Goal: Task Accomplishment & Management: Manage account settings

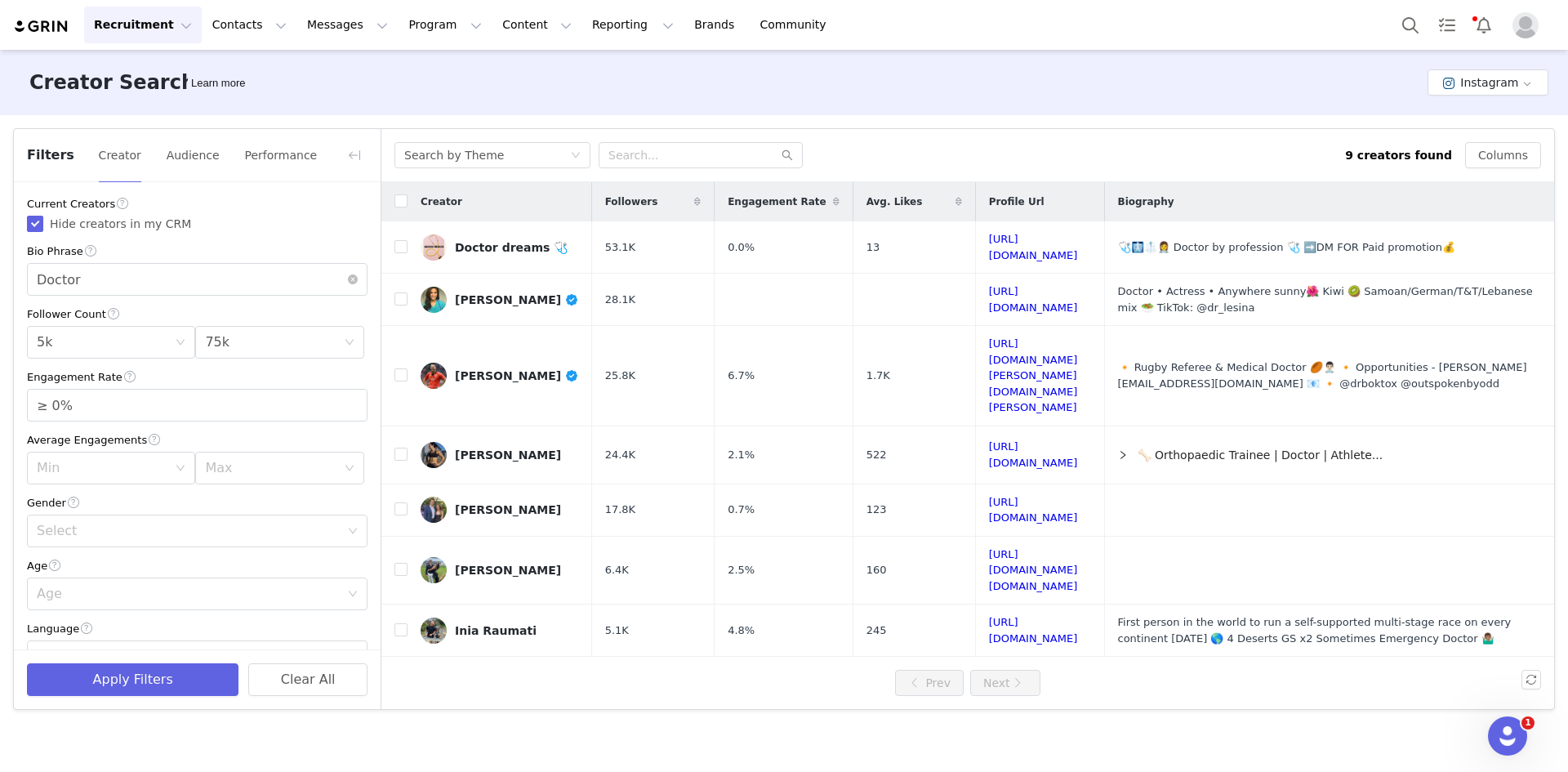
scroll to position [291, 0]
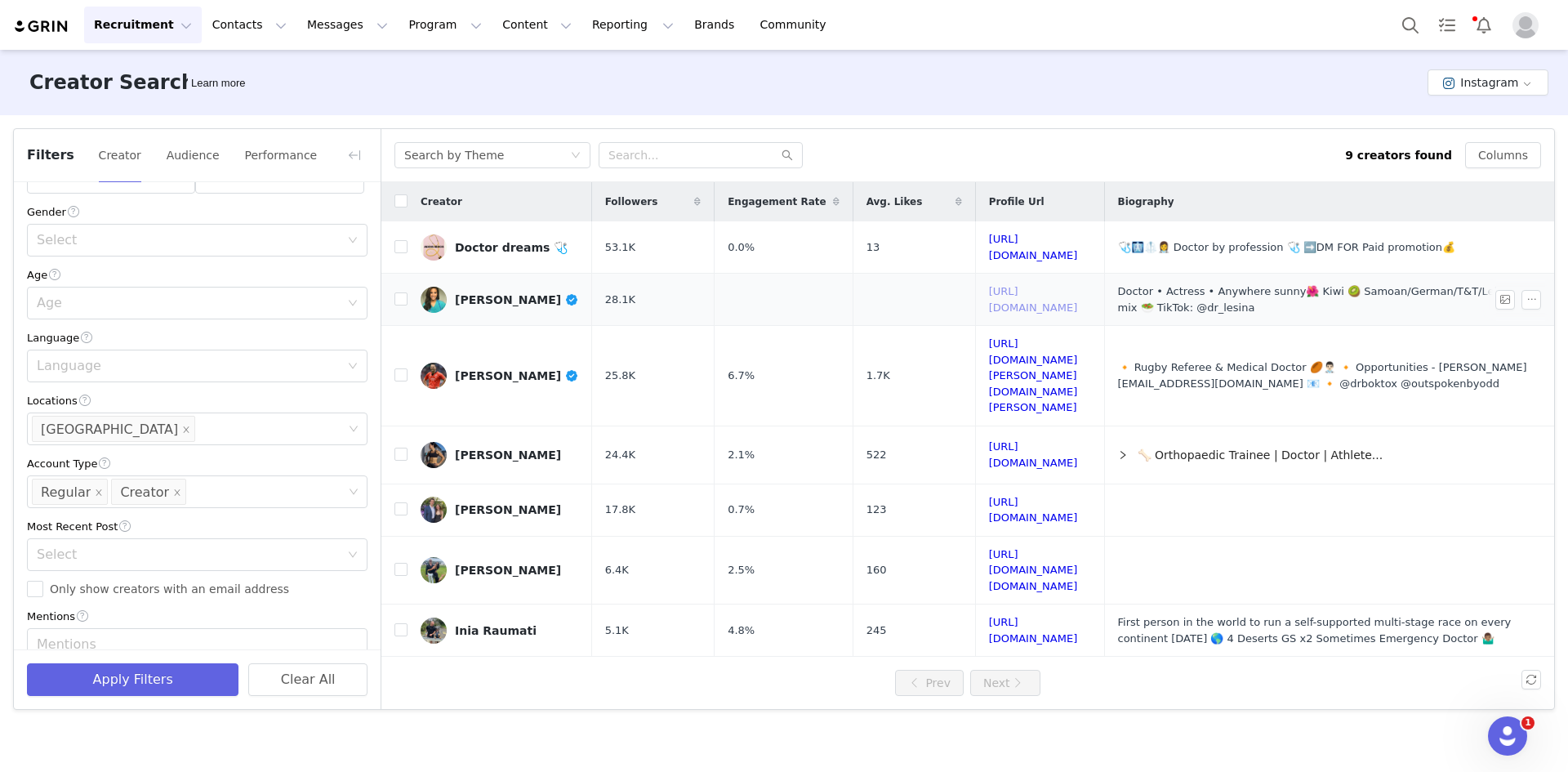
drag, startPoint x: 1142, startPoint y: 294, endPoint x: 1147, endPoint y: 302, distance: 9.4
drag, startPoint x: 1162, startPoint y: 398, endPoint x: 1163, endPoint y: 407, distance: 9.1
click at [404, 294] on input "checkbox" at bounding box center [401, 299] width 14 height 14
checkbox input "true"
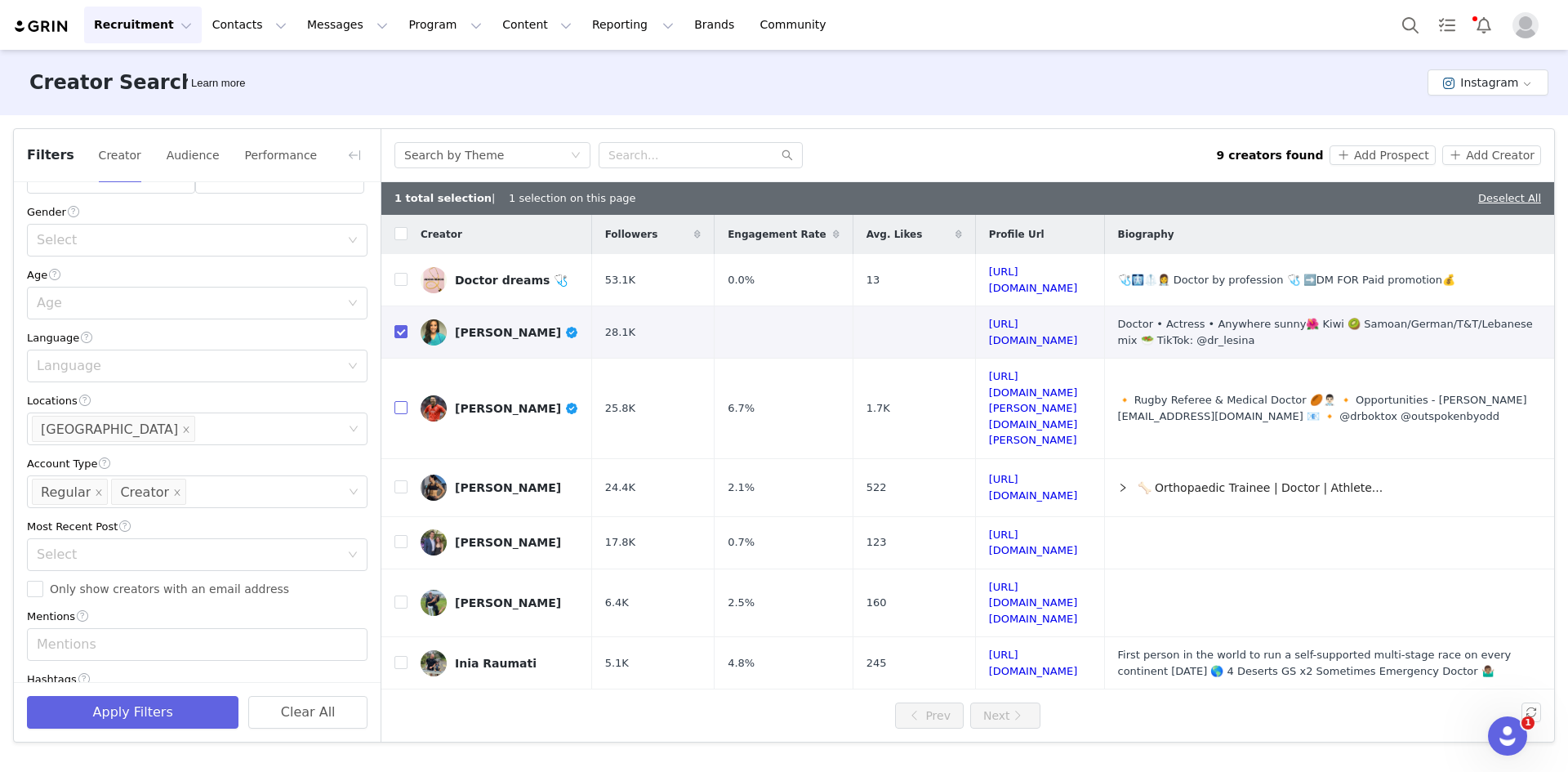
drag, startPoint x: 400, startPoint y: 379, endPoint x: 377, endPoint y: 315, distance: 68.0
click at [400, 401] on input "checkbox" at bounding box center [401, 407] width 14 height 14
checkbox input "true"
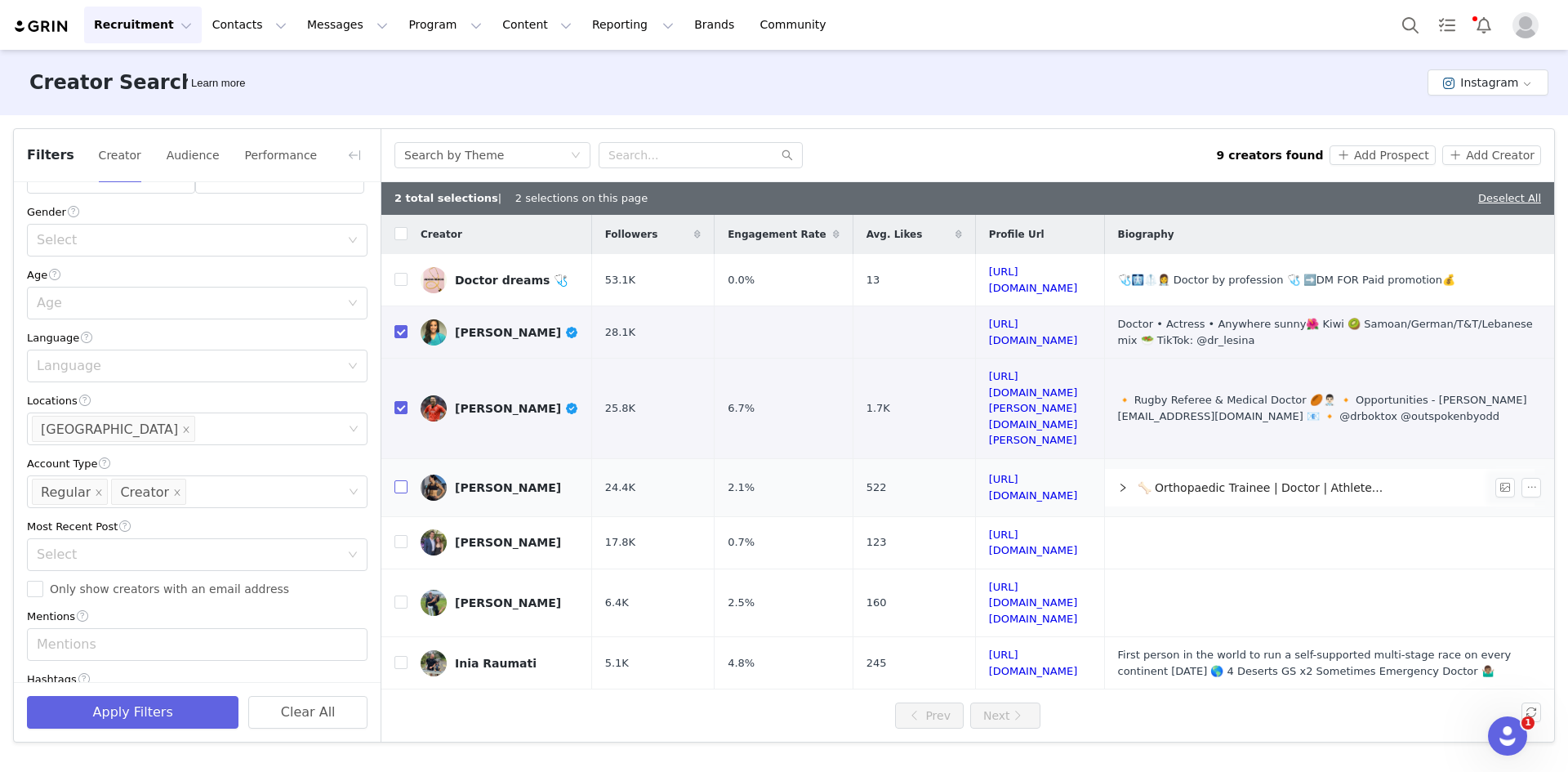
click at [406, 480] on input "checkbox" at bounding box center [401, 486] width 14 height 14
checkbox input "true"
click at [400, 656] on input "checkbox" at bounding box center [401, 662] width 14 height 14
checkbox input "true"
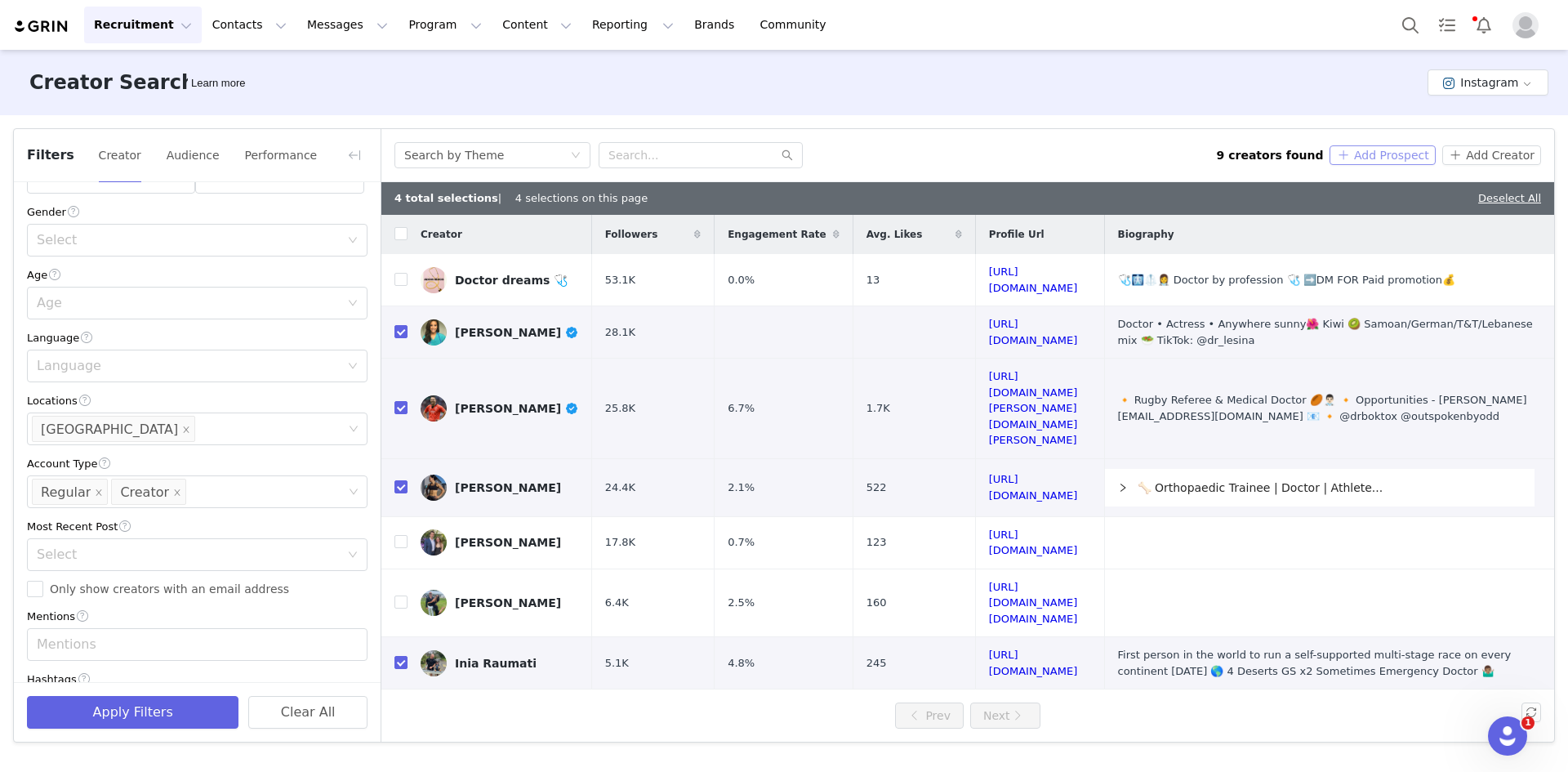
click at [1375, 150] on button "Add Prospect" at bounding box center [1382, 155] width 105 height 20
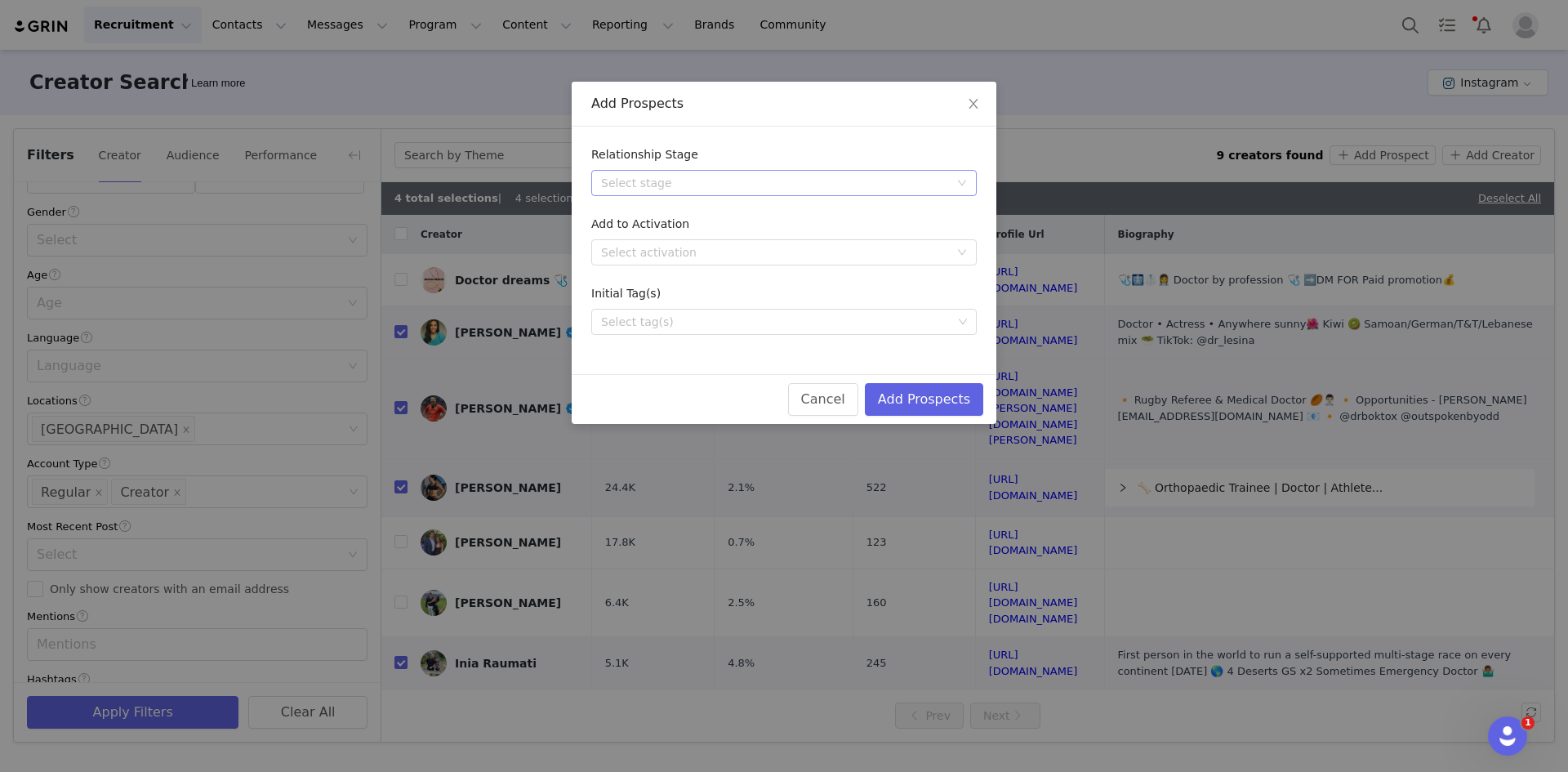
click at [703, 182] on div "Select stage" at bounding box center [775, 183] width 348 height 16
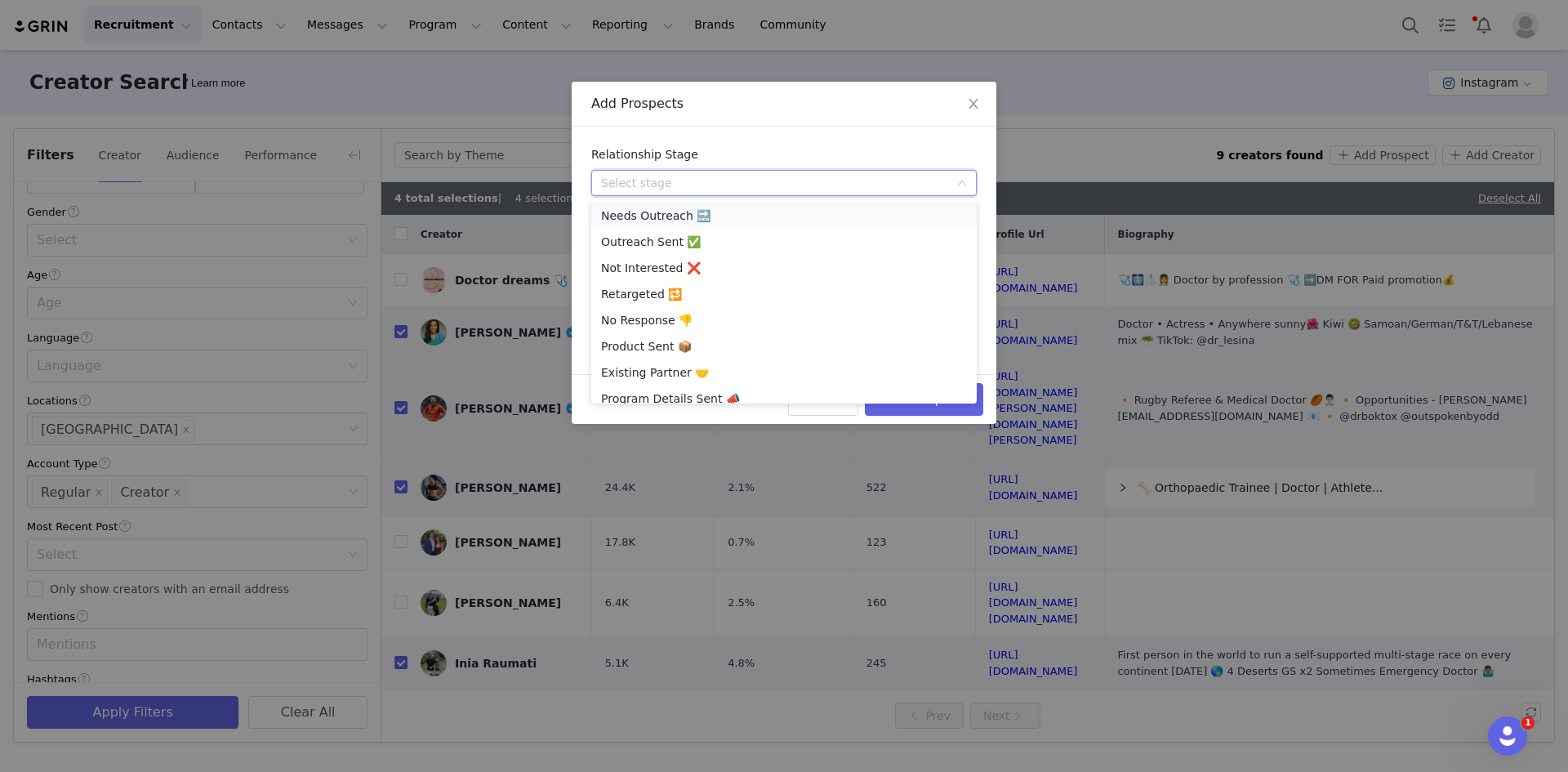
click at [690, 210] on li "Needs Outreach 🔜" at bounding box center [784, 215] width 385 height 26
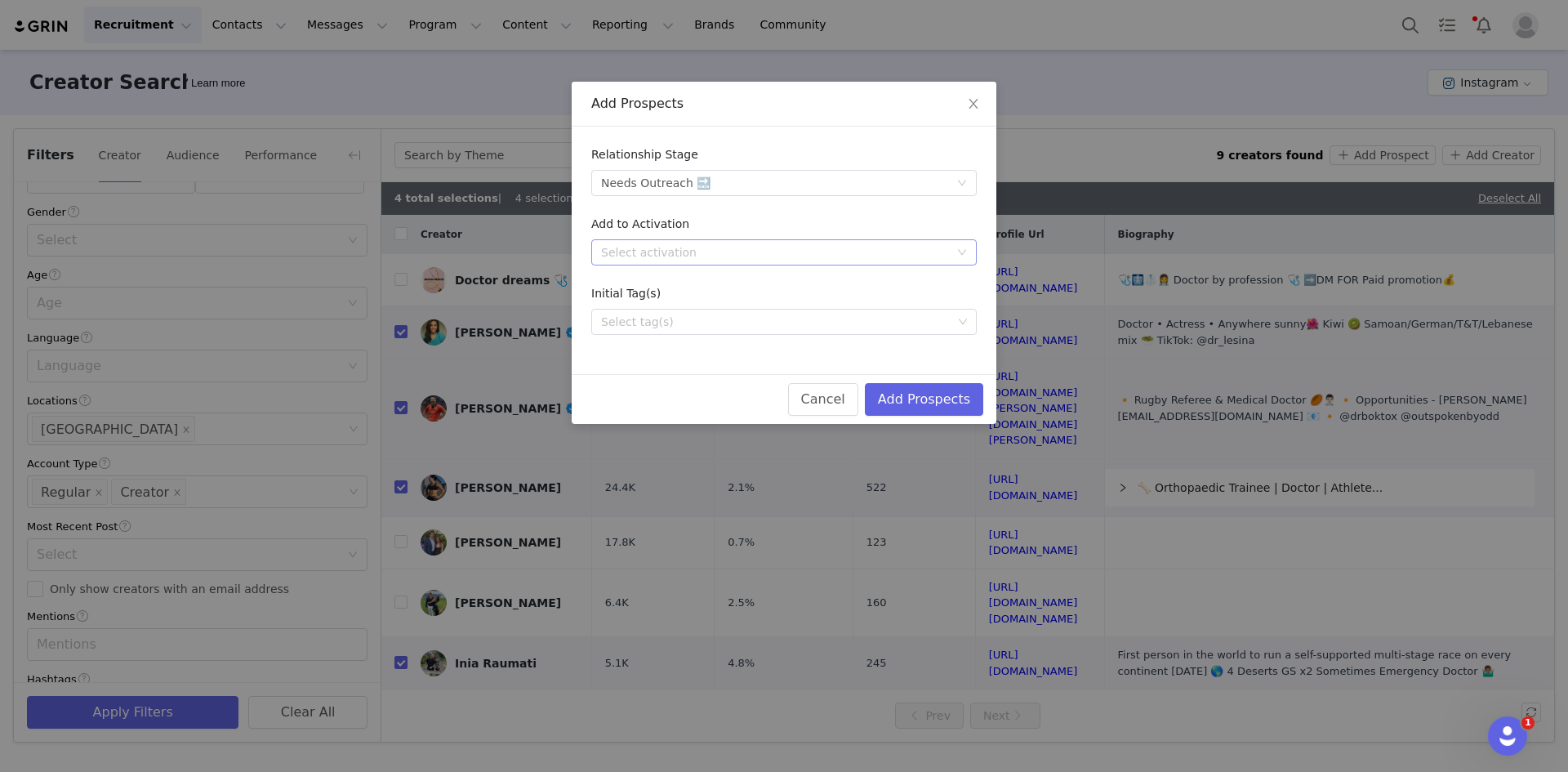
click at [687, 257] on div "Select activation" at bounding box center [775, 252] width 348 height 16
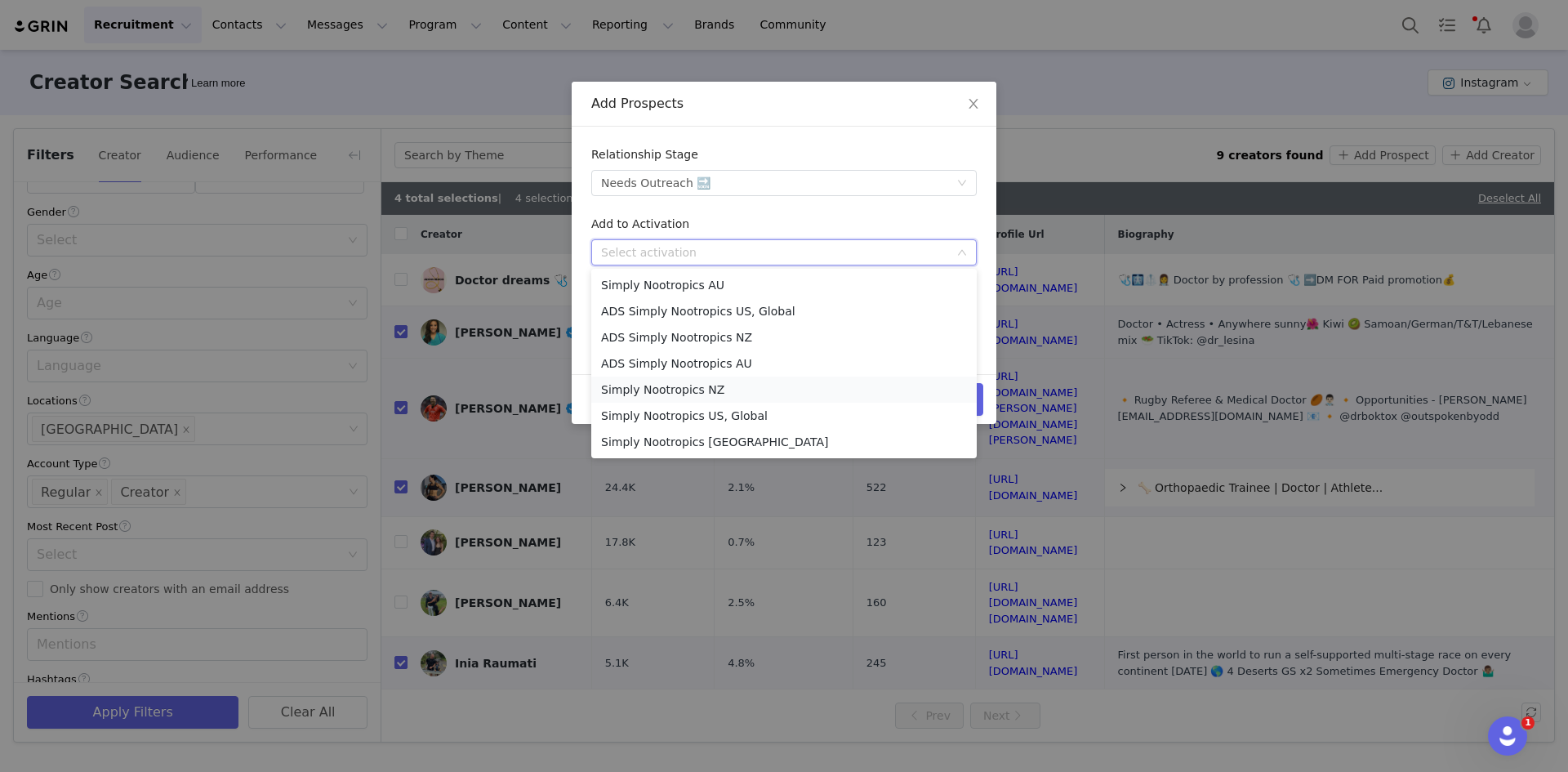
click at [708, 395] on li "Simply Nootropics NZ" at bounding box center [784, 389] width 385 height 26
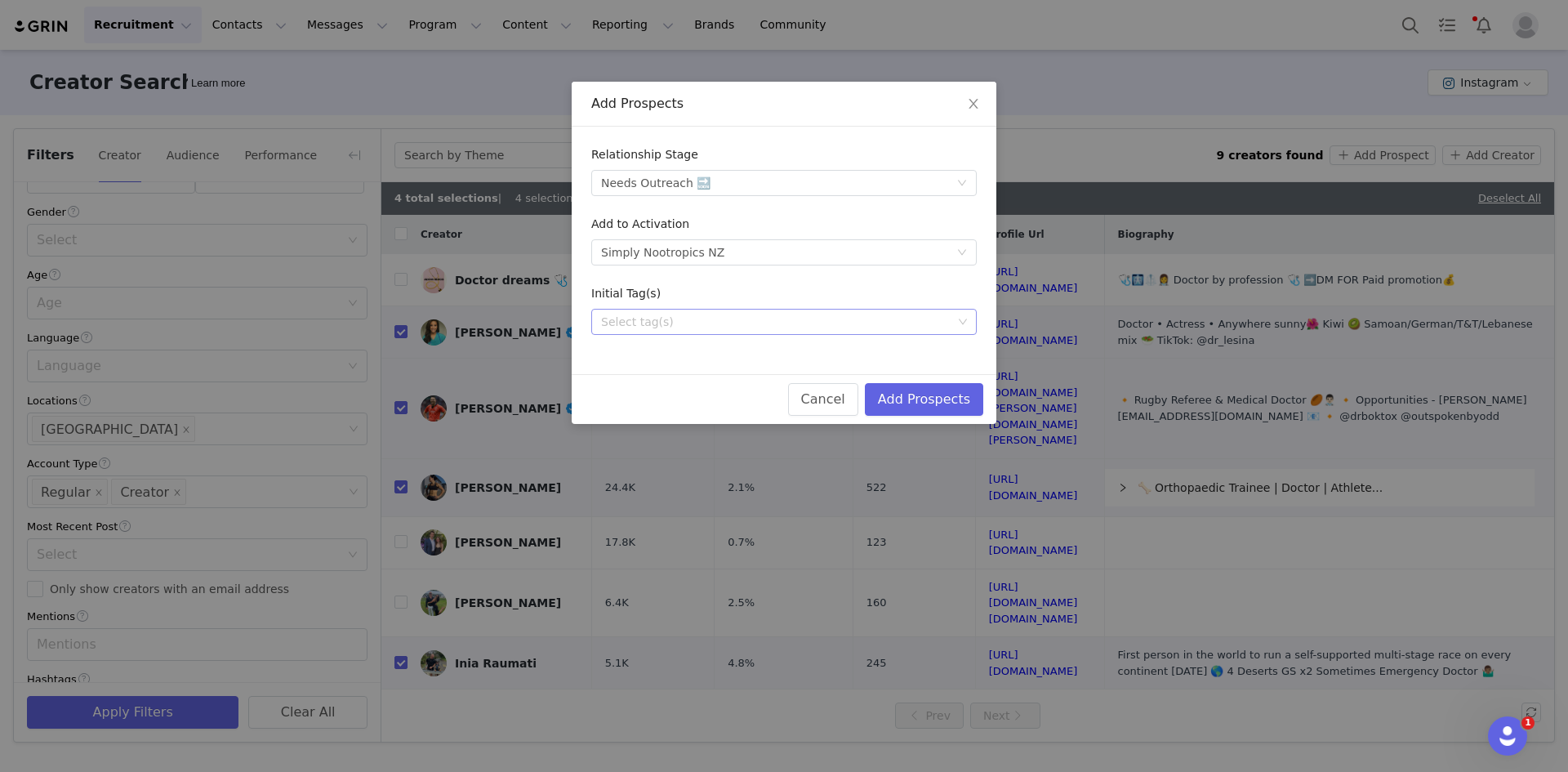
click at [678, 317] on div "Select tag(s)" at bounding box center [776, 322] width 351 height 16
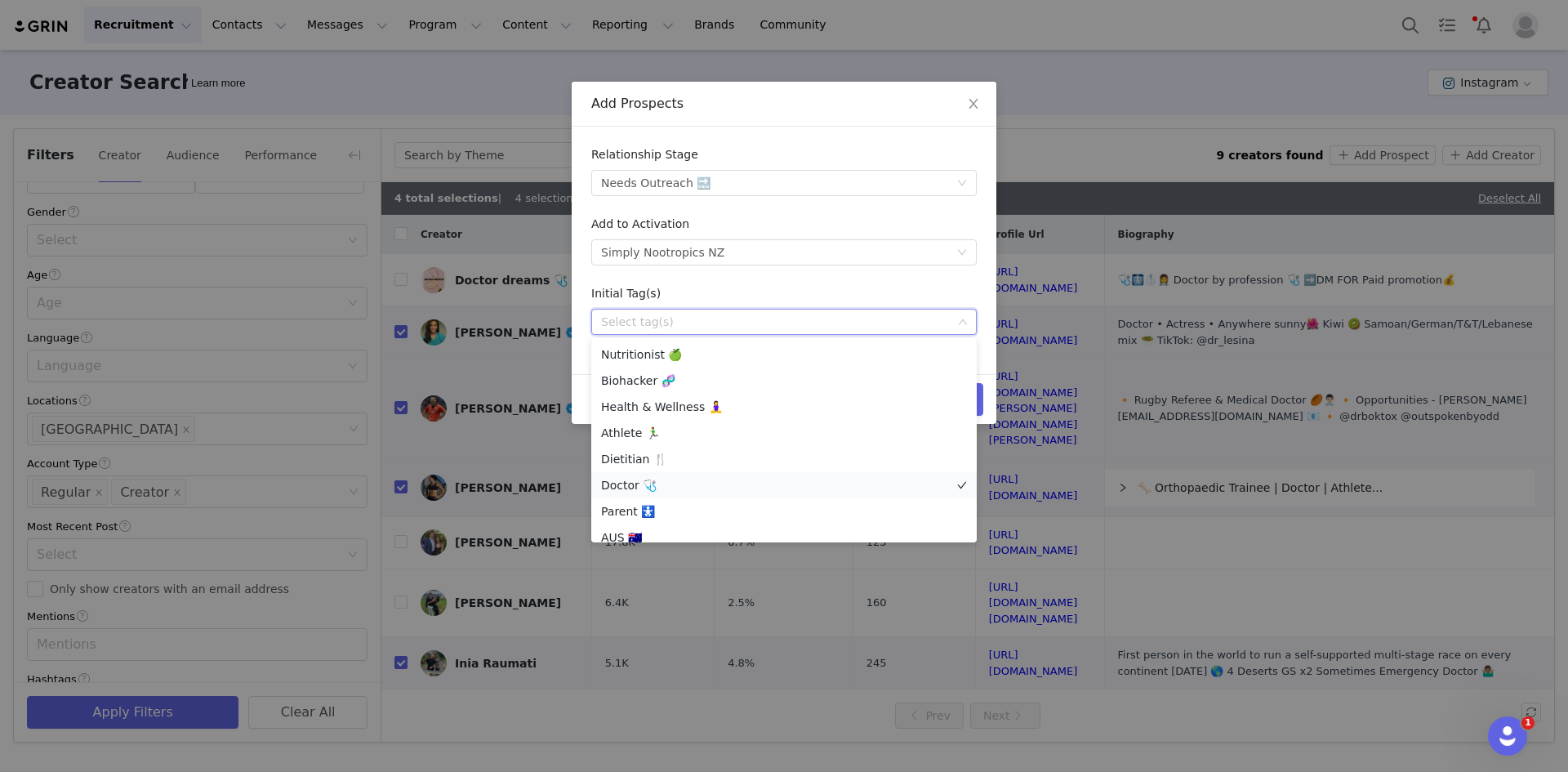
click at [651, 486] on li "Doctor 🩺" at bounding box center [784, 485] width 385 height 26
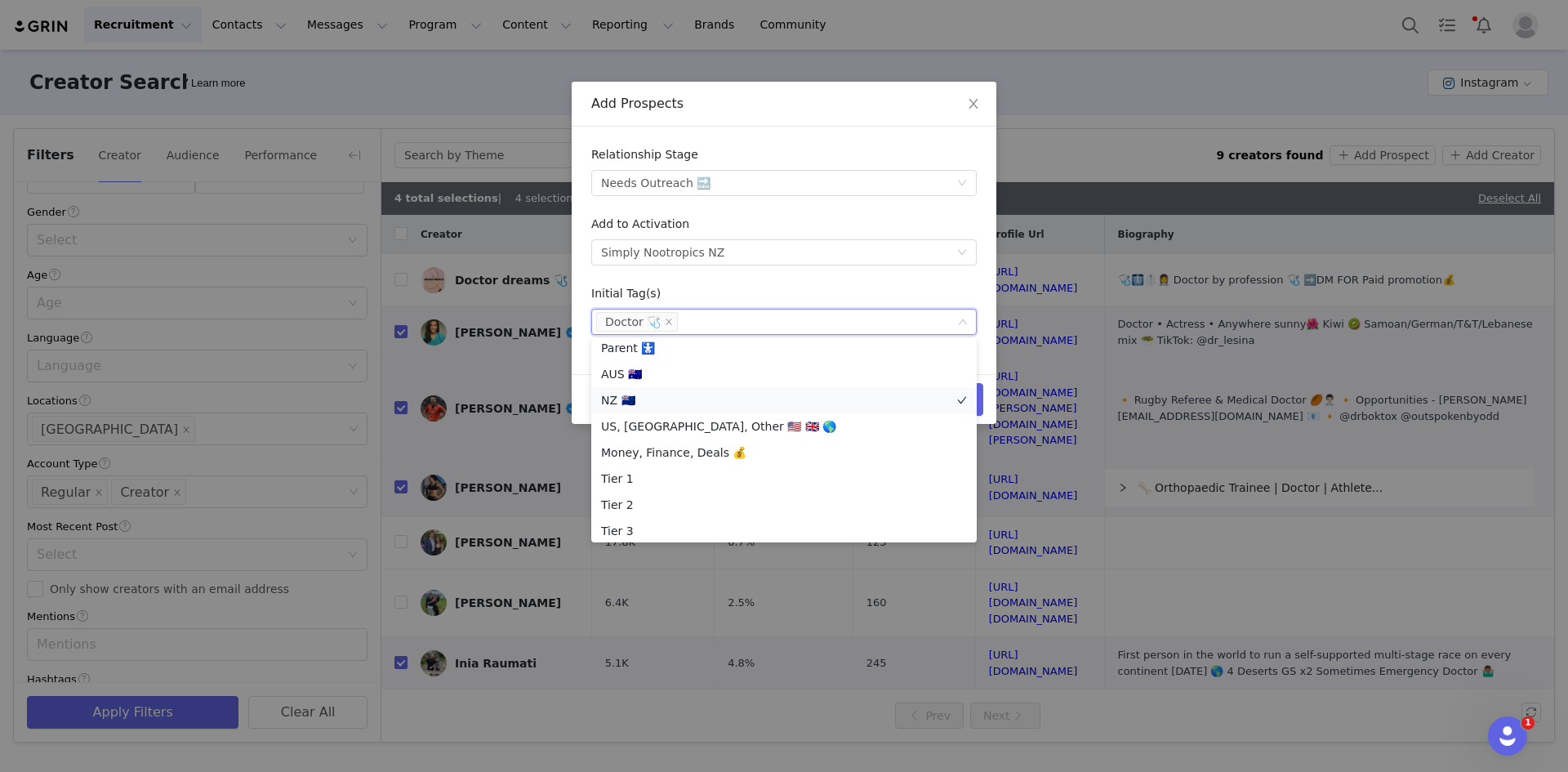
click at [666, 401] on li "NZ 🇳🇿" at bounding box center [784, 400] width 385 height 26
click at [769, 295] on div "Initial Tag(s)" at bounding box center [784, 296] width 385 height 23
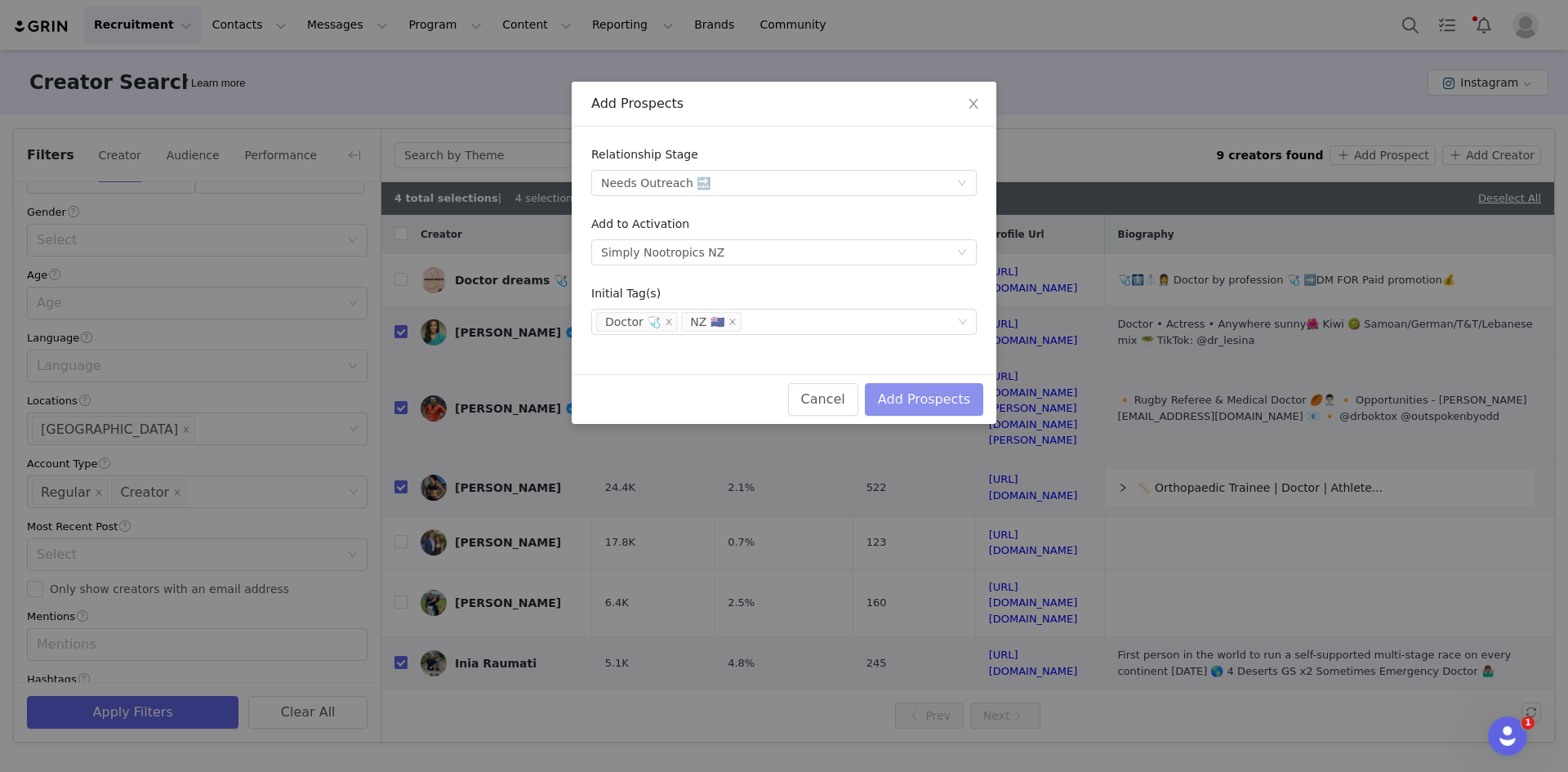
click at [947, 398] on button "Add Prospects" at bounding box center [923, 399] width 118 height 32
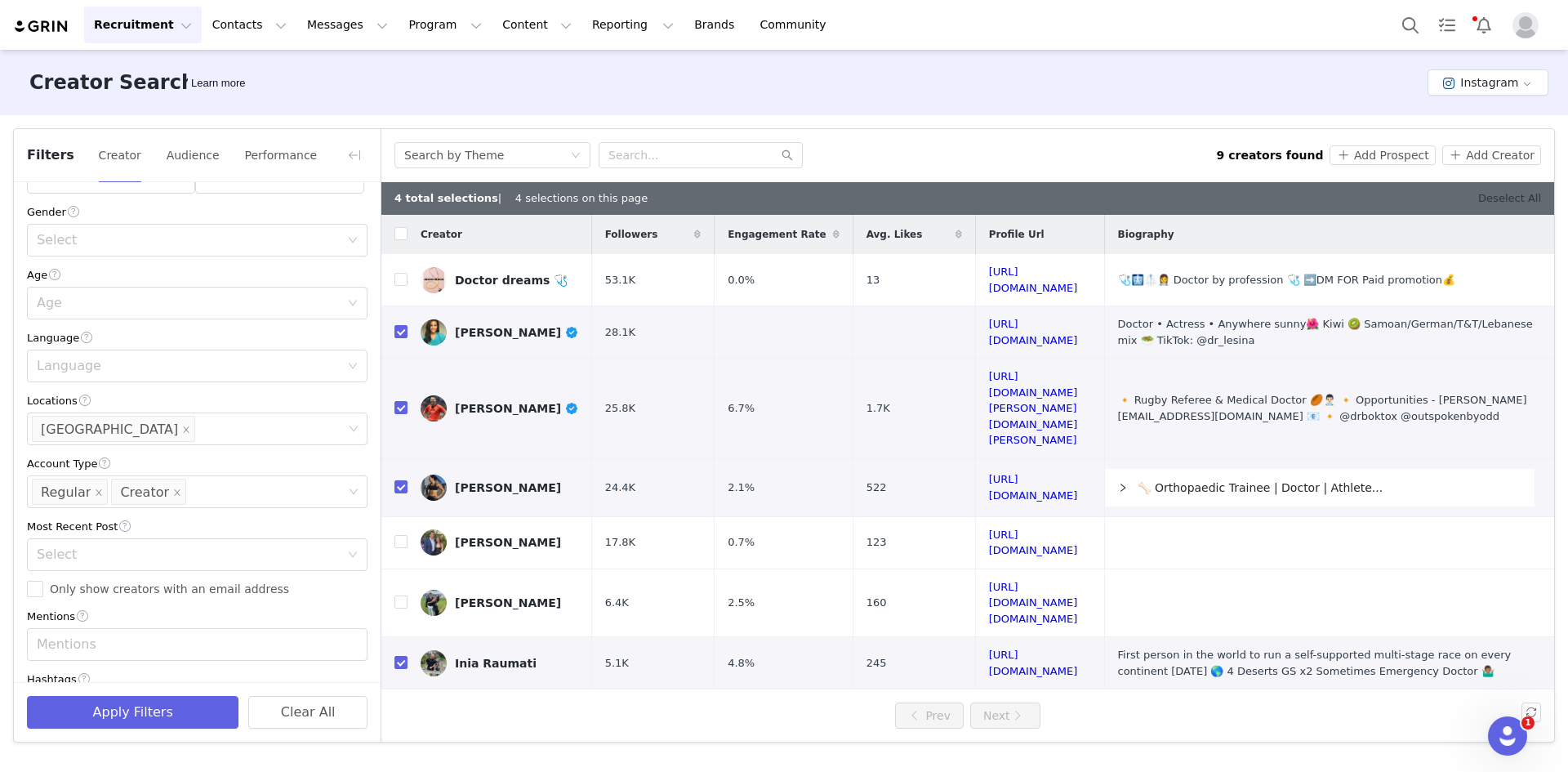
click at [1526, 201] on link "Deselect All" at bounding box center [1509, 198] width 63 height 13
checkbox input "false"
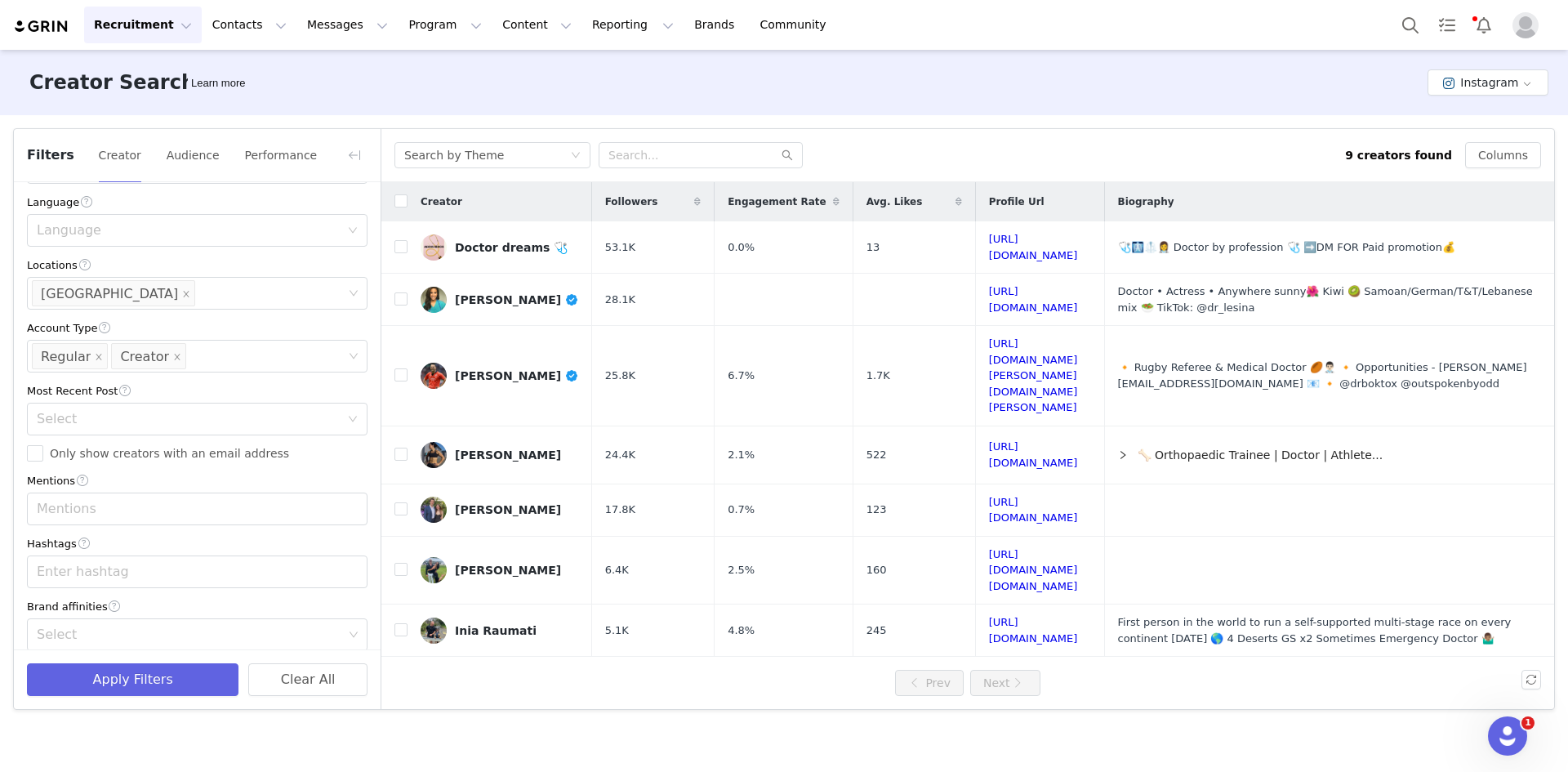
scroll to position [349, 0]
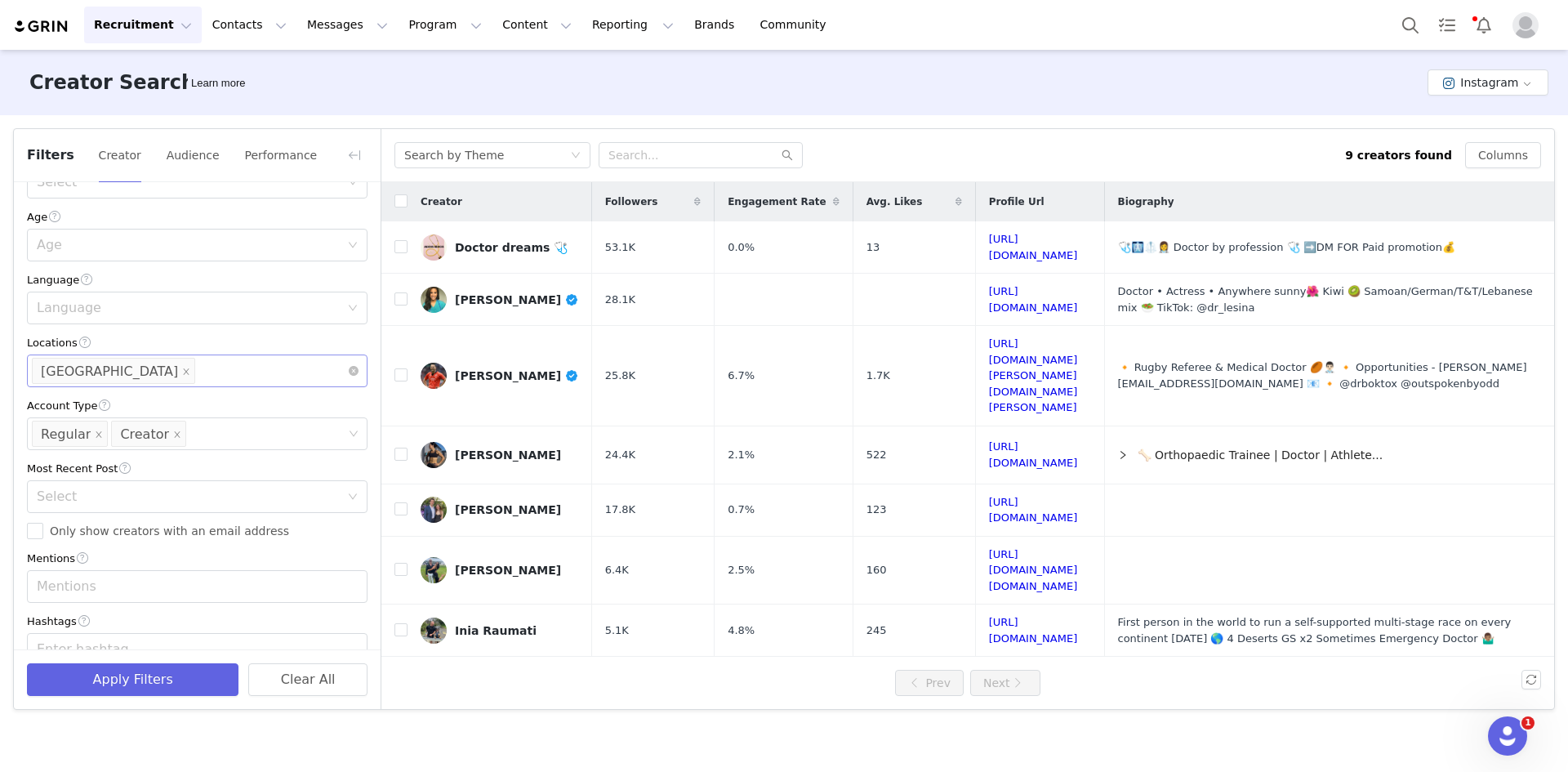
click at [148, 374] on div "Locations [GEOGRAPHIC_DATA]" at bounding box center [191, 370] width 319 height 31
click at [182, 376] on icon "icon: close" at bounding box center [186, 371] width 8 height 8
click at [122, 374] on div "Locations" at bounding box center [190, 371] width 306 height 16
type input "[GEOGRAPHIC_DATA]"
click at [113, 409] on li "[GEOGRAPHIC_DATA]" at bounding box center [191, 408] width 328 height 26
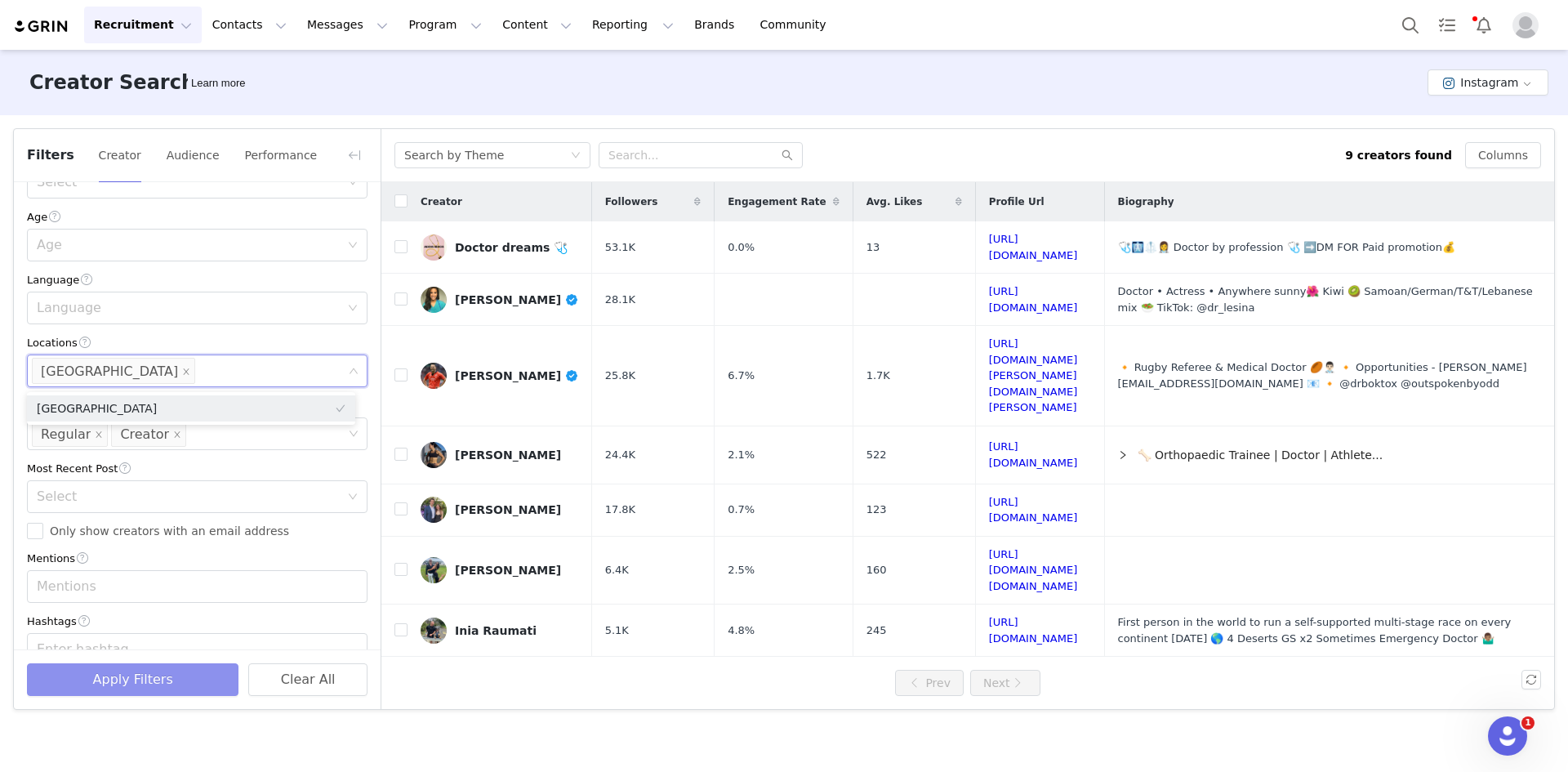
click at [159, 663] on button "Apply Filters" at bounding box center [132, 679] width 212 height 32
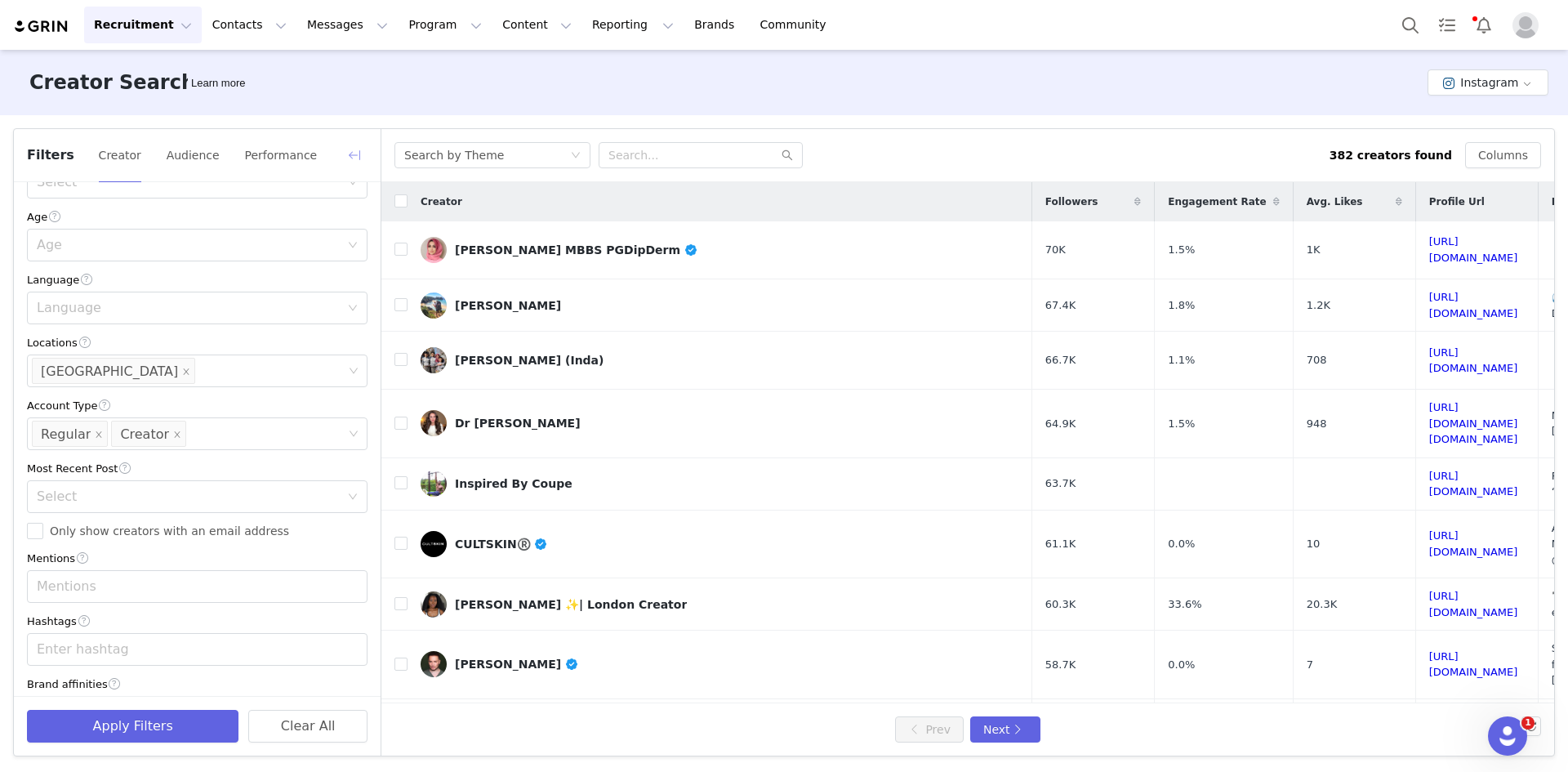
click at [355, 150] on button "button" at bounding box center [354, 155] width 26 height 26
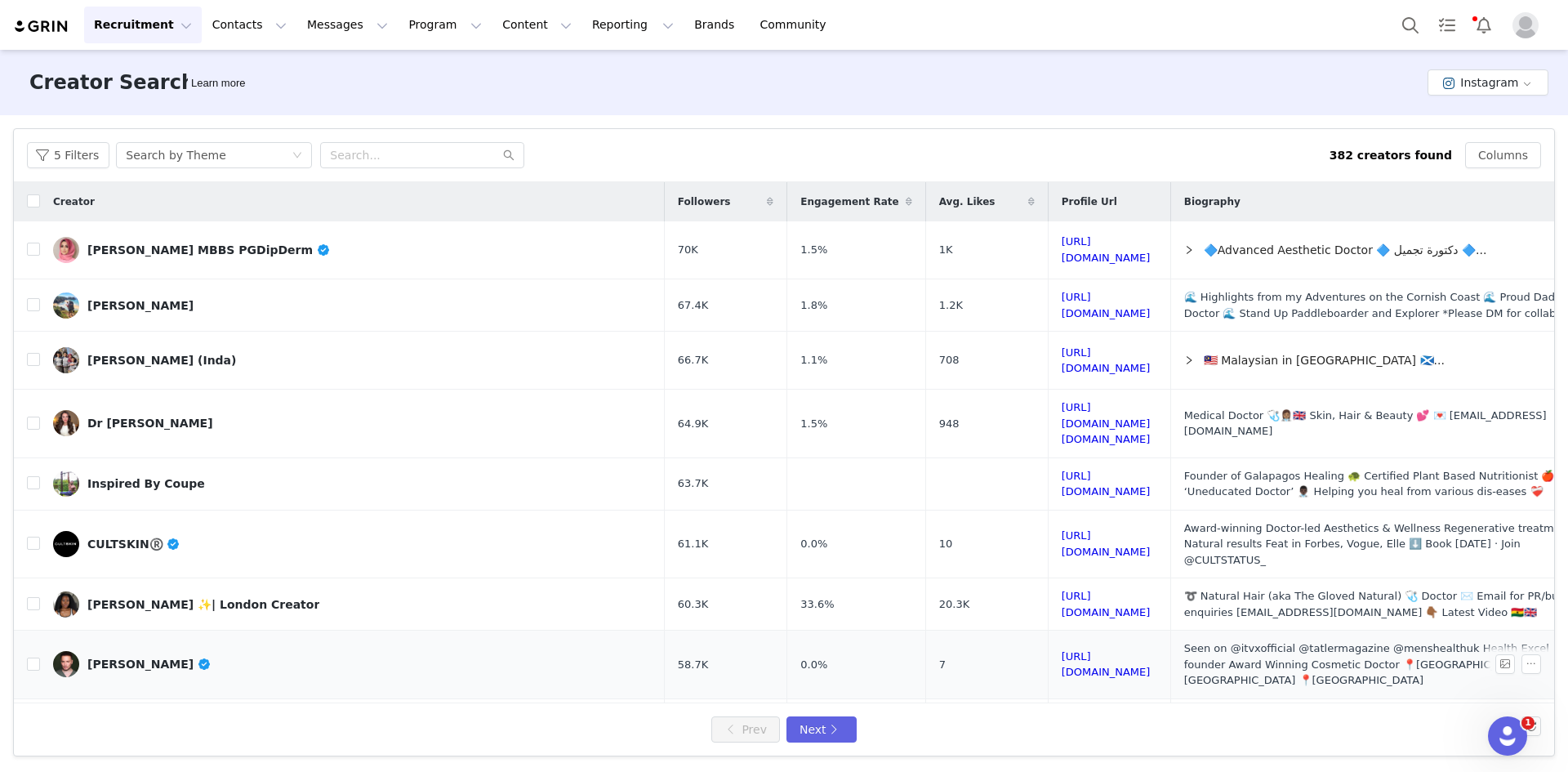
scroll to position [675, 0]
click at [829, 722] on button "Next" at bounding box center [821, 729] width 70 height 26
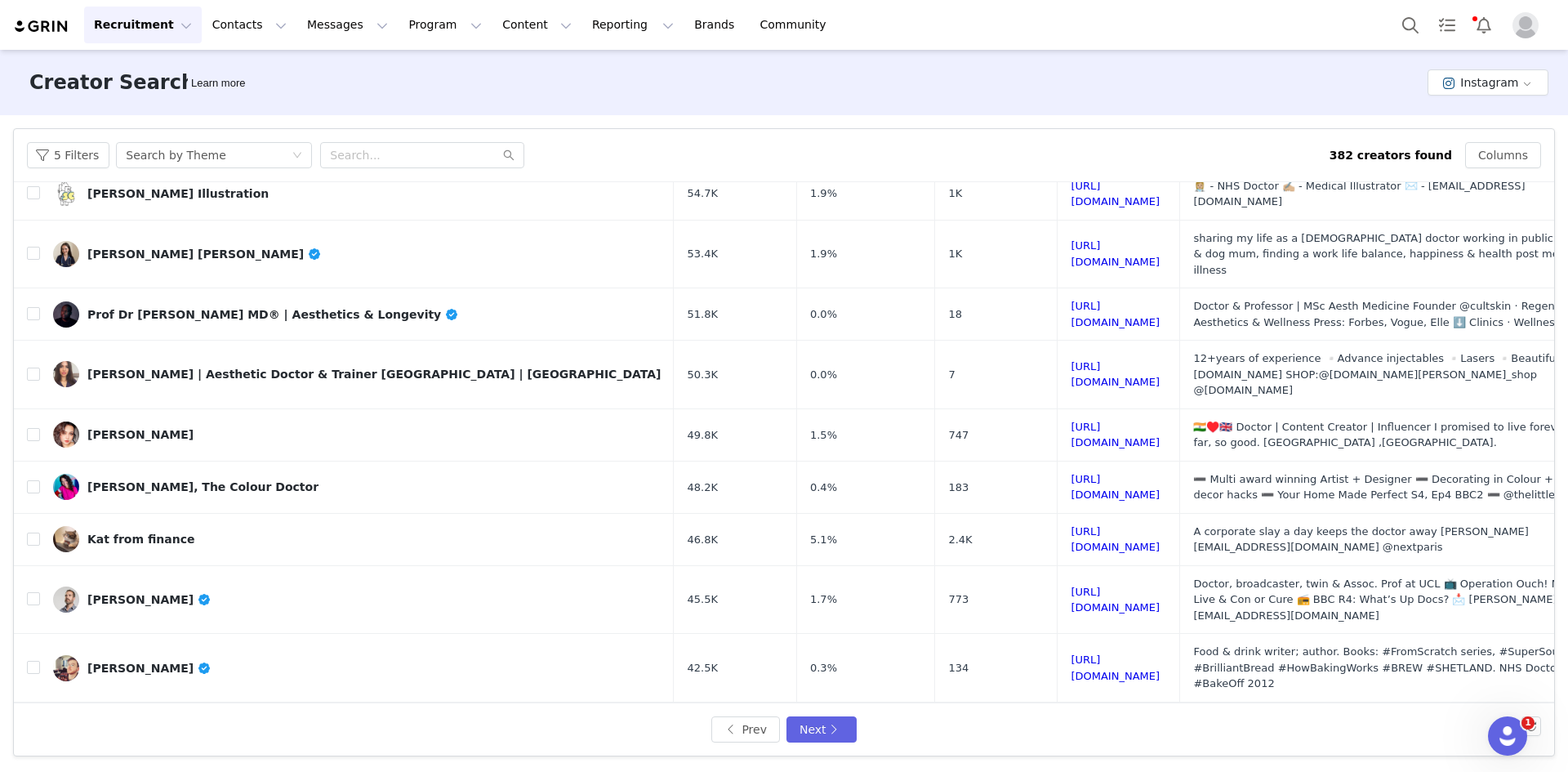
scroll to position [540, 0]
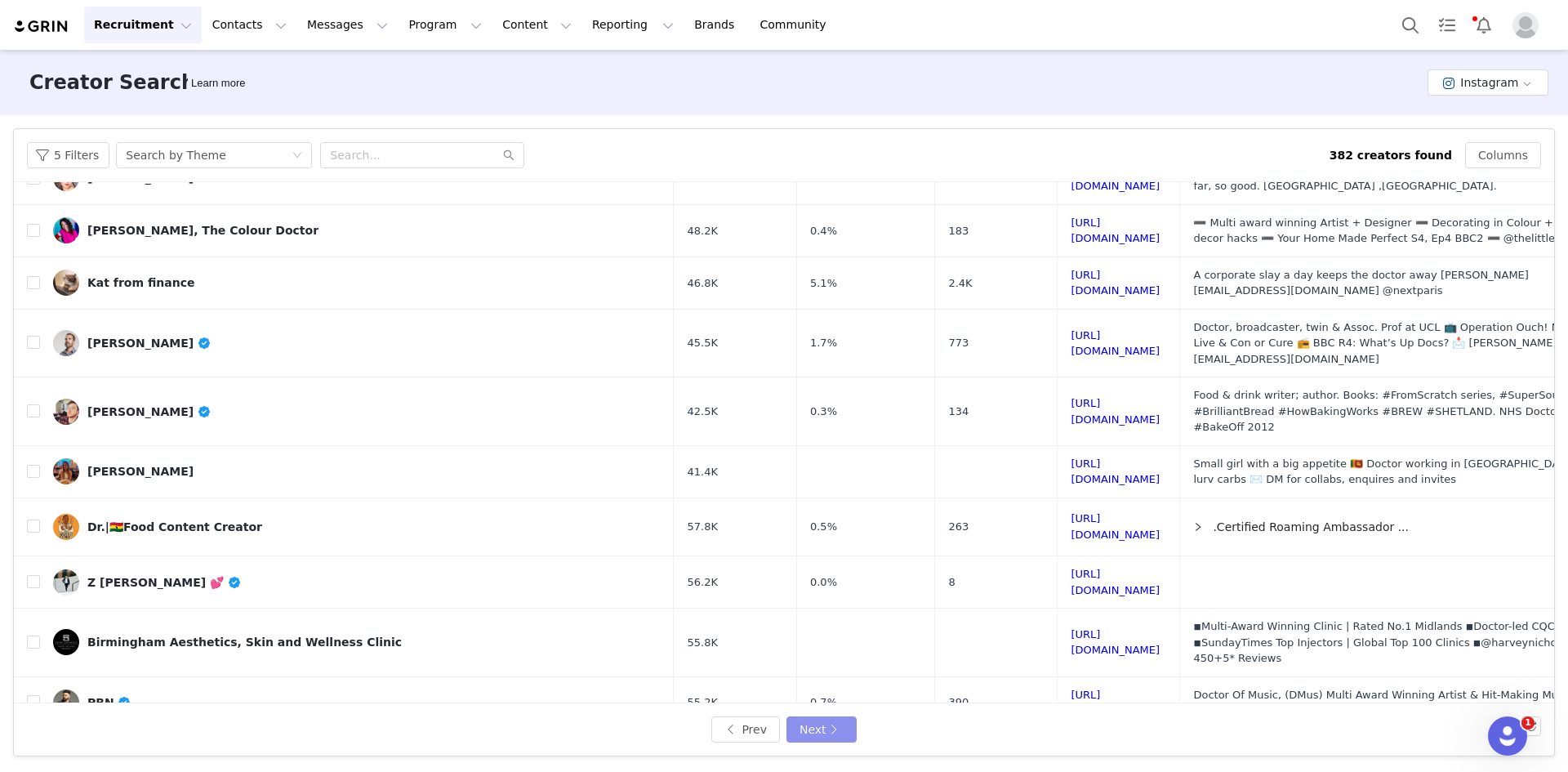
click at [843, 729] on button "Next" at bounding box center [821, 729] width 70 height 26
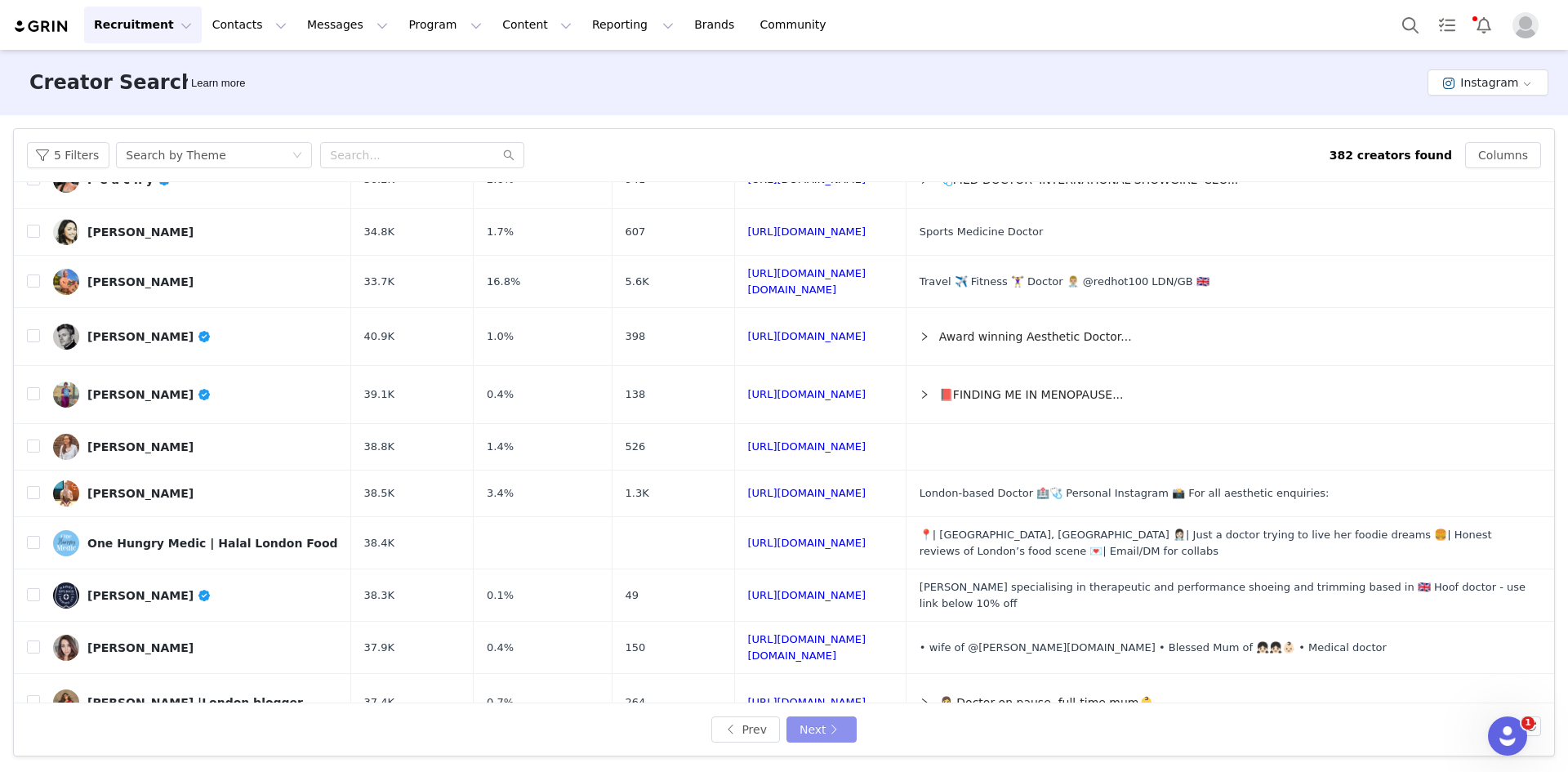
click at [817, 740] on button "Next" at bounding box center [821, 729] width 70 height 26
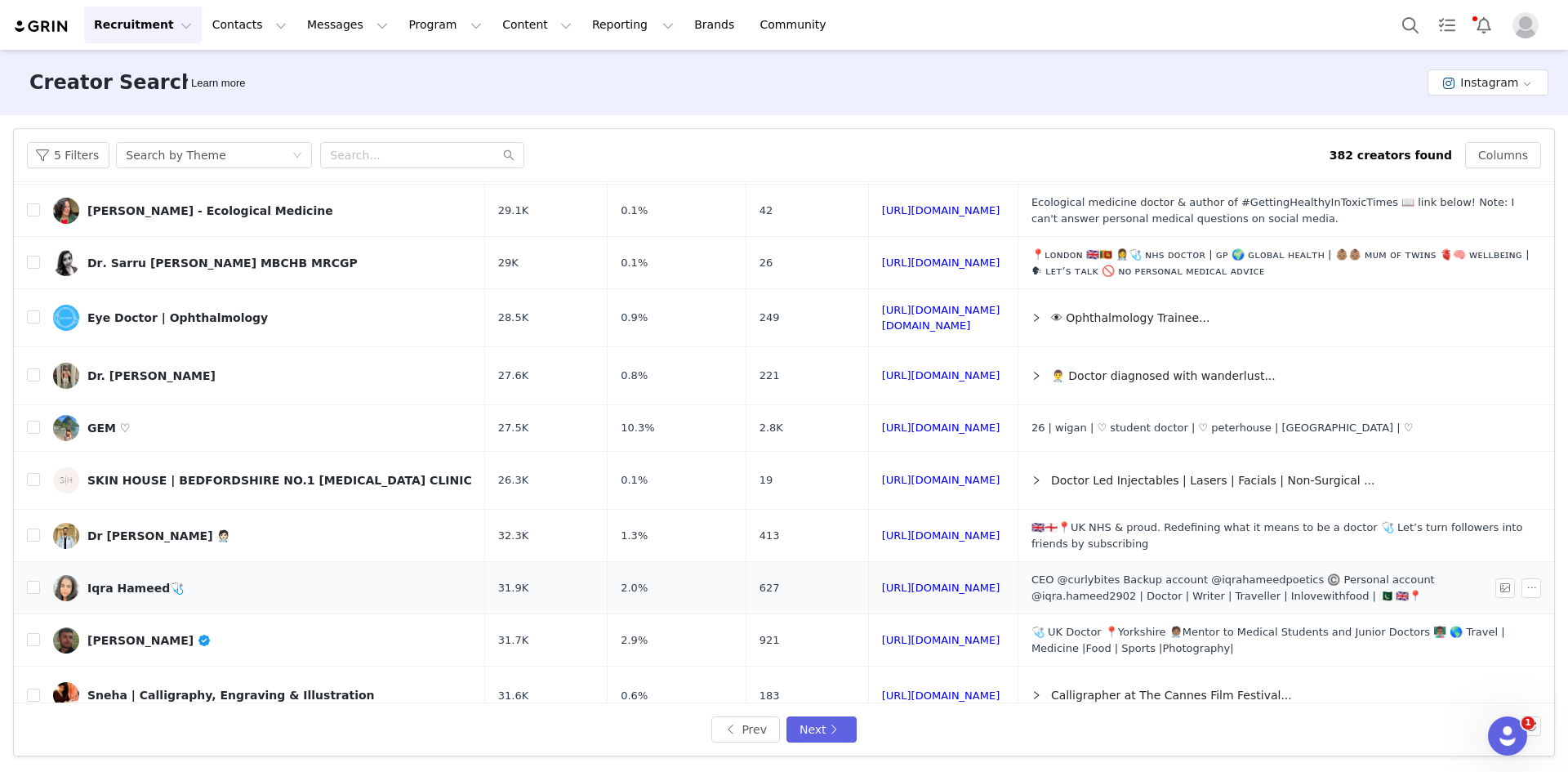
scroll to position [586, 0]
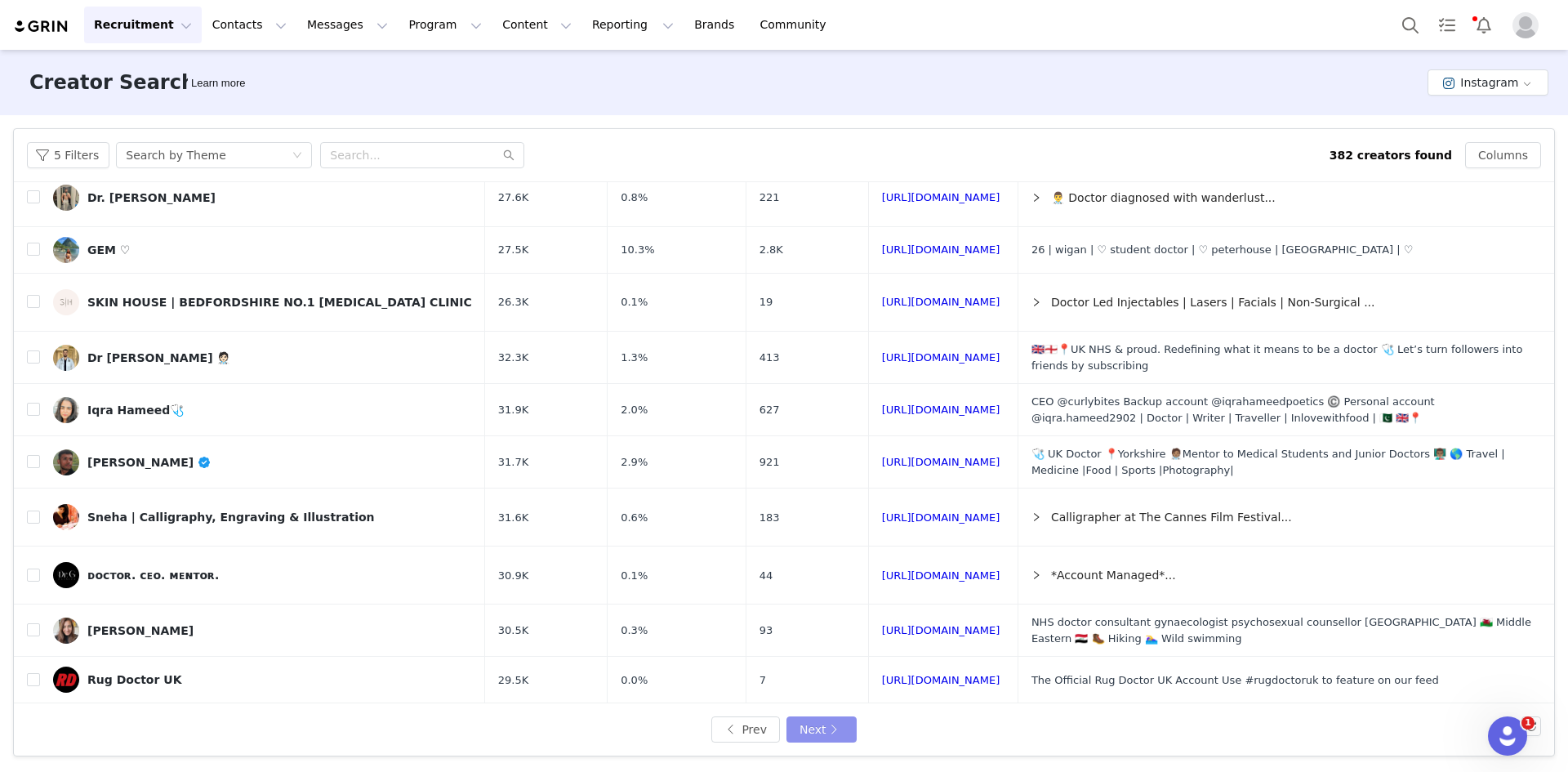
click at [830, 729] on button "Next" at bounding box center [821, 729] width 70 height 26
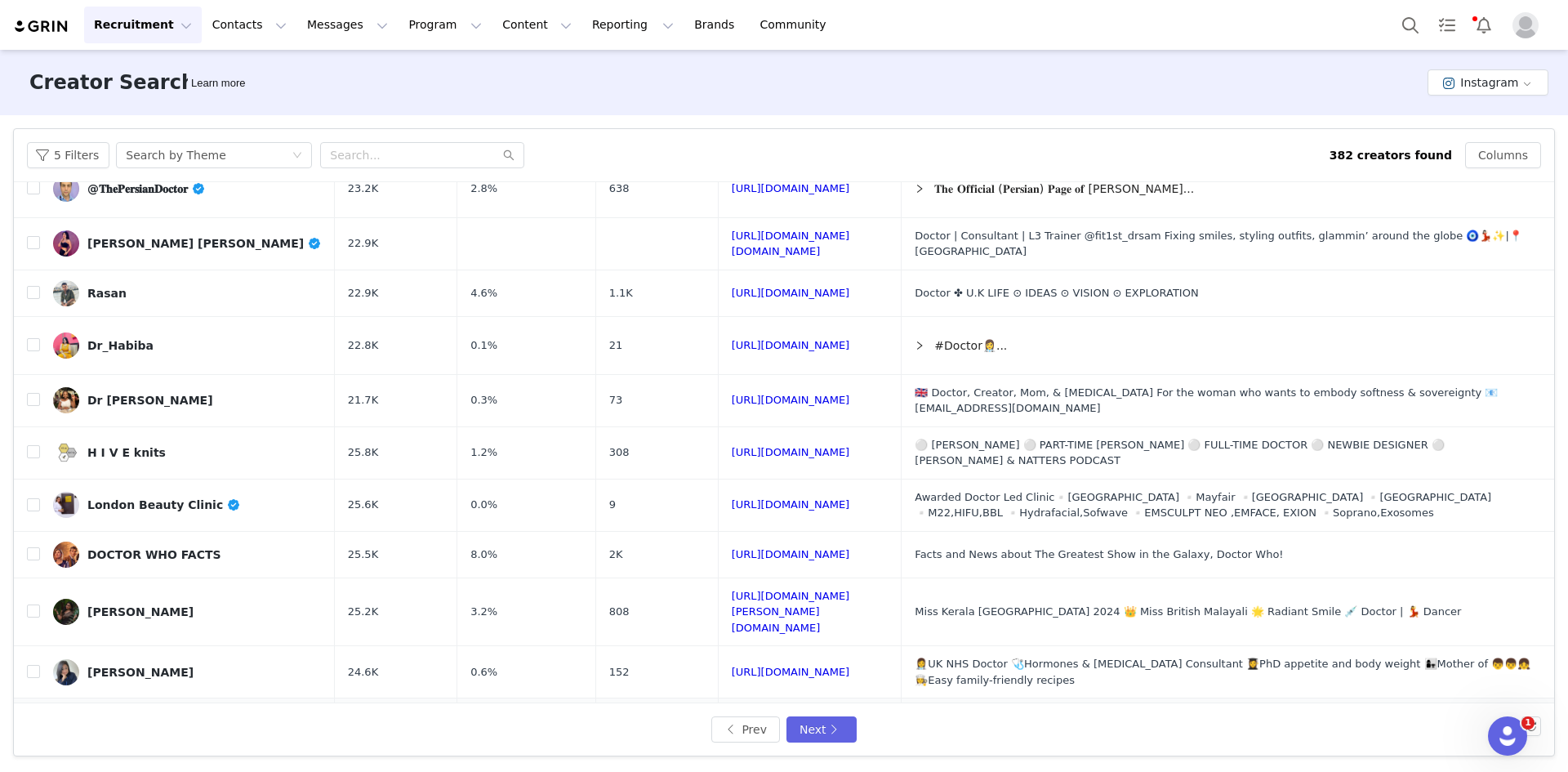
scroll to position [595, 0]
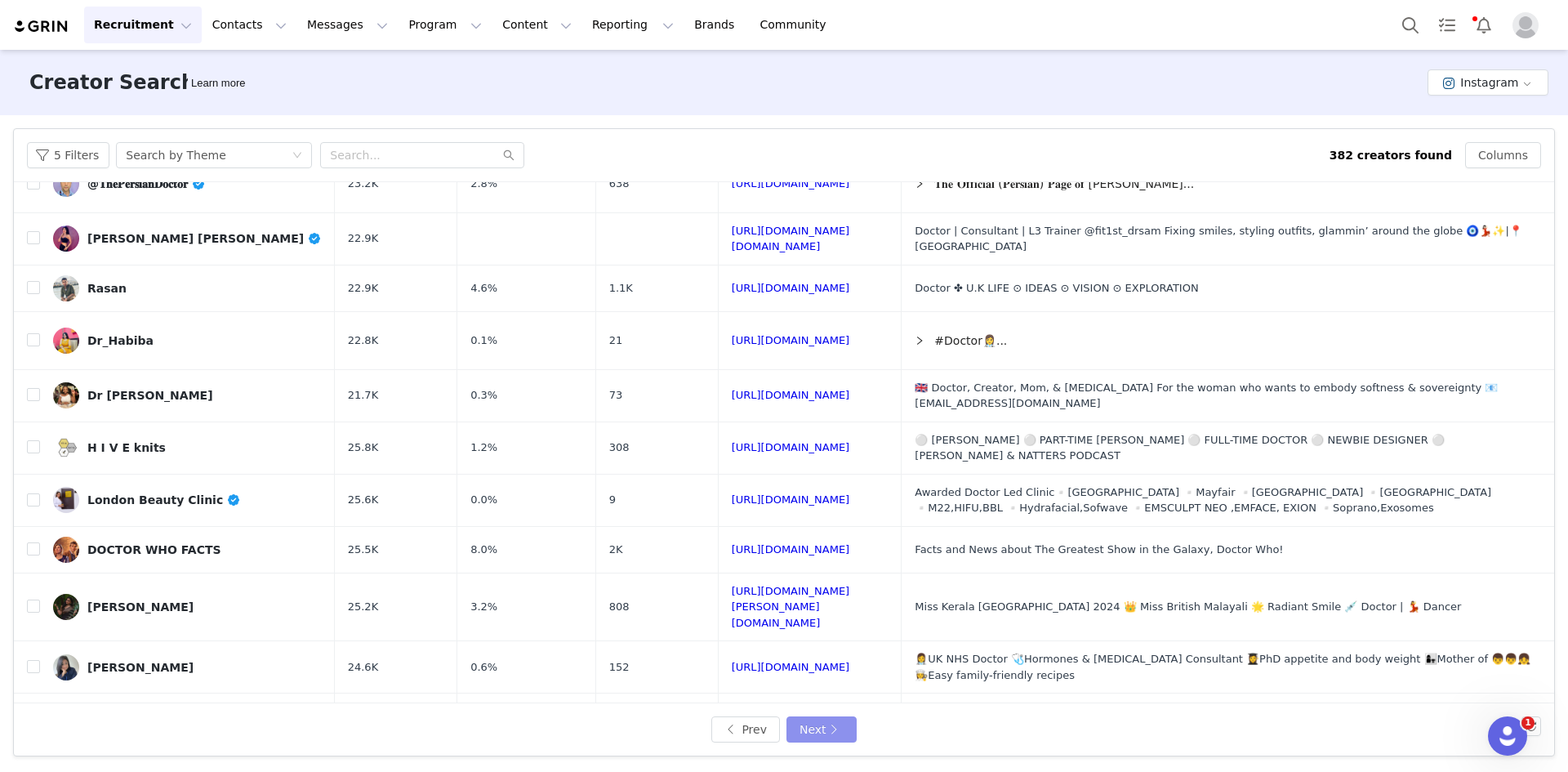
click at [836, 725] on button "Next" at bounding box center [821, 729] width 70 height 26
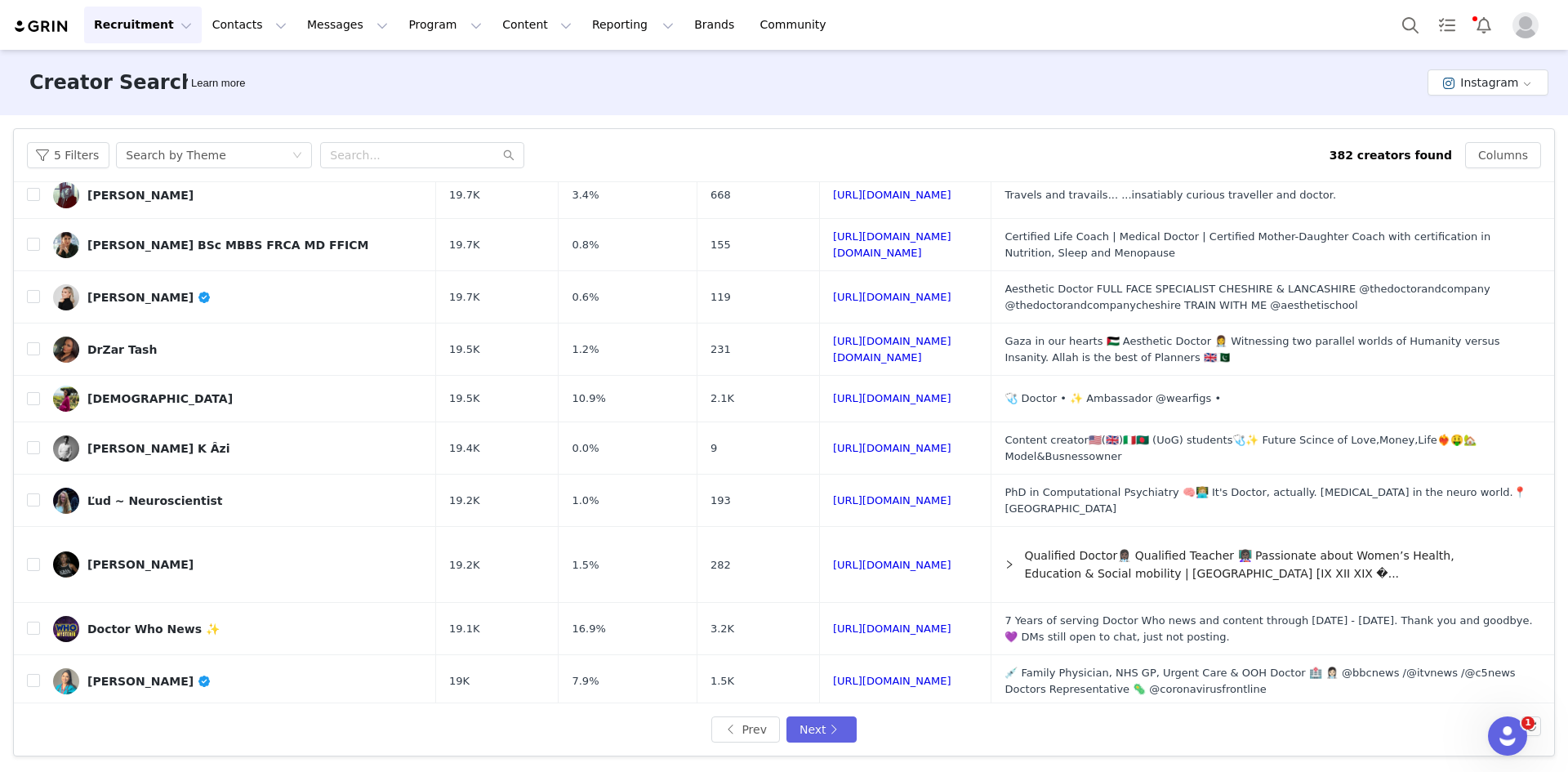
scroll to position [629, 0]
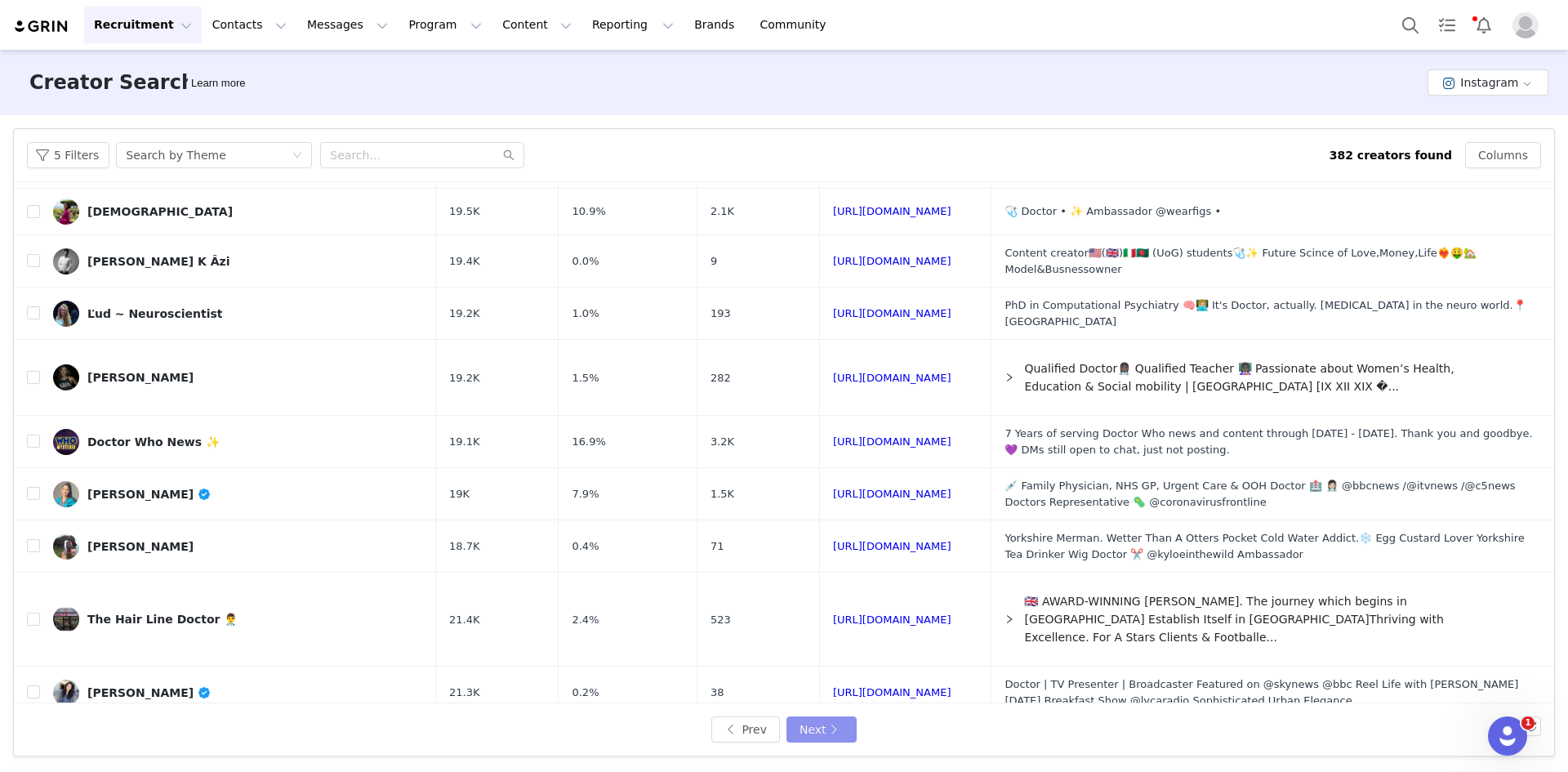
click at [850, 731] on button "Next" at bounding box center [821, 729] width 70 height 26
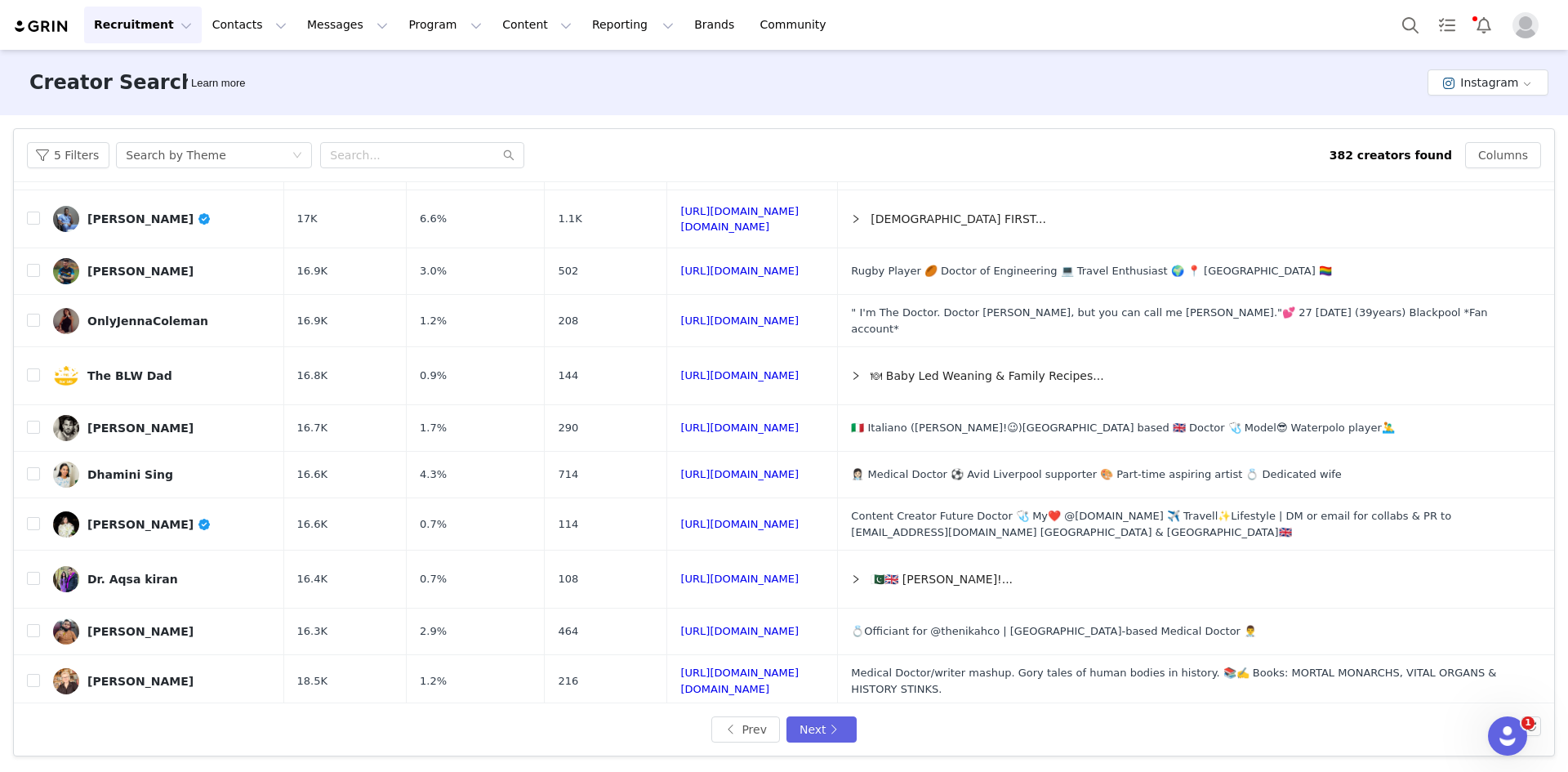
scroll to position [490, 0]
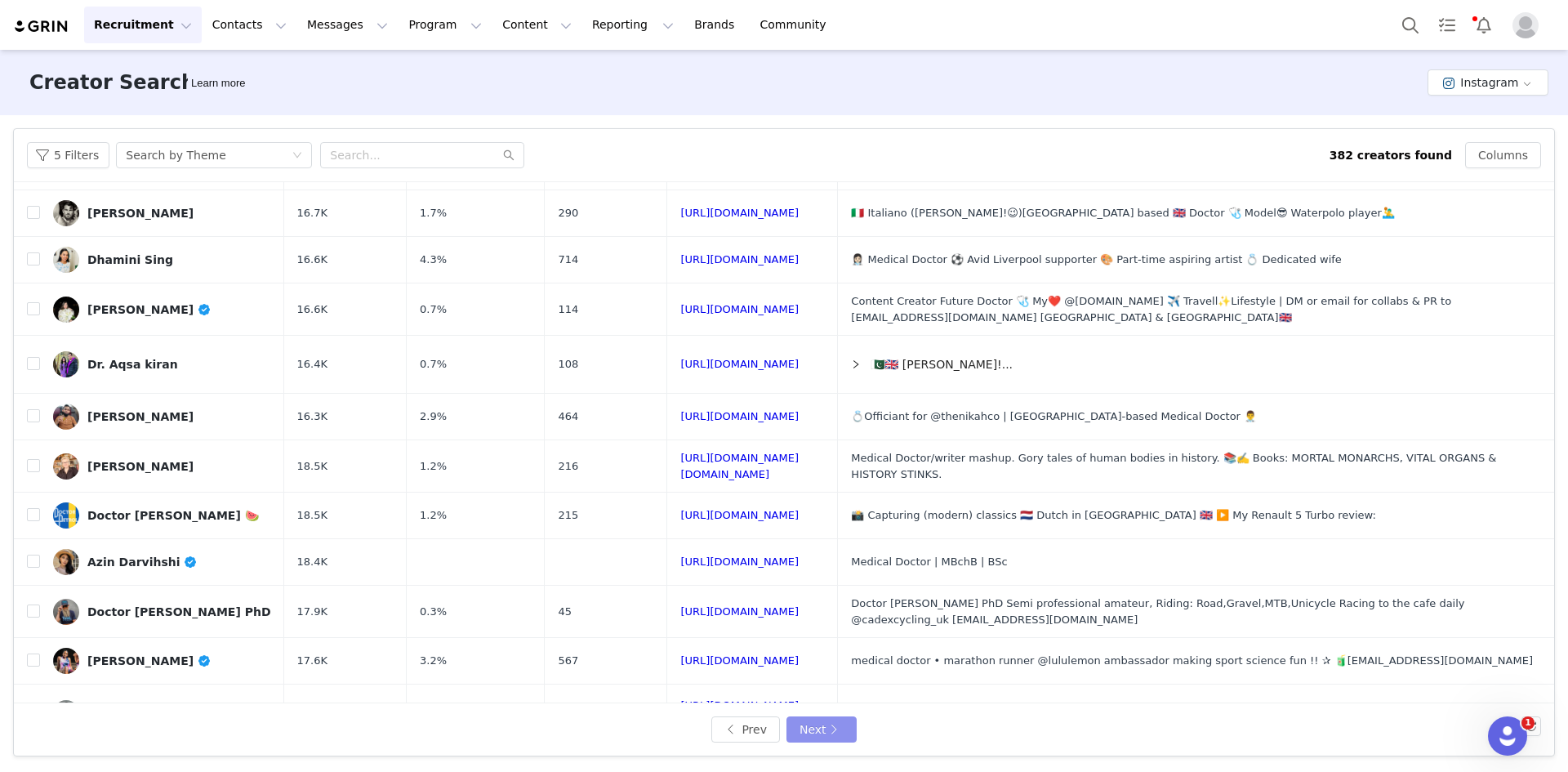
click at [836, 729] on button "Next" at bounding box center [821, 729] width 70 height 26
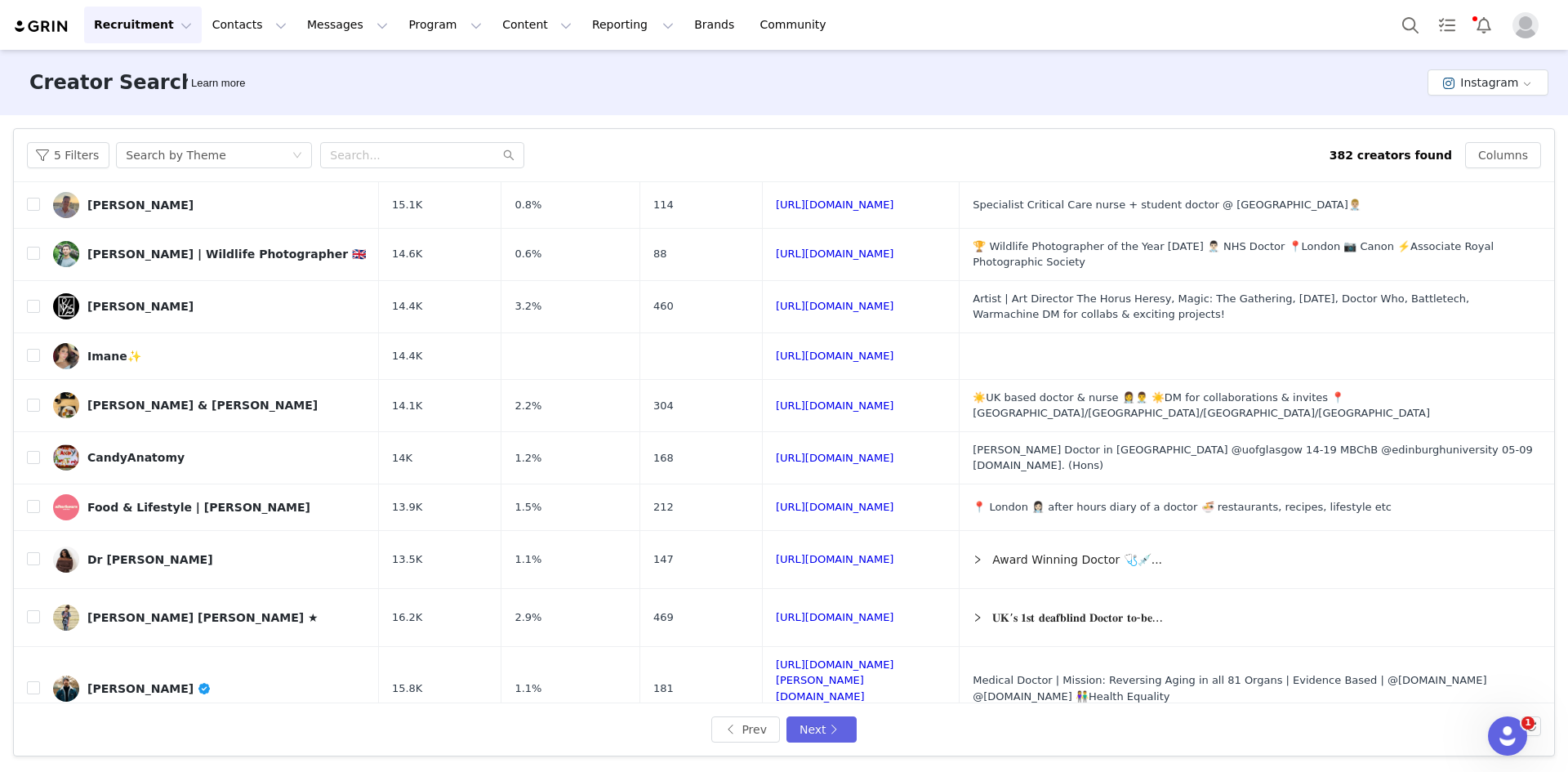
scroll to position [540, 0]
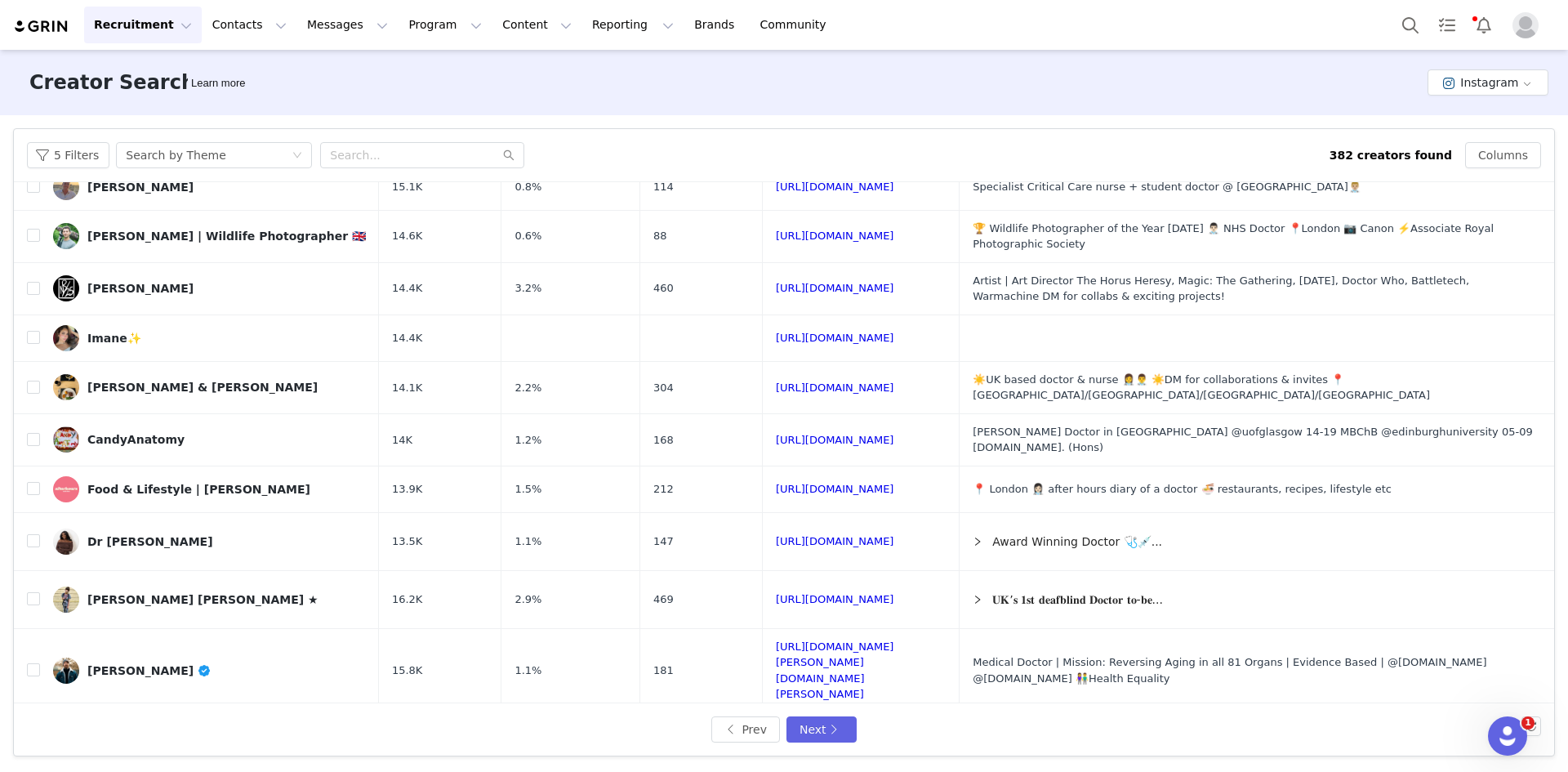
click at [813, 714] on div "Prev Next" at bounding box center [784, 730] width 1540 height 52
click at [819, 733] on button "Next" at bounding box center [821, 729] width 70 height 26
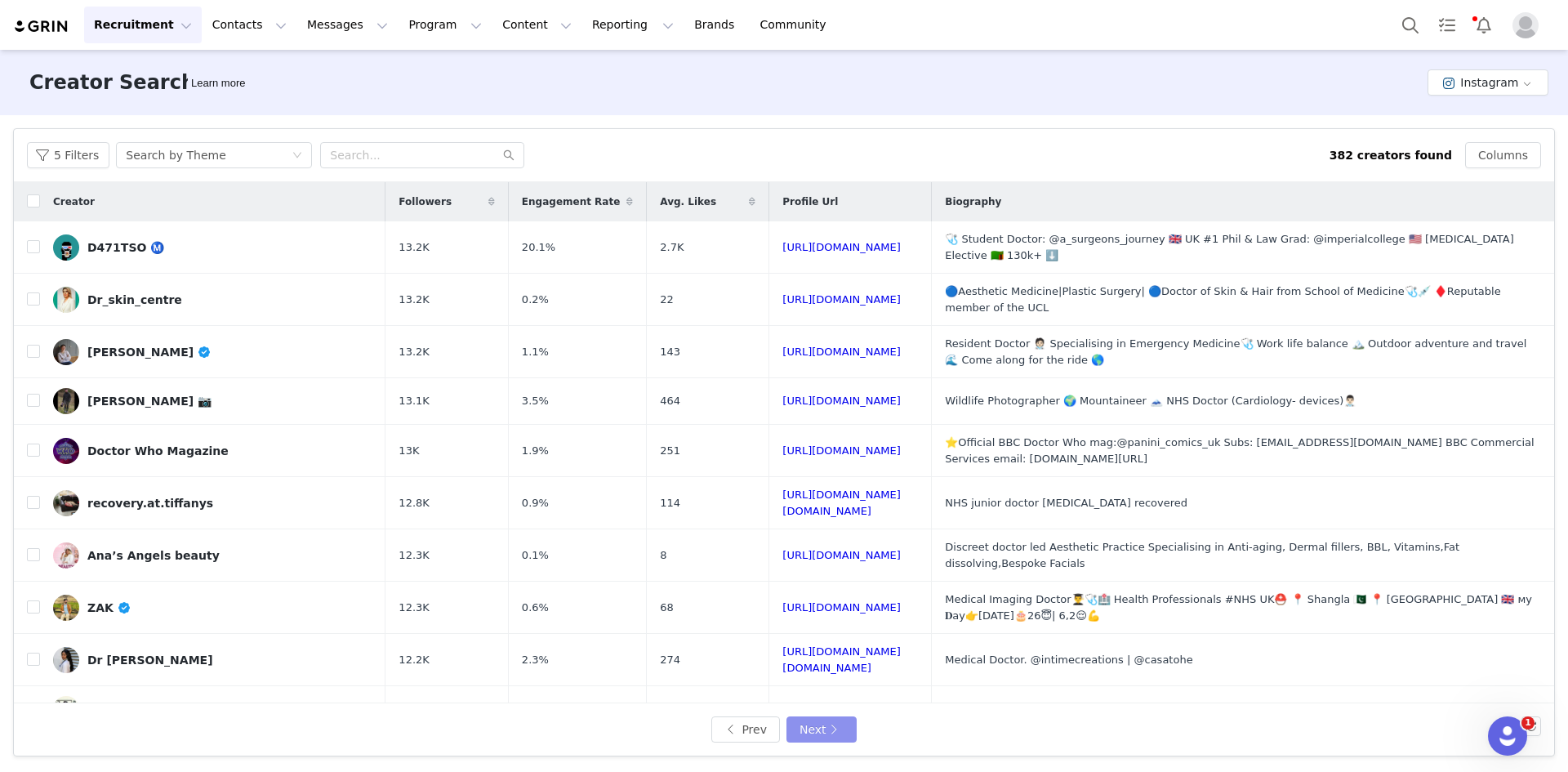
click at [818, 733] on button "Next" at bounding box center [821, 729] width 70 height 26
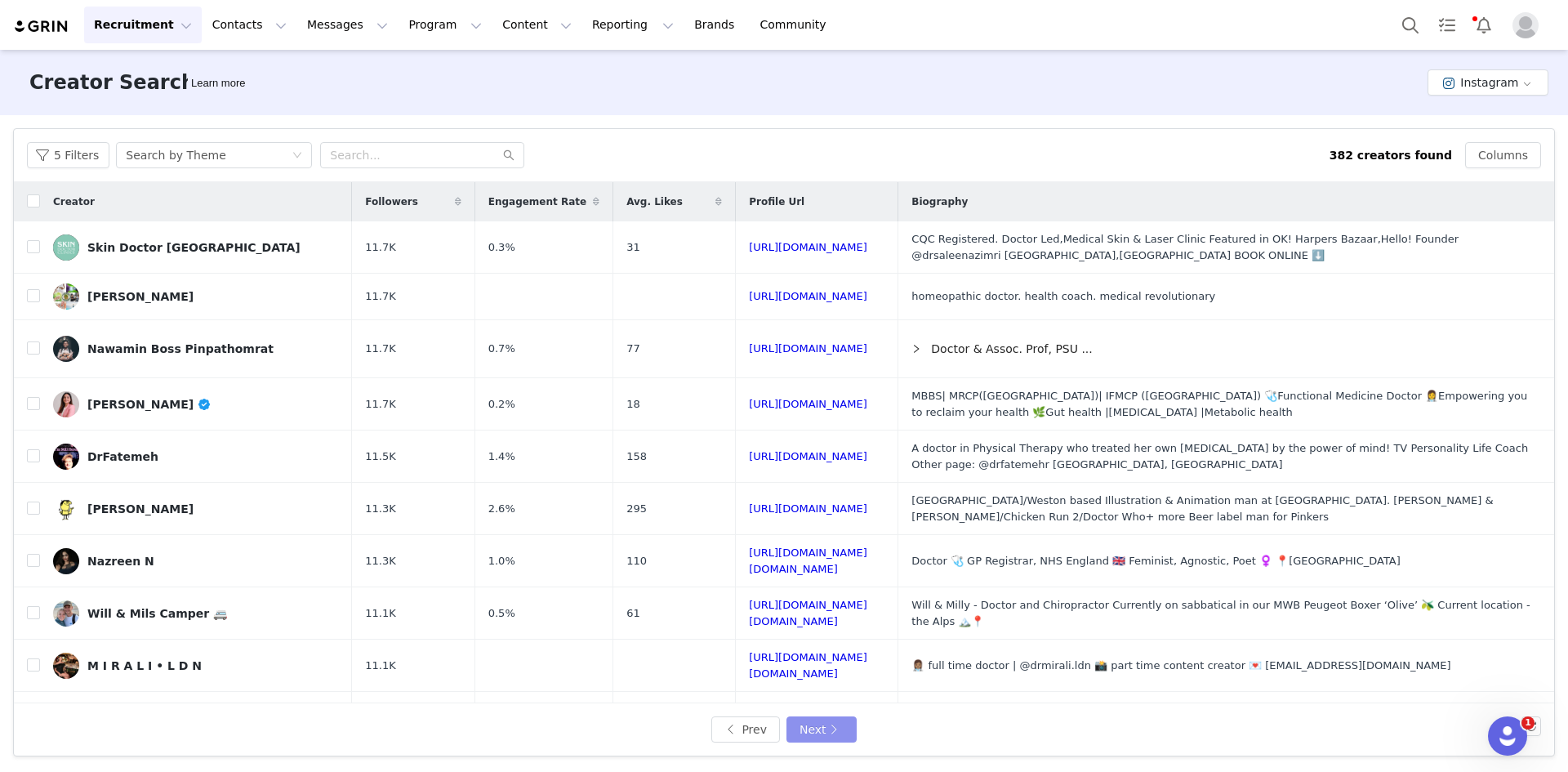
click at [818, 729] on button "Next" at bounding box center [821, 729] width 70 height 26
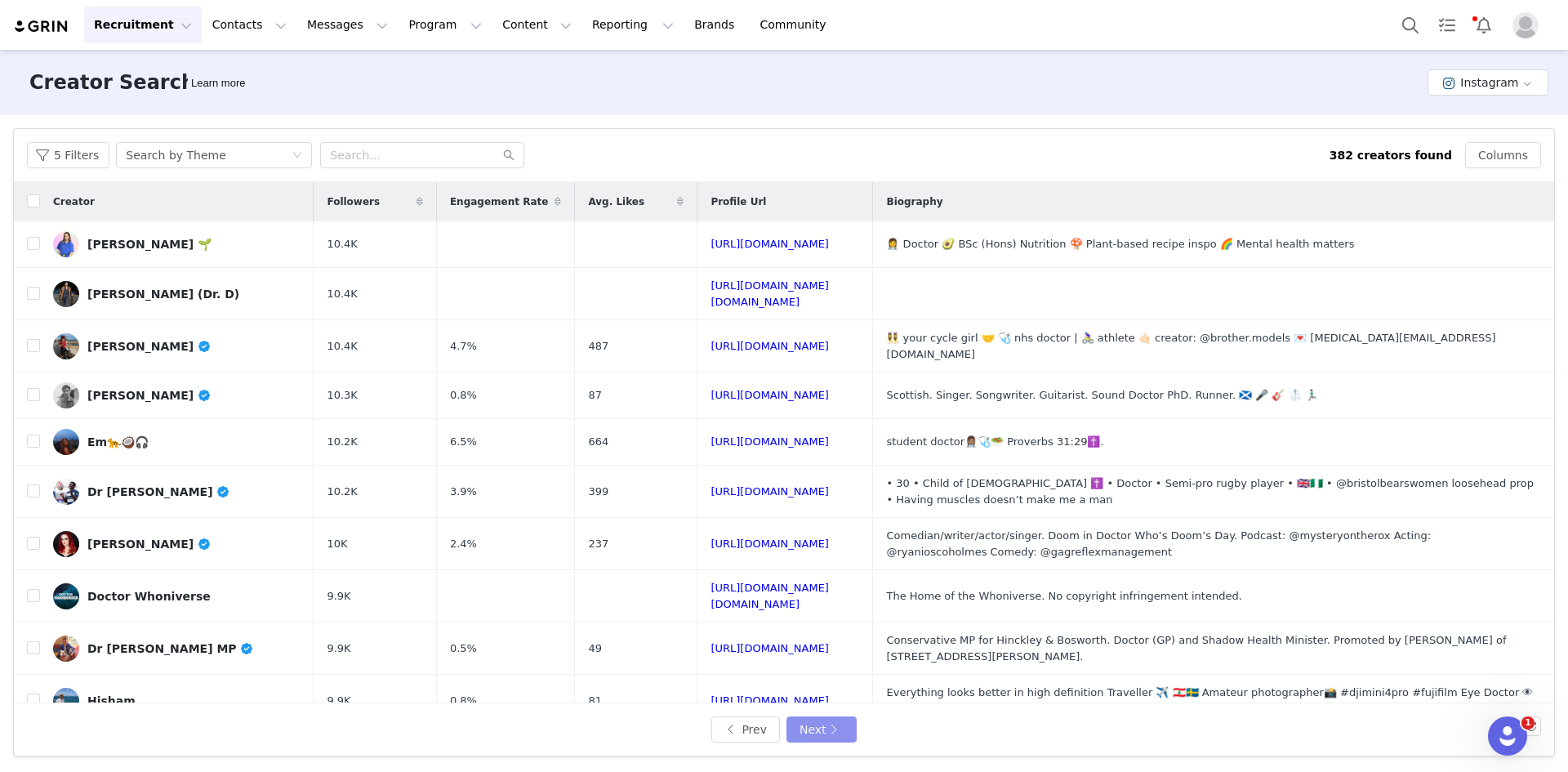
click at [824, 730] on button "Next" at bounding box center [821, 729] width 70 height 26
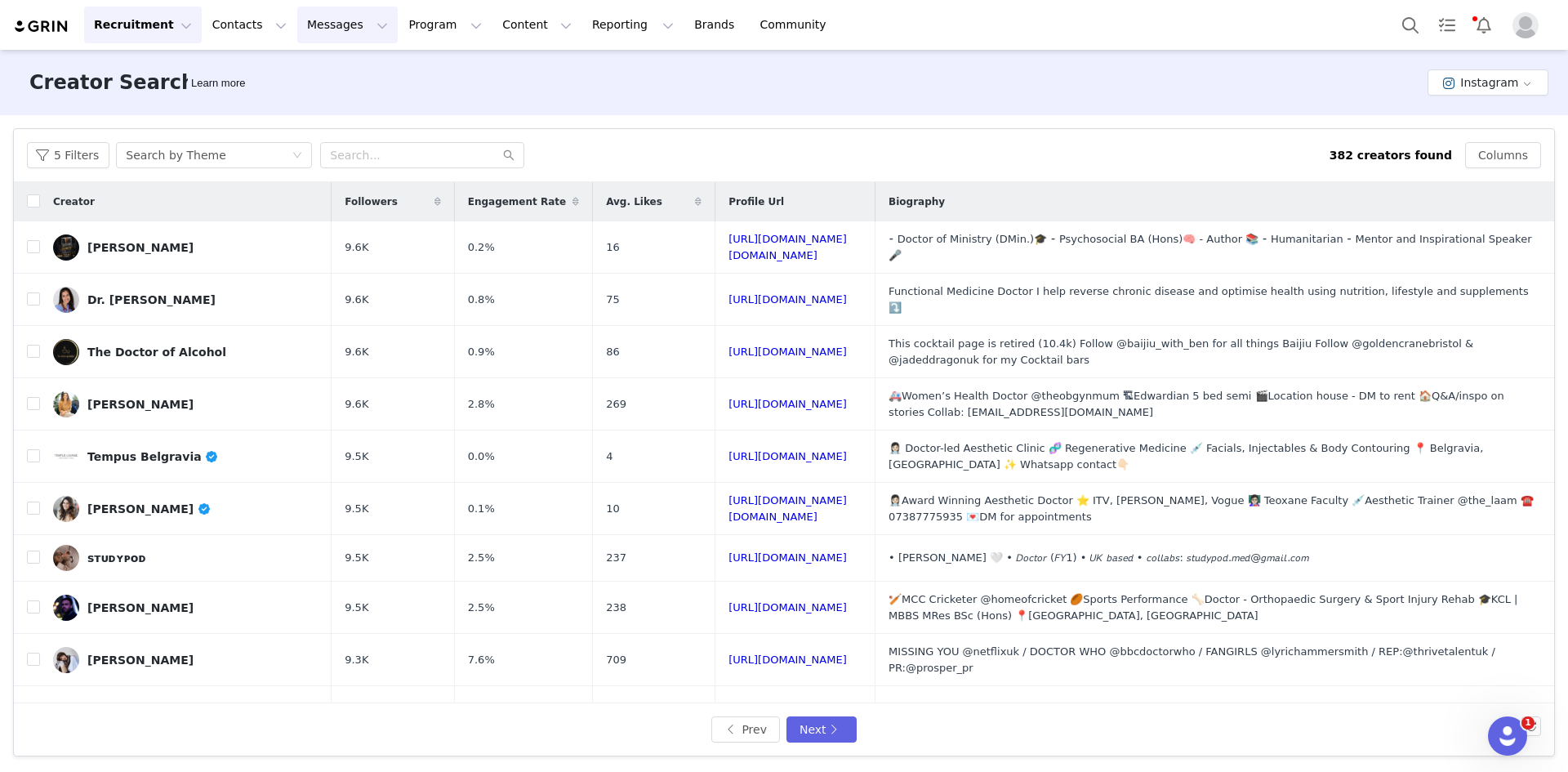
click at [300, 25] on button "Messages Messages" at bounding box center [348, 24] width 101 height 37
click at [319, 103] on div "Inbox" at bounding box center [334, 102] width 109 height 17
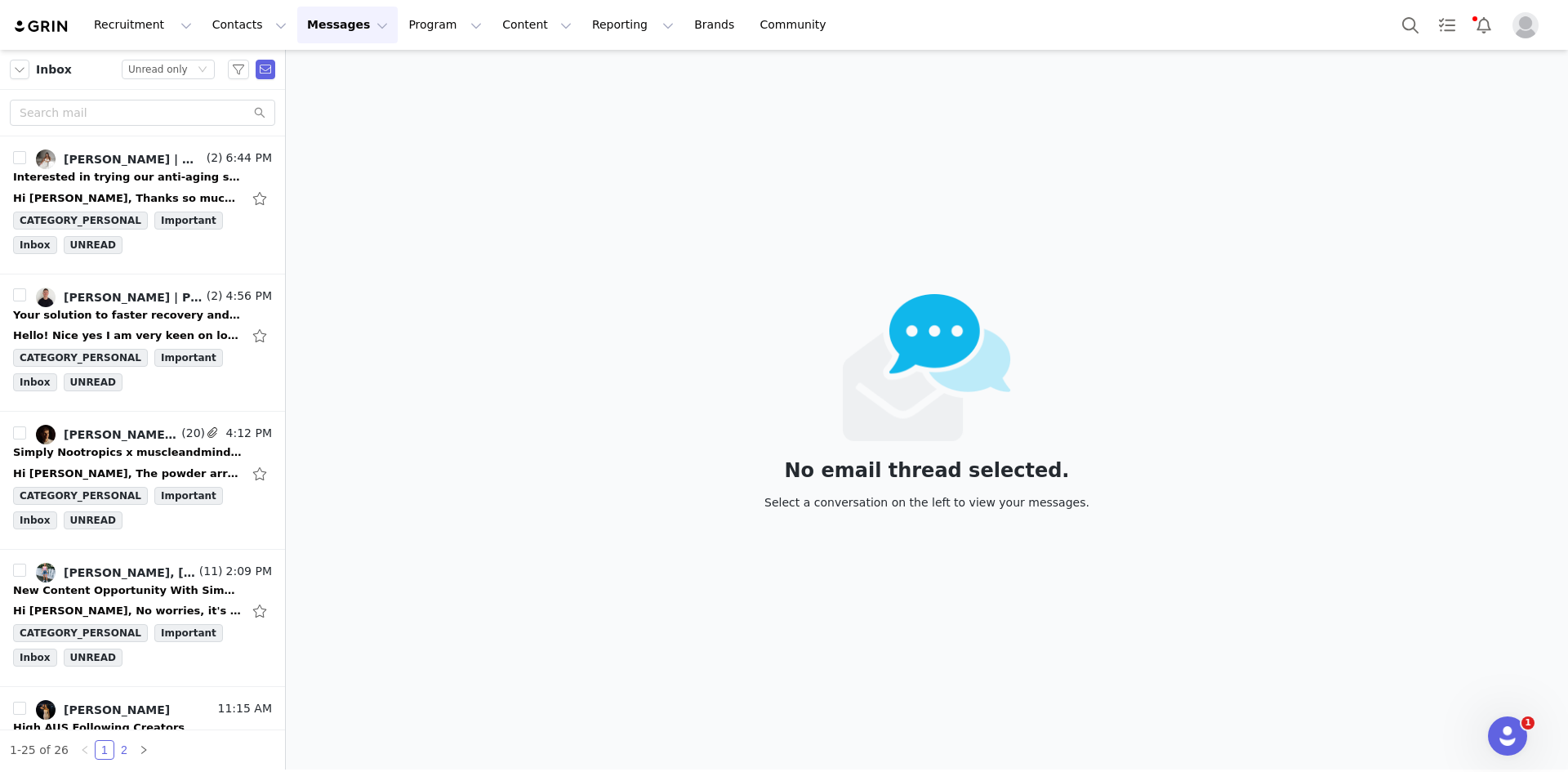
click at [118, 750] on link "2" at bounding box center [124, 749] width 18 height 18
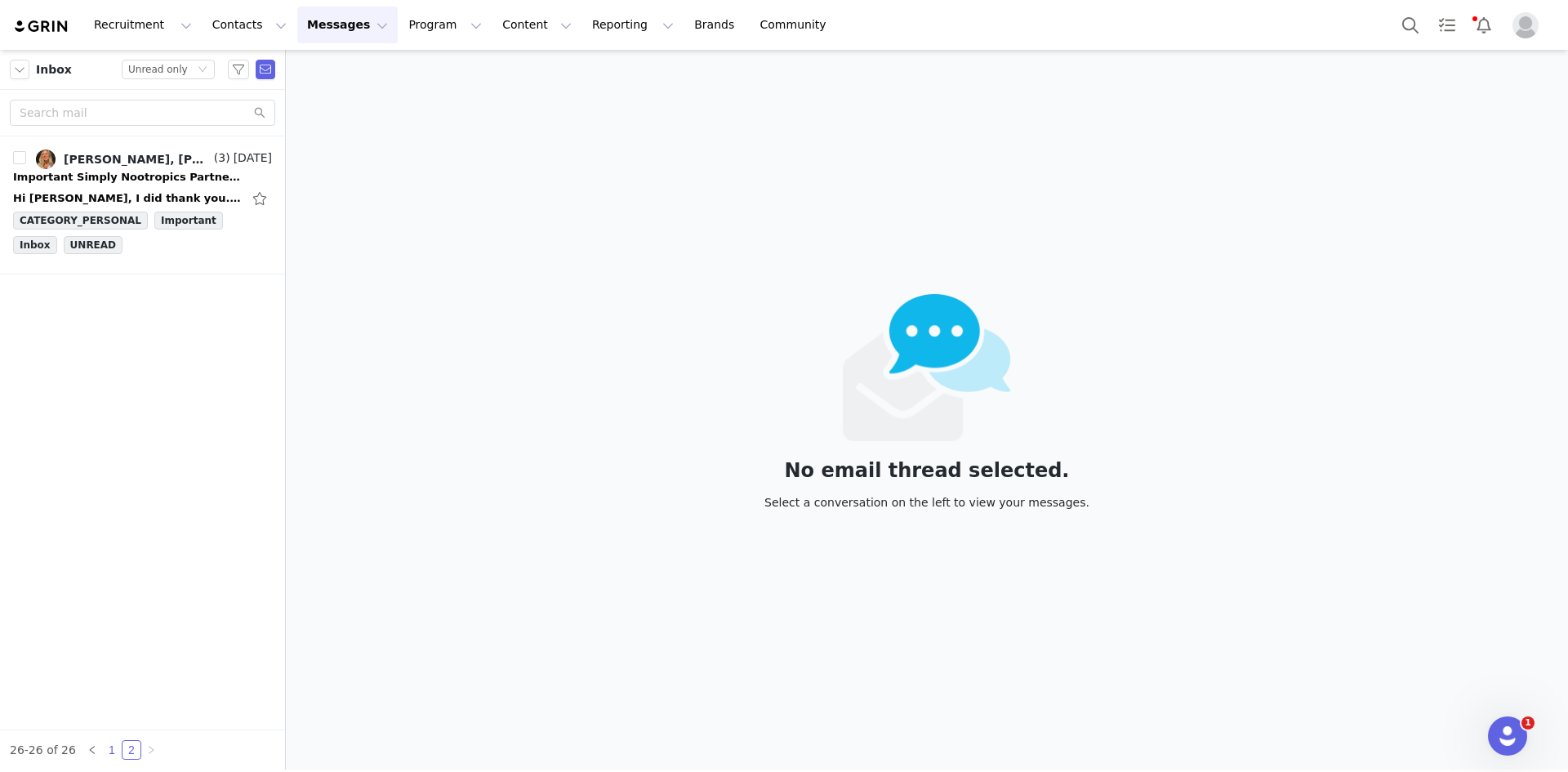
click at [103, 754] on link "1" at bounding box center [112, 749] width 18 height 18
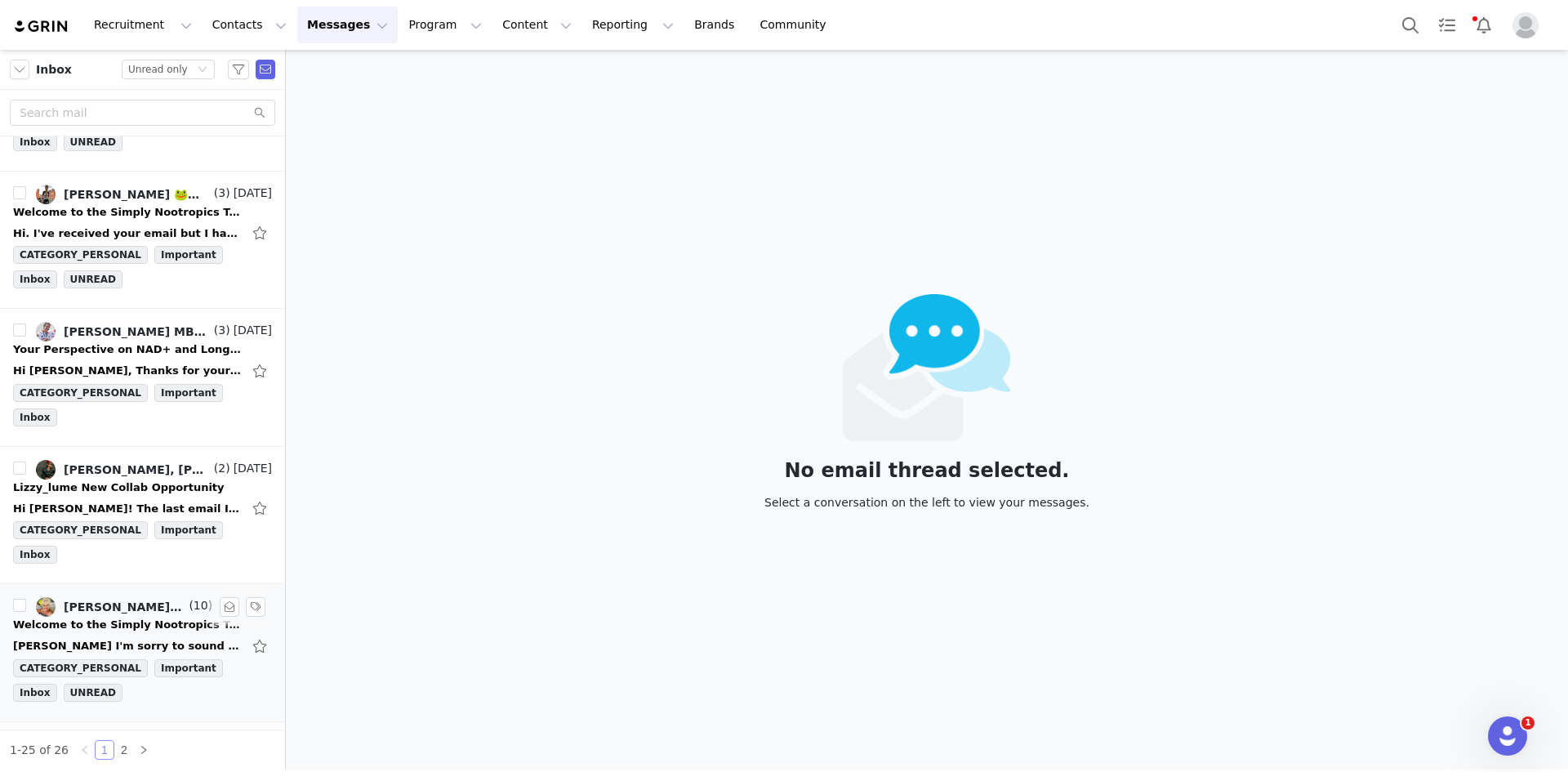
scroll to position [2482, 0]
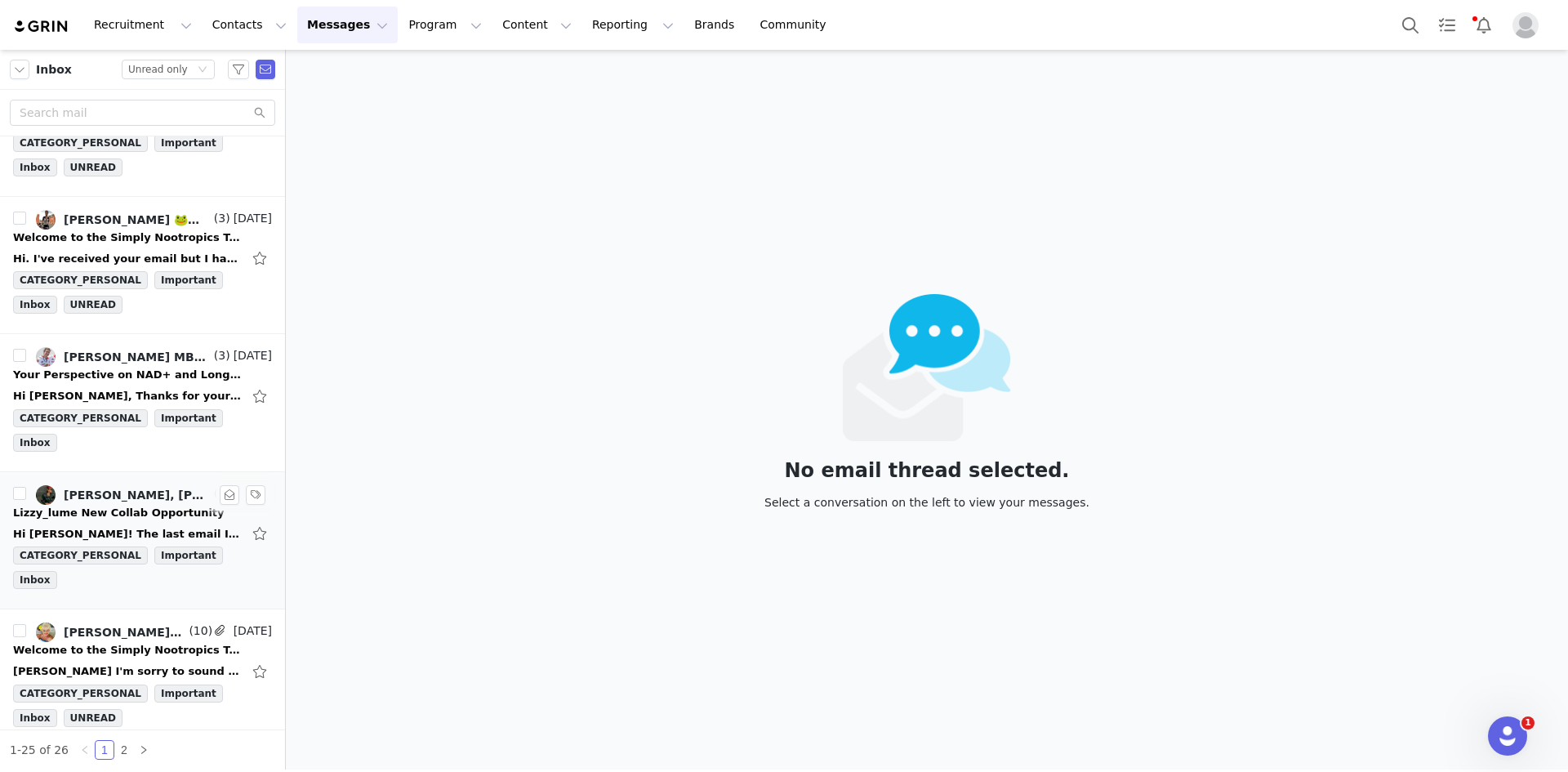
click at [101, 504] on div "Lizzy_lume New Collab Opportunity" at bounding box center [119, 513] width 212 height 16
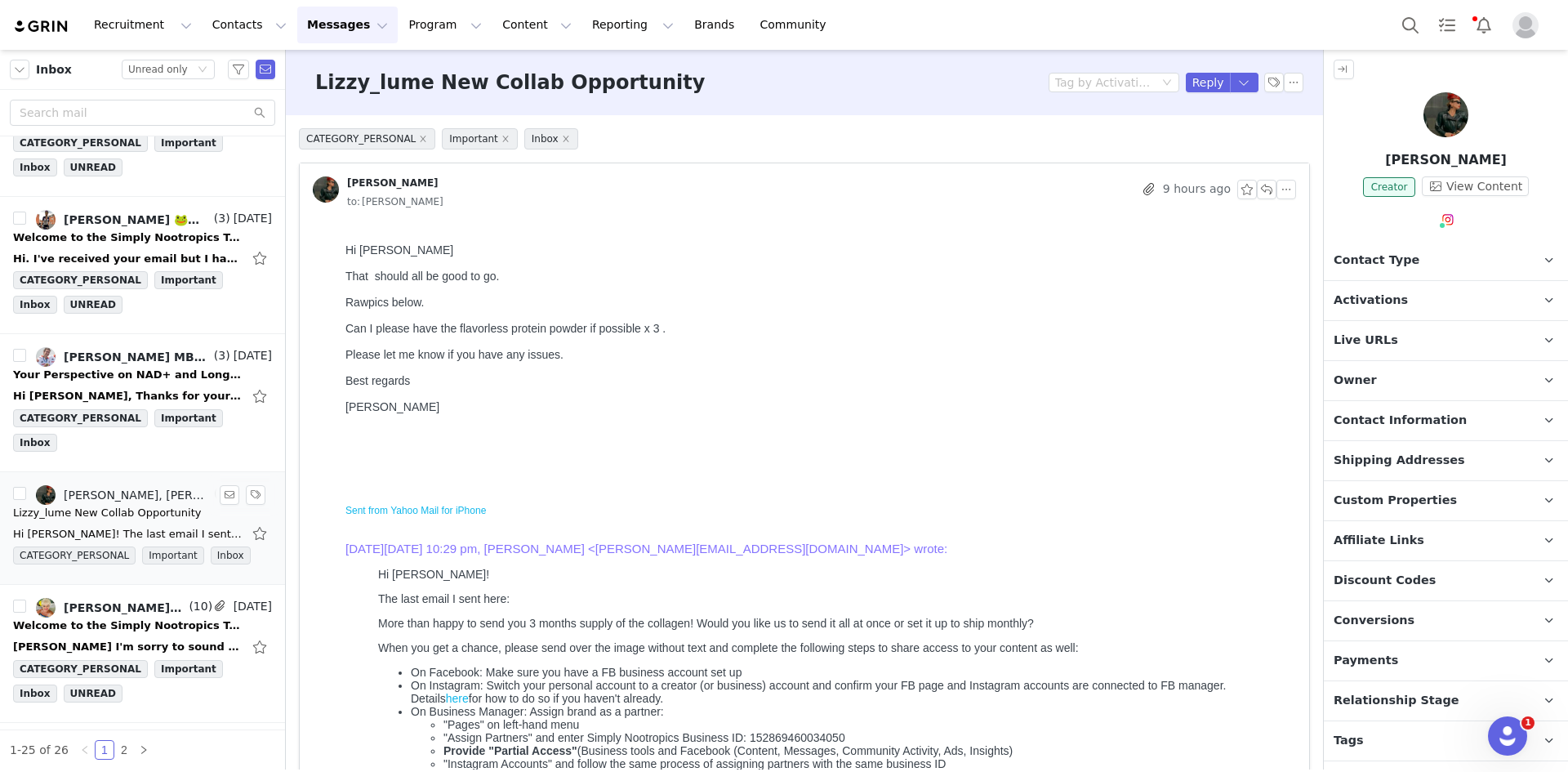
scroll to position [0, 0]
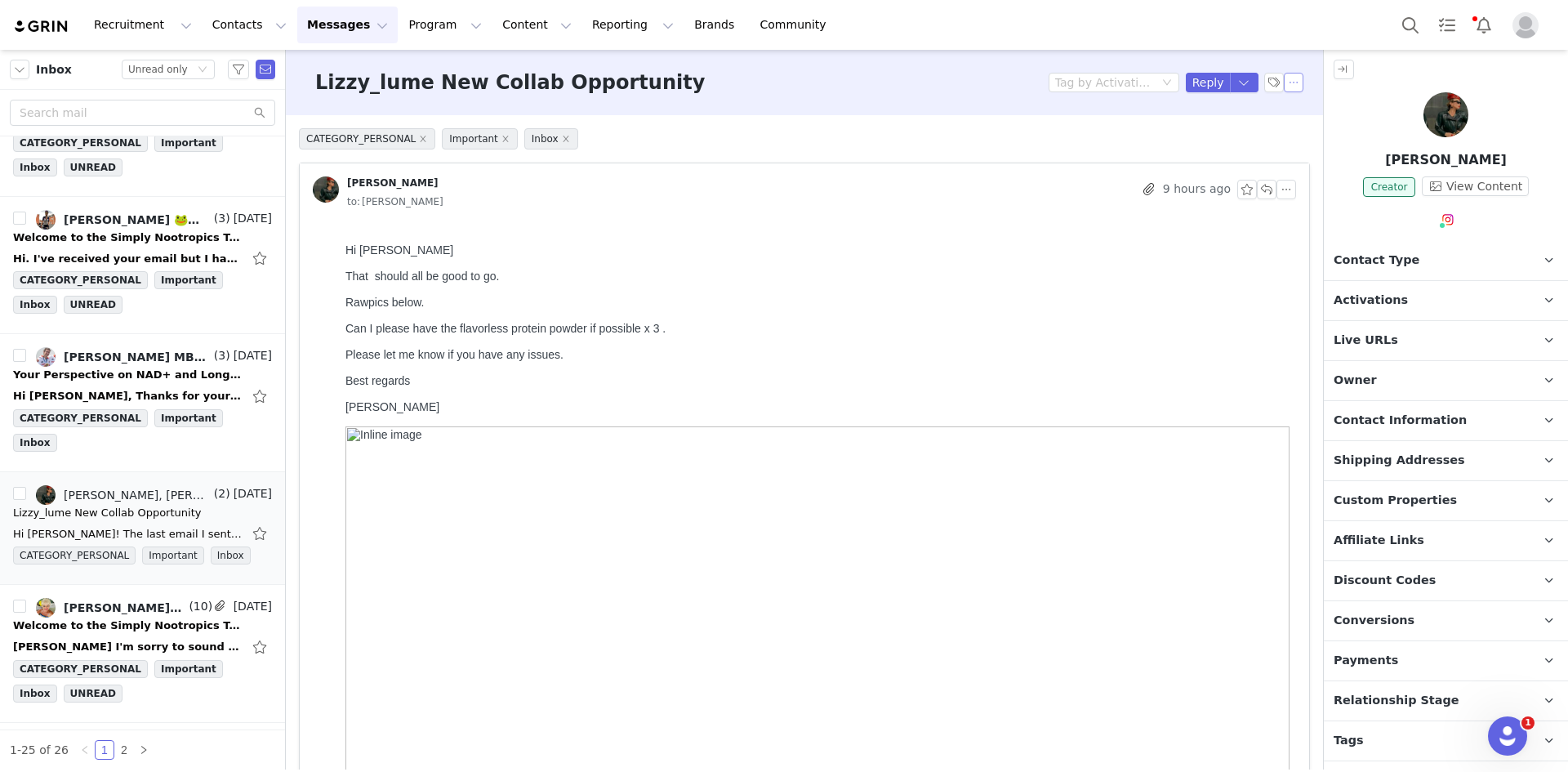
click at [1287, 87] on button "button" at bounding box center [1293, 83] width 20 height 20
click at [1285, 120] on li "Mark as unread" at bounding box center [1326, 112] width 109 height 26
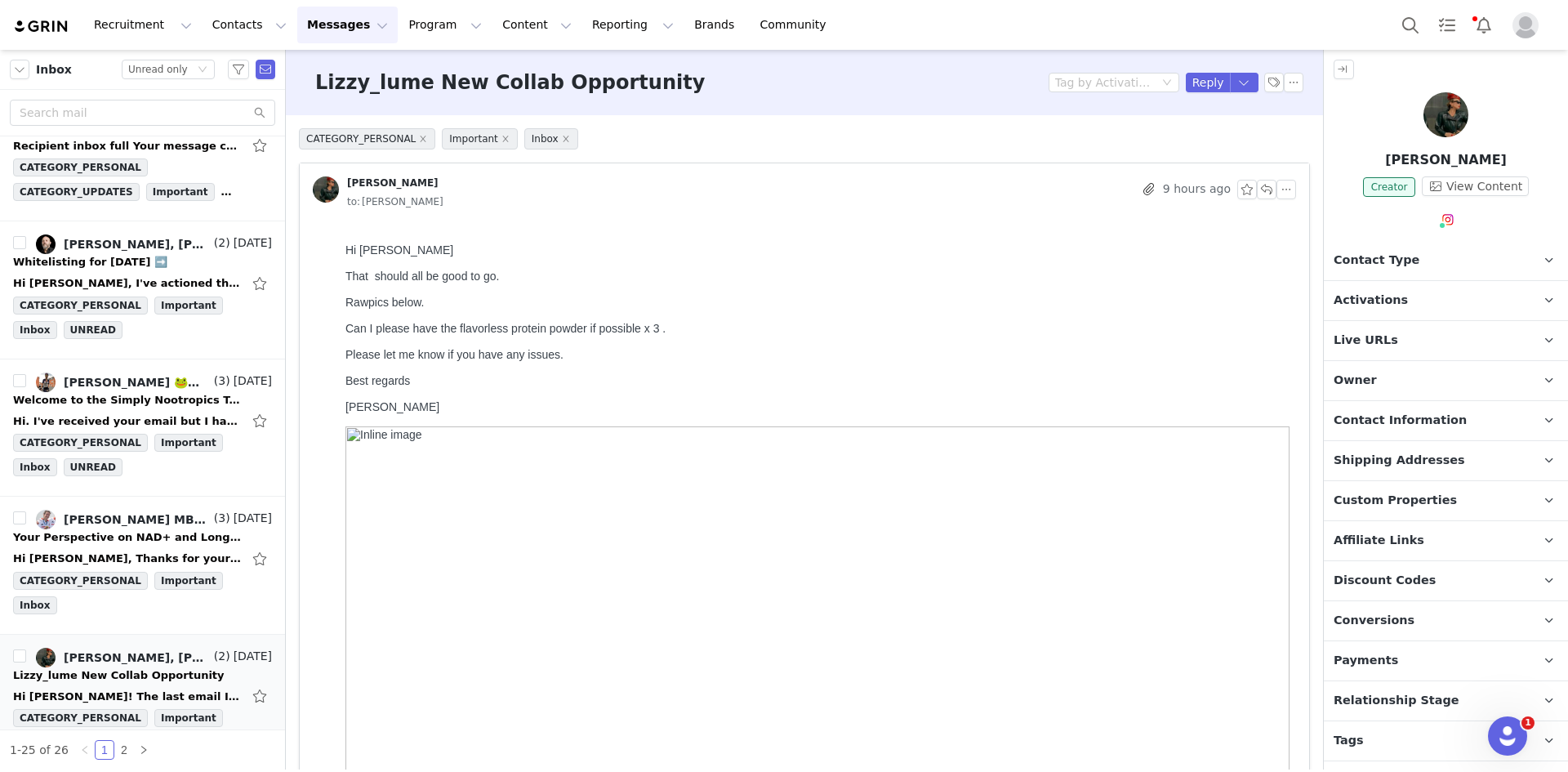
scroll to position [2318, 0]
click at [127, 541] on div "Your Perspective on NAD+ and Longevity Research" at bounding box center [128, 538] width 229 height 16
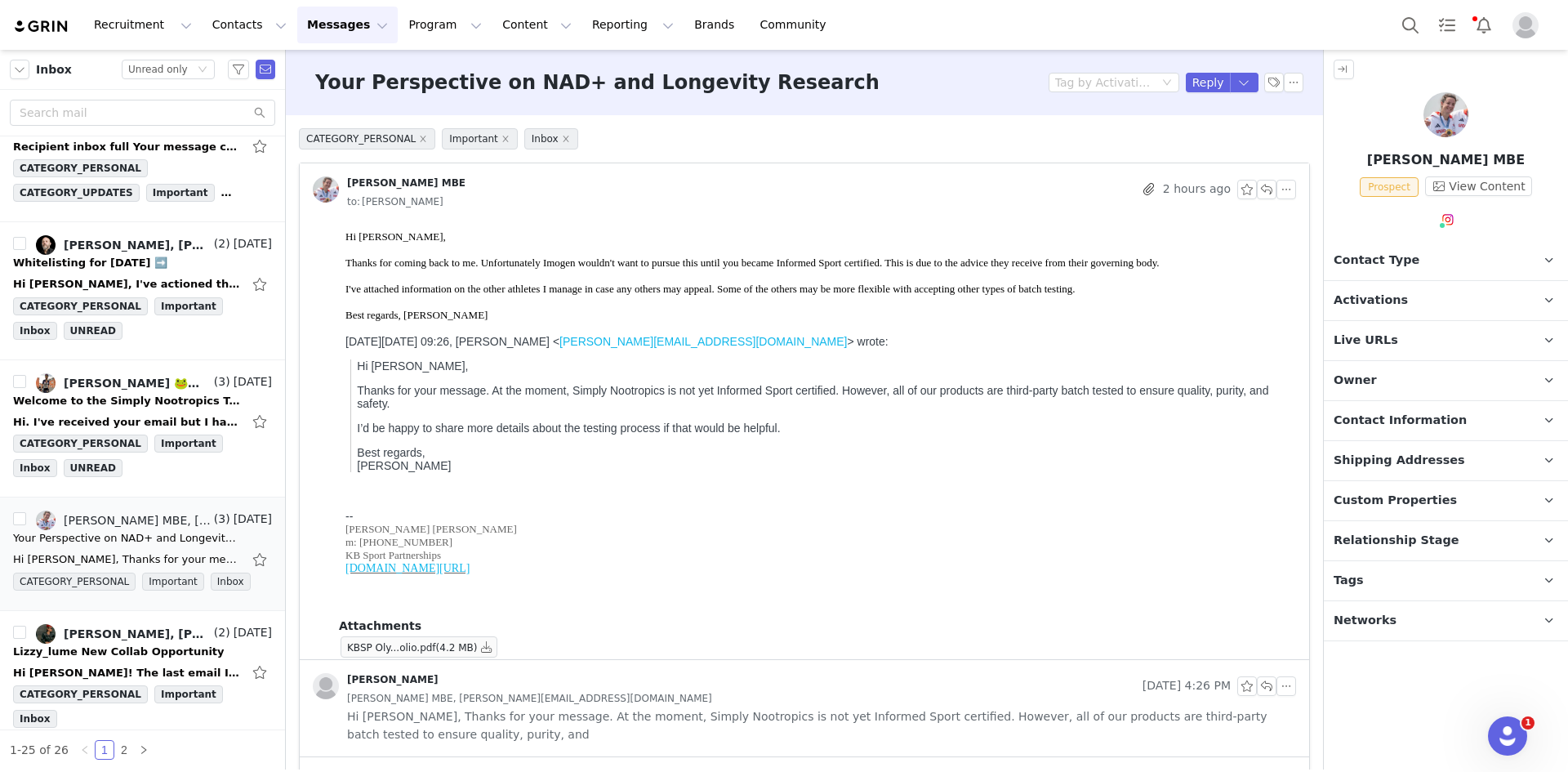
scroll to position [177, 0]
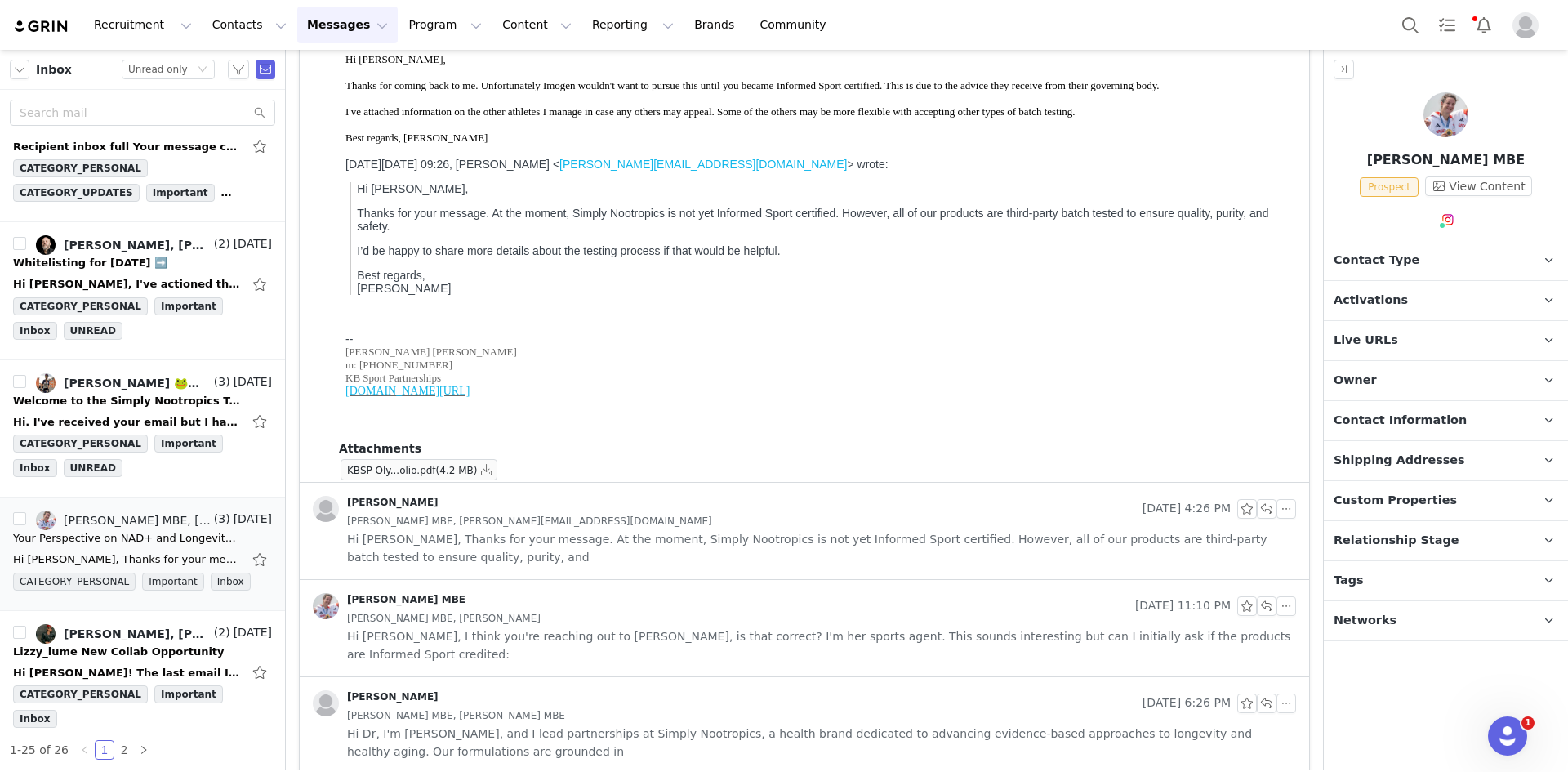
click at [726, 530] on span "Hi [PERSON_NAME], Thanks for your message. At the moment, Simply Nootropics is …" at bounding box center [821, 548] width 949 height 36
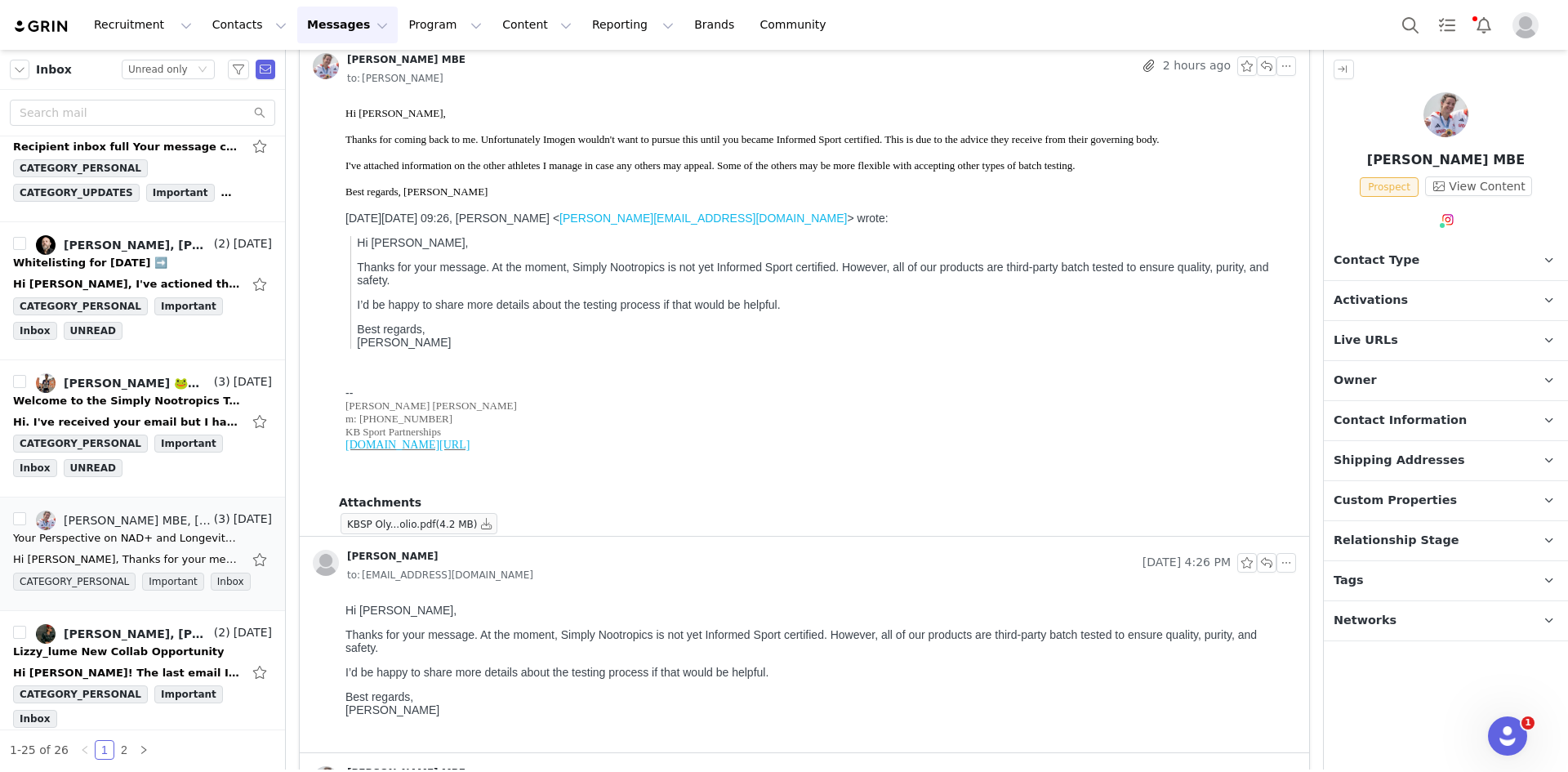
scroll to position [0, 0]
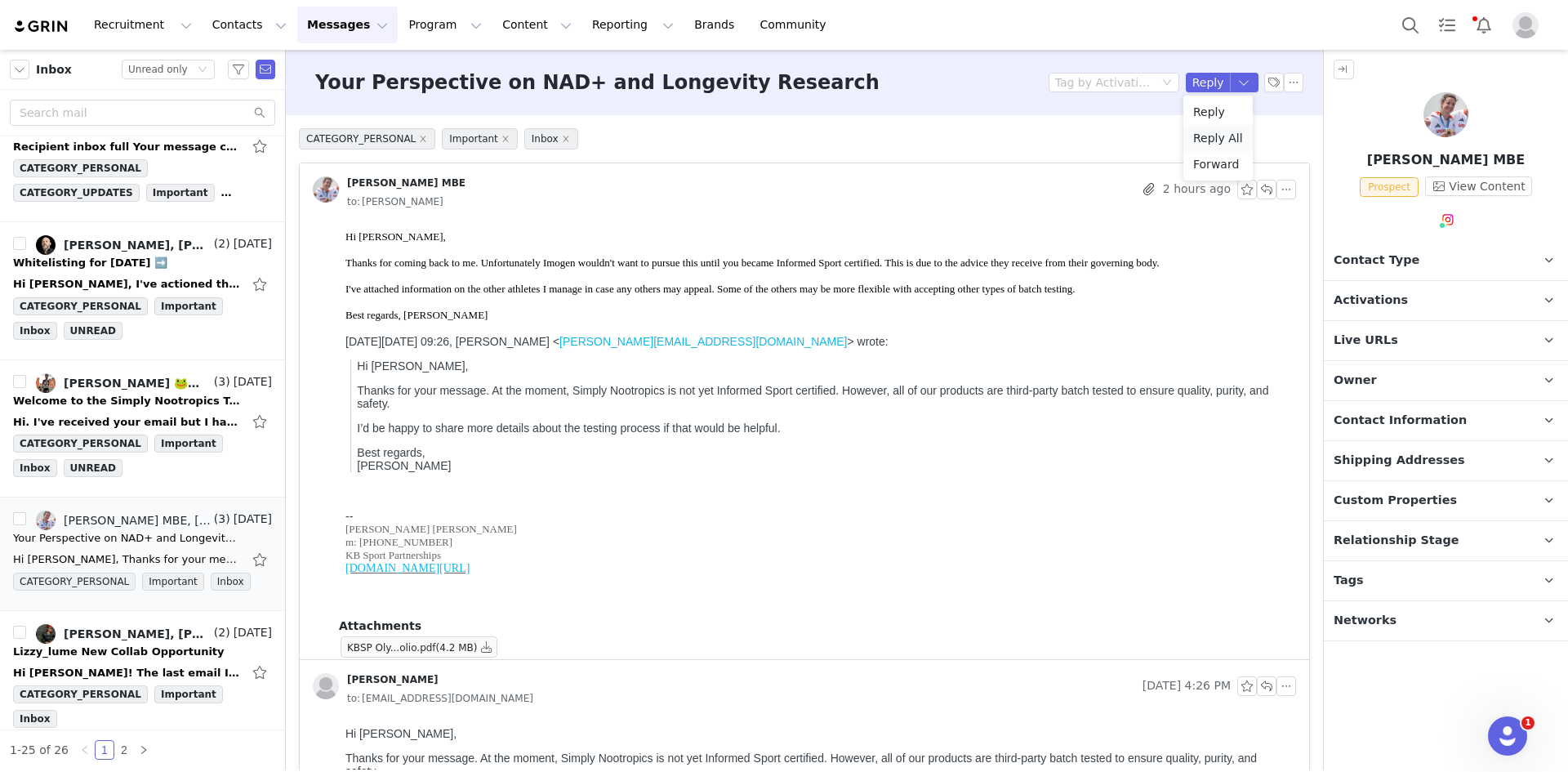
click at [1221, 132] on li "Reply All" at bounding box center [1218, 138] width 69 height 26
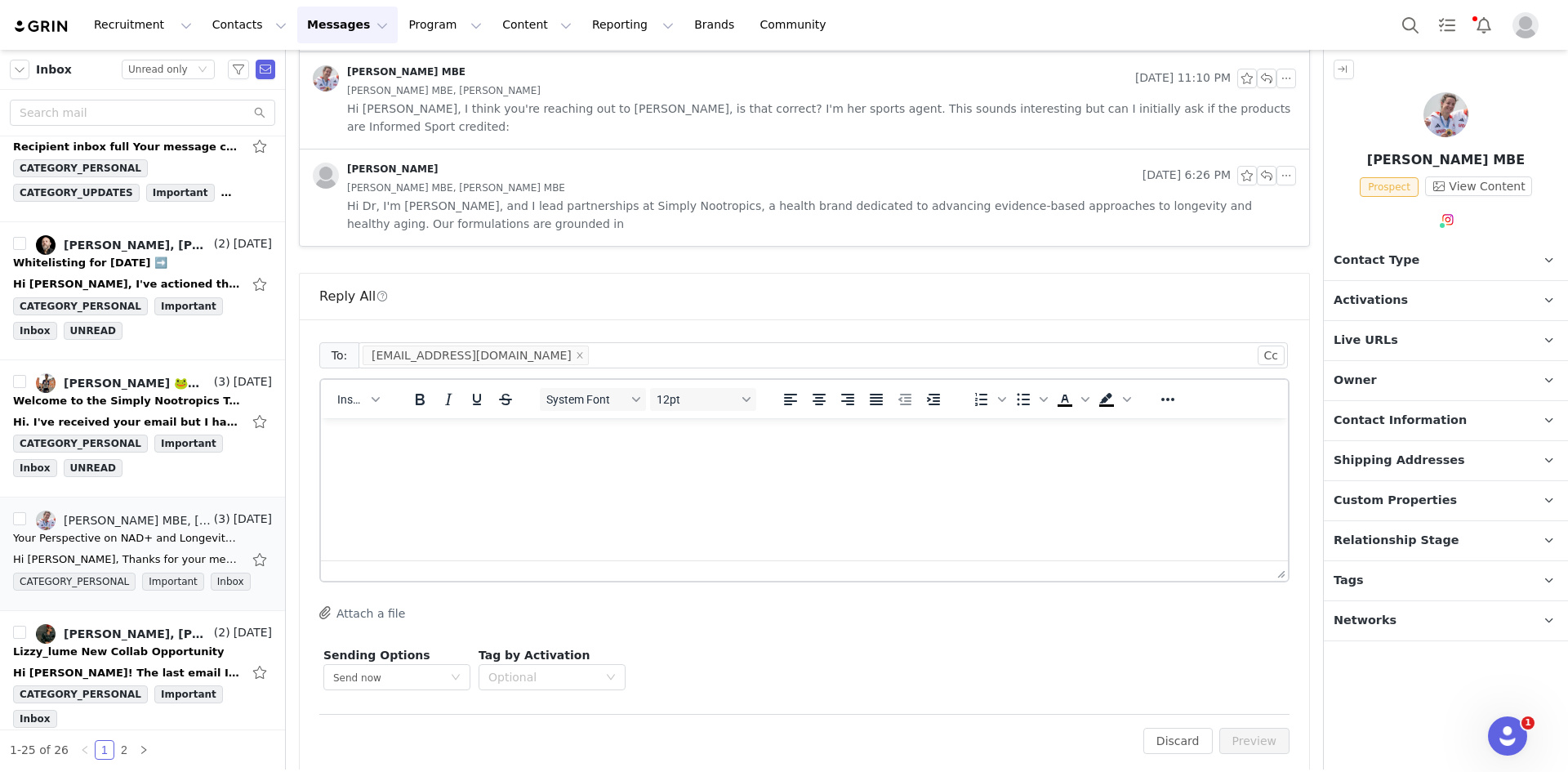
click at [528, 462] on html at bounding box center [804, 440] width 967 height 44
click at [1249, 734] on button "Preview" at bounding box center [1255, 740] width 71 height 26
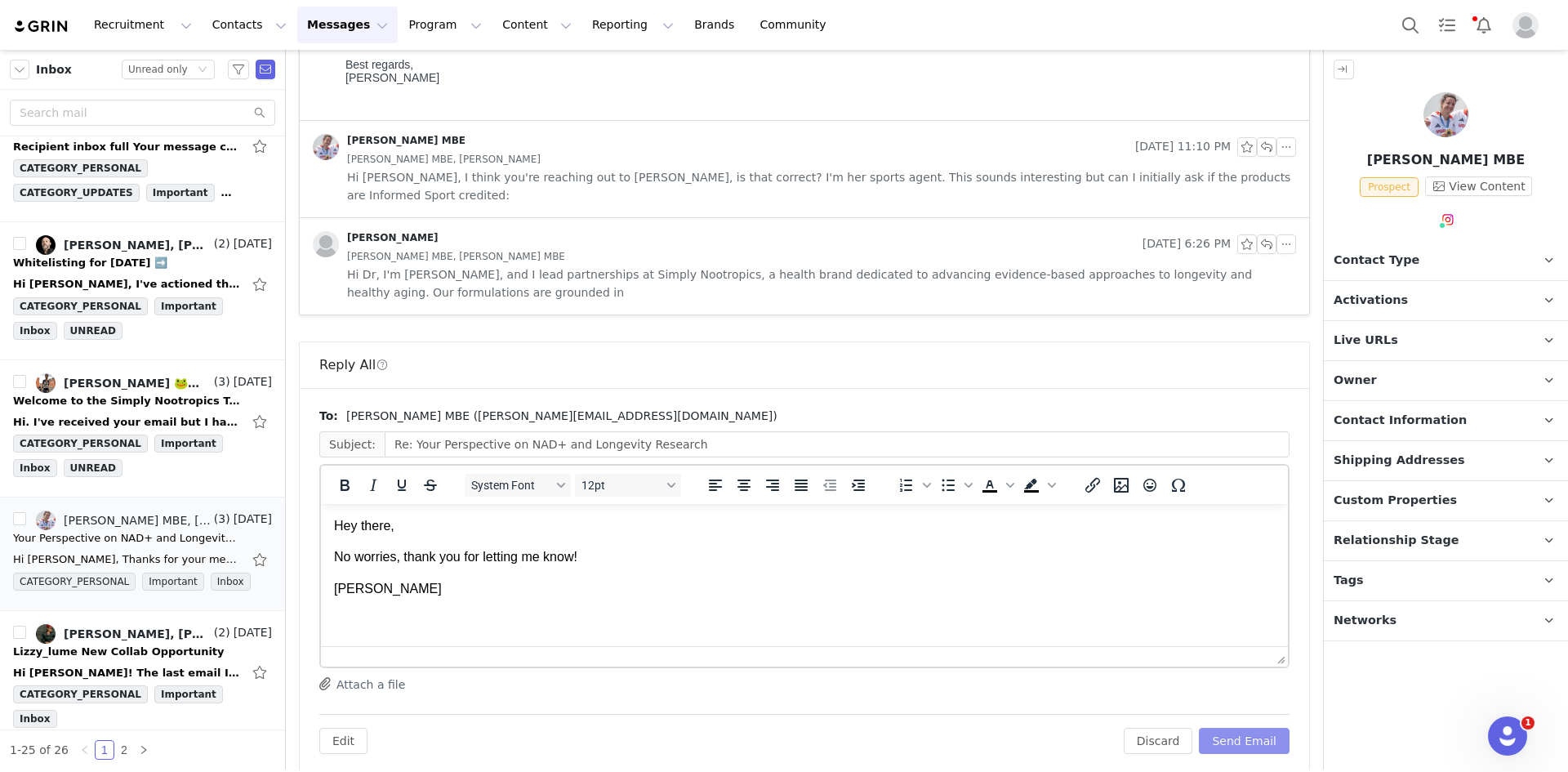
click at [1249, 728] on button "Send Email" at bounding box center [1244, 740] width 91 height 26
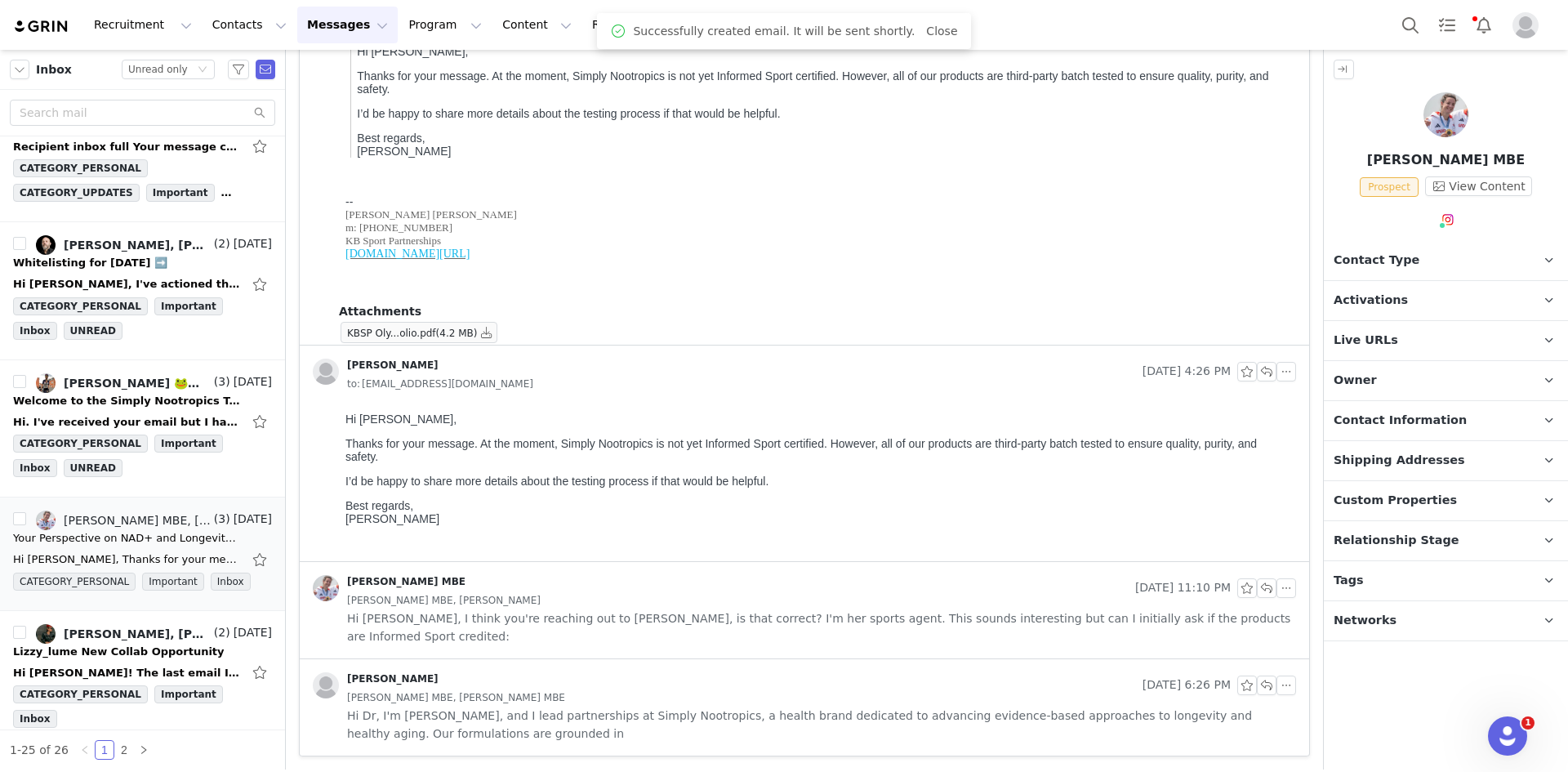
scroll to position [296, 0]
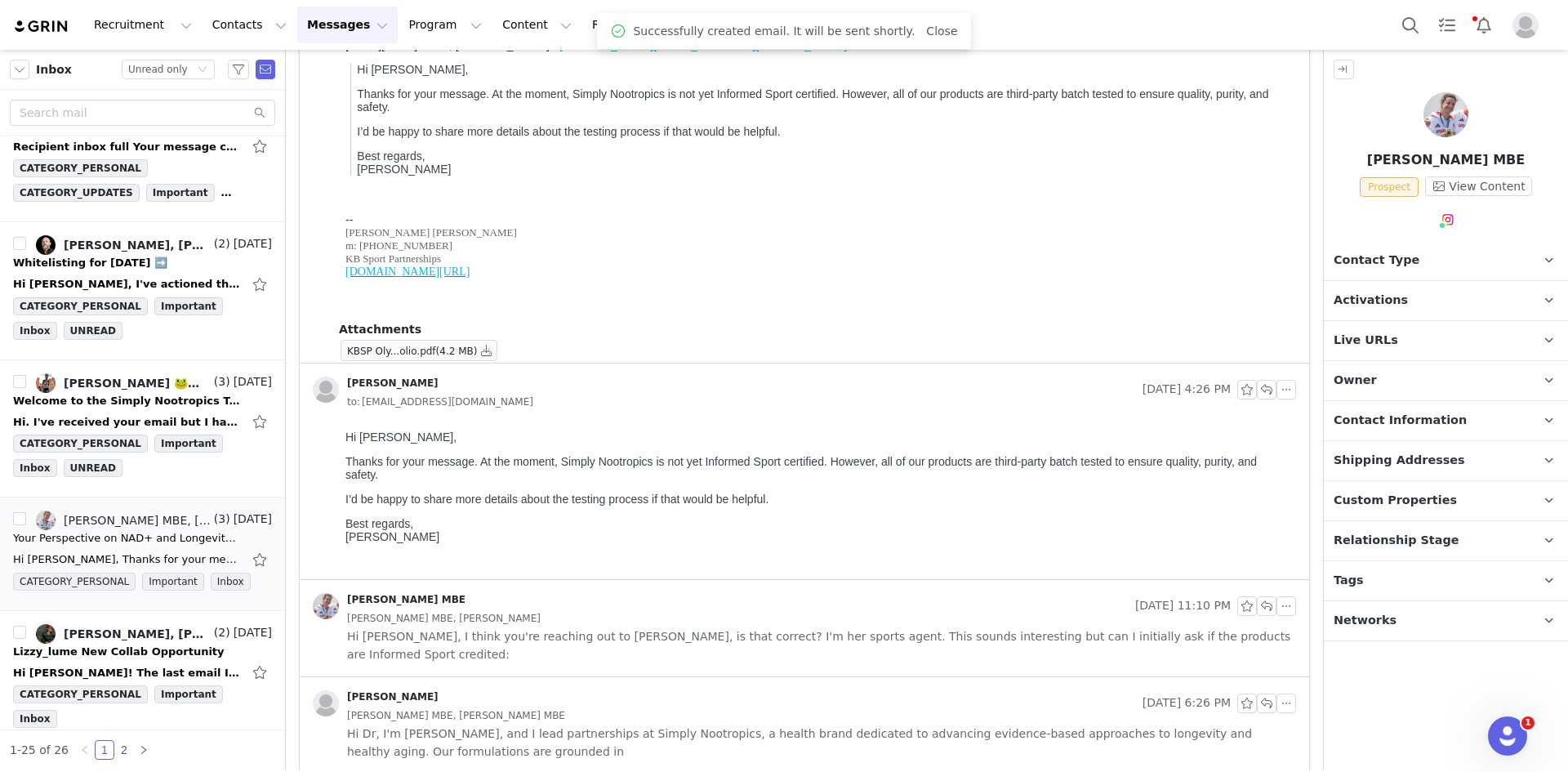
click at [1411, 260] on p "Contact Type Contact type can be Creator, Prospect, Application, or Manager." at bounding box center [1427, 260] width 205 height 40
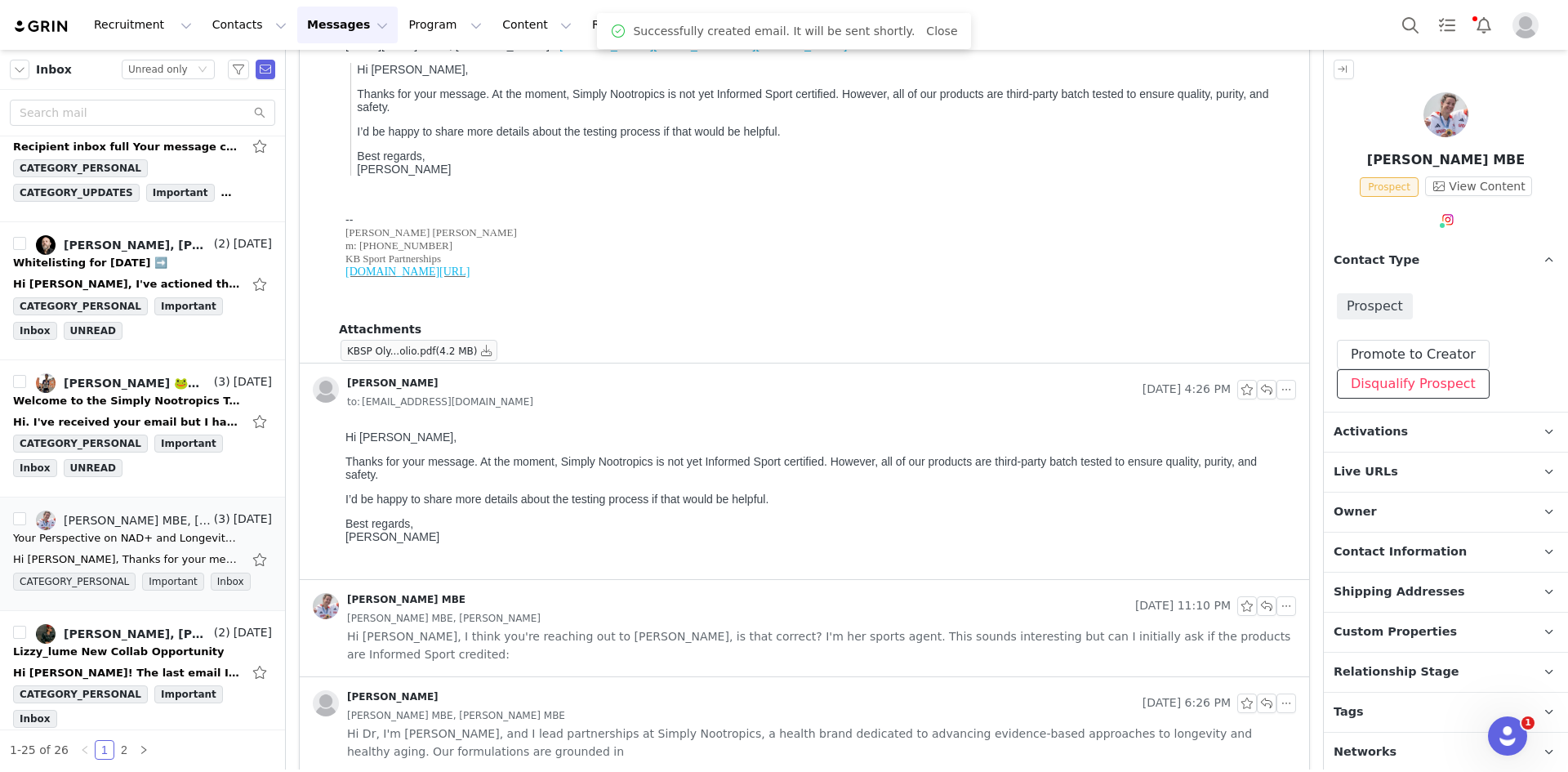
click at [1408, 386] on button "Disqualify Prospect" at bounding box center [1413, 384] width 153 height 30
click at [1355, 458] on div at bounding box center [1400, 459] width 169 height 24
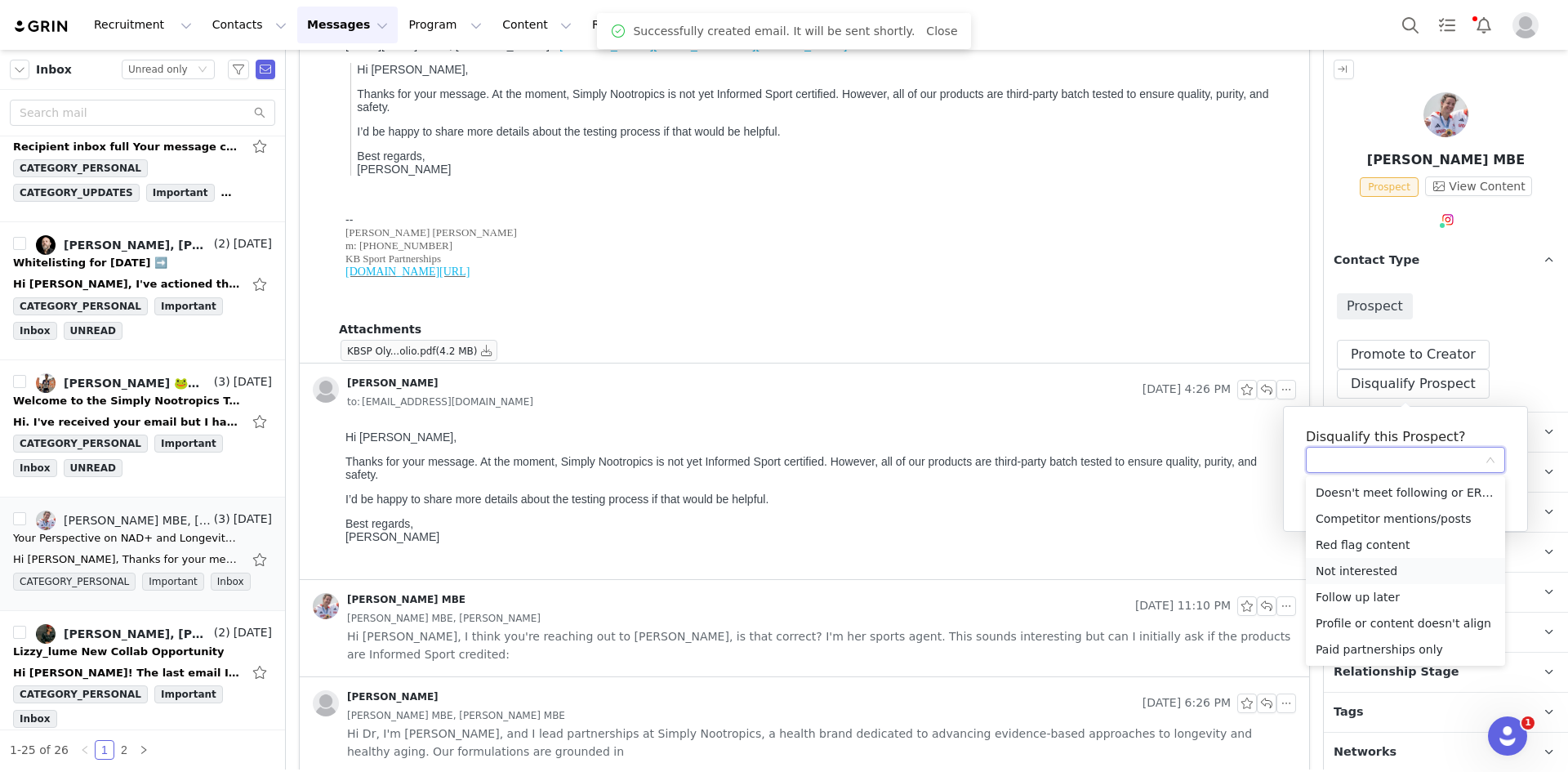
click at [1368, 565] on li "Not interested" at bounding box center [1405, 570] width 199 height 26
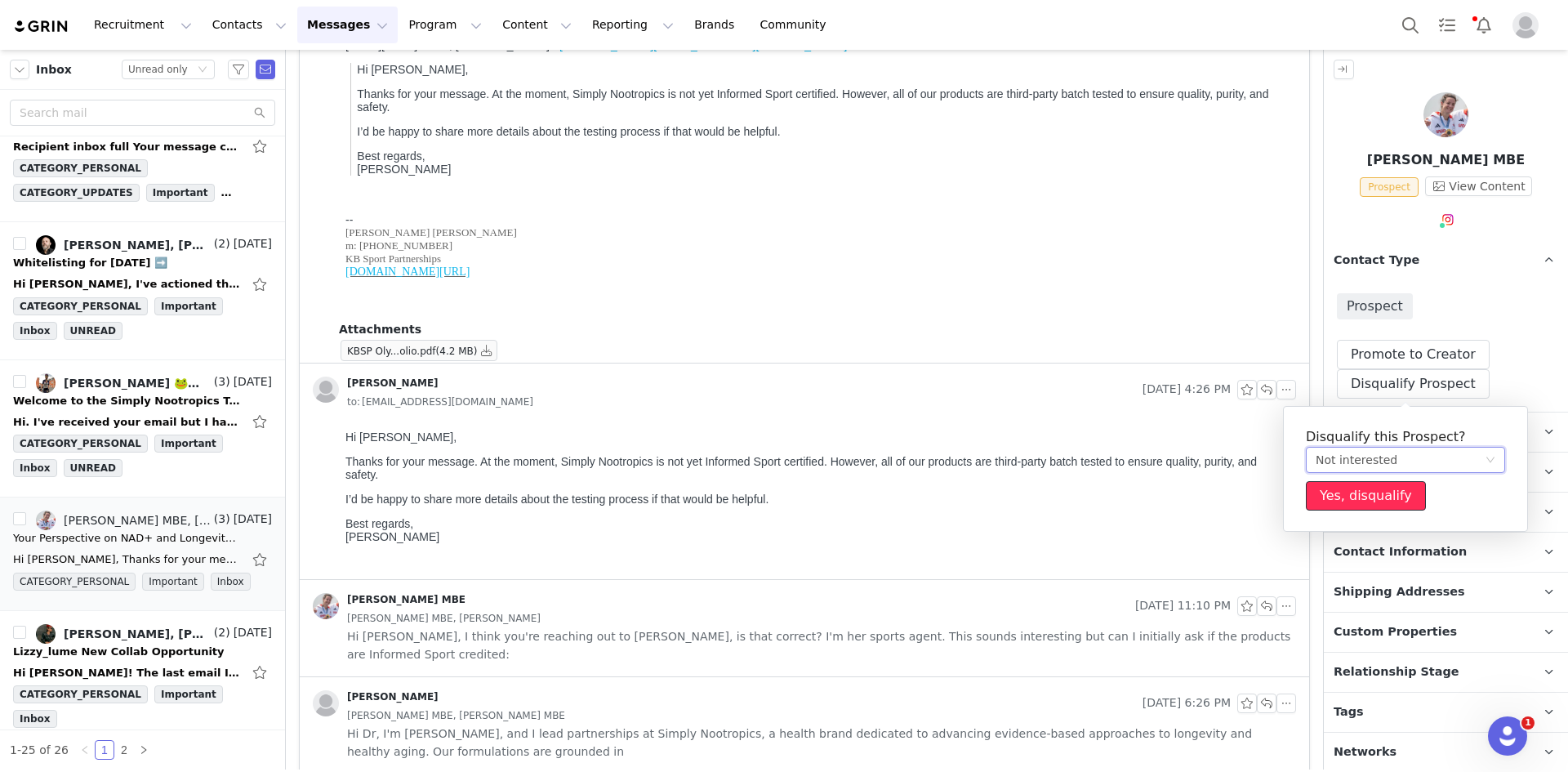
click at [1353, 494] on button "Yes, disqualify" at bounding box center [1365, 495] width 120 height 30
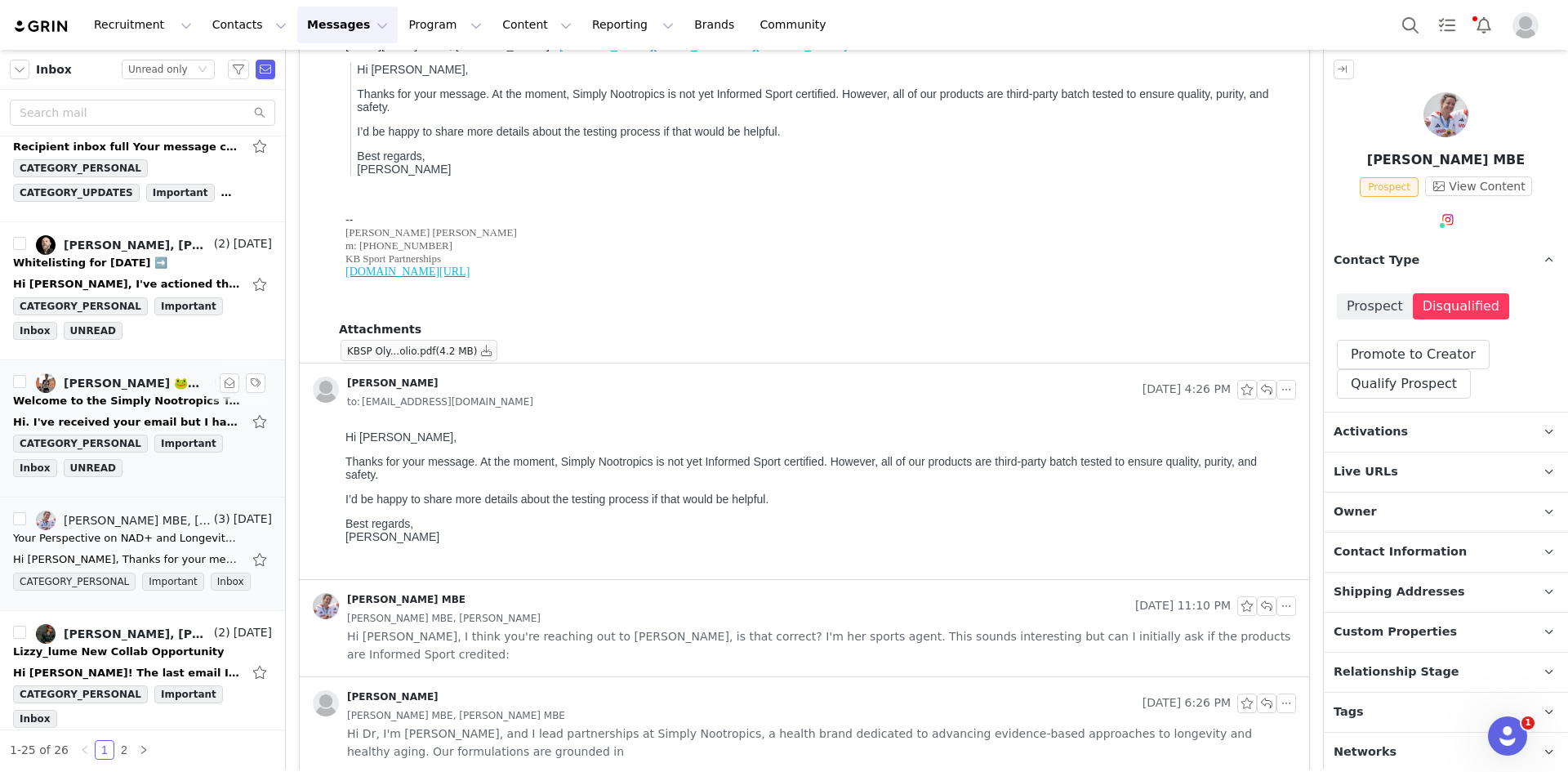
click at [84, 409] on div "Hi. I've received your email but I haven't received the product yet. I understo…" at bounding box center [142, 421] width 258 height 26
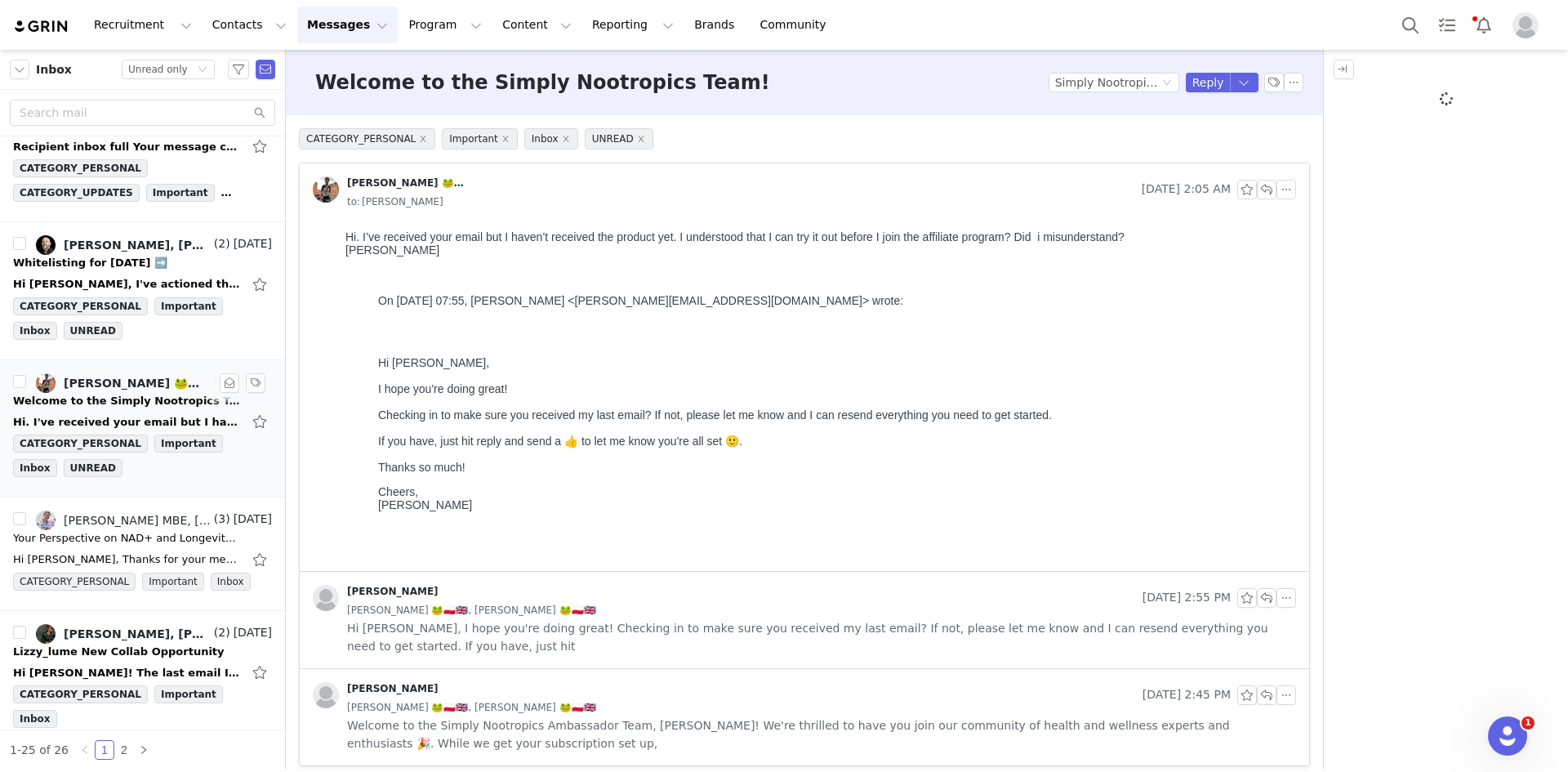
scroll to position [0, 0]
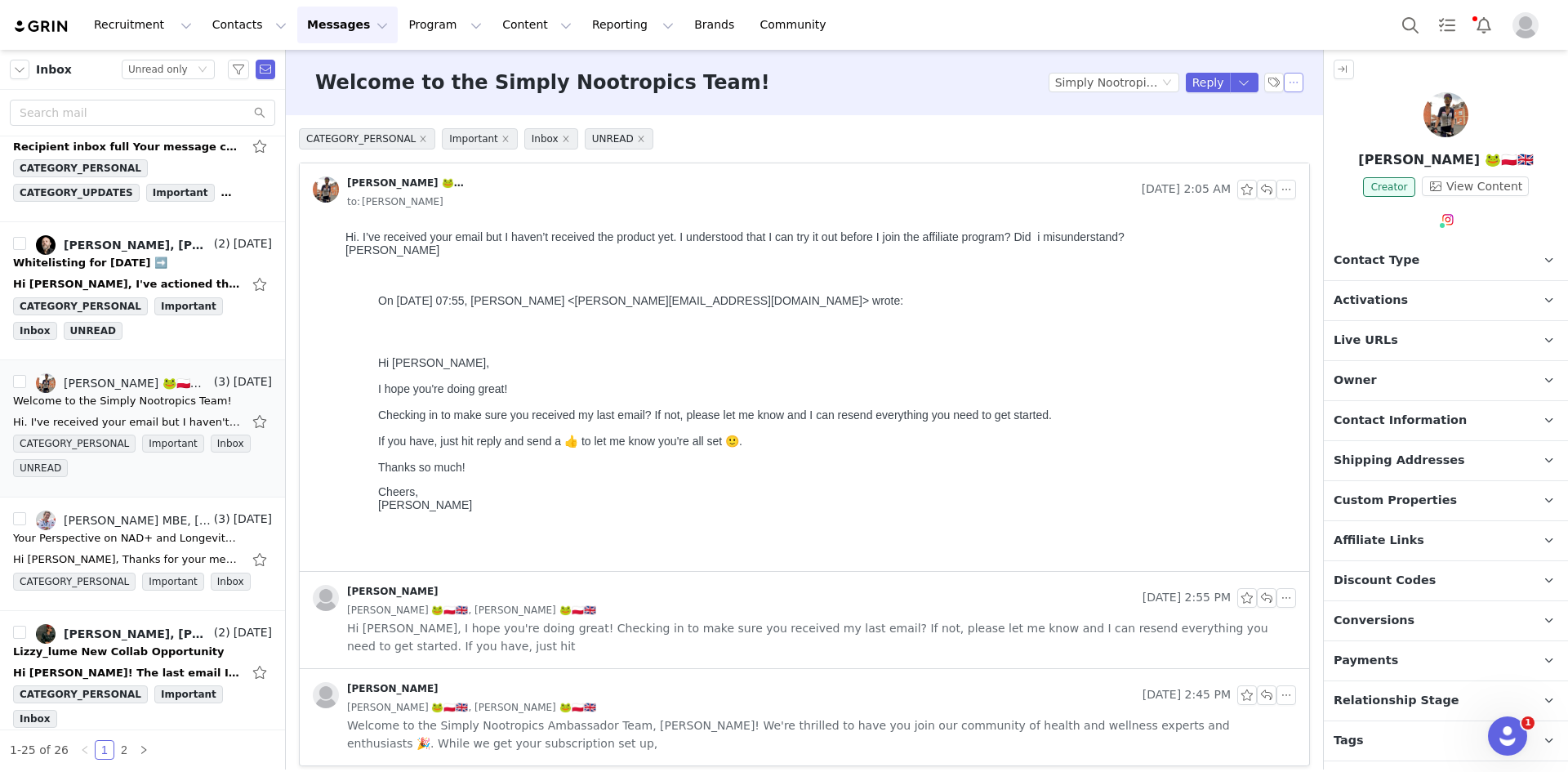
click at [1286, 81] on button "button" at bounding box center [1293, 83] width 20 height 20
click at [1294, 105] on li "Mark as unread" at bounding box center [1326, 112] width 109 height 26
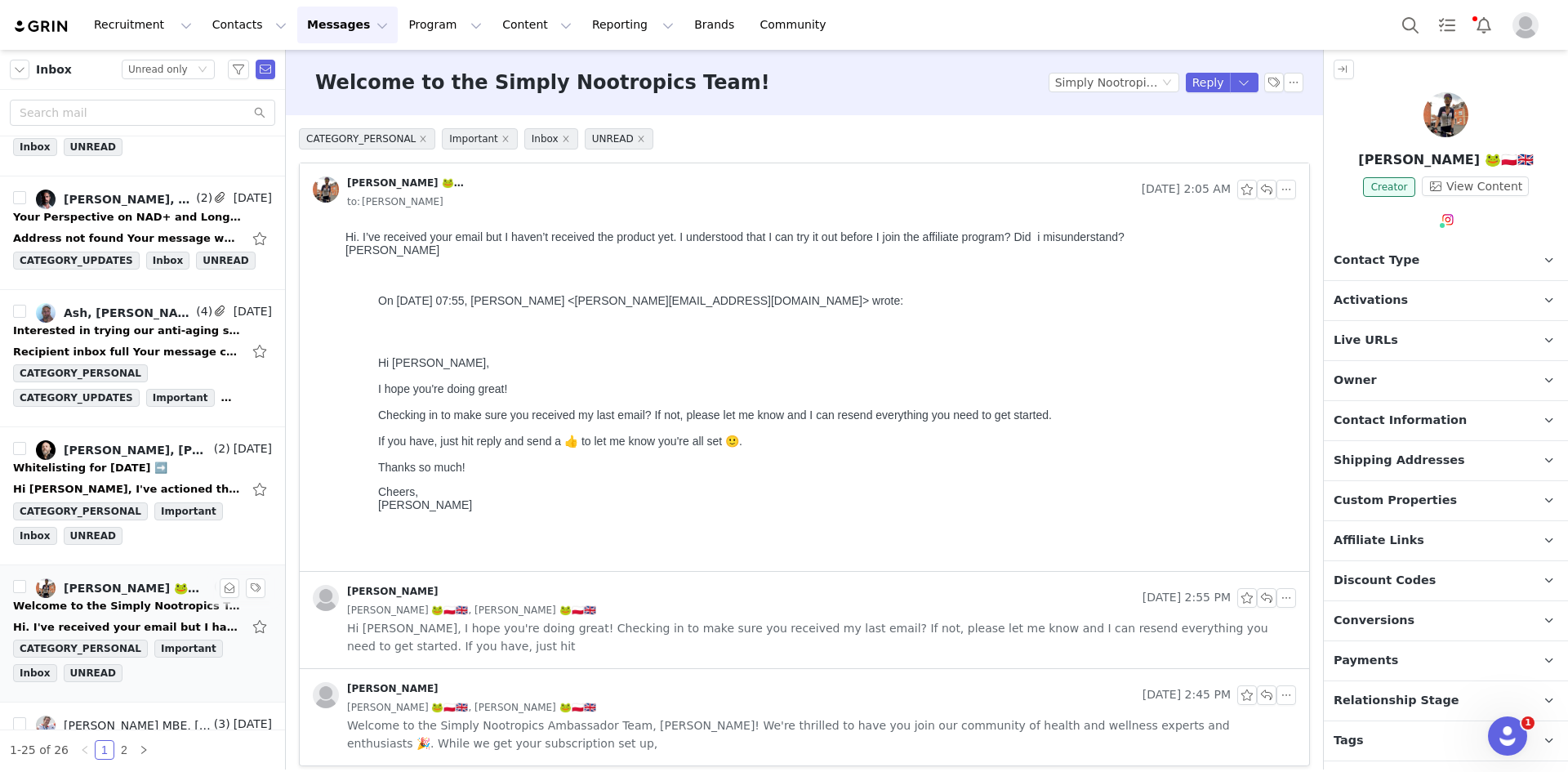
scroll to position [2073, 0]
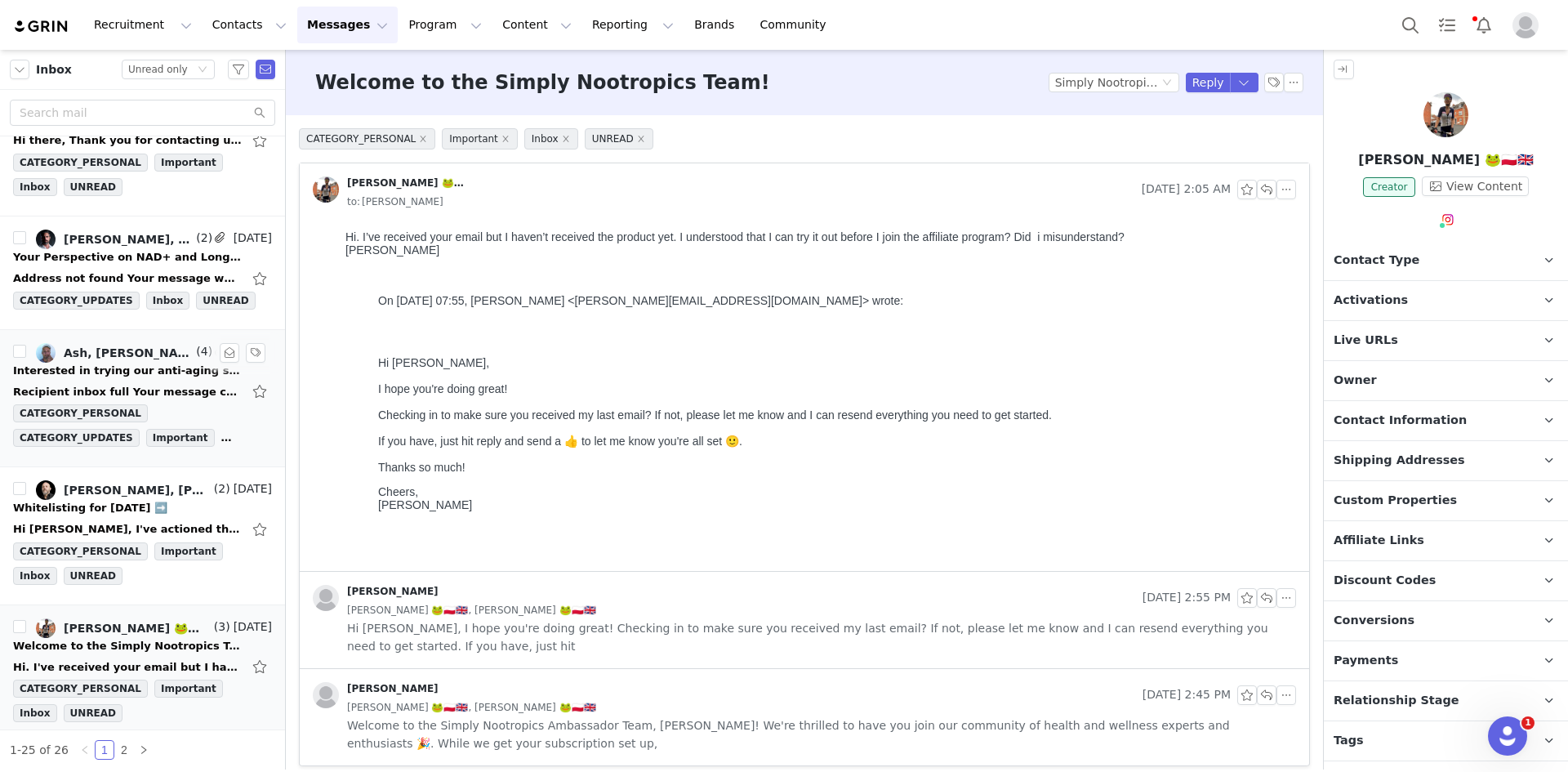
click at [125, 375] on div "Interested in trying our anti-aging secret? Let's talk!" at bounding box center [128, 371] width 229 height 16
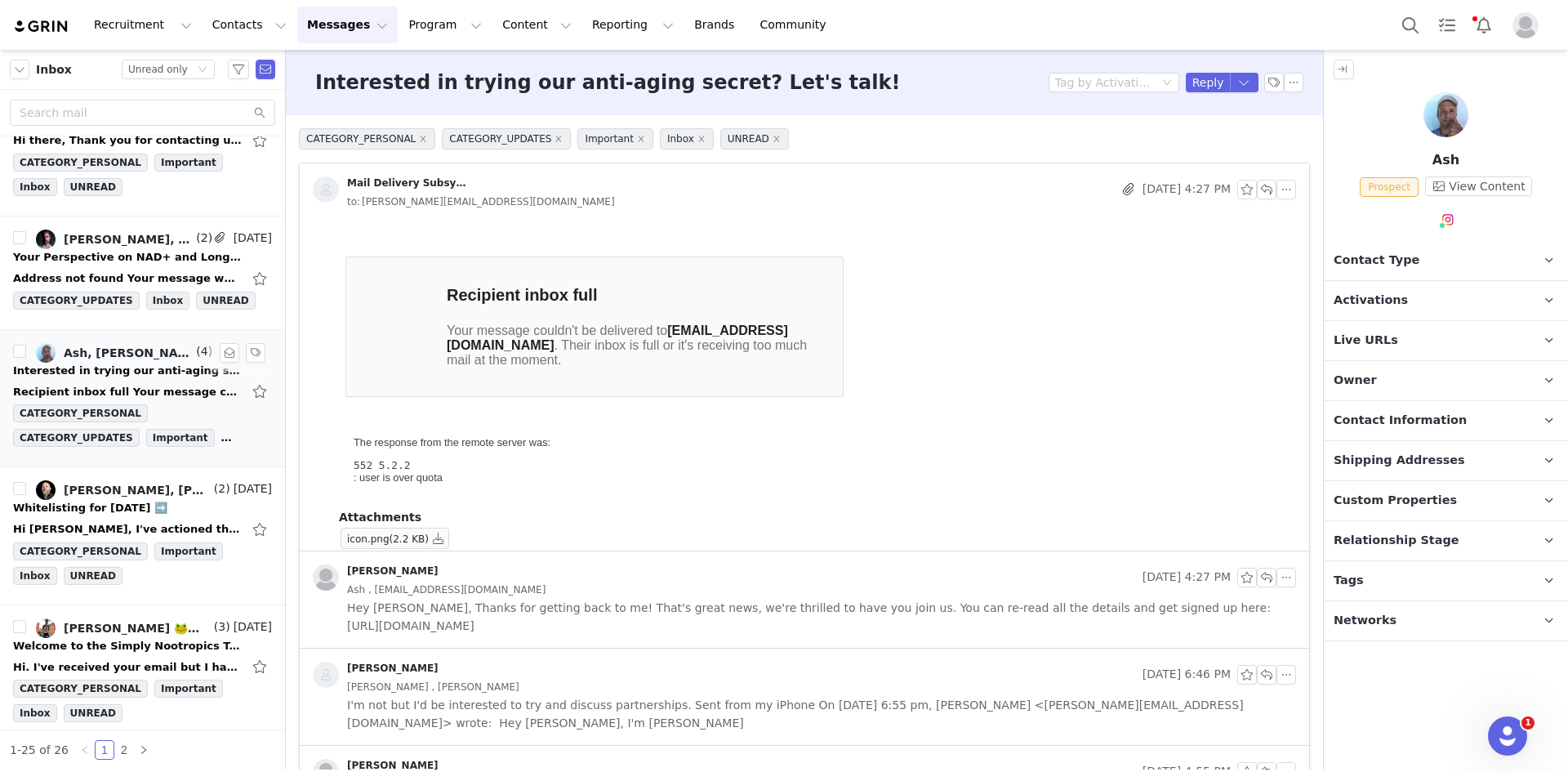
scroll to position [0, 0]
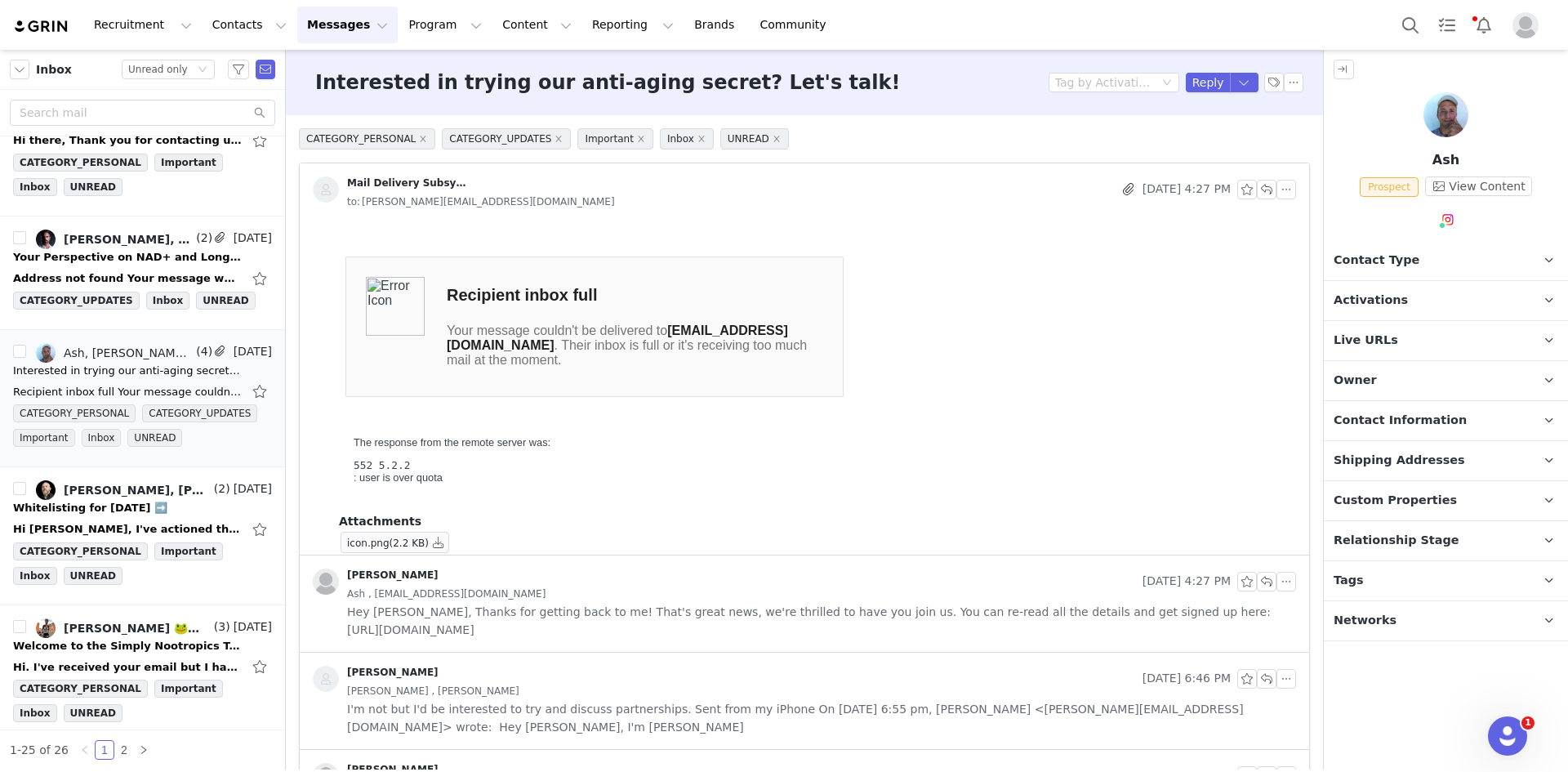
click at [1372, 581] on p "Tags Keep track of your contacts by assigning them tags. You can then filter yo…" at bounding box center [1427, 581] width 205 height 40
click at [1403, 668] on button "Change Tags" at bounding box center [1391, 674] width 111 height 30
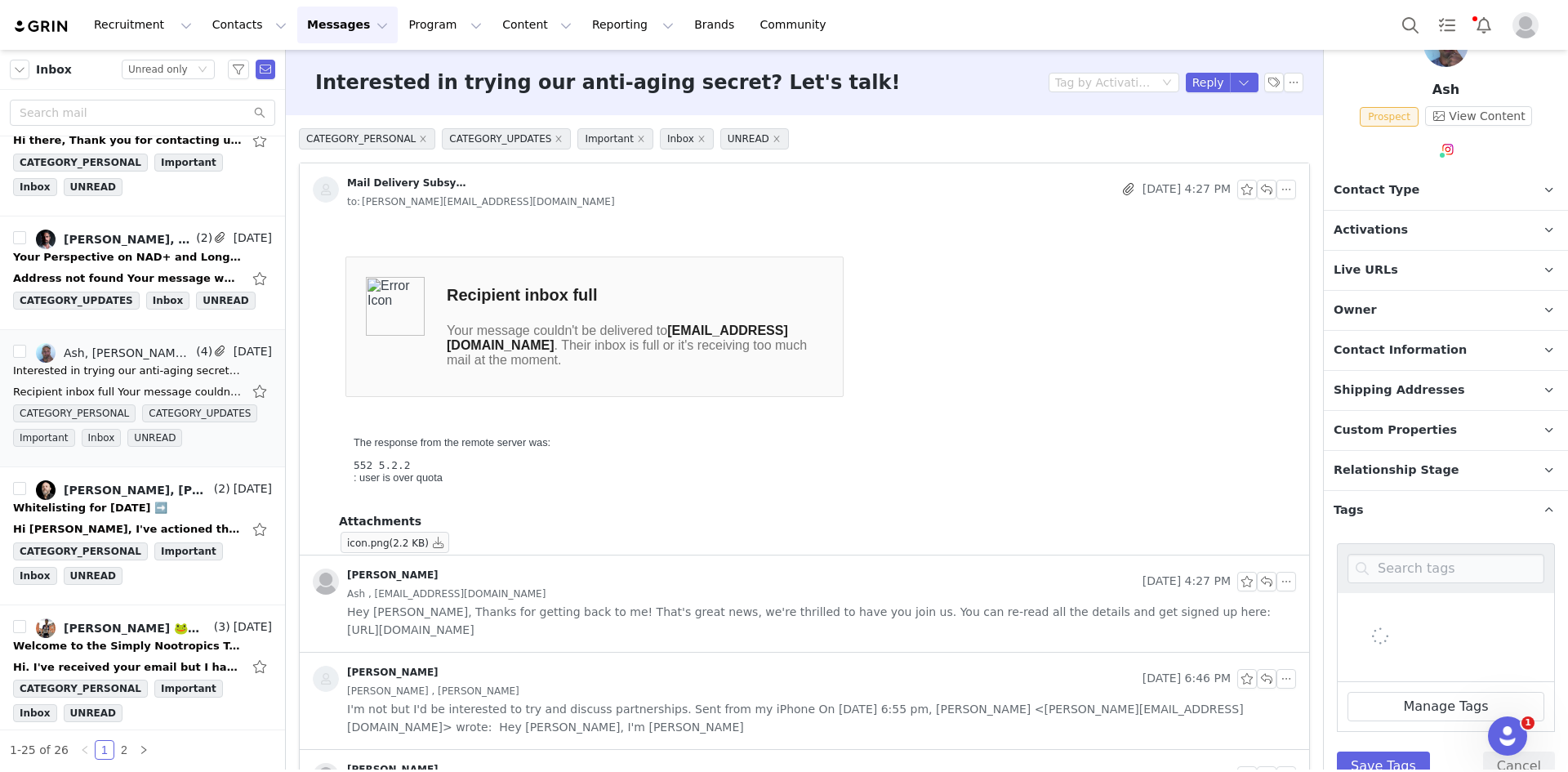
scroll to position [134, 0]
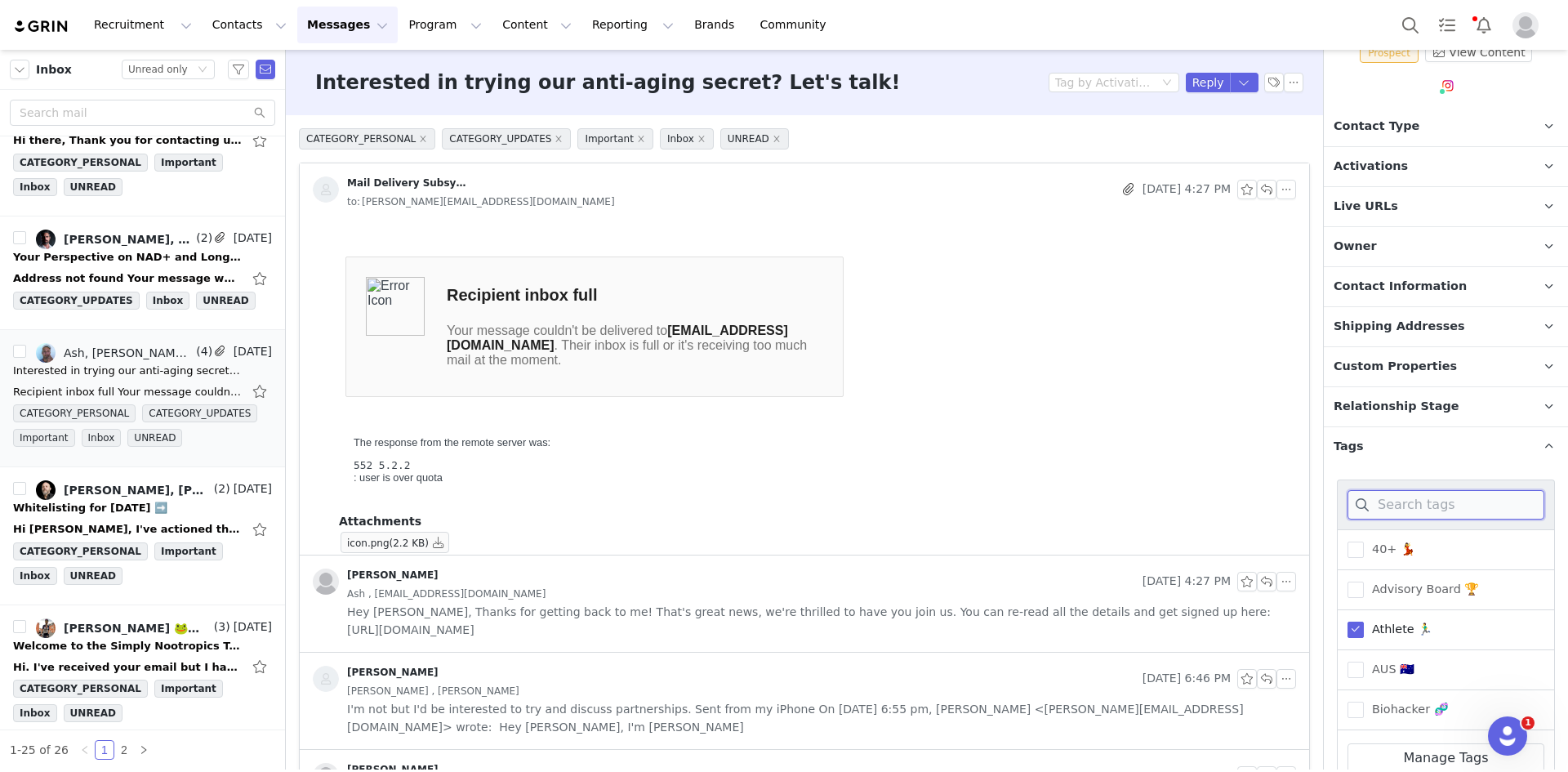
click at [1444, 497] on input at bounding box center [1446, 504] width 197 height 30
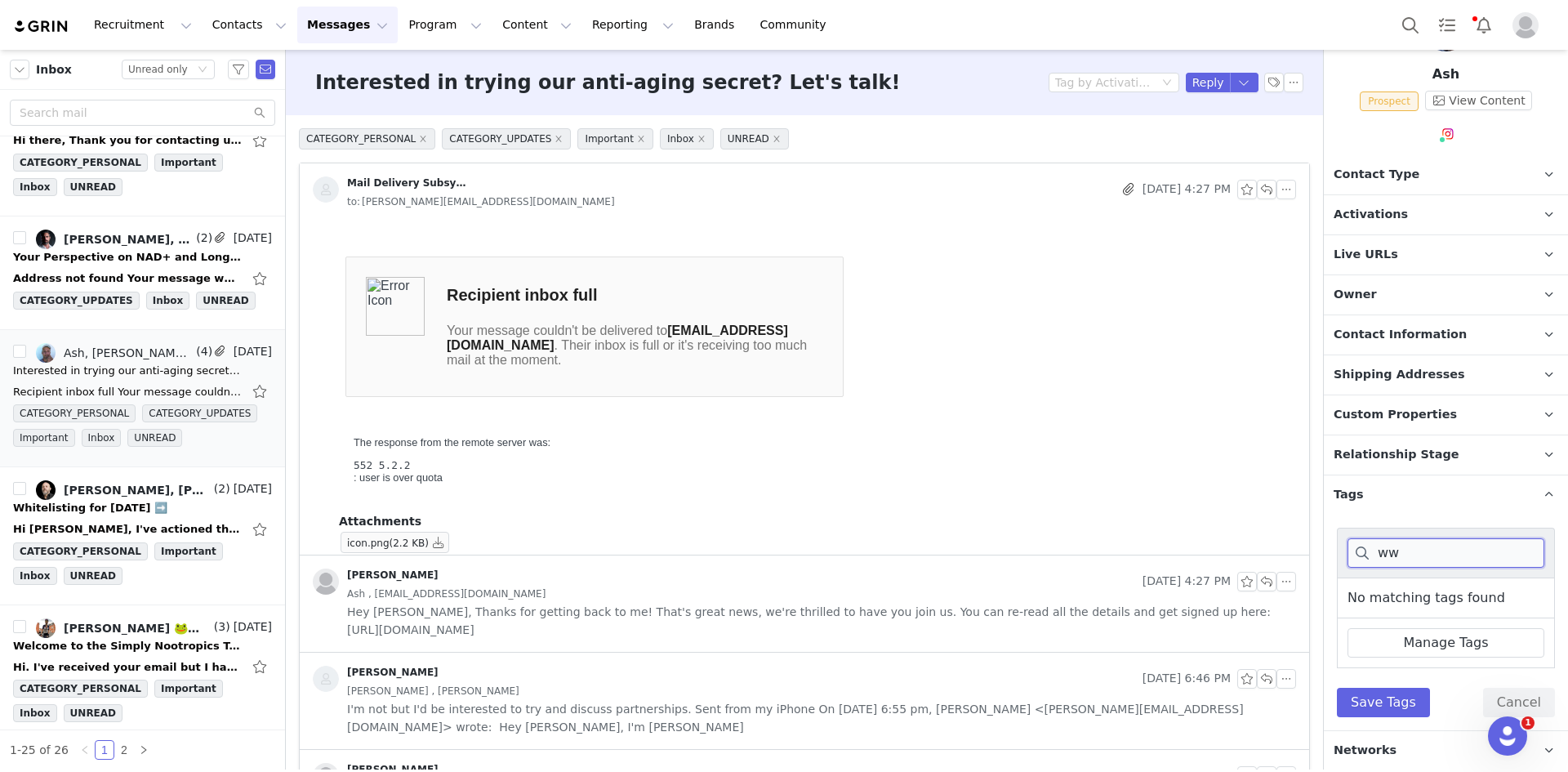
type input "w"
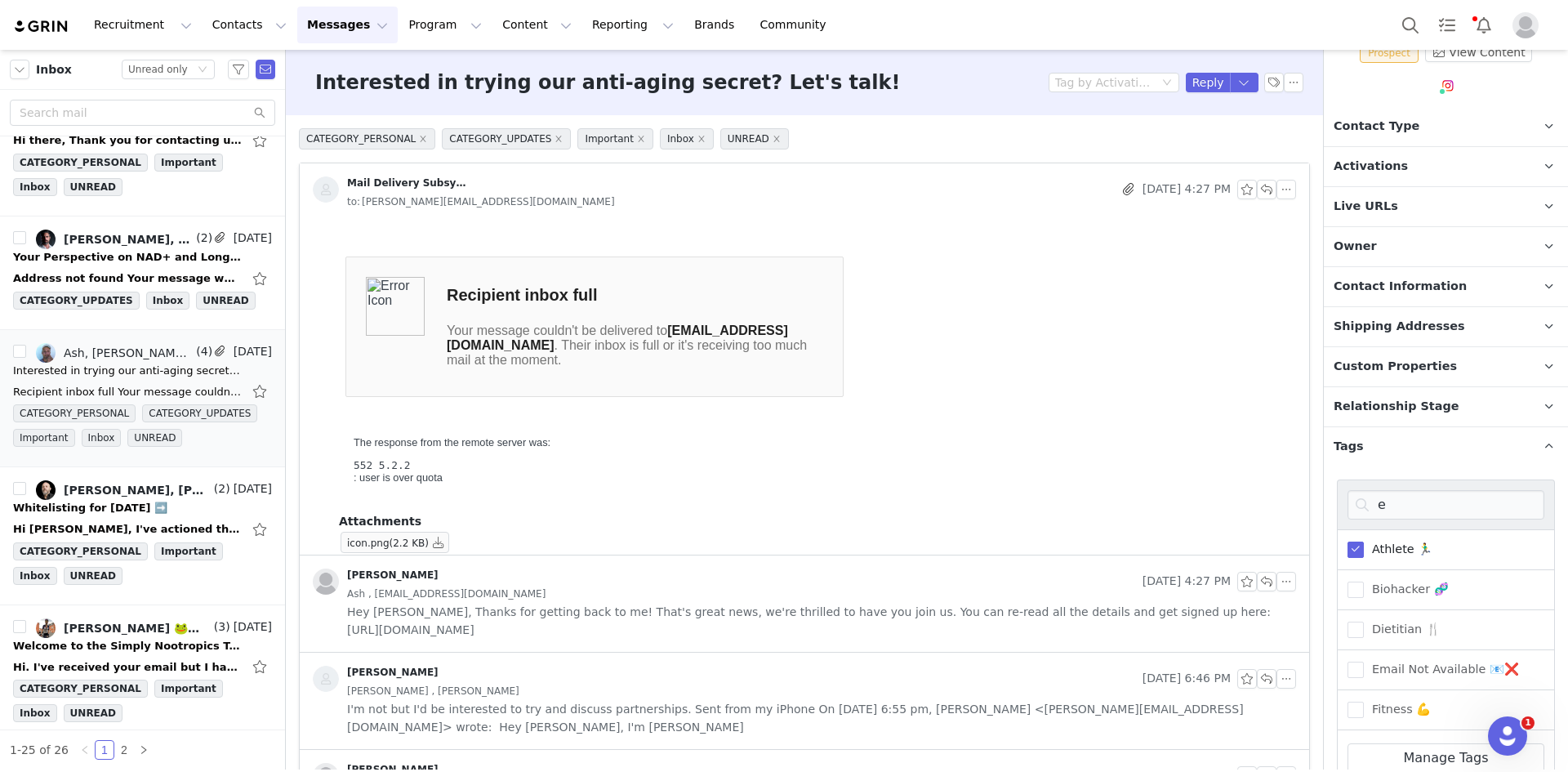
click at [1423, 282] on span "Contact Information" at bounding box center [1400, 286] width 133 height 18
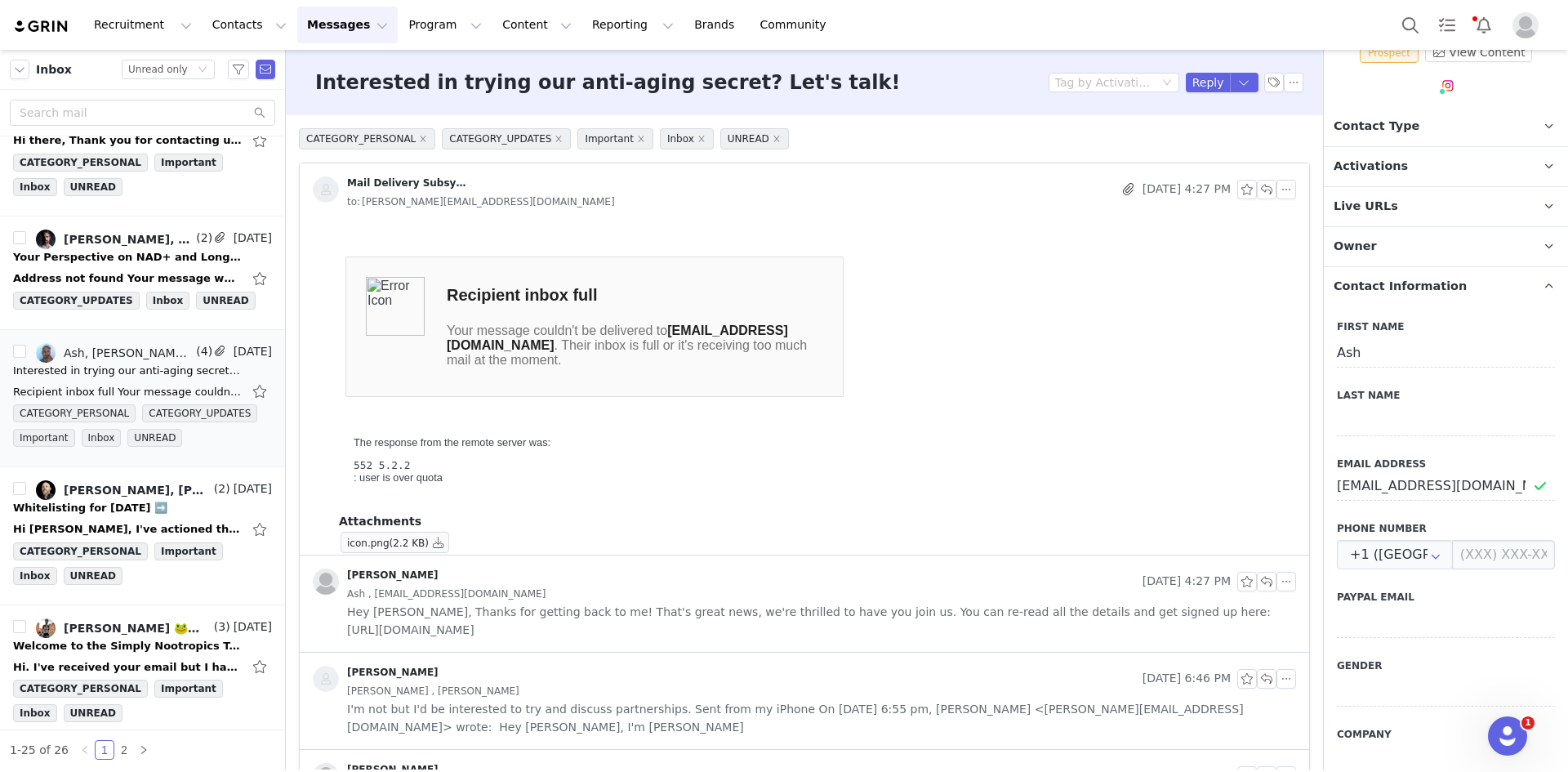
click at [1430, 299] on p "Contact Information" at bounding box center [1427, 286] width 205 height 40
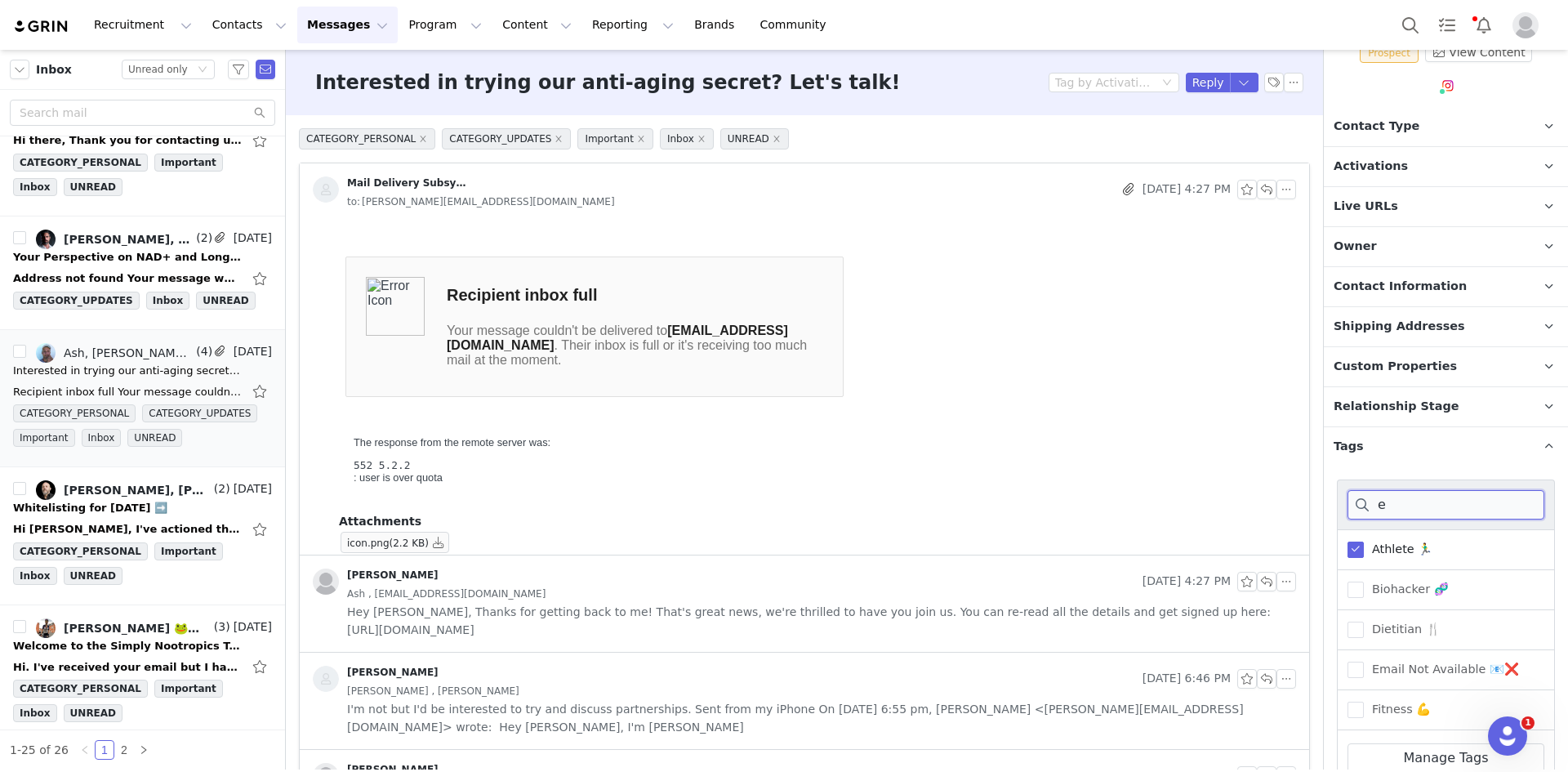
click at [1407, 502] on input "e" at bounding box center [1446, 504] width 197 height 30
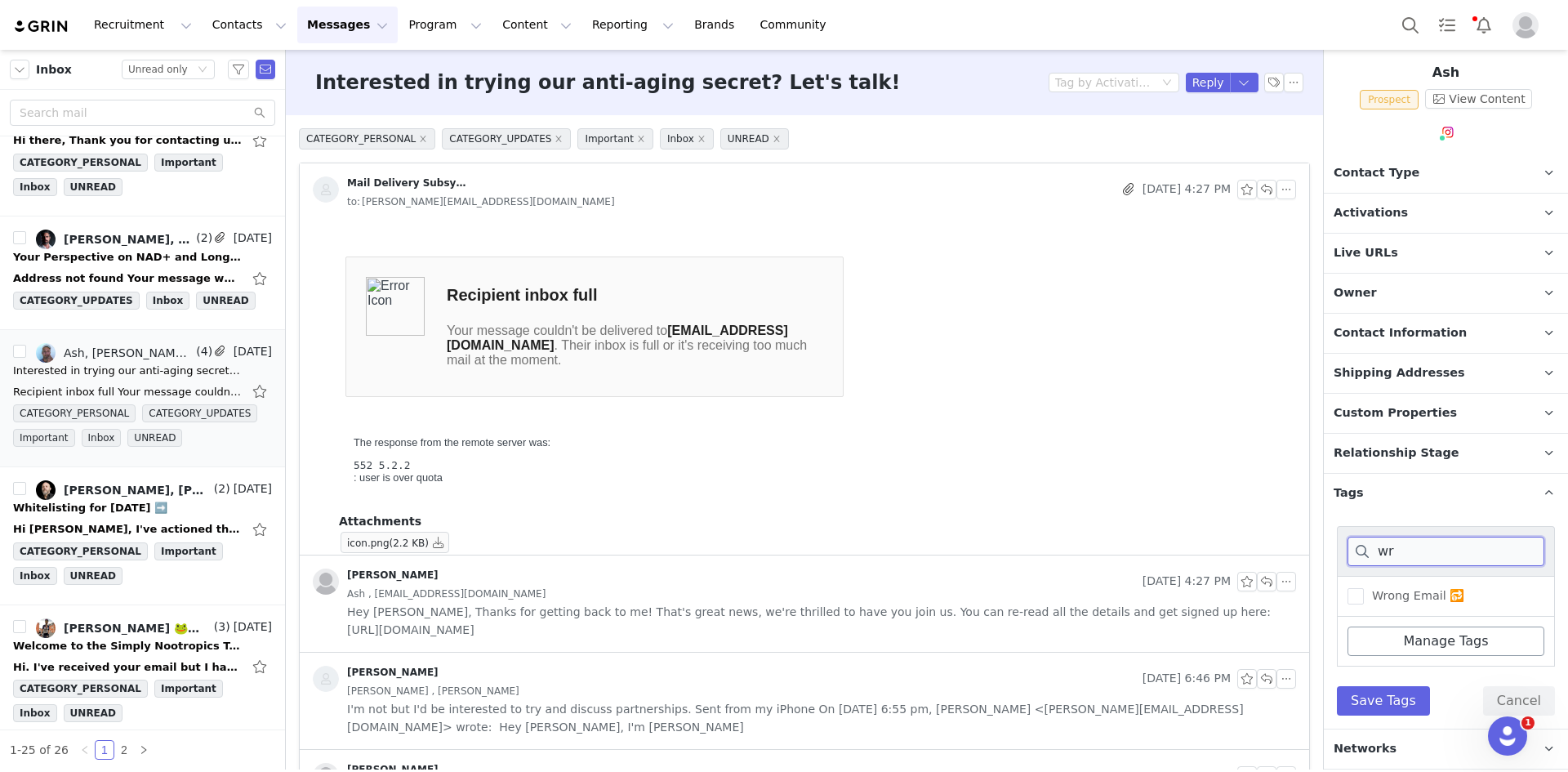
scroll to position [86, 0]
type input "wr"
click at [1396, 592] on span "Wrong Email 🔂" at bounding box center [1414, 597] width 101 height 15
click at [1364, 590] on input "Wrong Email 🔂" at bounding box center [1364, 590] width 0 height 0
click at [1407, 685] on div "wr Wrong Email 🔂 Manage Tags Save Tags Cancel" at bounding box center [1446, 622] width 218 height 189
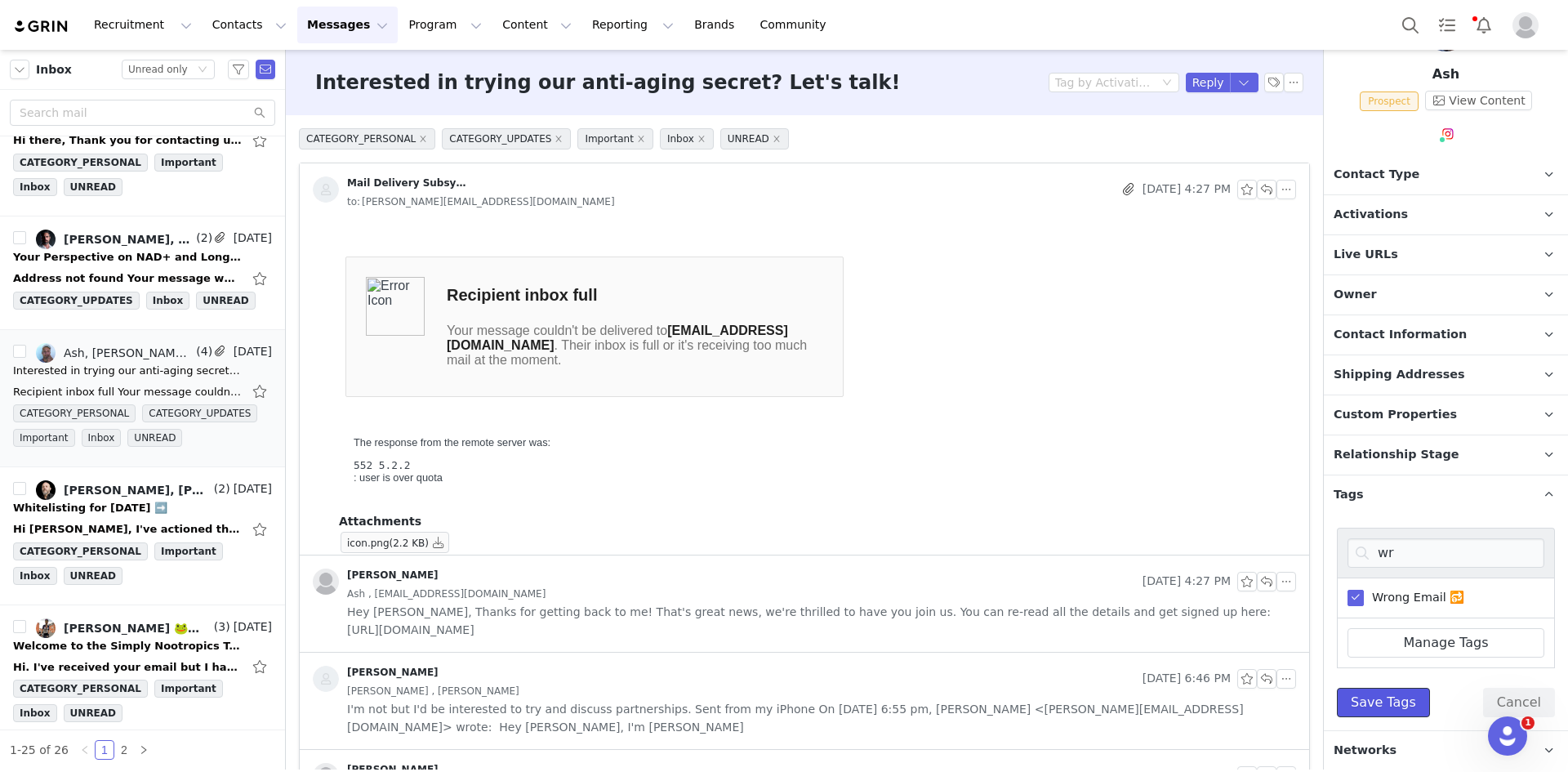
click at [1402, 693] on button "Save Tags" at bounding box center [1382, 702] width 93 height 30
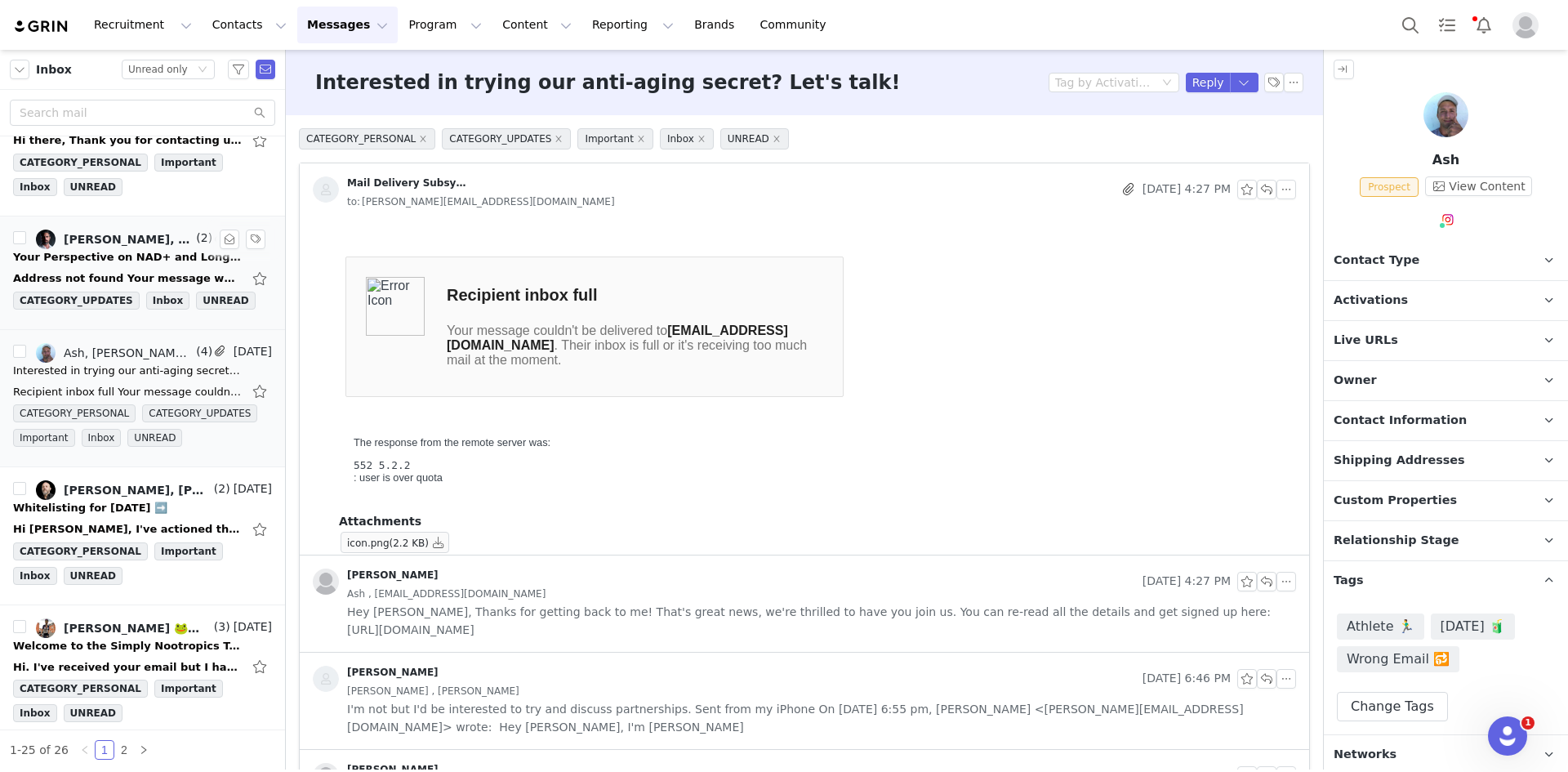
click at [114, 259] on div "Your Perspective on NAD+ and Longevity Research" at bounding box center [128, 258] width 229 height 16
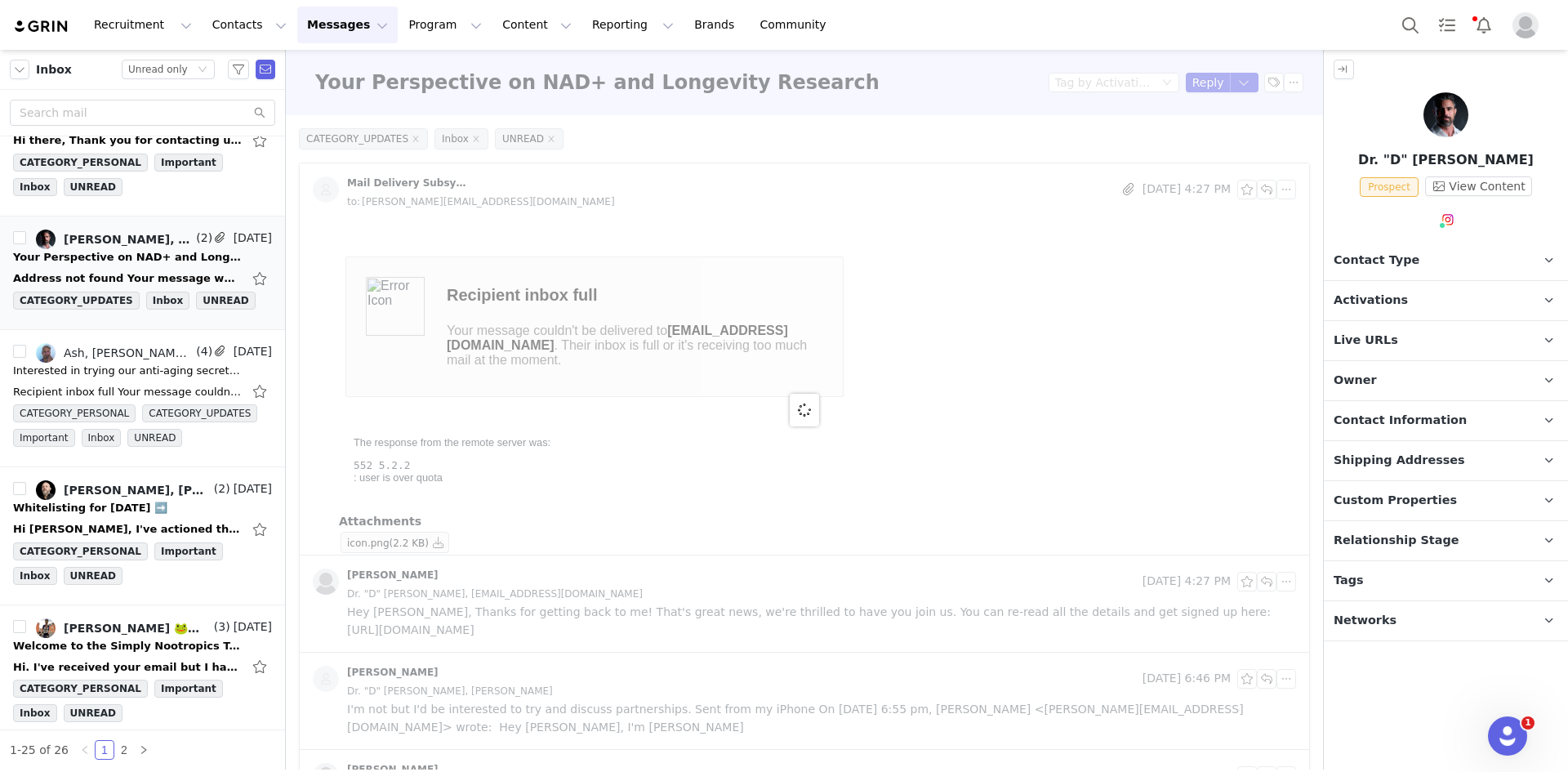
type input "+1 ([GEOGRAPHIC_DATA])"
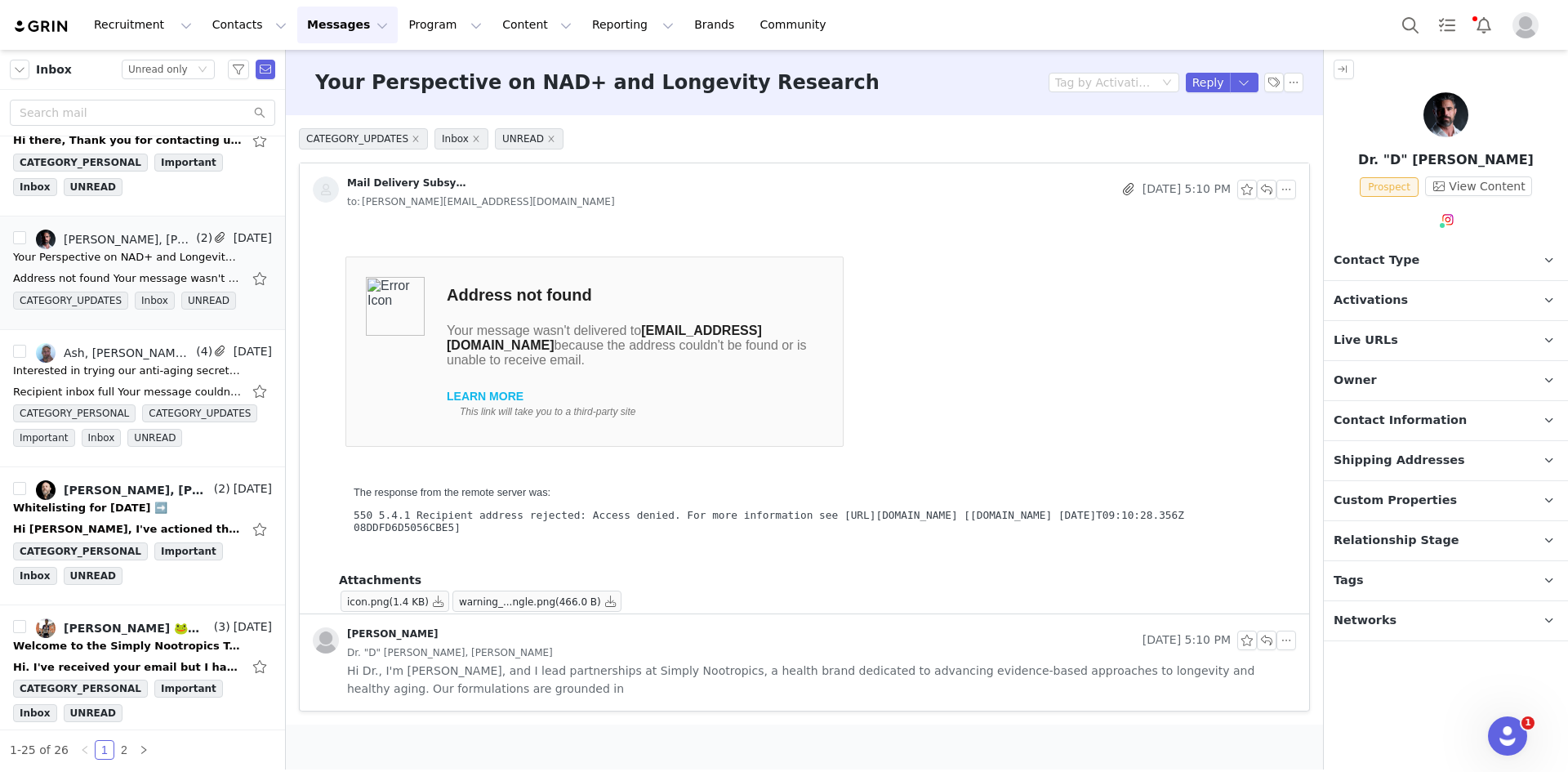
click at [1433, 424] on span "Contact Information" at bounding box center [1400, 421] width 133 height 18
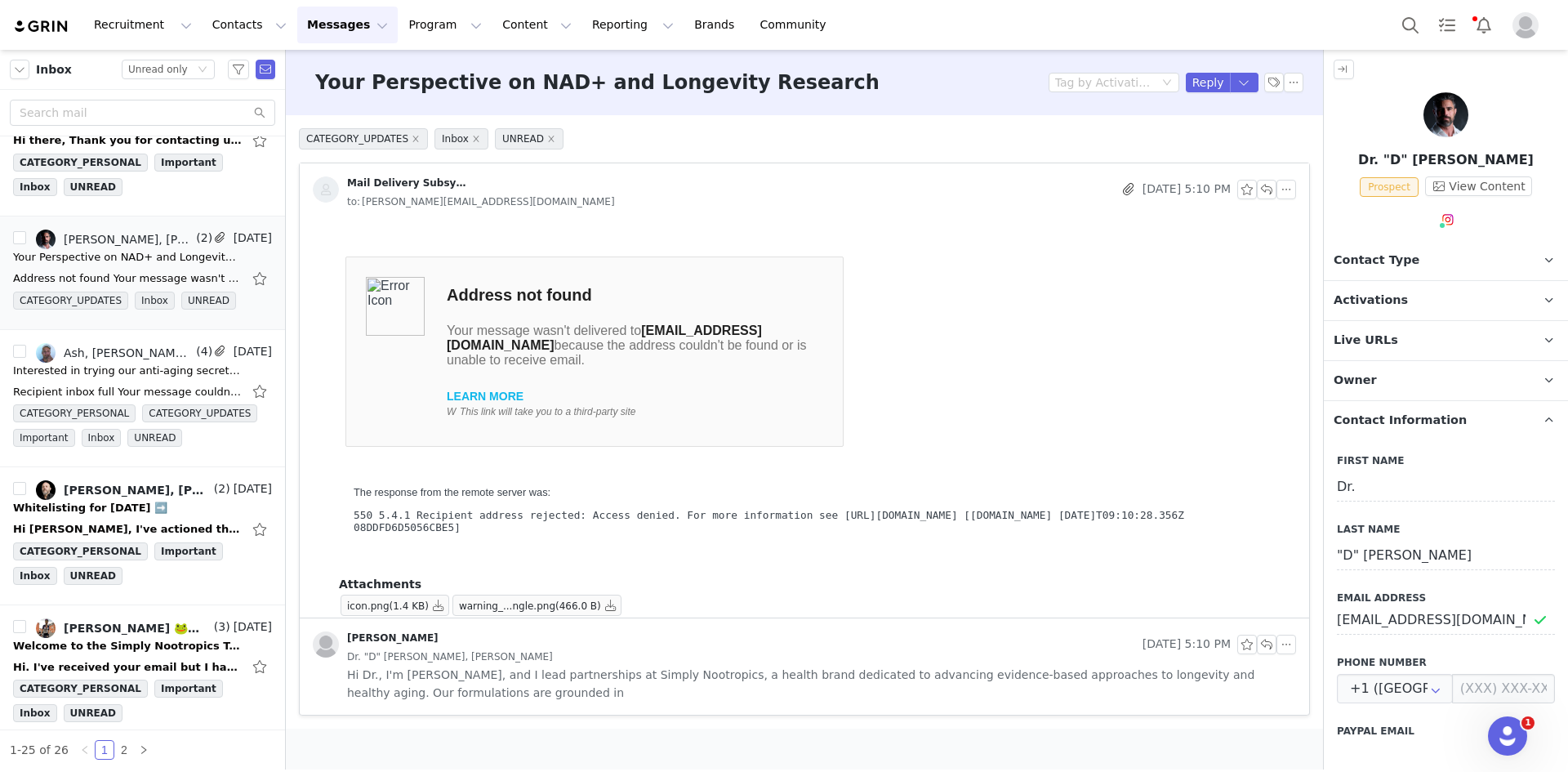
click at [1433, 424] on span "Contact Information" at bounding box center [1400, 421] width 133 height 18
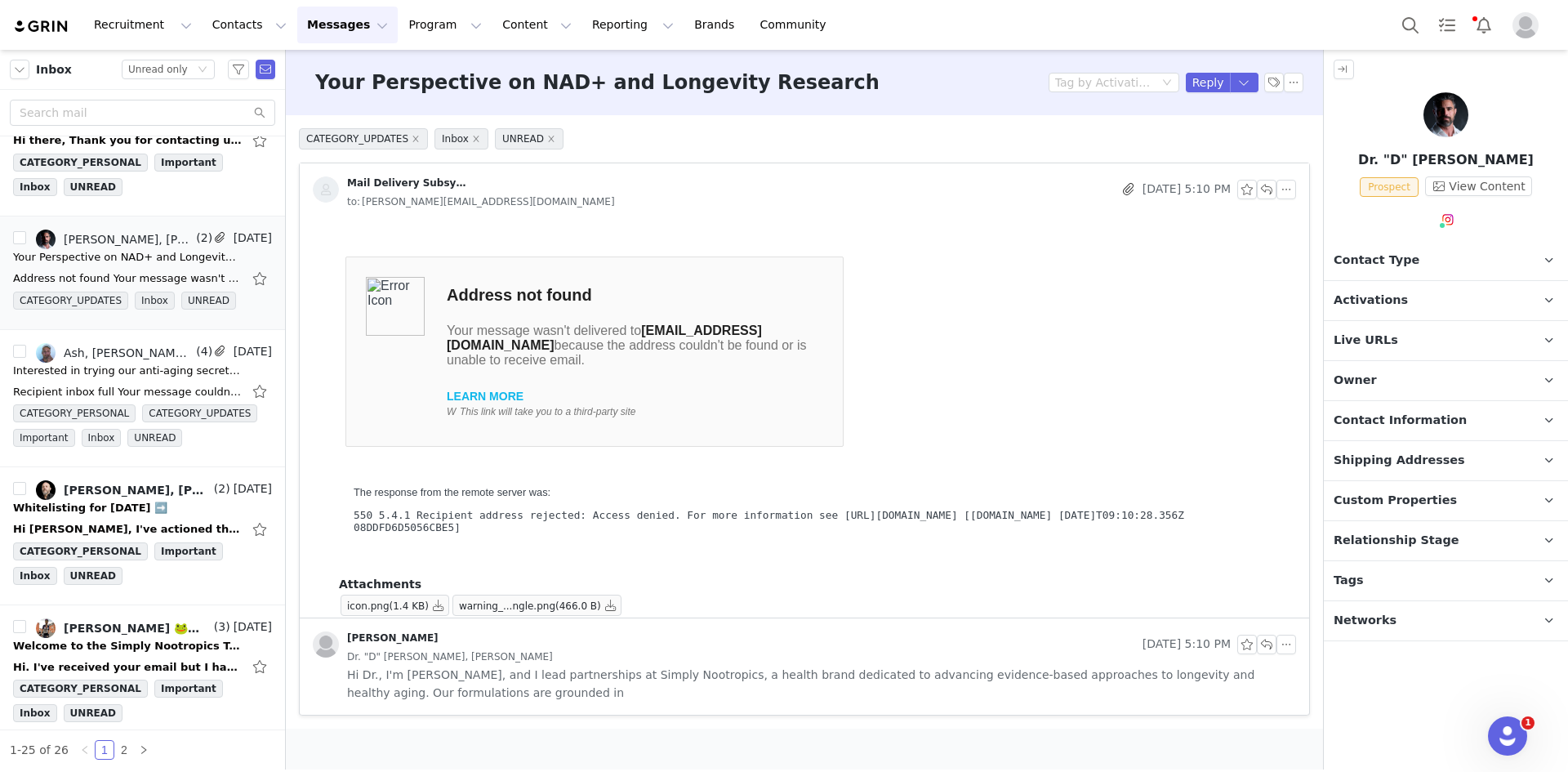
click at [1391, 585] on p "Tags Keep track of your contacts by assigning them tags. You can then filter yo…" at bounding box center [1427, 581] width 205 height 40
click at [1387, 708] on button "Change Tags" at bounding box center [1391, 706] width 111 height 30
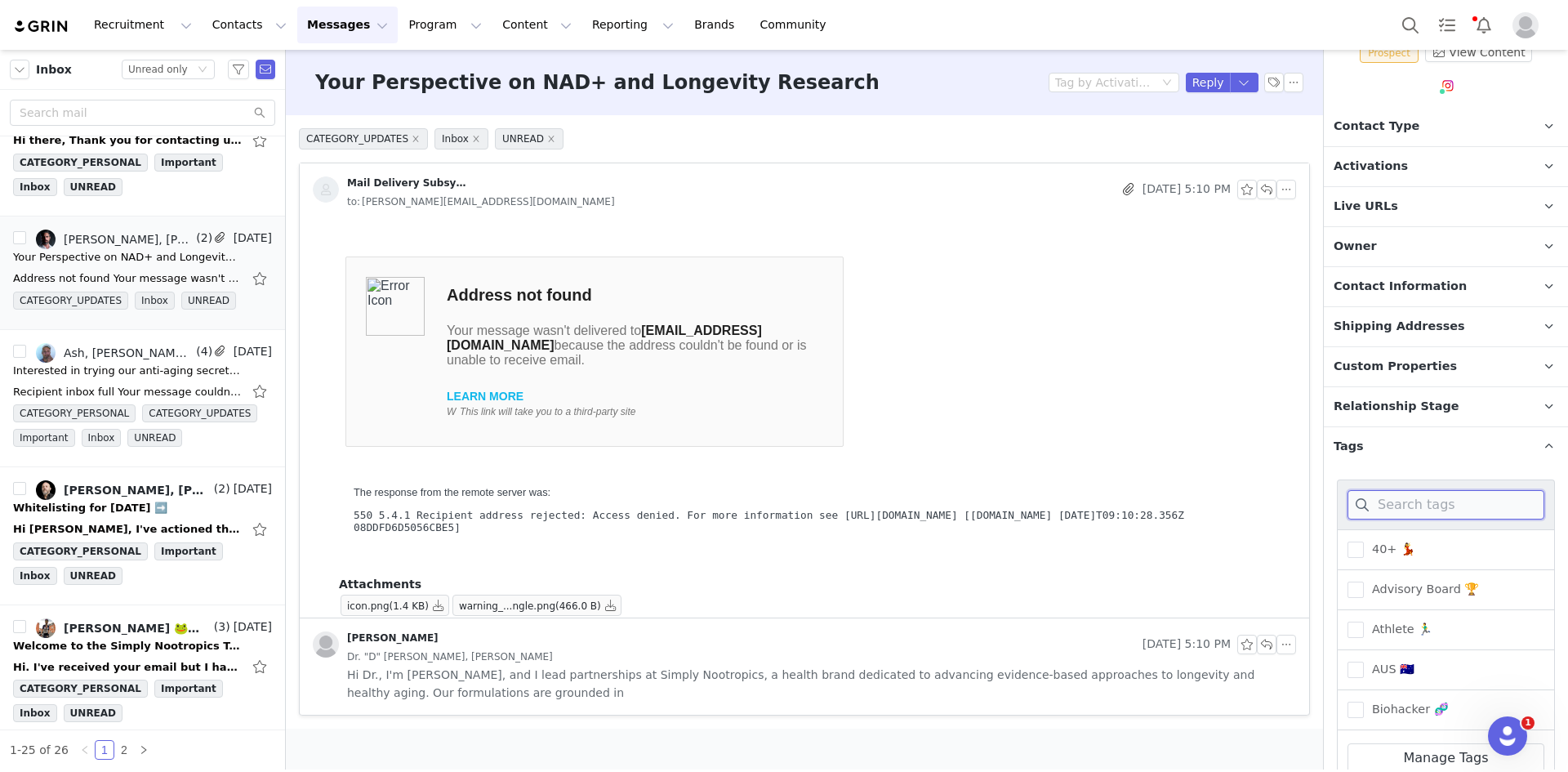
click at [1414, 508] on input at bounding box center [1446, 504] width 197 height 30
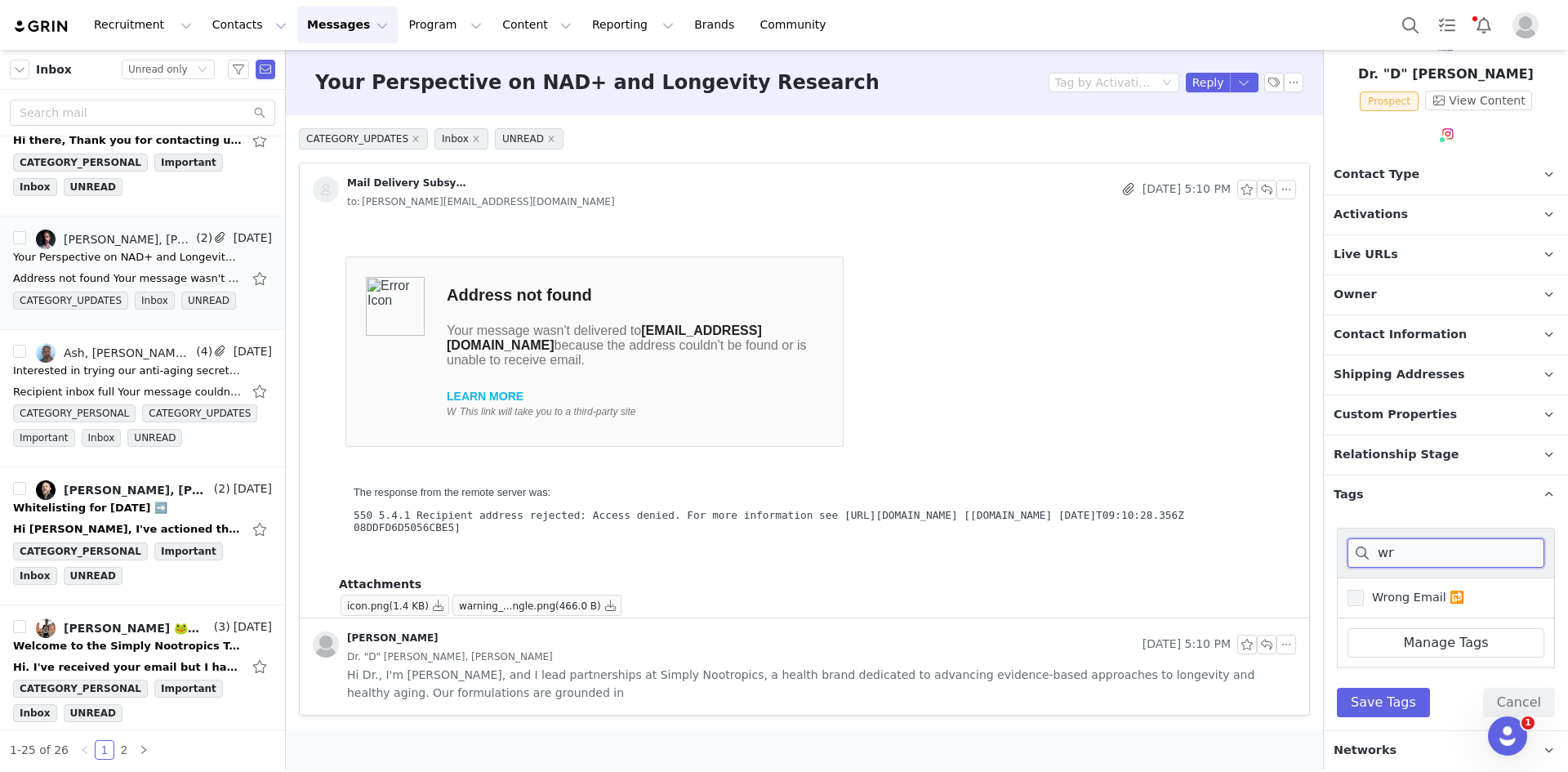
type input "wr"
click at [1405, 590] on span "Wrong Email 🔂" at bounding box center [1414, 597] width 101 height 15
click at [1364, 590] on input "Wrong Email 🔂" at bounding box center [1364, 590] width 0 height 0
click at [1407, 720] on div "wr Wrong Email 🔂 Manage Tags Save Tags Cancel" at bounding box center [1446, 622] width 244 height 215
click at [1400, 712] on button "Save Tags" at bounding box center [1382, 702] width 93 height 30
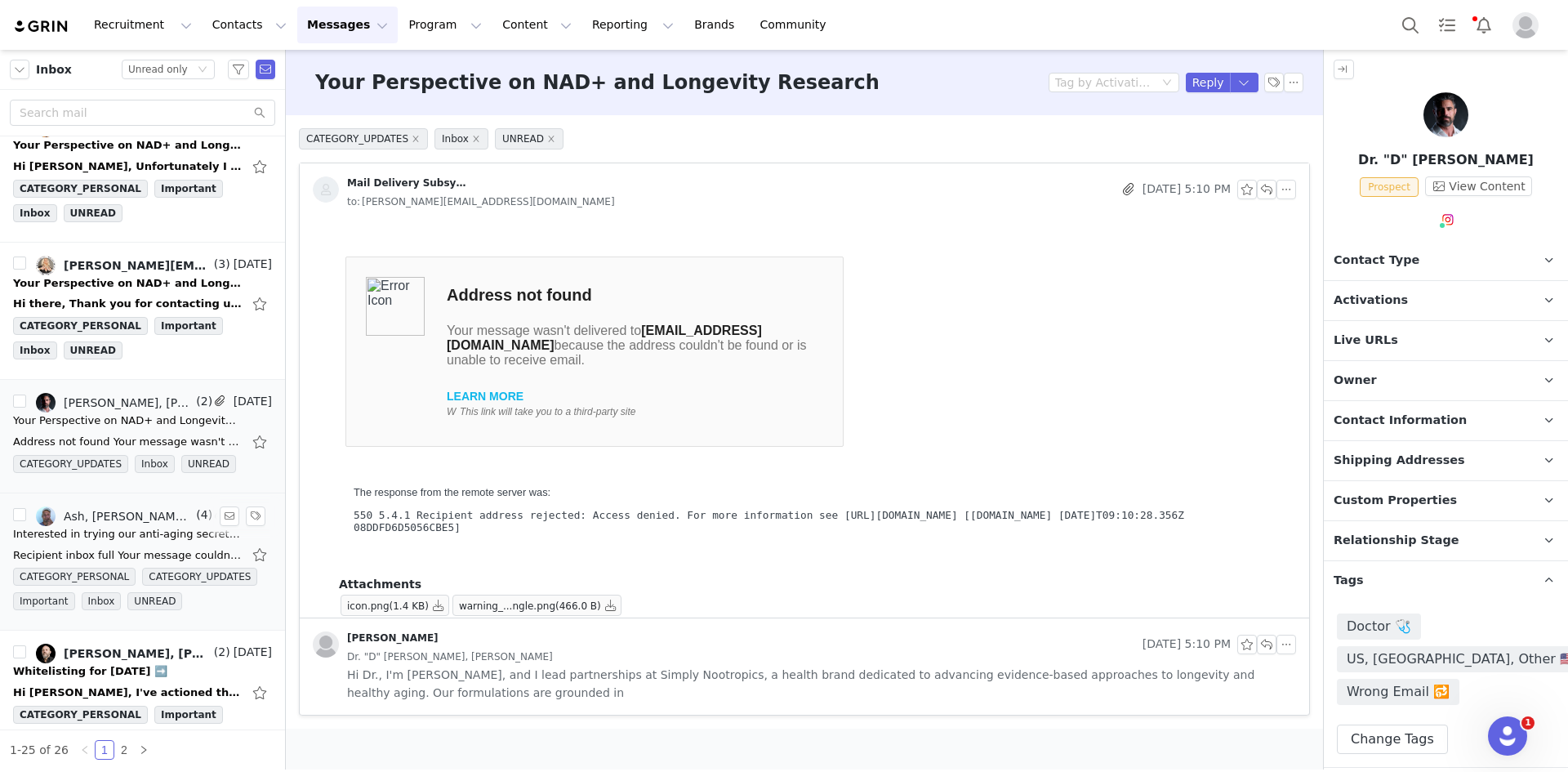
scroll to position [1828, 0]
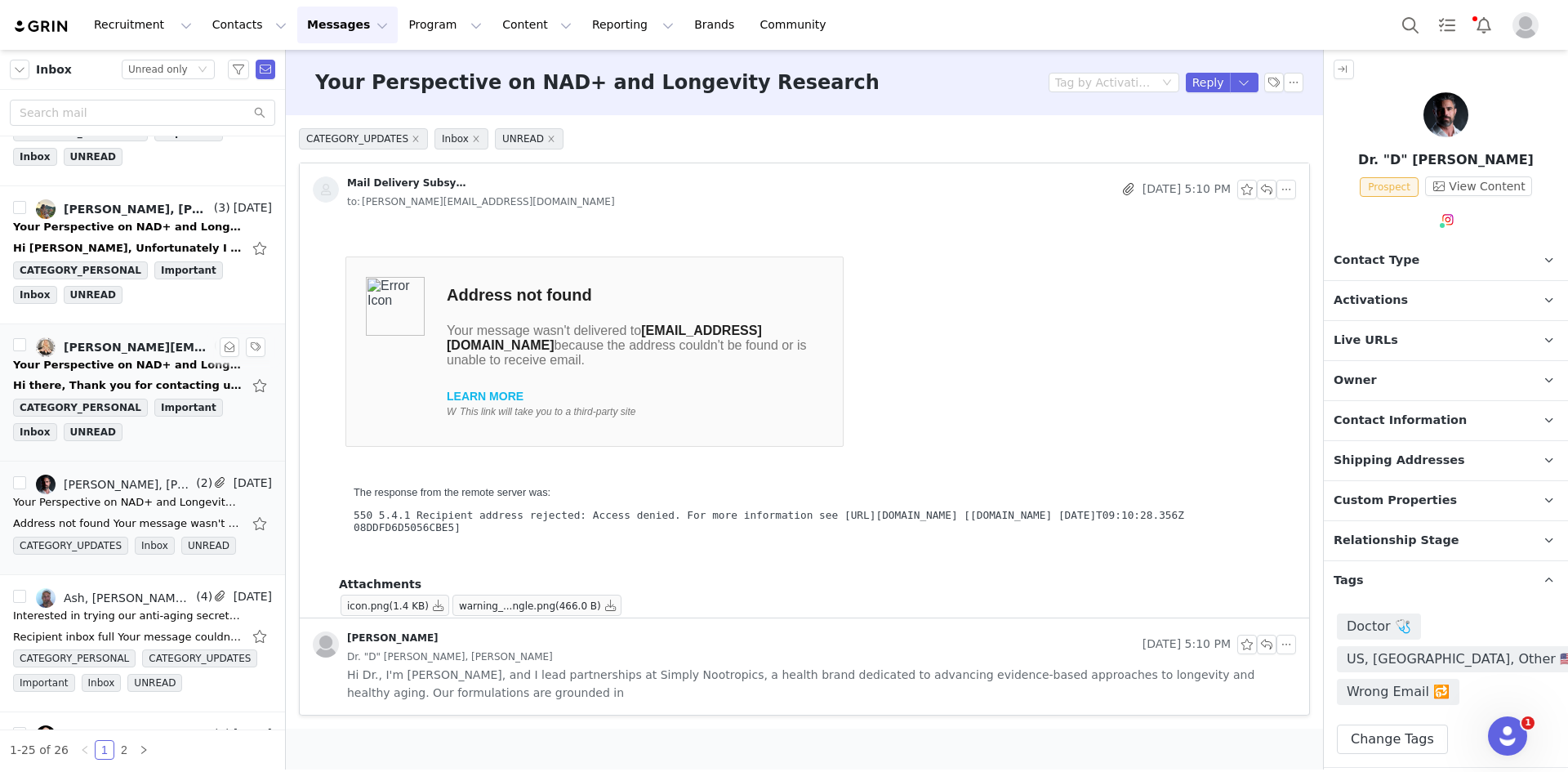
click at [111, 370] on div "Your Perspective on NAD+ and Longevity Research" at bounding box center [128, 365] width 229 height 16
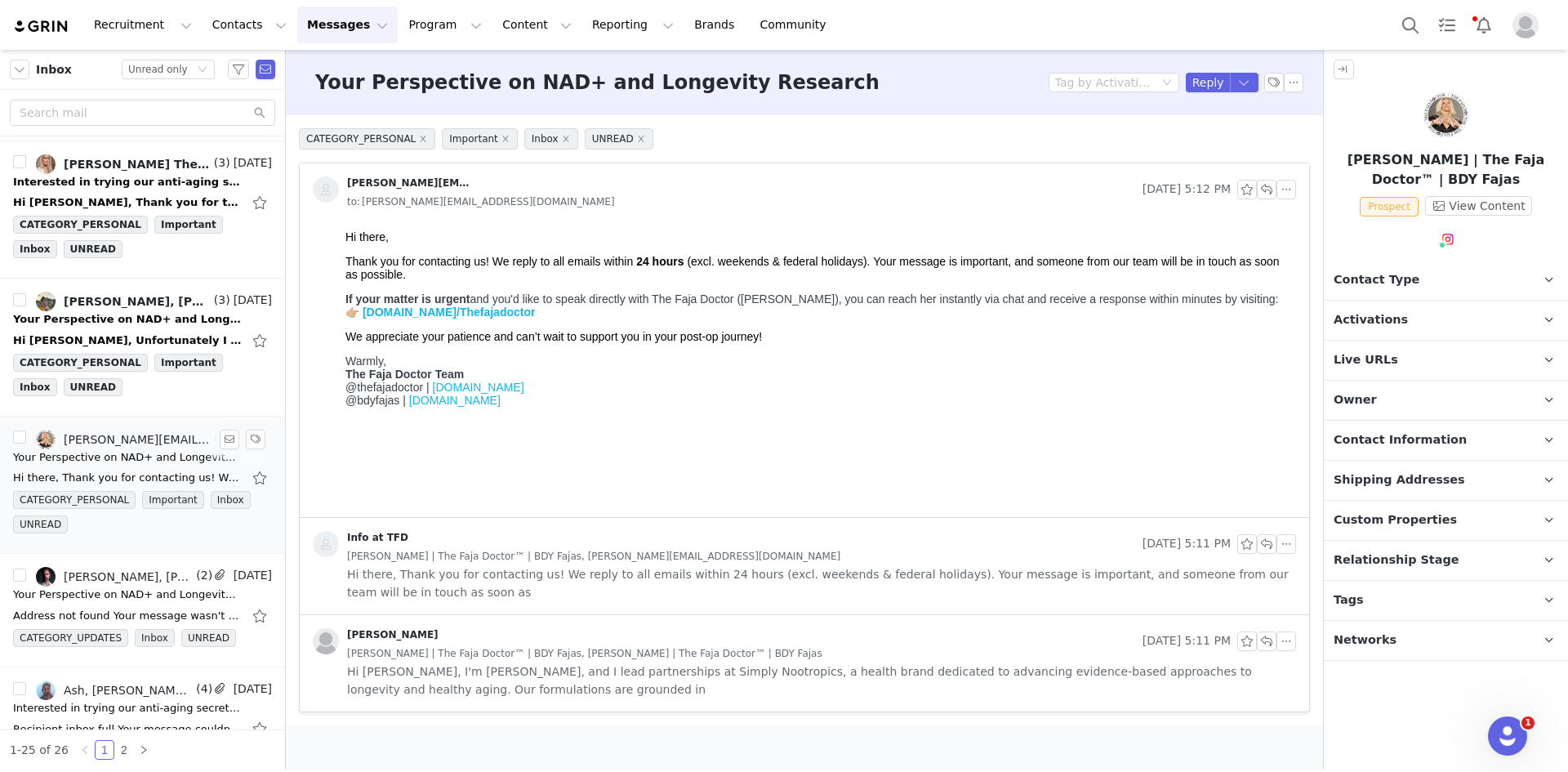
scroll to position [1665, 0]
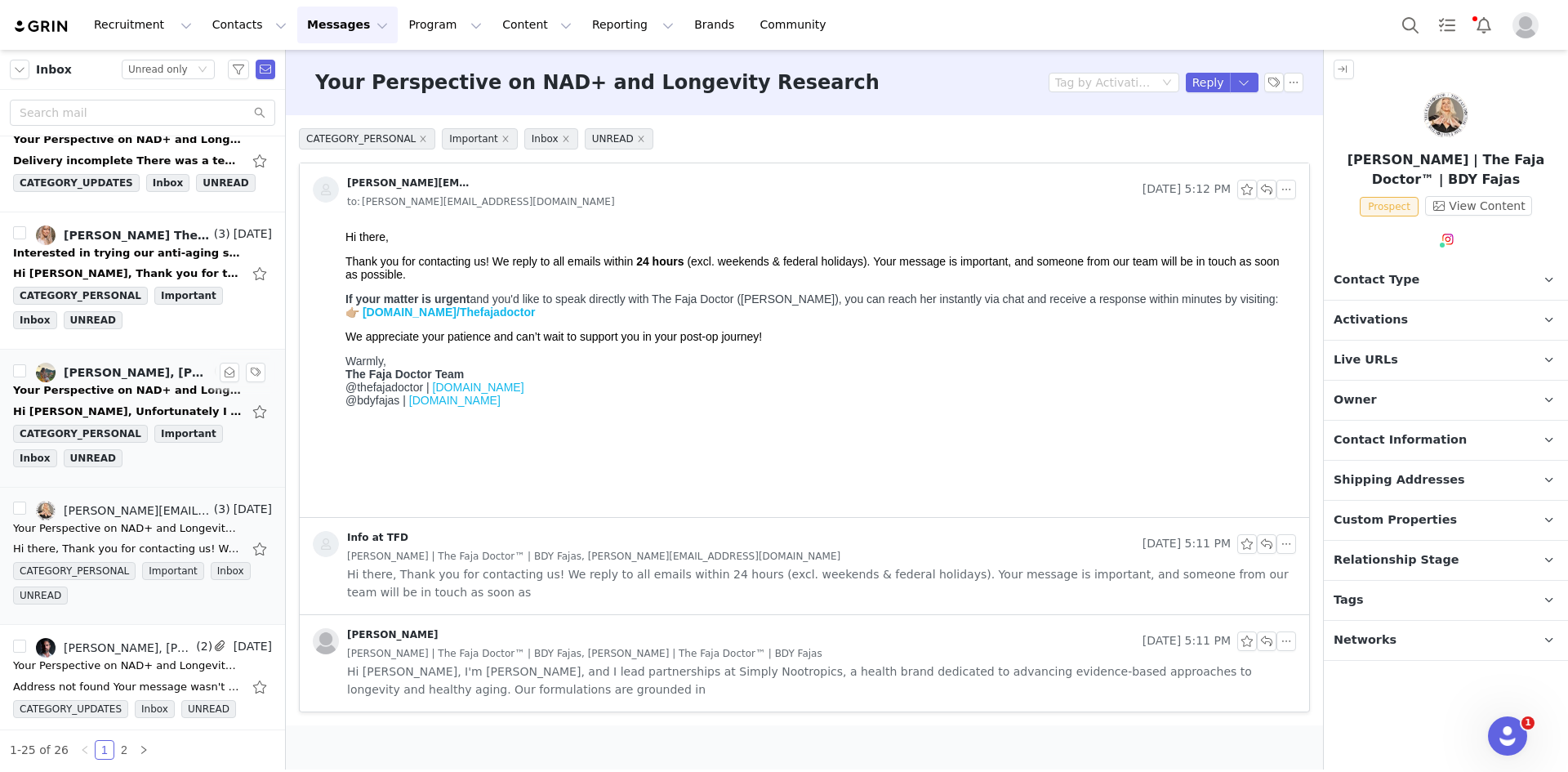
click at [138, 396] on div "Your Perspective on NAD+ and Longevity Research" at bounding box center [128, 390] width 229 height 16
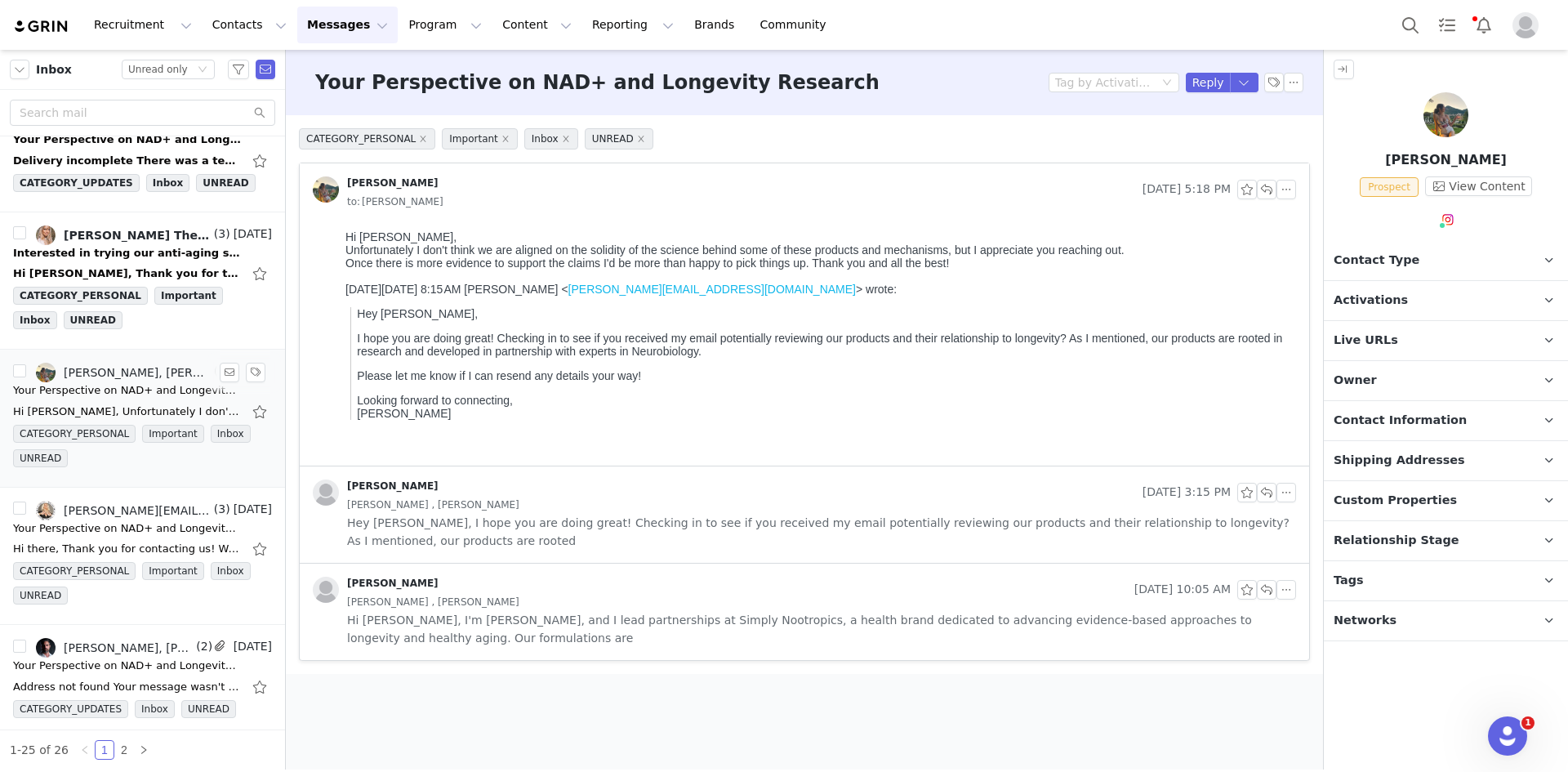
scroll to position [0, 0]
click at [1228, 143] on li "Reply All" at bounding box center [1229, 138] width 69 height 26
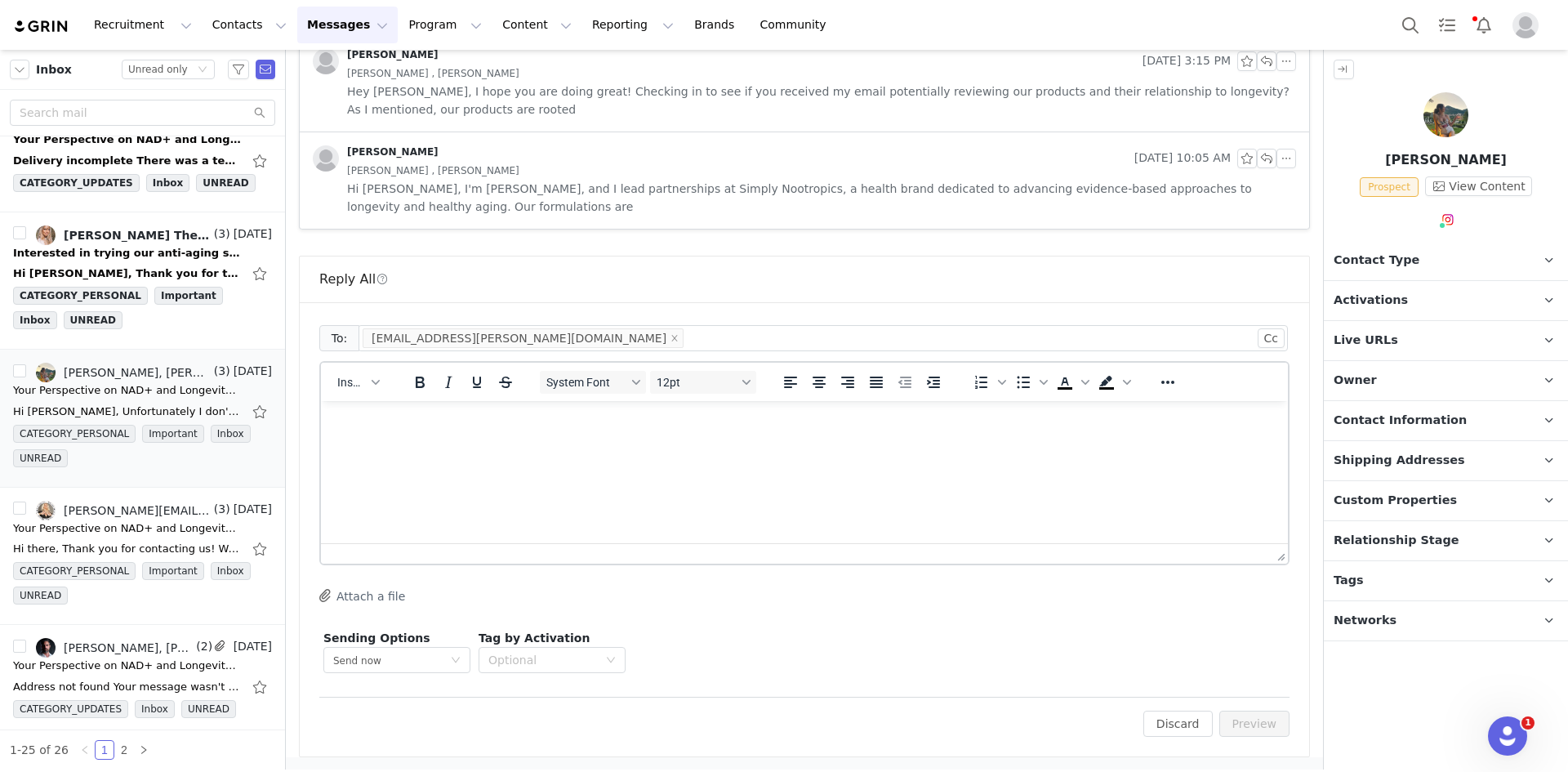
click at [487, 445] on html at bounding box center [804, 422] width 967 height 44
click at [1250, 722] on button "Preview" at bounding box center [1255, 723] width 71 height 26
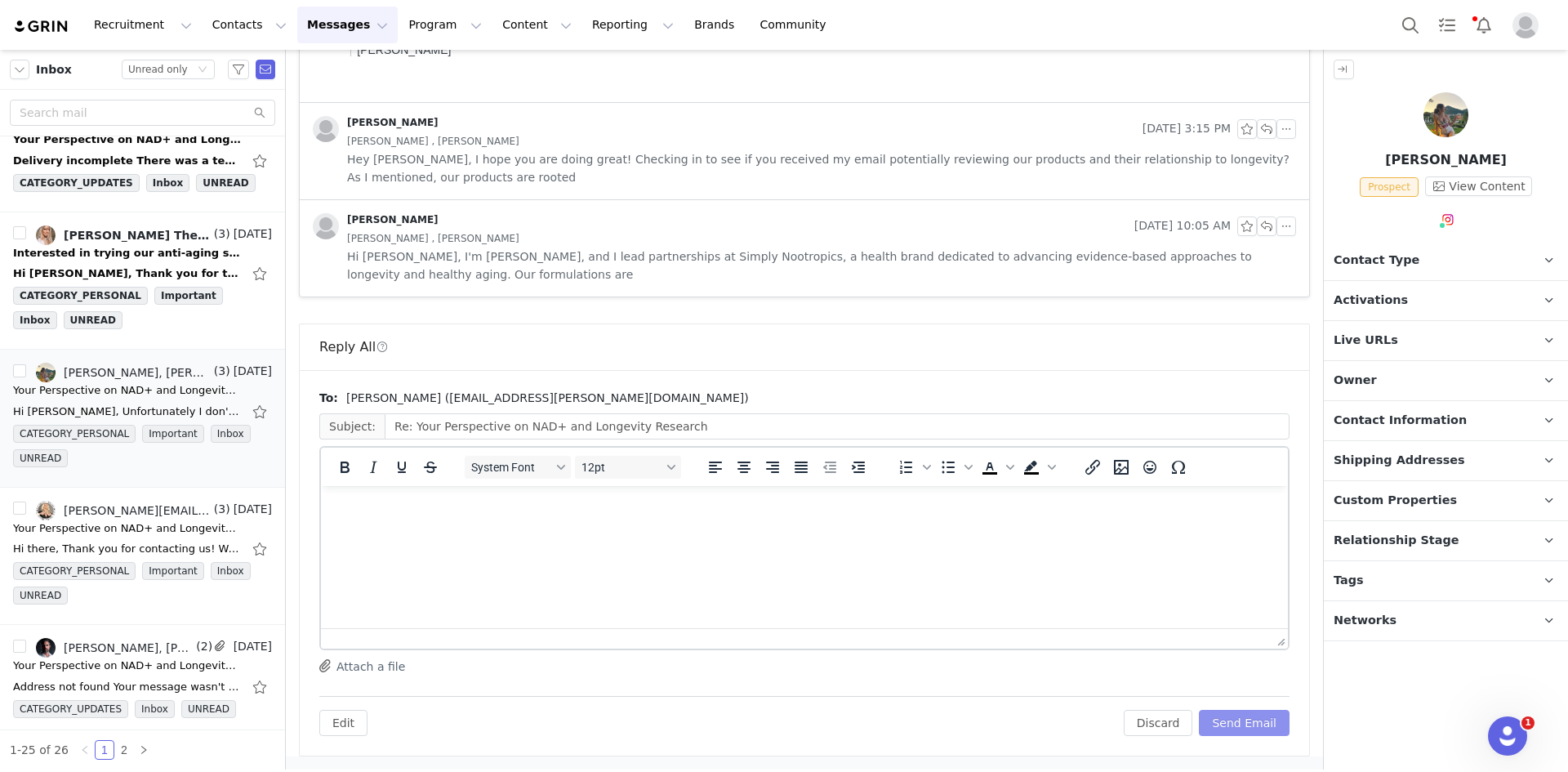
scroll to position [363, 0]
click at [1250, 722] on button "Send Email" at bounding box center [1244, 722] width 91 height 26
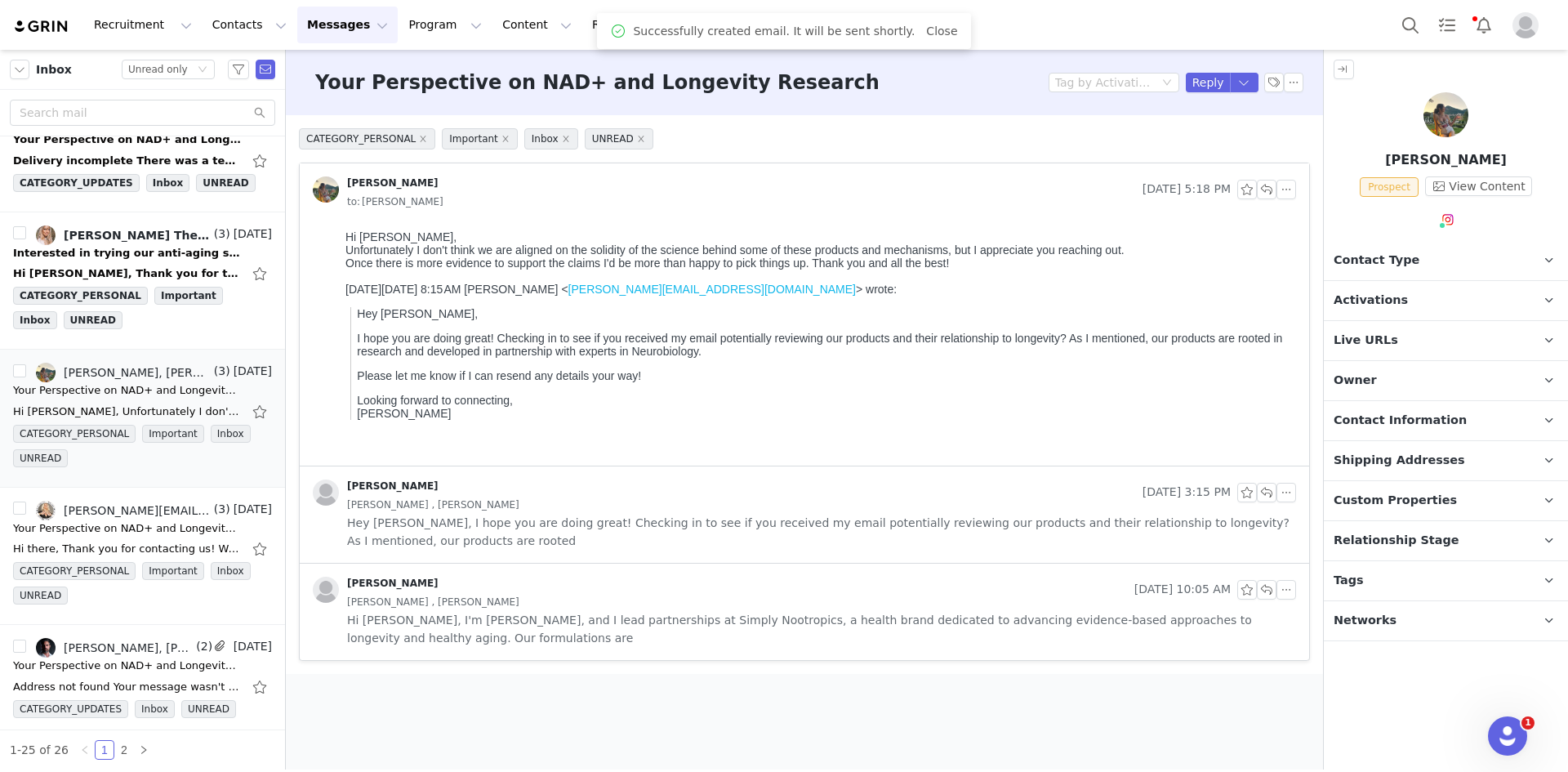
scroll to position [0, 0]
click at [1409, 571] on p "Tags Keep track of your contacts by assigning them tags. You can then filter yo…" at bounding box center [1427, 581] width 205 height 40
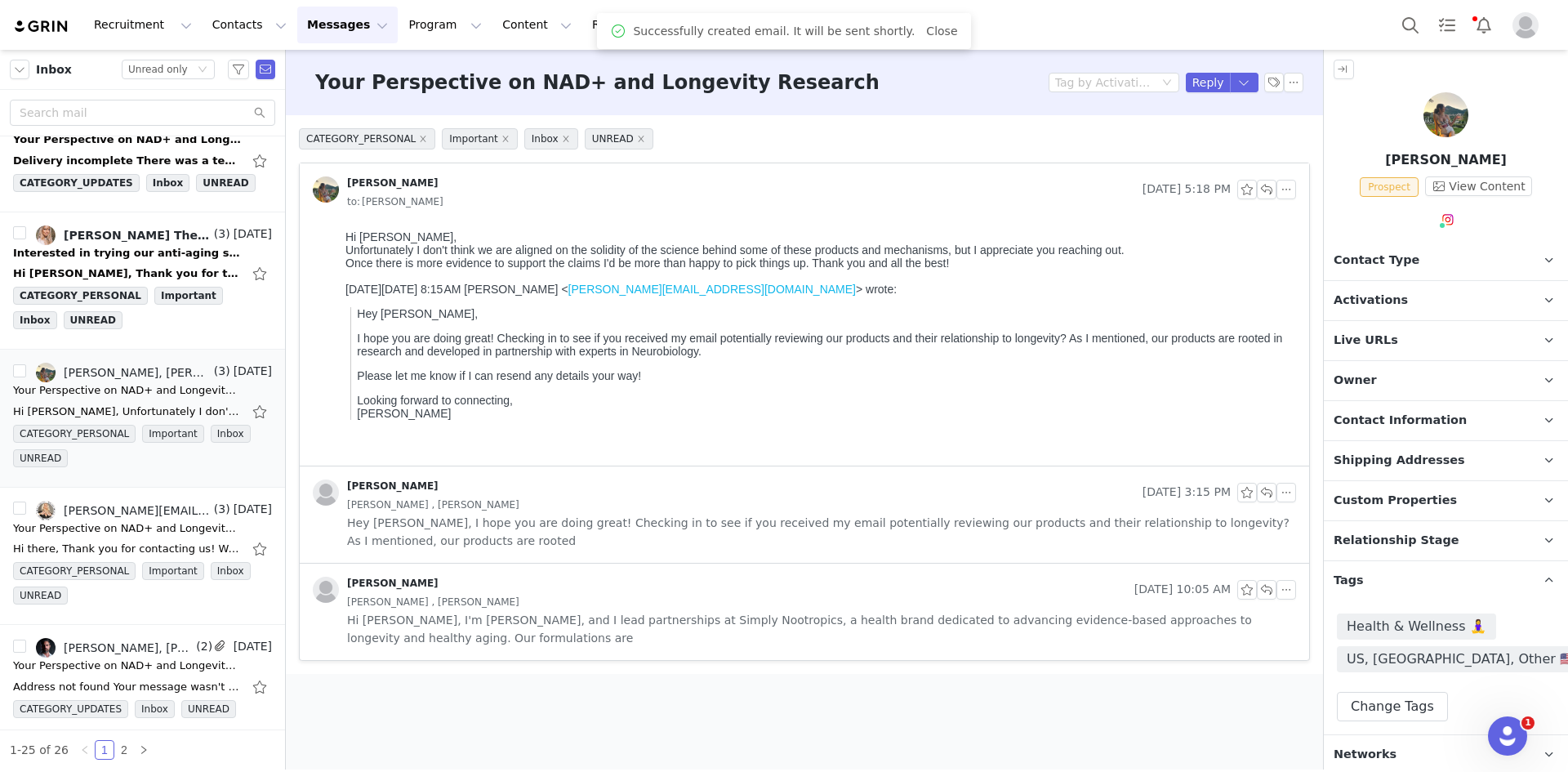
click at [1377, 727] on div "Health & Wellness 🧘‍♀️ [GEOGRAPHIC_DATA], [GEOGRAPHIC_DATA], Other 🇺🇸 🇬🇧 🌎 Chan…" at bounding box center [1446, 667] width 244 height 134
click at [1410, 269] on p "Contact Type Contact type can be Creator, Prospect, Application, or Manager." at bounding box center [1427, 260] width 205 height 40
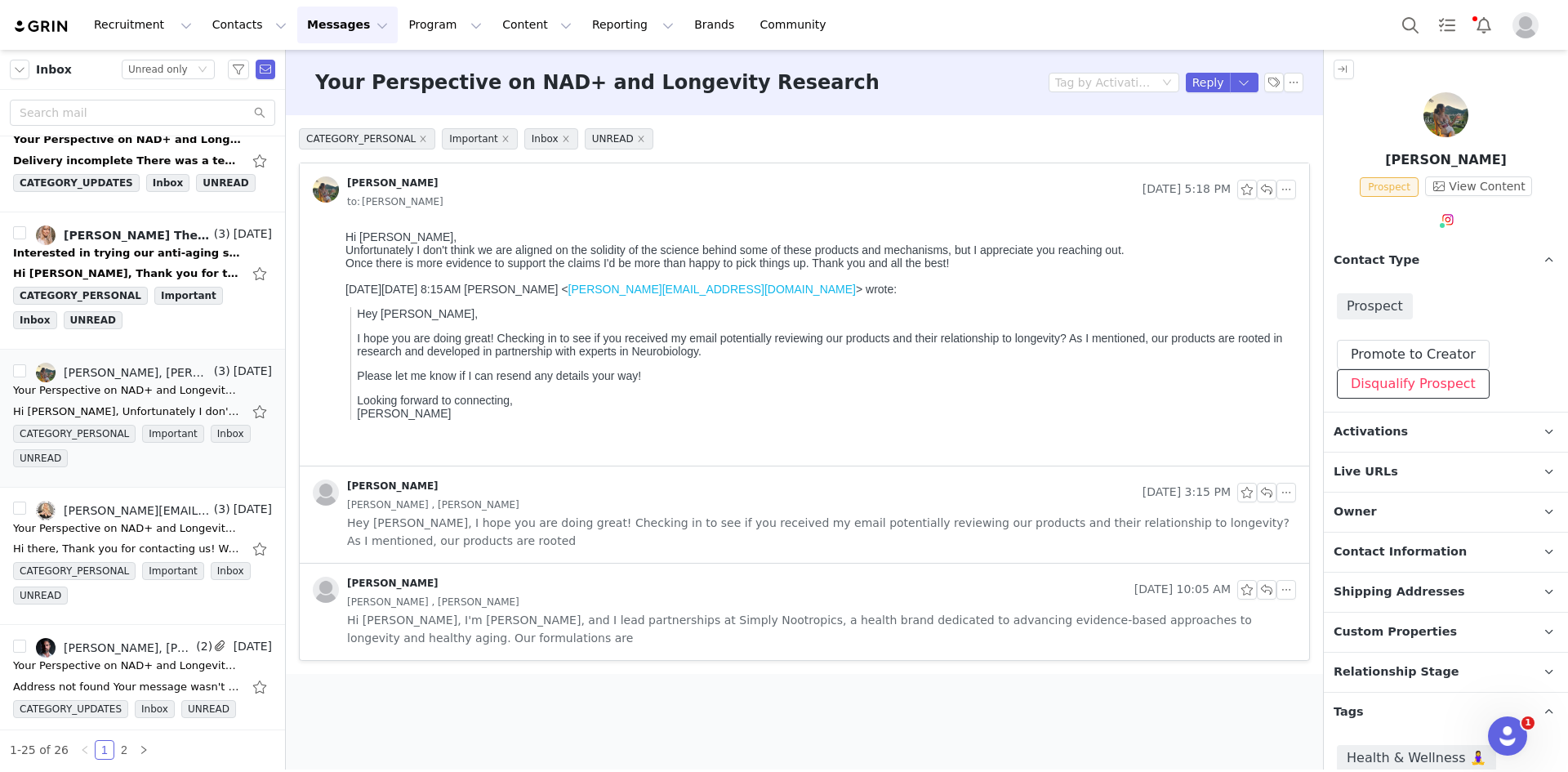
click at [1414, 391] on button "Disqualify Prospect" at bounding box center [1413, 384] width 153 height 30
click at [1393, 459] on div at bounding box center [1400, 459] width 169 height 24
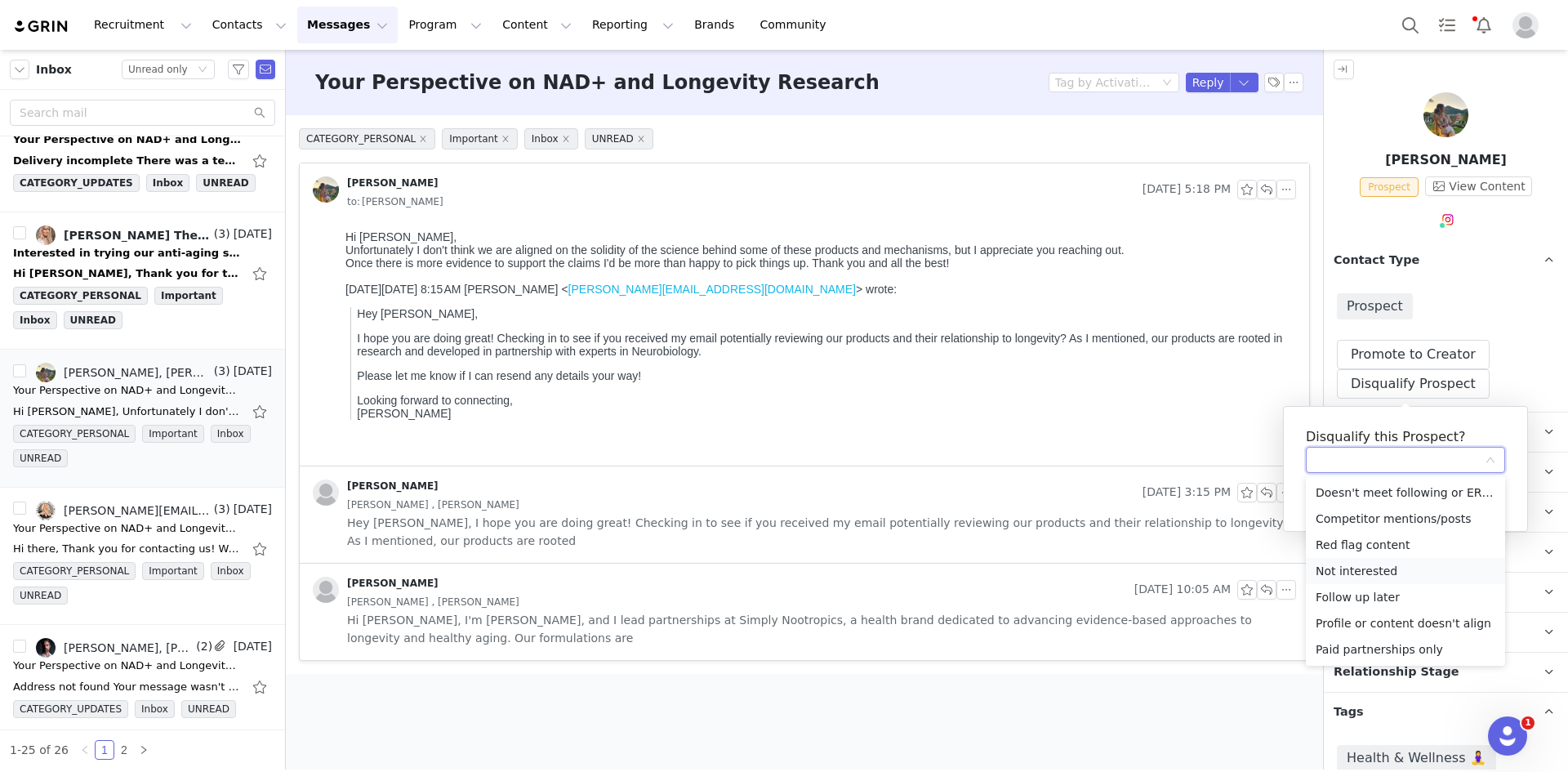
click at [1371, 569] on li "Not interested" at bounding box center [1405, 570] width 199 height 26
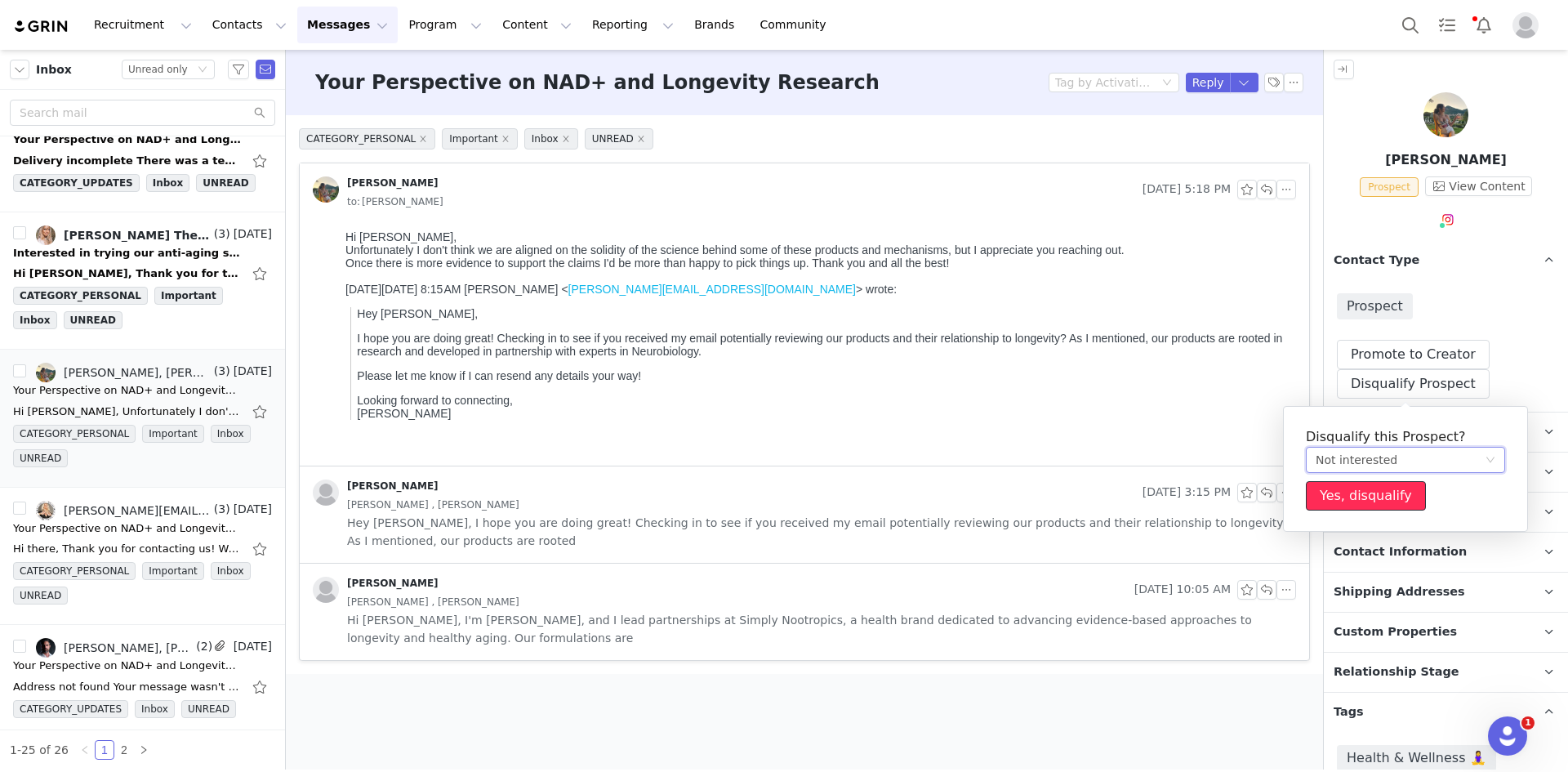
click at [1325, 504] on button "Yes, disqualify" at bounding box center [1365, 495] width 120 height 30
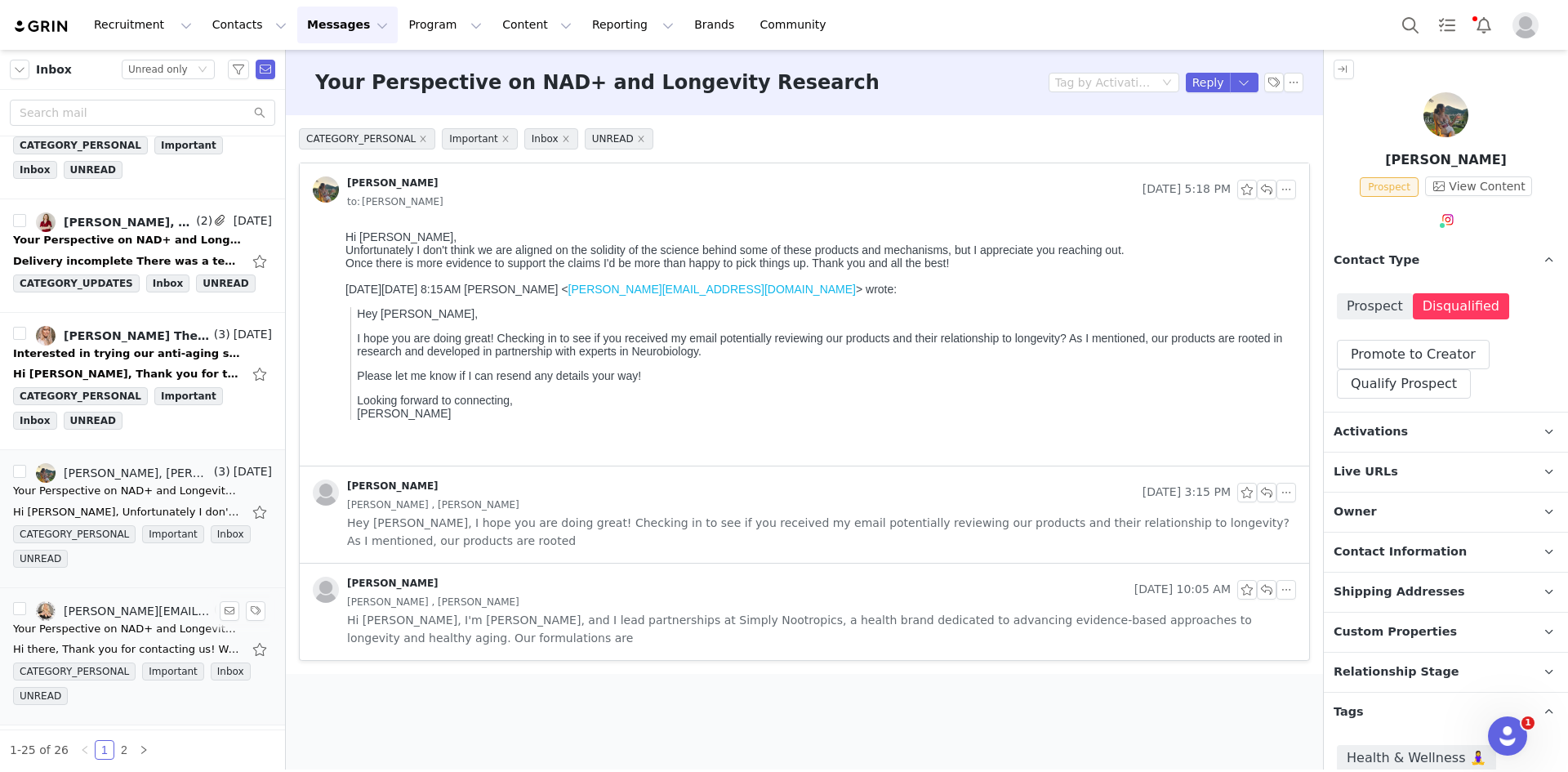
scroll to position [1420, 0]
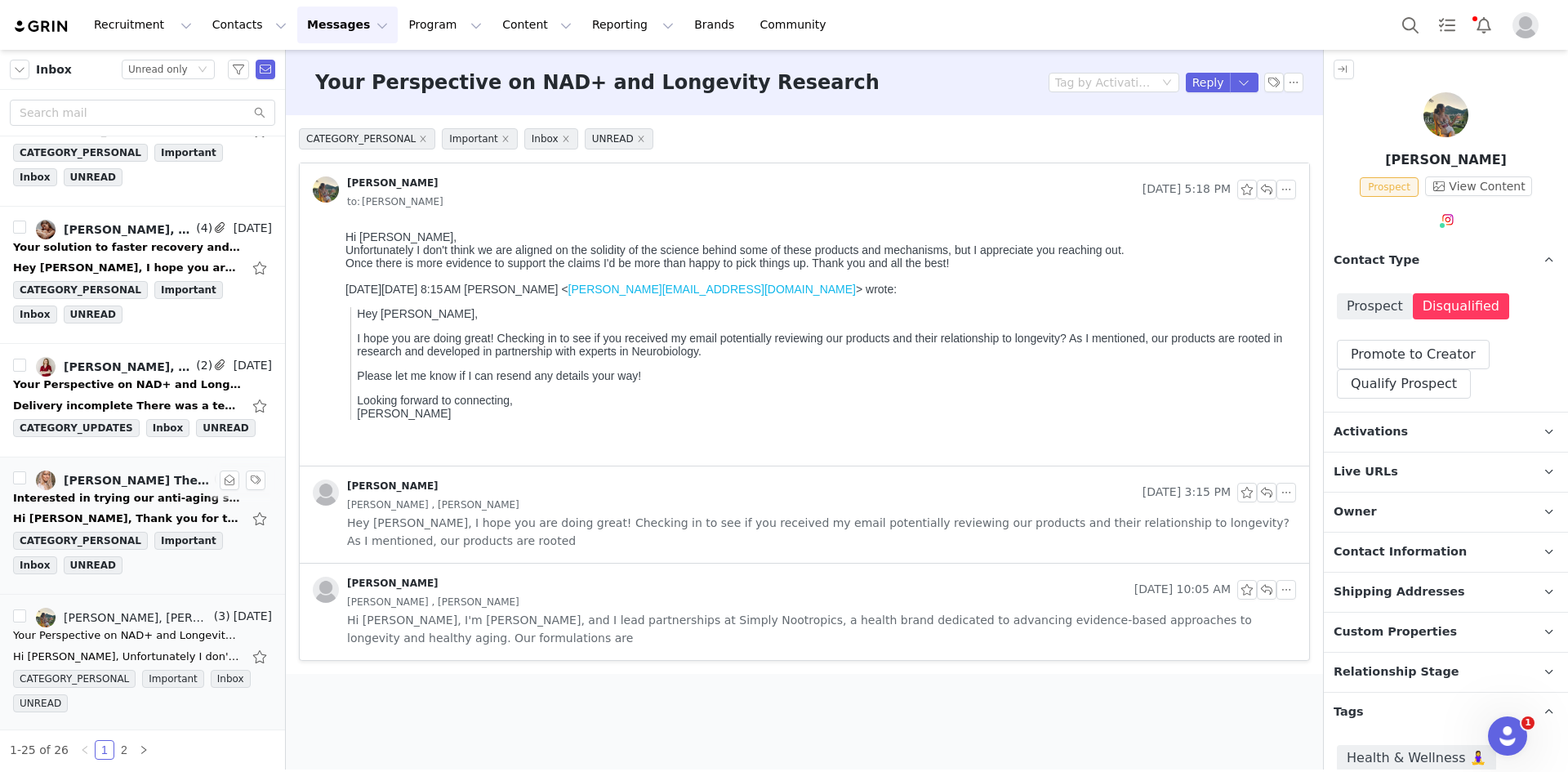
click at [109, 519] on div "Hi [PERSON_NAME], Thank you for thinking of me and for following up. Brain heal…" at bounding box center [128, 519] width 229 height 16
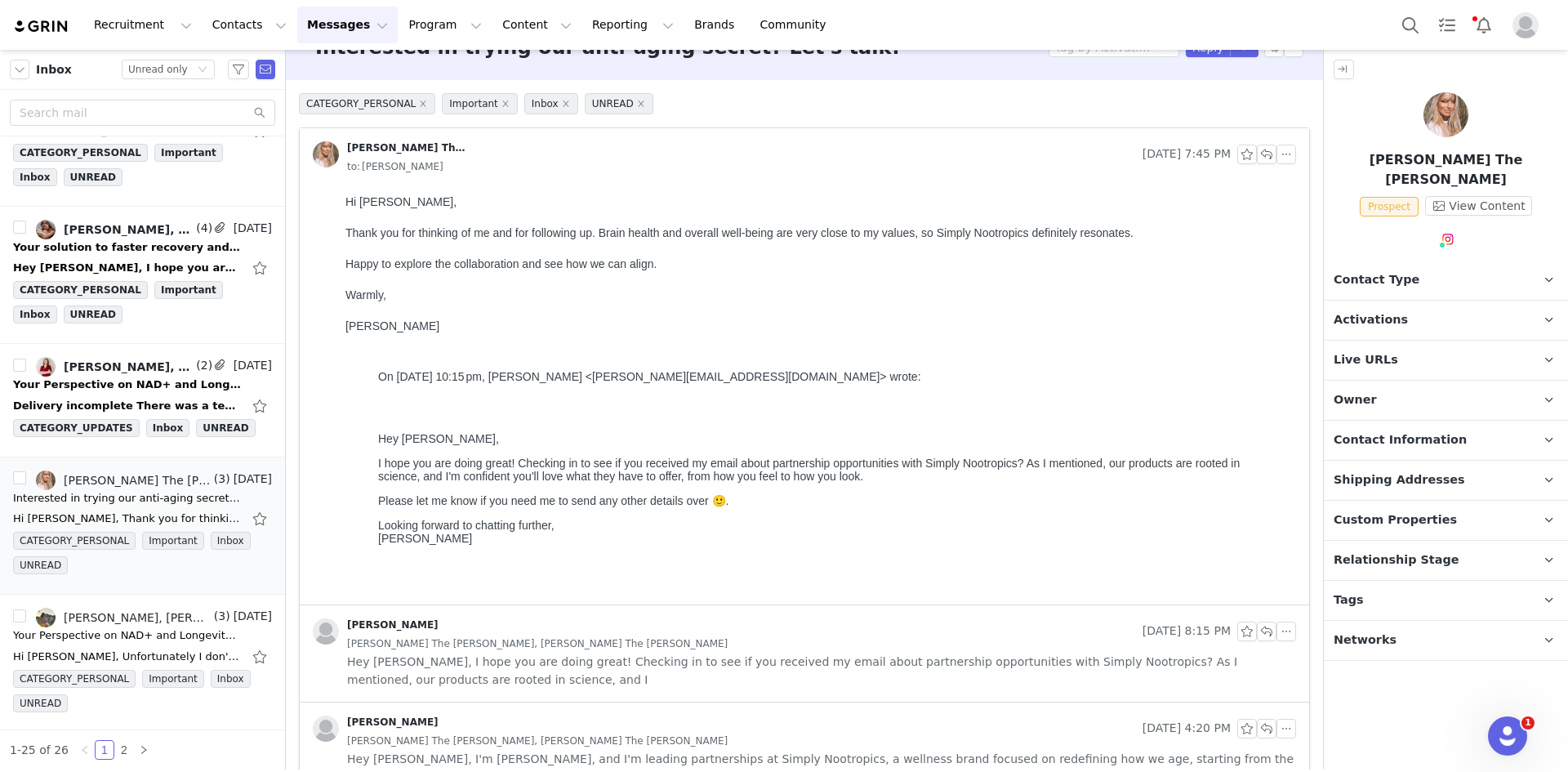
scroll to position [0, 0]
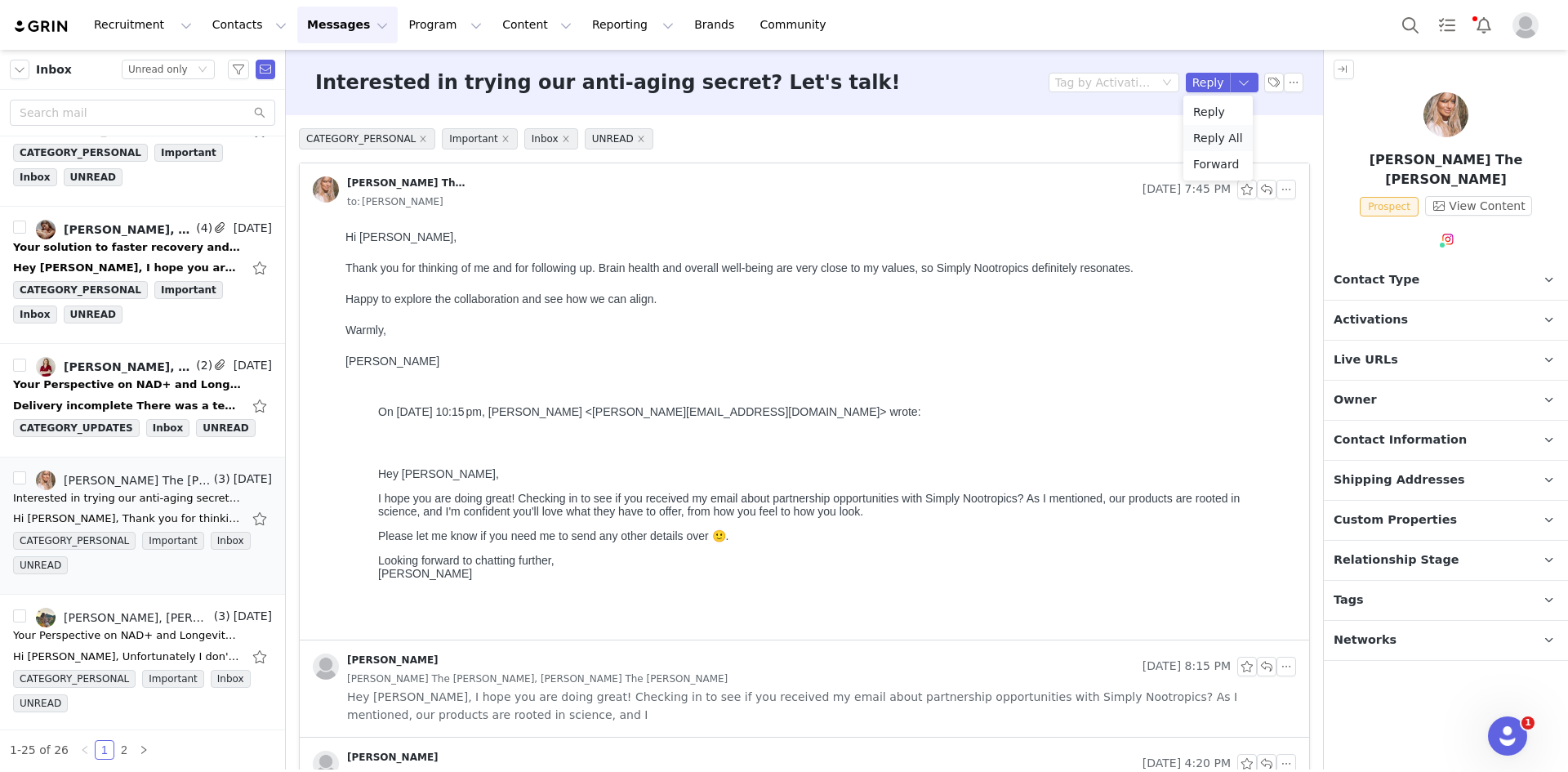
click at [1212, 140] on li "Reply All" at bounding box center [1218, 138] width 69 height 26
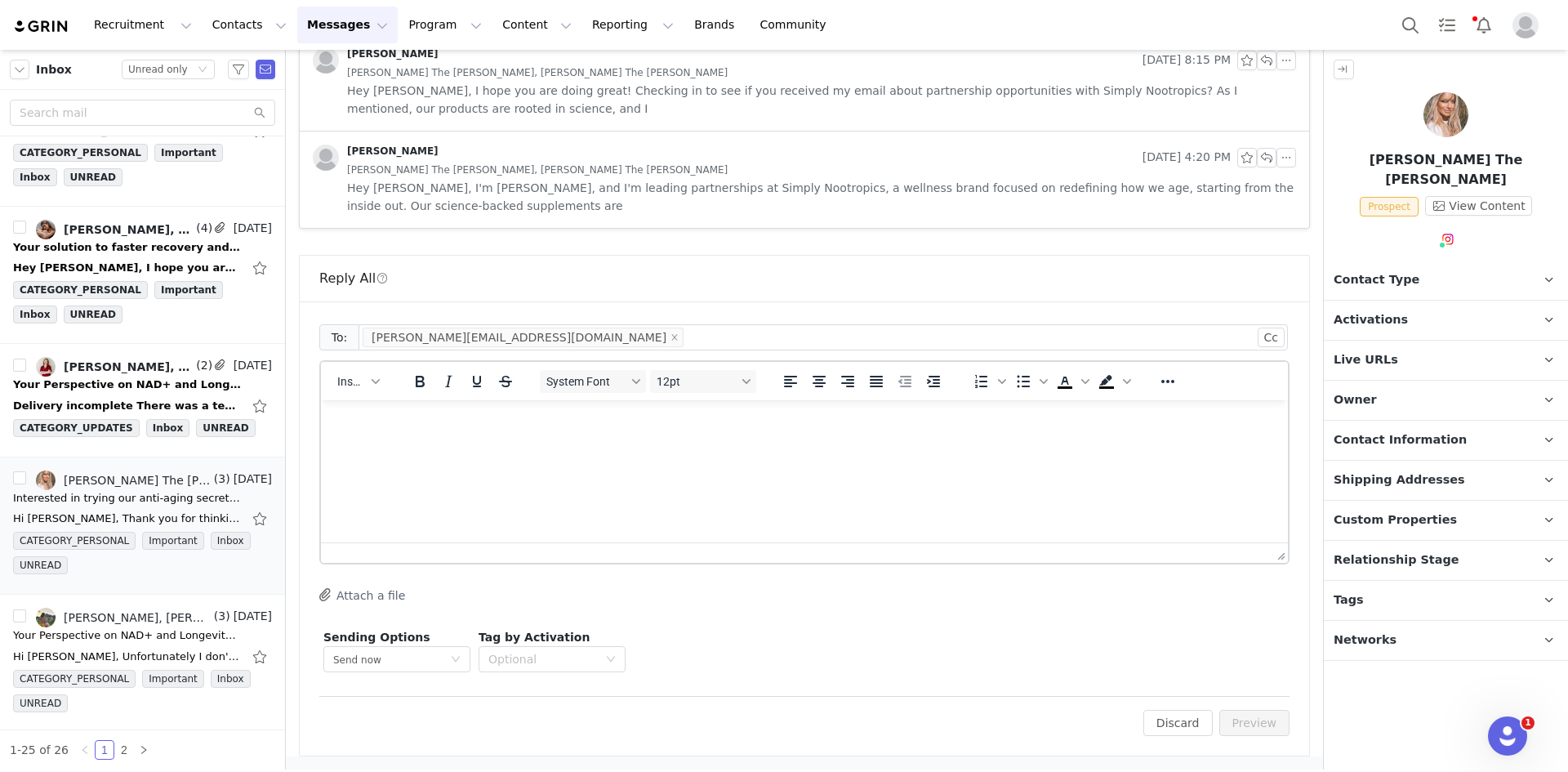
click at [330, 379] on div "Insert" at bounding box center [358, 380] width 75 height 32
click at [358, 382] on span "Insert" at bounding box center [351, 381] width 29 height 14
click at [370, 406] on div "Insert Template" at bounding box center [418, 410] width 147 height 20
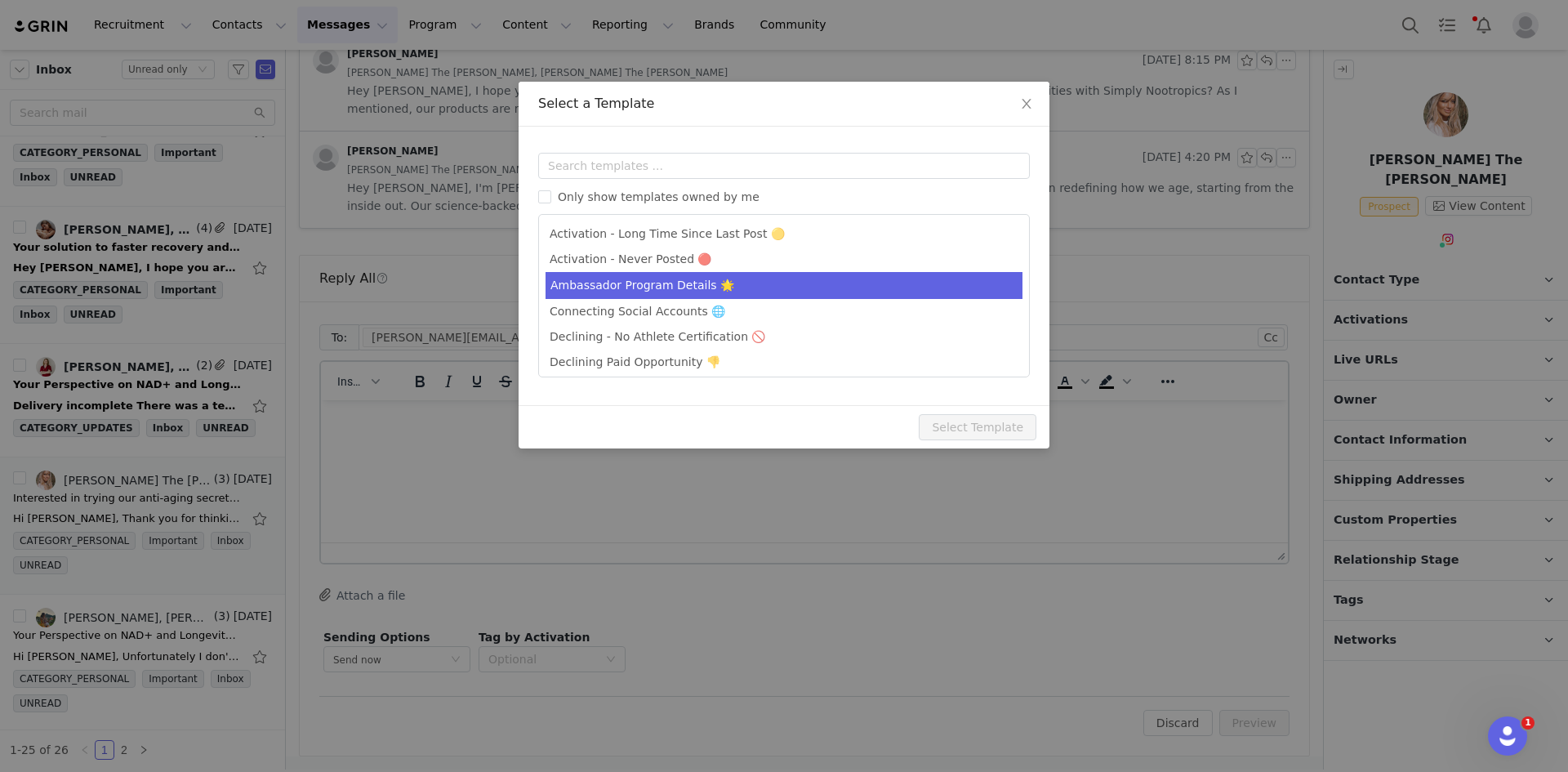
scroll to position [66, 0]
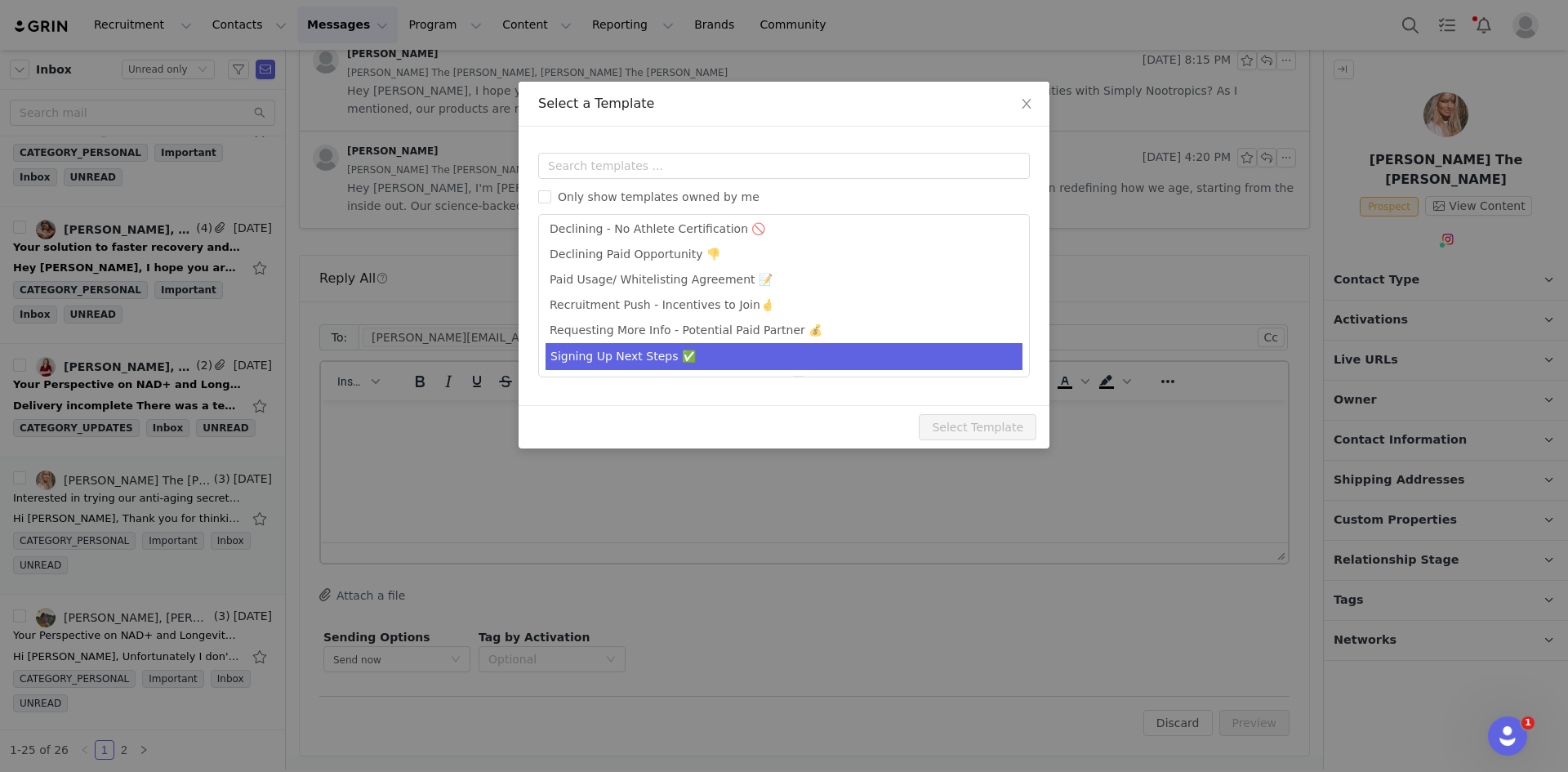
click at [664, 359] on li "Signing Up Next Steps ✅" at bounding box center [784, 357] width 477 height 27
type input "Hey from Simply Nootropics -- Let's Partner!"
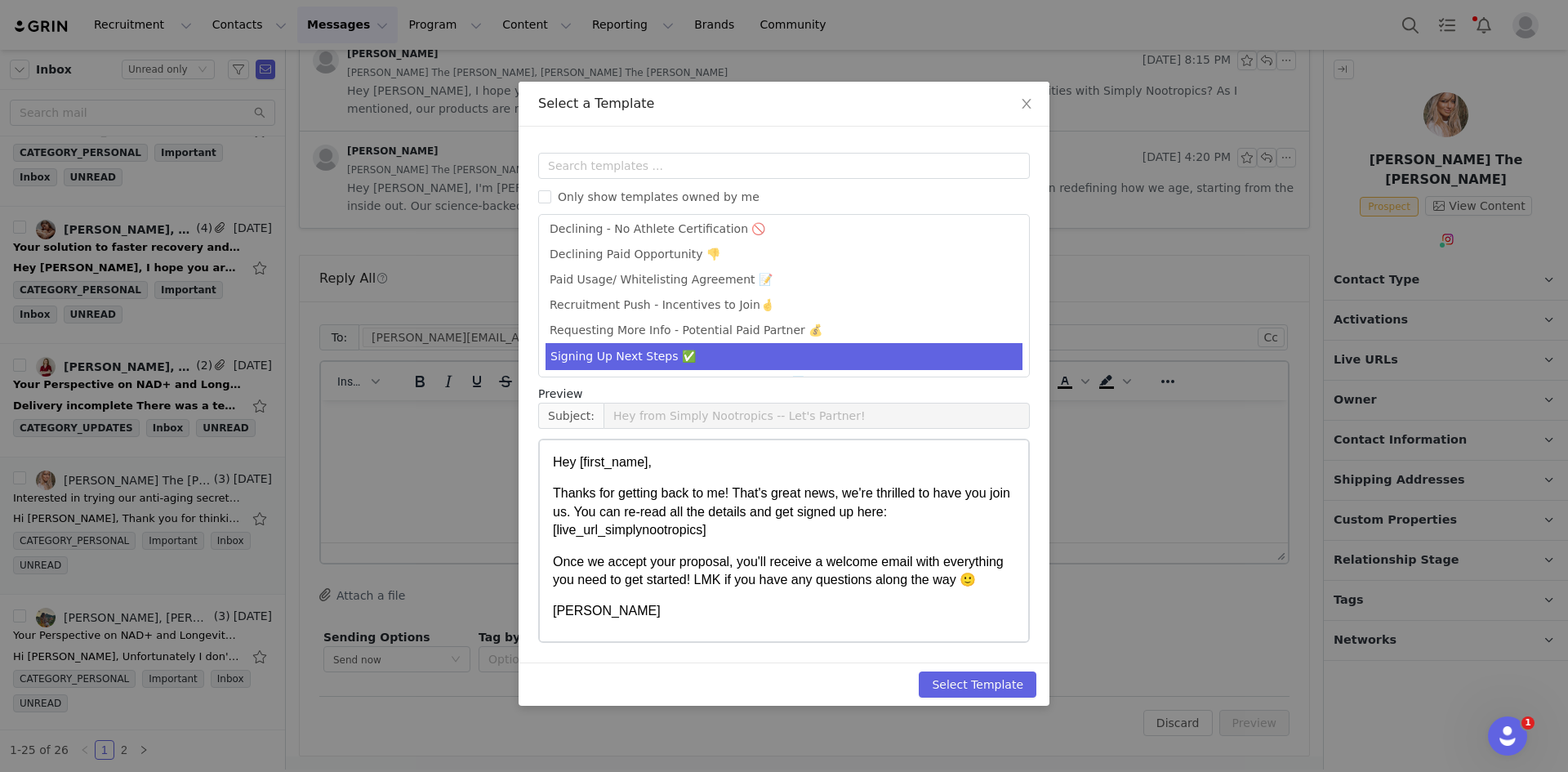
scroll to position [106, 0]
click at [977, 689] on button "Select Template" at bounding box center [977, 684] width 118 height 26
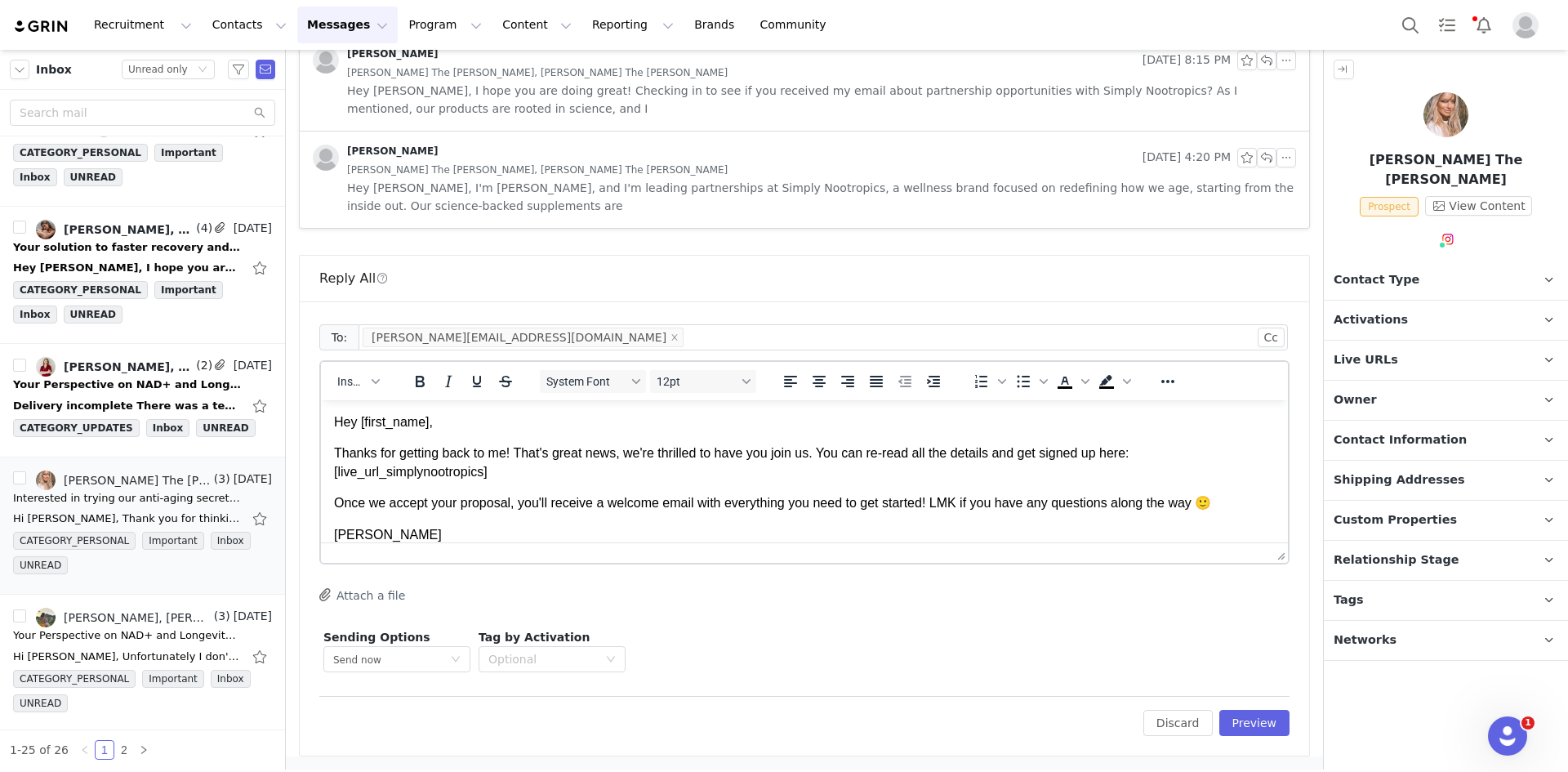
scroll to position [0, 0]
click at [1251, 721] on button "Preview" at bounding box center [1255, 722] width 71 height 26
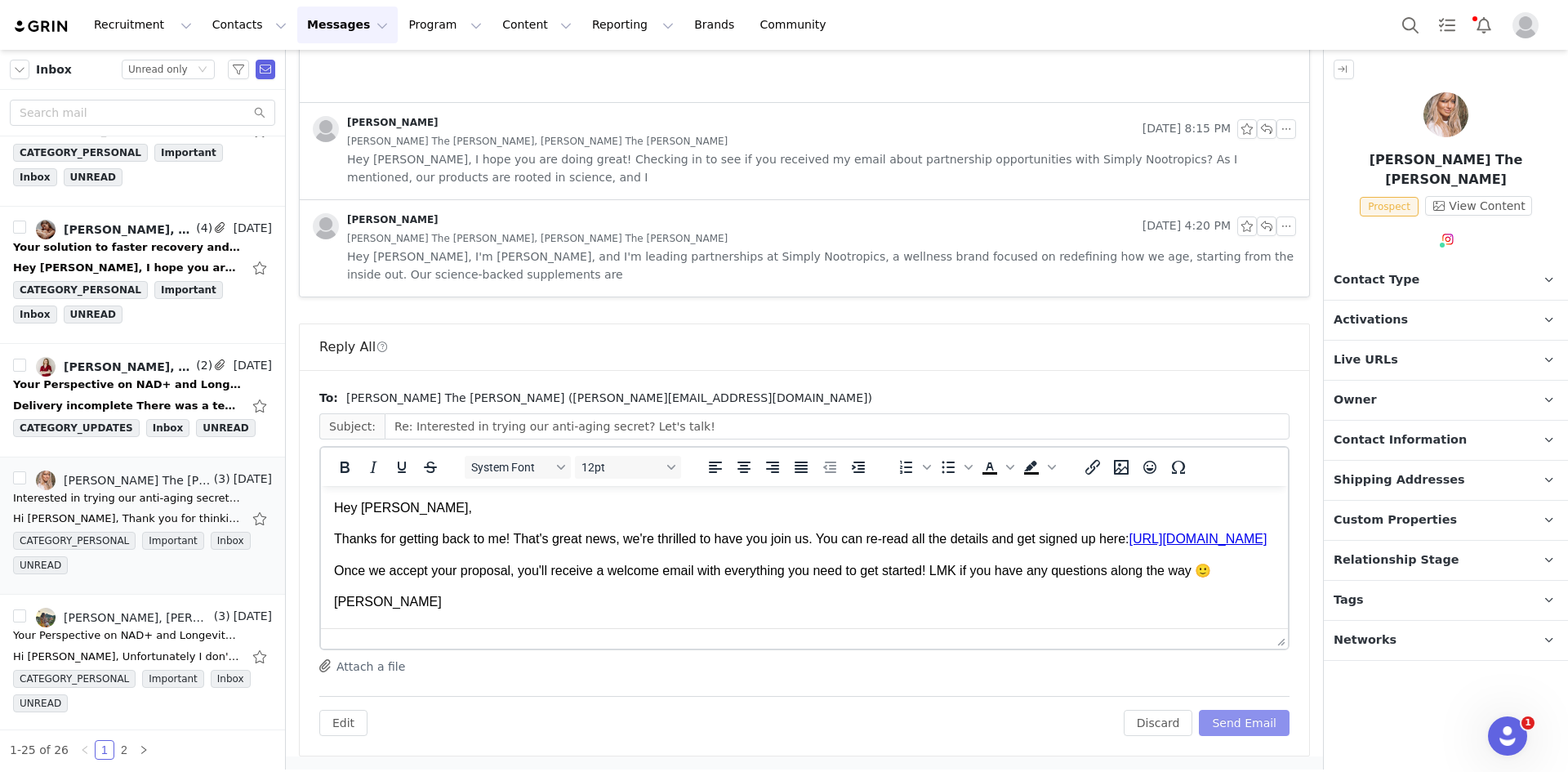
click at [1251, 721] on button "Send Email" at bounding box center [1244, 722] width 91 height 26
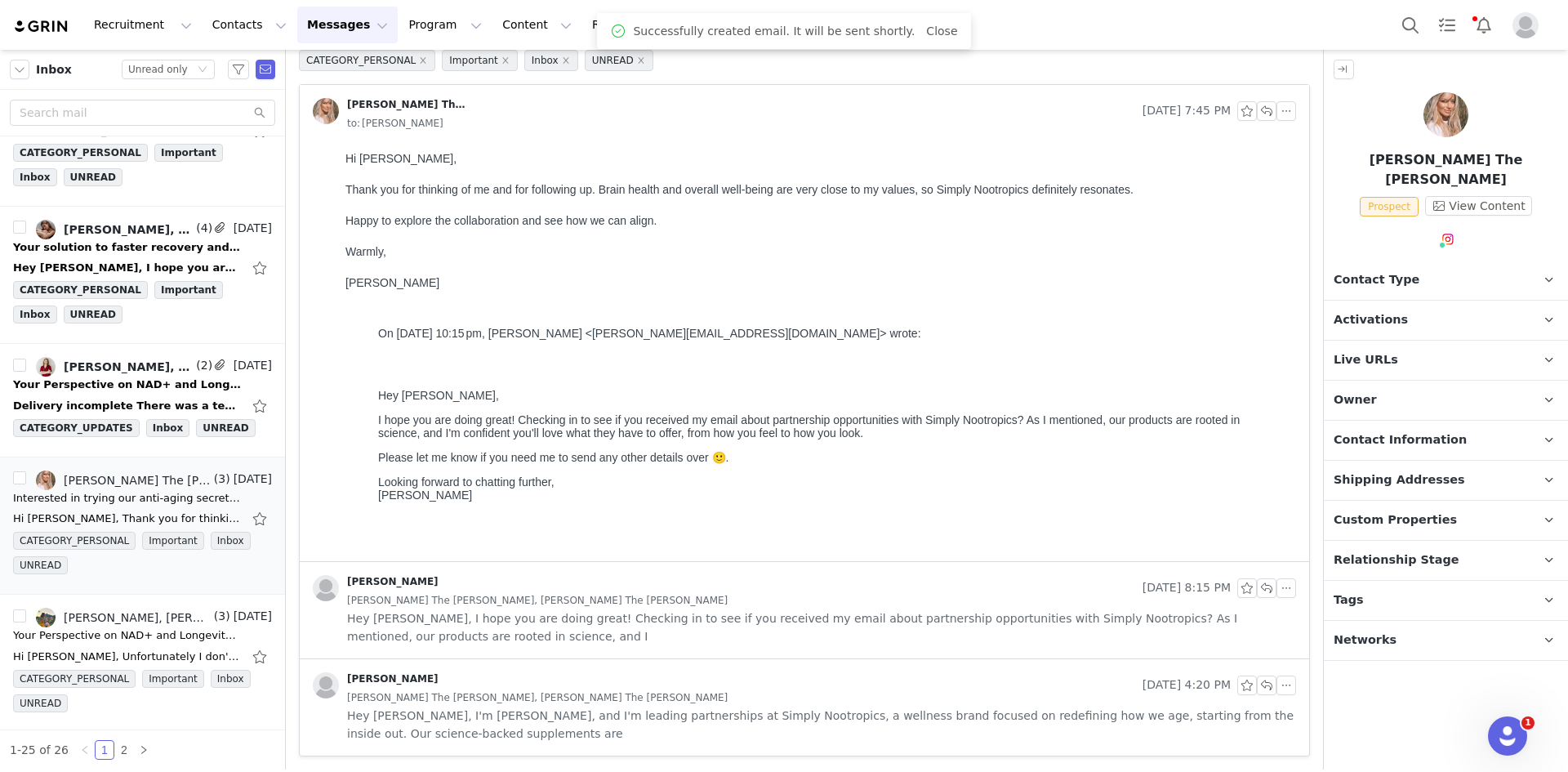
scroll to position [78, 0]
drag, startPoint x: 119, startPoint y: 412, endPoint x: 108, endPoint y: 422, distance: 14.9
click at [121, 417] on div "[PERSON_NAME], [PERSON_NAME], Mail Delivery Subsystem (2) [DATE] Your Perspecti…" at bounding box center [142, 400] width 258 height 86
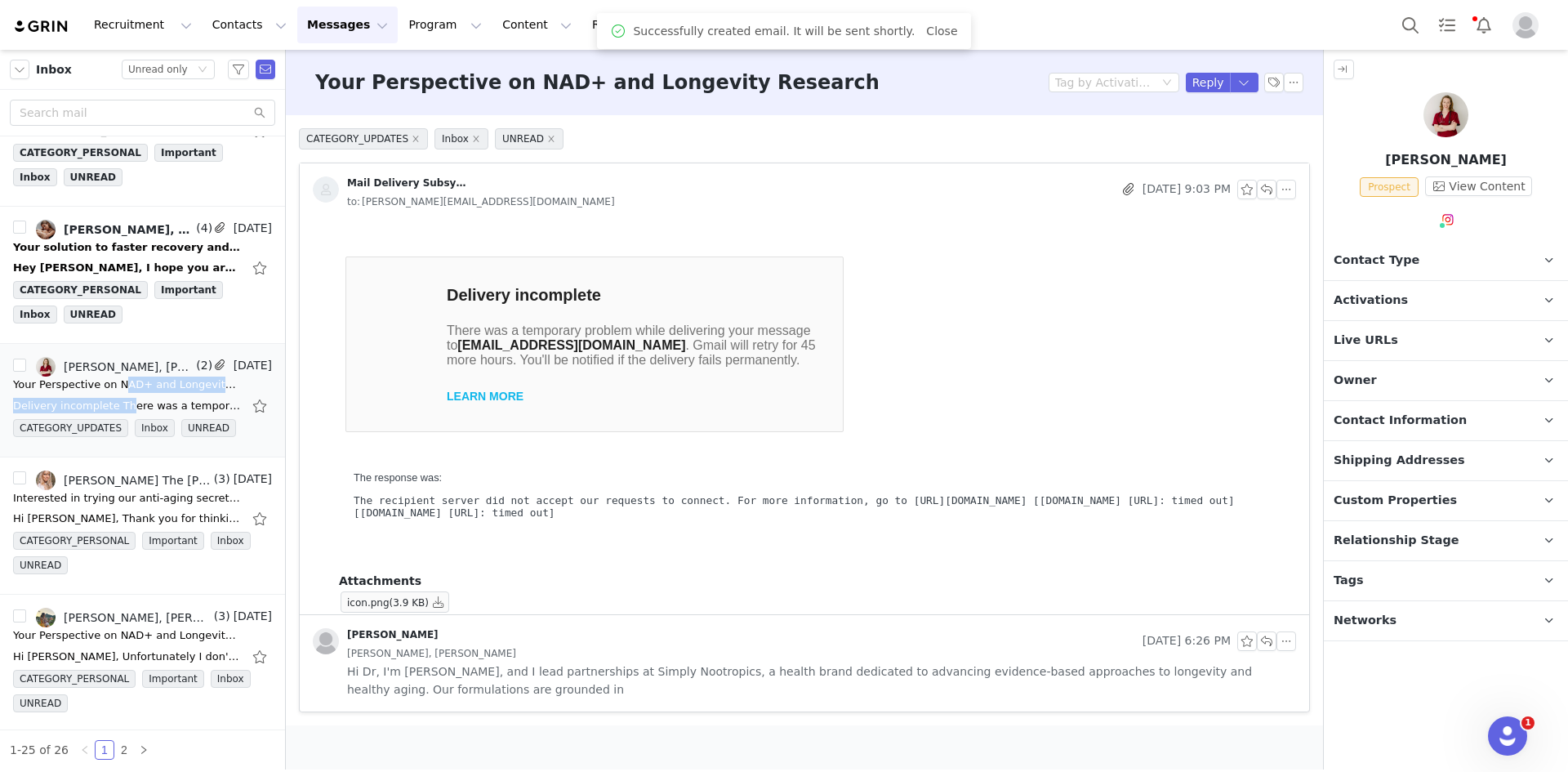
scroll to position [0, 0]
click at [1433, 412] on span "Contact Information" at bounding box center [1400, 421] width 133 height 18
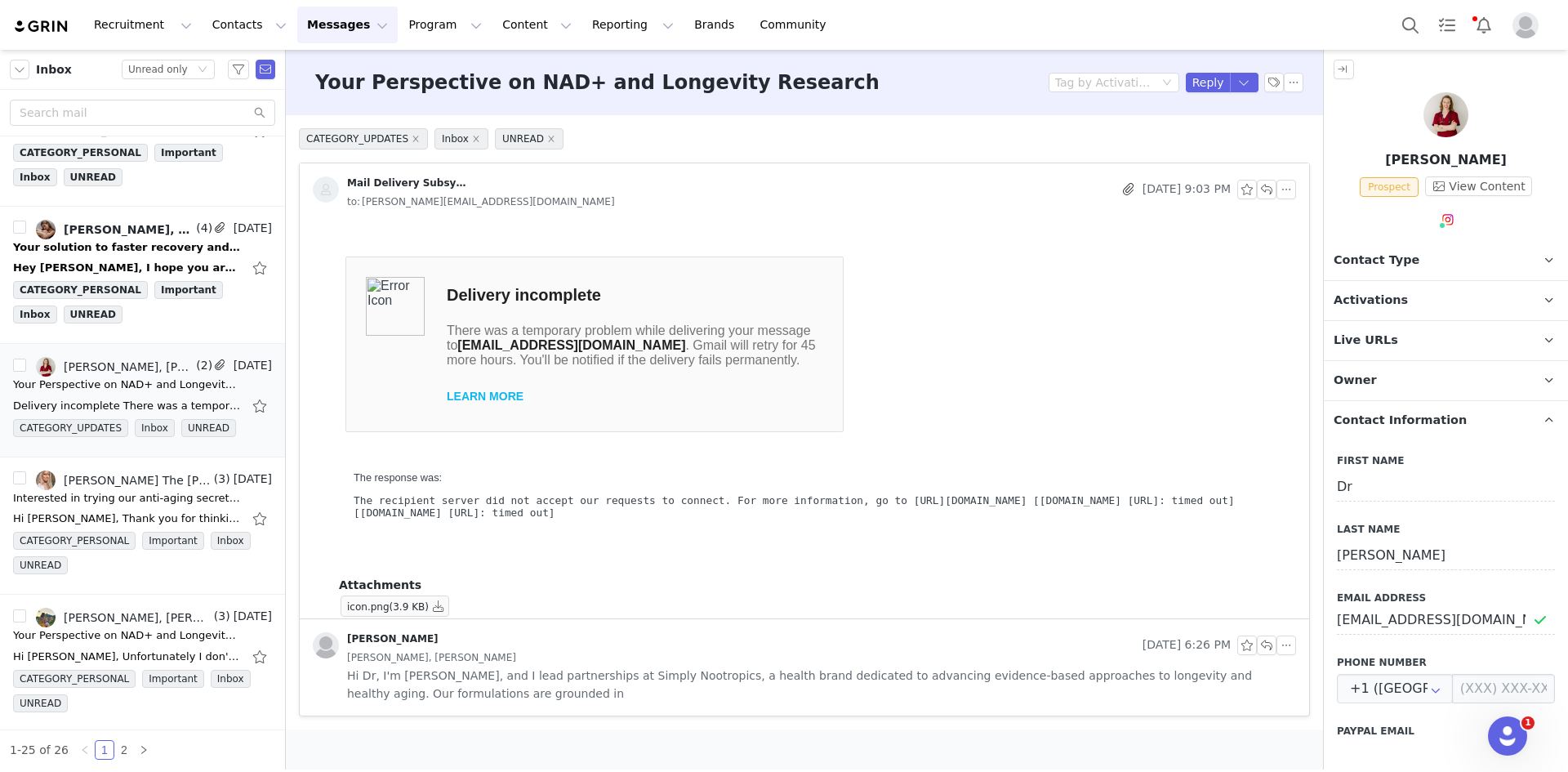
click at [1433, 412] on span "Contact Information" at bounding box center [1400, 421] width 133 height 18
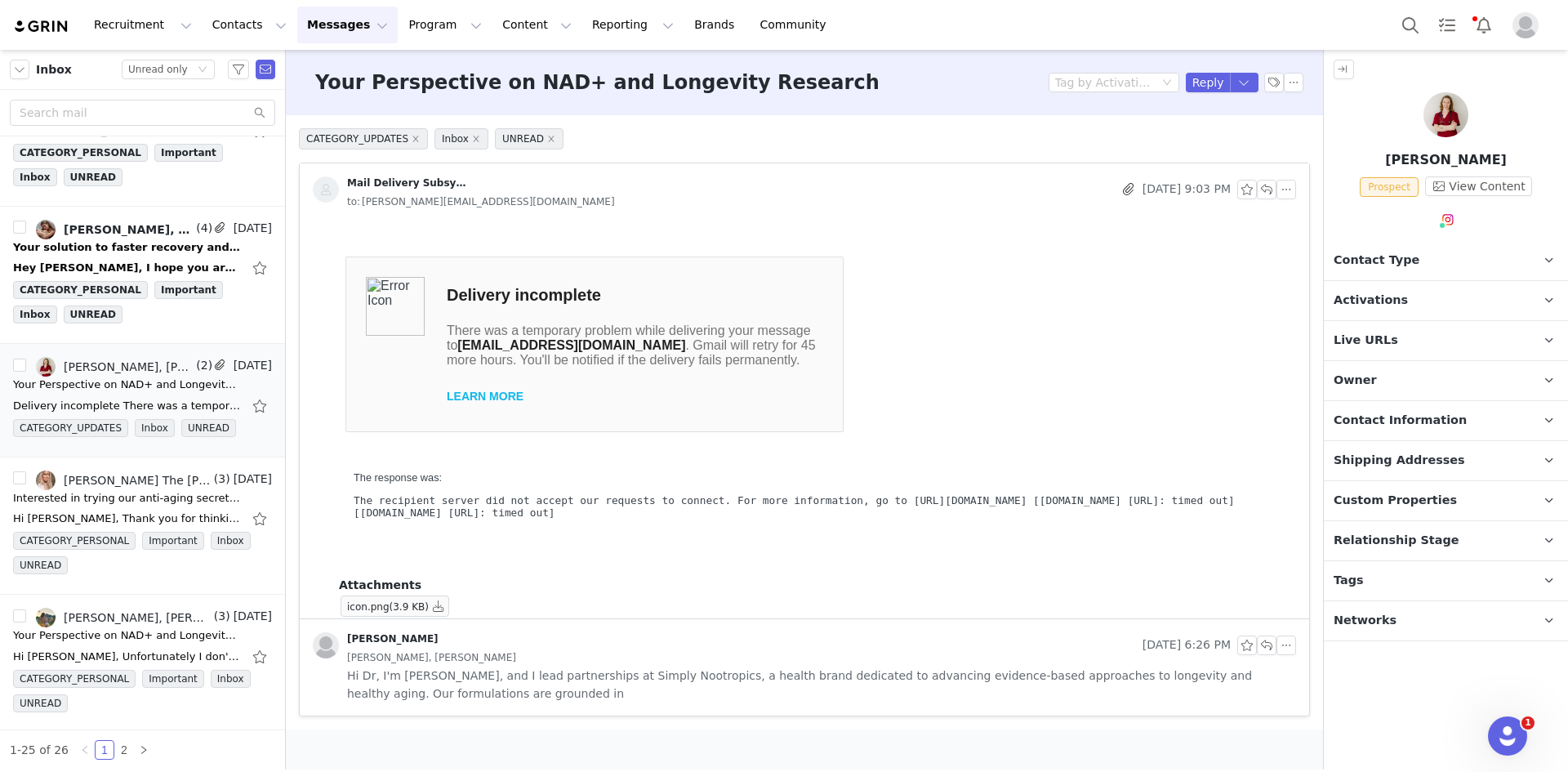
click at [1387, 577] on p "Tags Keep track of your contacts by assigning them tags. You can then filter yo…" at bounding box center [1427, 581] width 205 height 40
click at [1392, 702] on button "Change Tags" at bounding box center [1391, 706] width 111 height 30
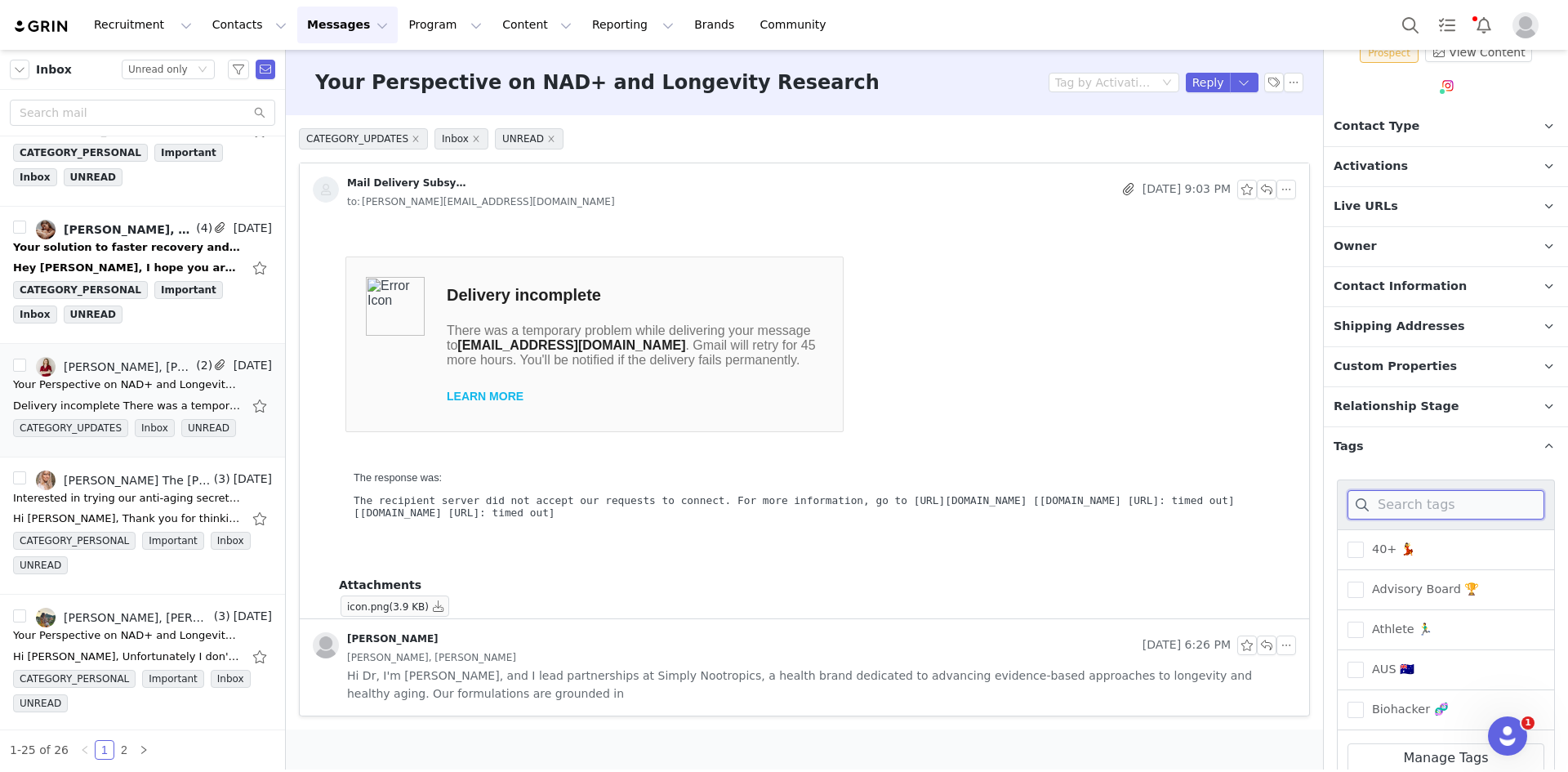
click at [1409, 515] on input at bounding box center [1446, 504] width 197 height 30
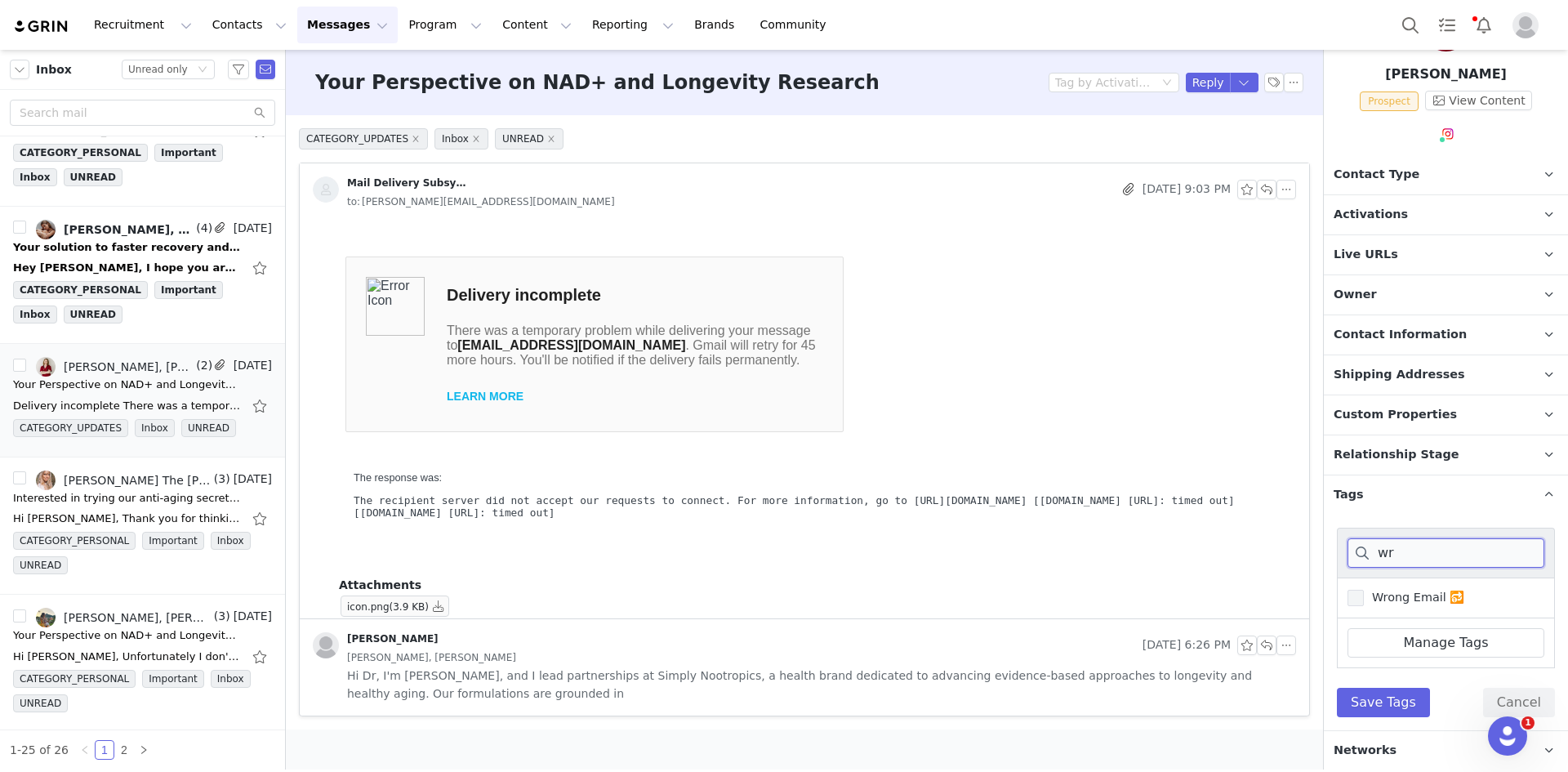
type input "wr"
click at [1395, 594] on span "Wrong Email 🔂" at bounding box center [1414, 597] width 101 height 15
click at [1364, 590] on input "Wrong Email 🔂" at bounding box center [1364, 590] width 0 height 0
click at [1401, 704] on button "Save Tags" at bounding box center [1382, 702] width 93 height 30
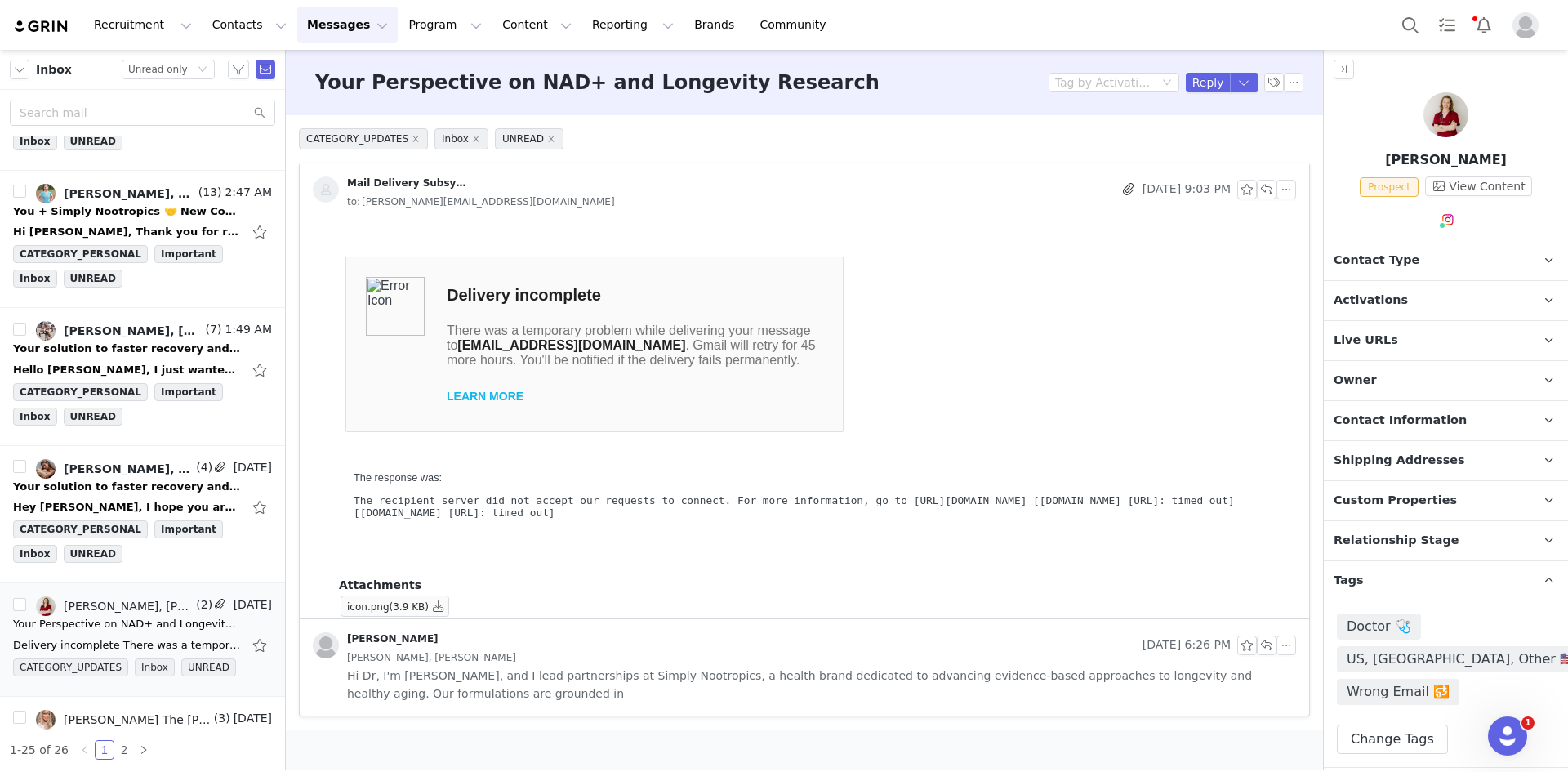
scroll to position [1175, 0]
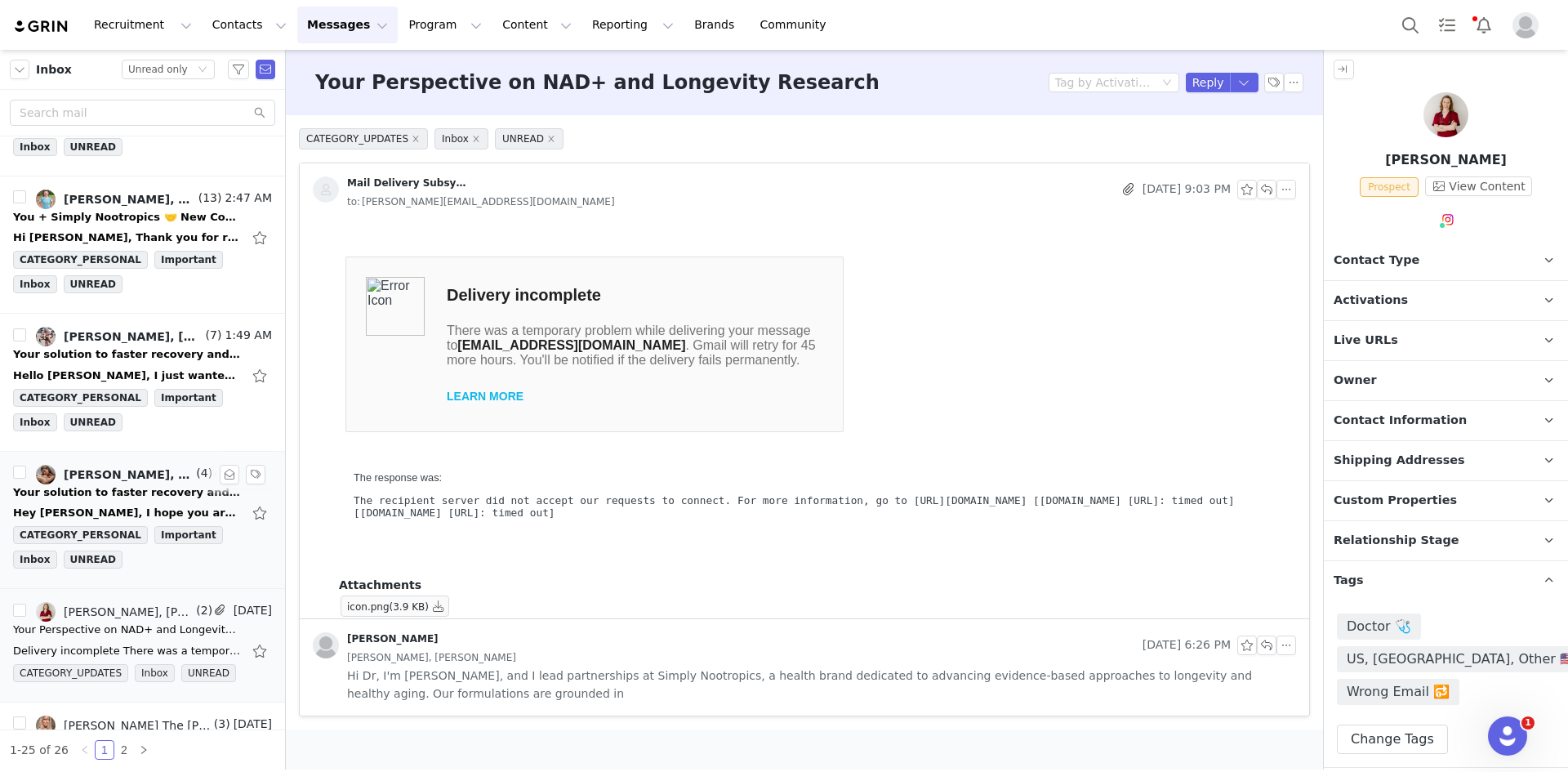
click at [101, 512] on div "Hey [PERSON_NAME], I hope you are having a lovely day so far! It's [PERSON_NAME…" at bounding box center [128, 513] width 229 height 16
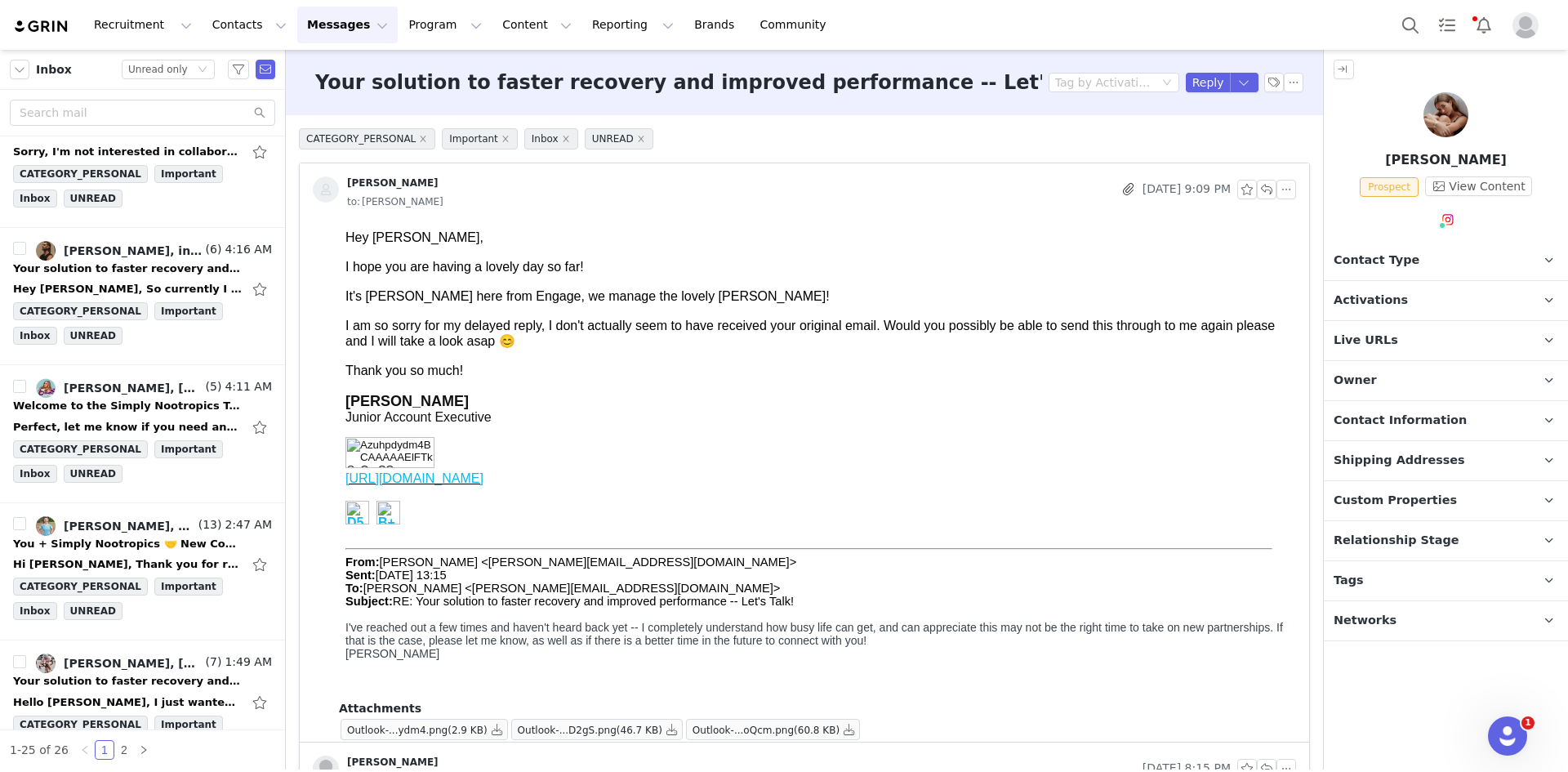
scroll to position [1011, 0]
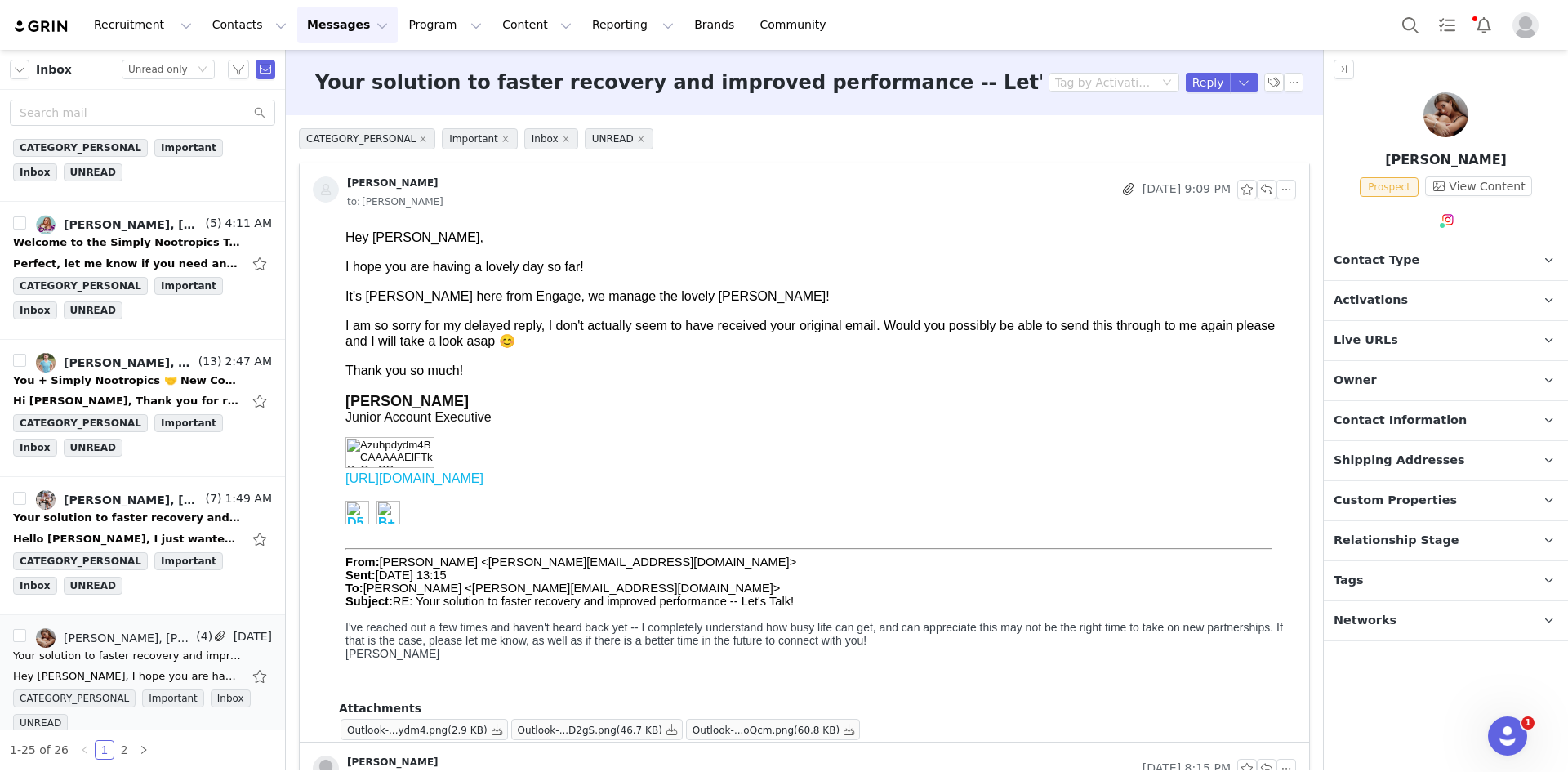
drag, startPoint x: 925, startPoint y: 321, endPoint x: 1078, endPoint y: 341, distance: 154.3
click at [1078, 341] on div "Hey [PERSON_NAME], I hope you are having a lovely day so far! It's [PERSON_NAME…" at bounding box center [818, 304] width 944 height 148
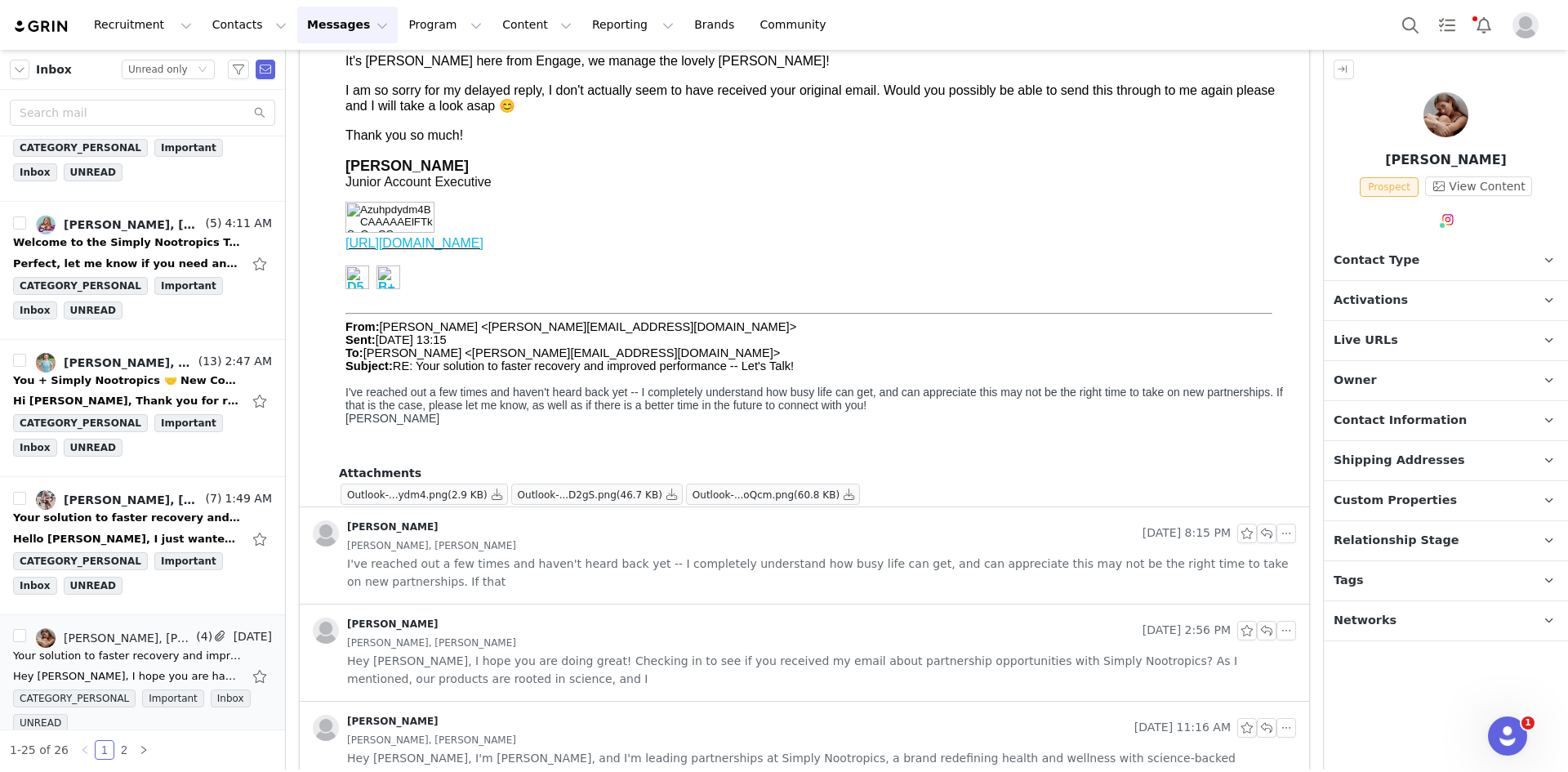
scroll to position [277, 0]
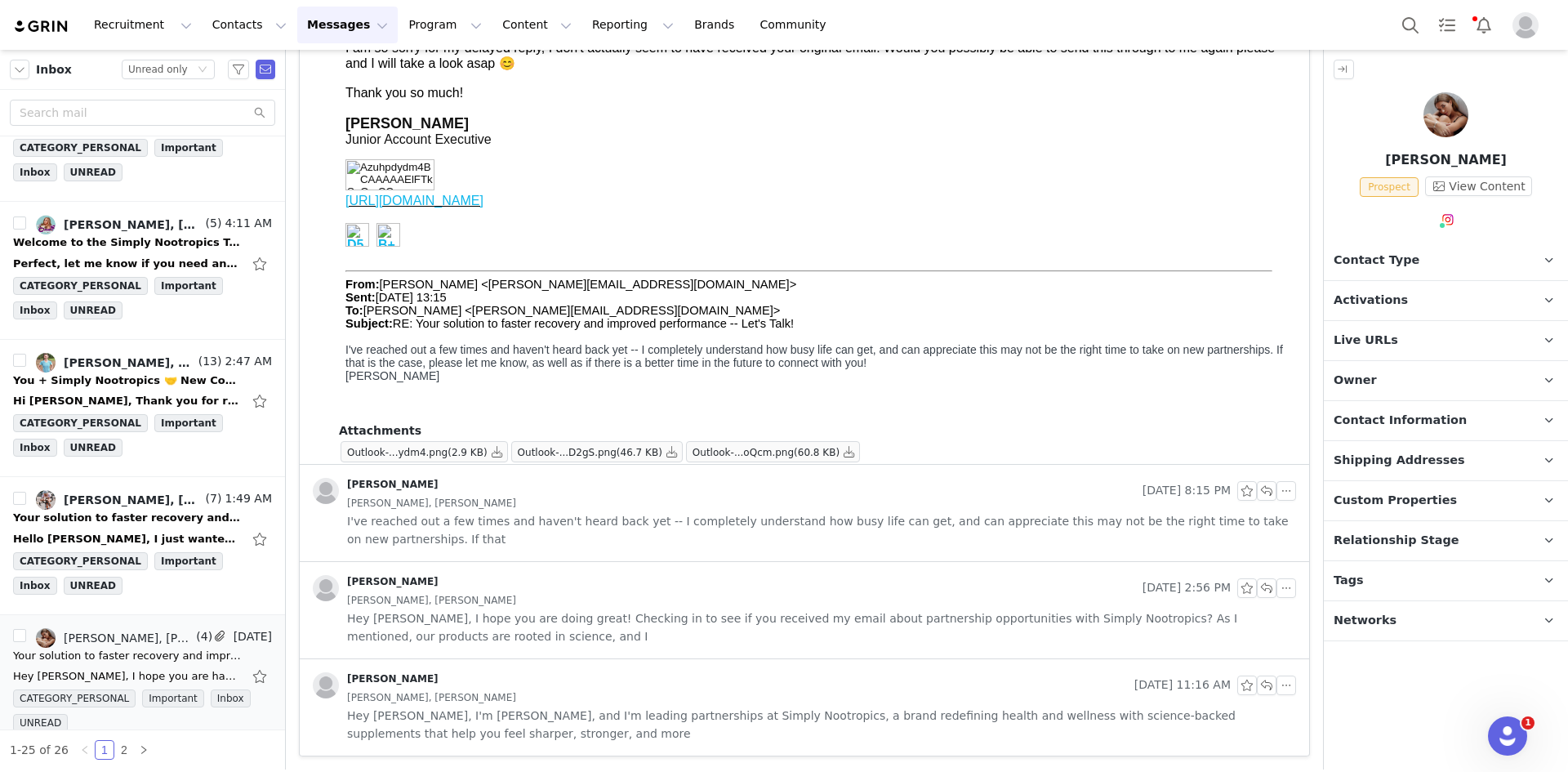
click at [614, 674] on div "[PERSON_NAME]" at bounding box center [720, 685] width 815 height 26
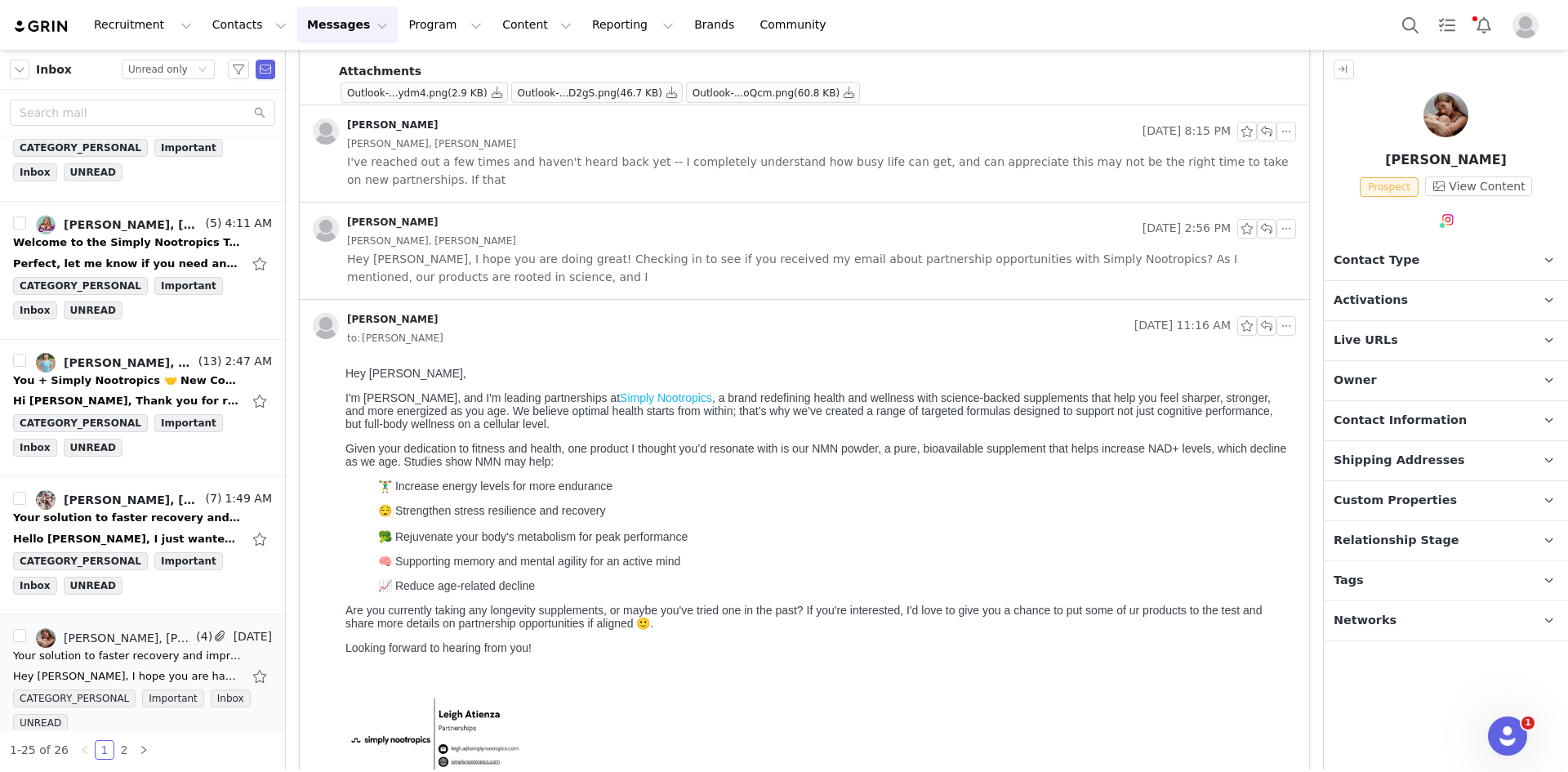
scroll to position [0, 0]
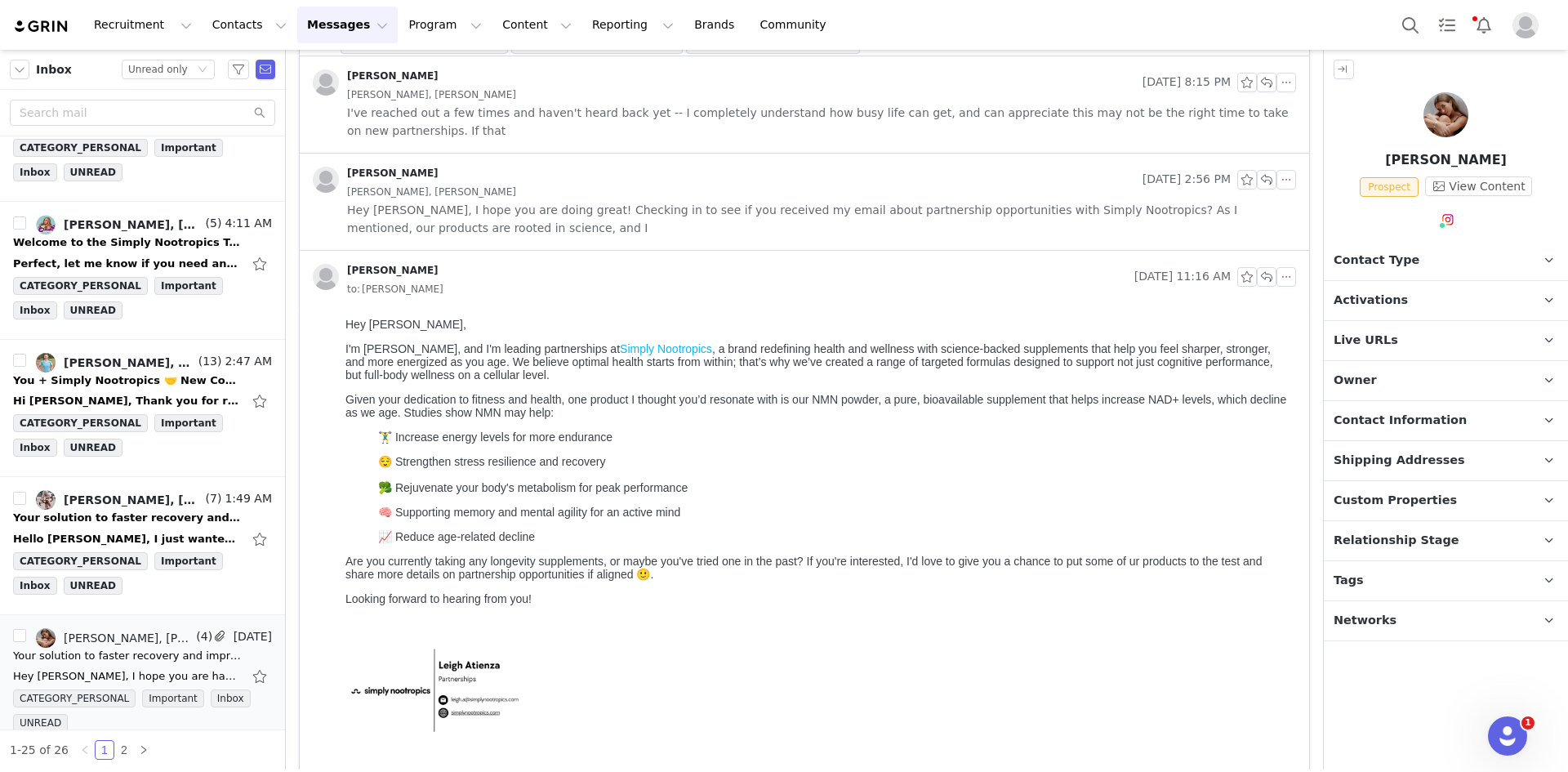
drag, startPoint x: 347, startPoint y: 323, endPoint x: 568, endPoint y: 612, distance: 363.8
click at [568, 612] on body "Hey [PERSON_NAME], I'm [PERSON_NAME], and I'm leading partnerships at Simply No…" at bounding box center [818, 550] width 944 height 466
copy body "Lor Ipsumd, S'a Conse, adi E's doeiusm temporincidi ut Labore Etdolorema , a en…"
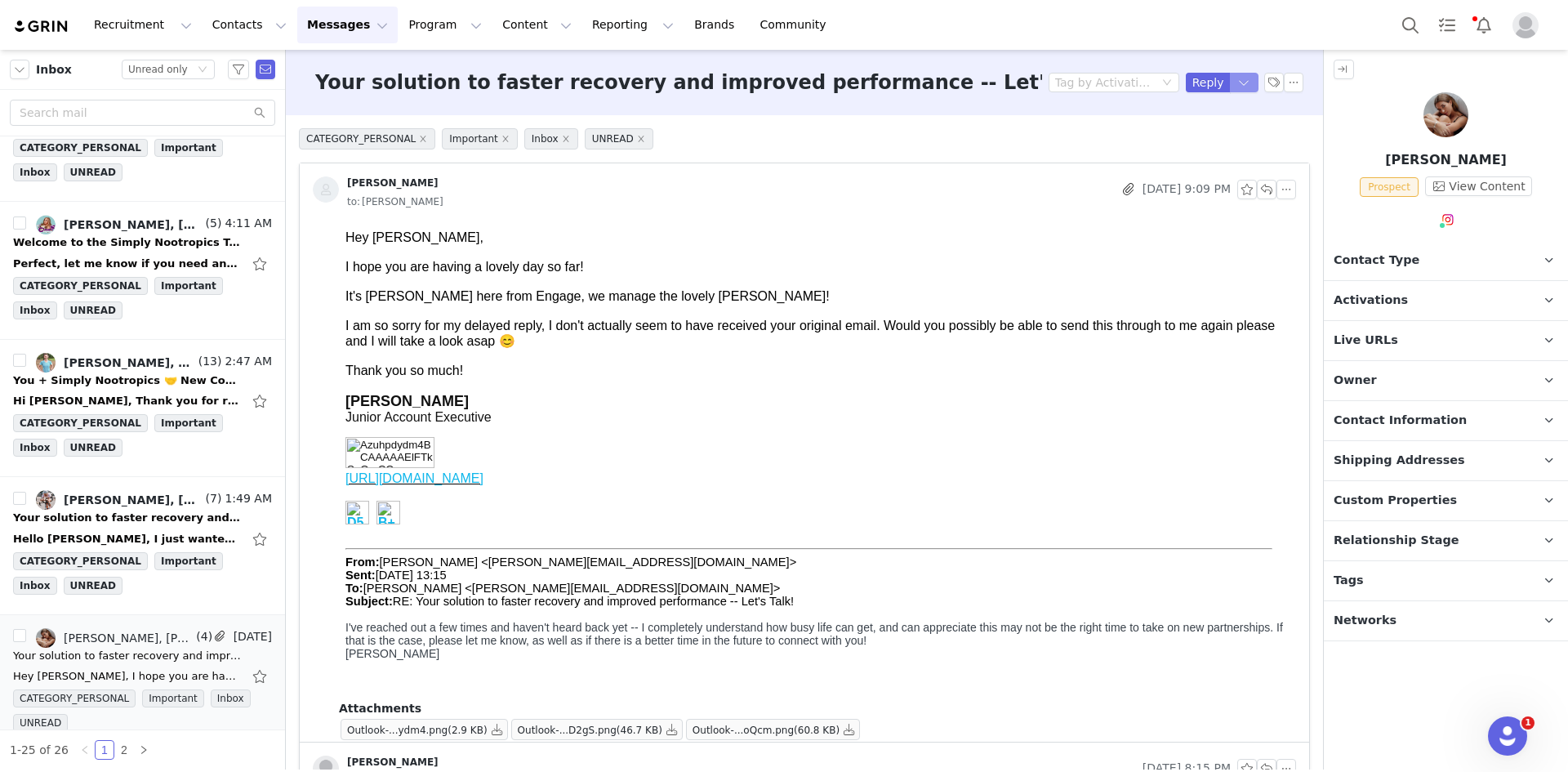
click at [1233, 78] on button "button" at bounding box center [1244, 83] width 30 height 20
drag, startPoint x: 1214, startPoint y: 134, endPoint x: 1147, endPoint y: 183, distance: 83.0
click at [1215, 133] on li "Reply All" at bounding box center [1218, 138] width 69 height 26
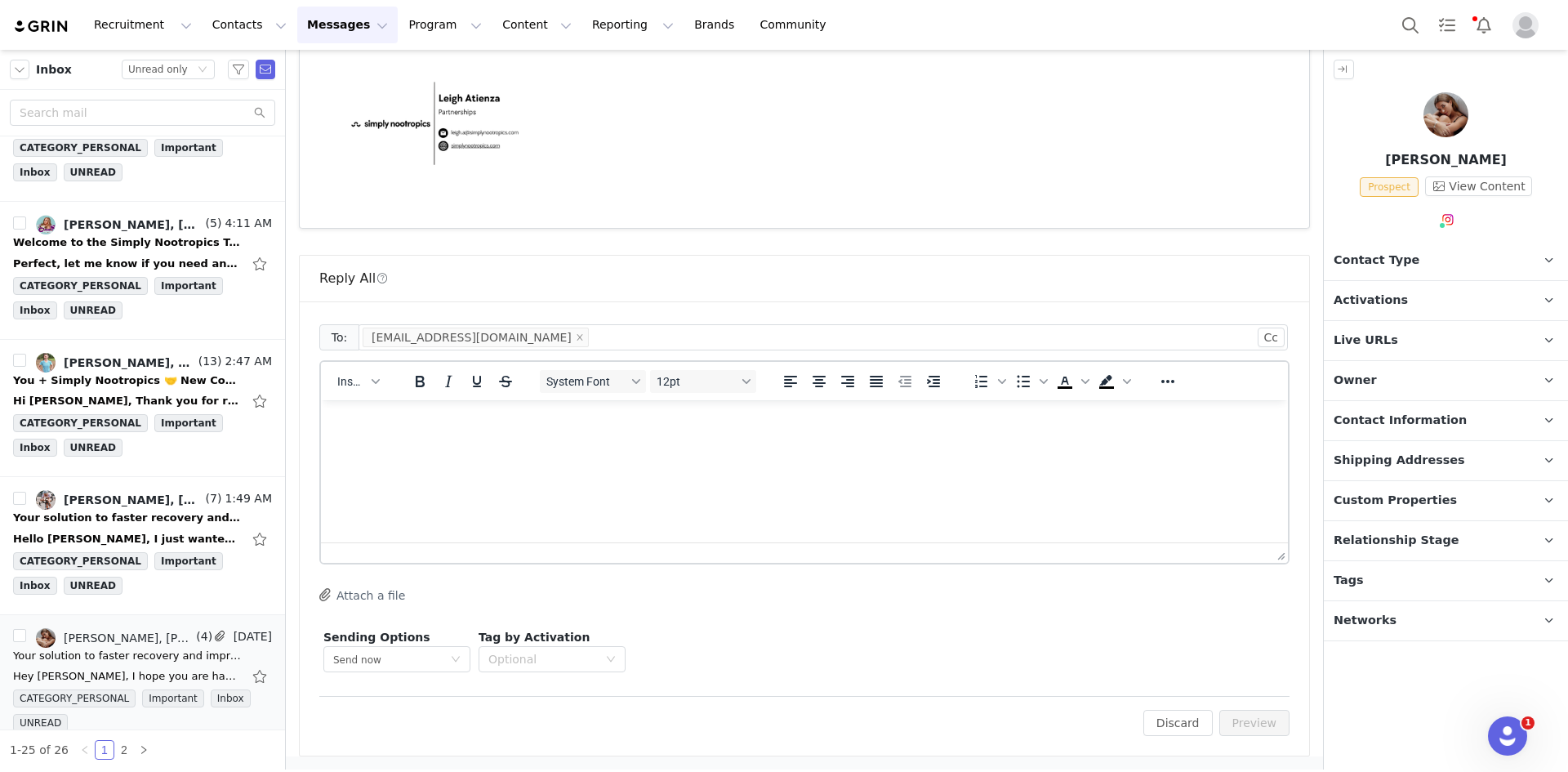
click at [389, 444] on html at bounding box center [804, 422] width 967 height 44
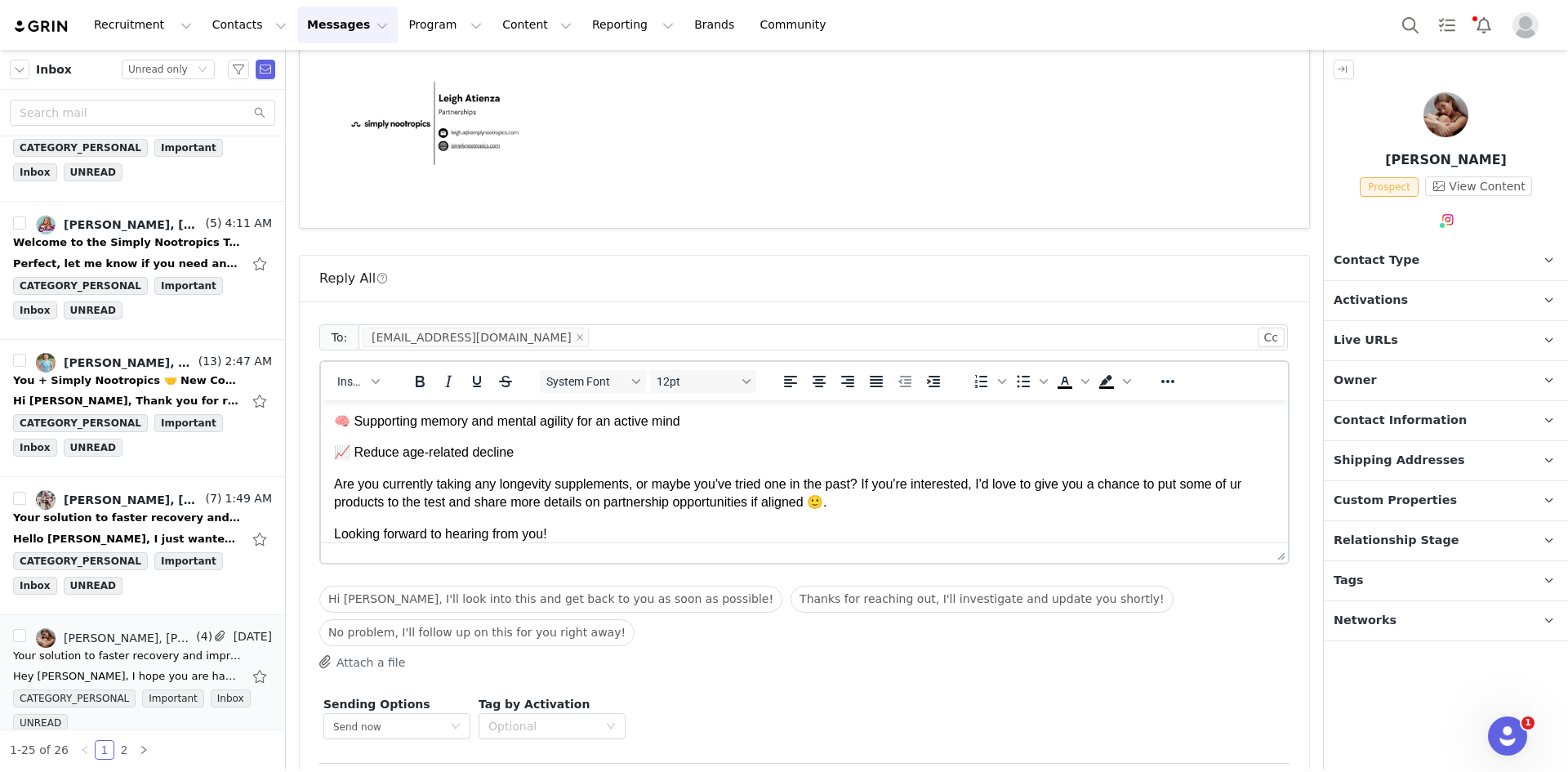
scroll to position [1320, 0]
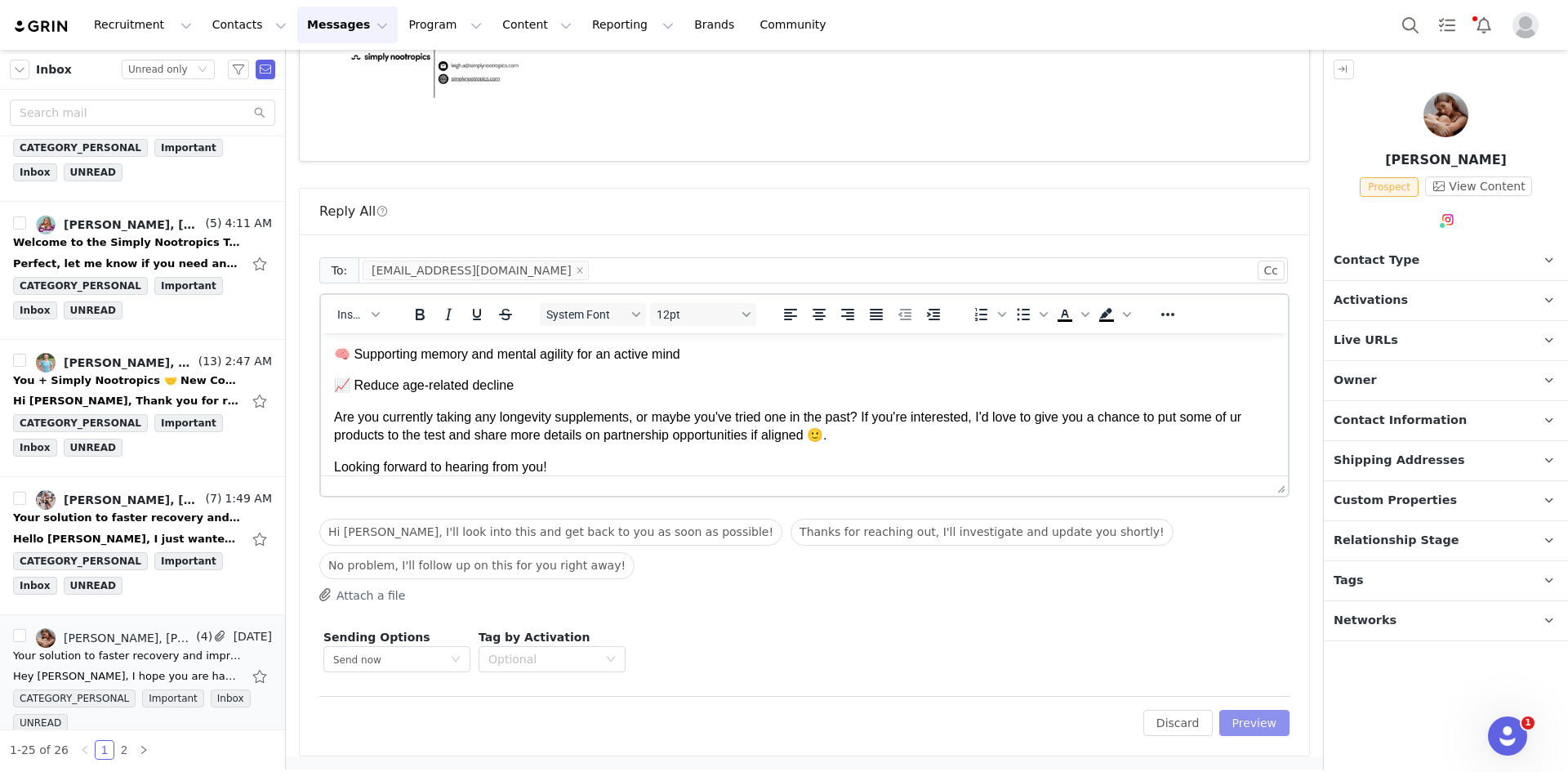
click at [1253, 724] on button "Preview" at bounding box center [1255, 722] width 71 height 26
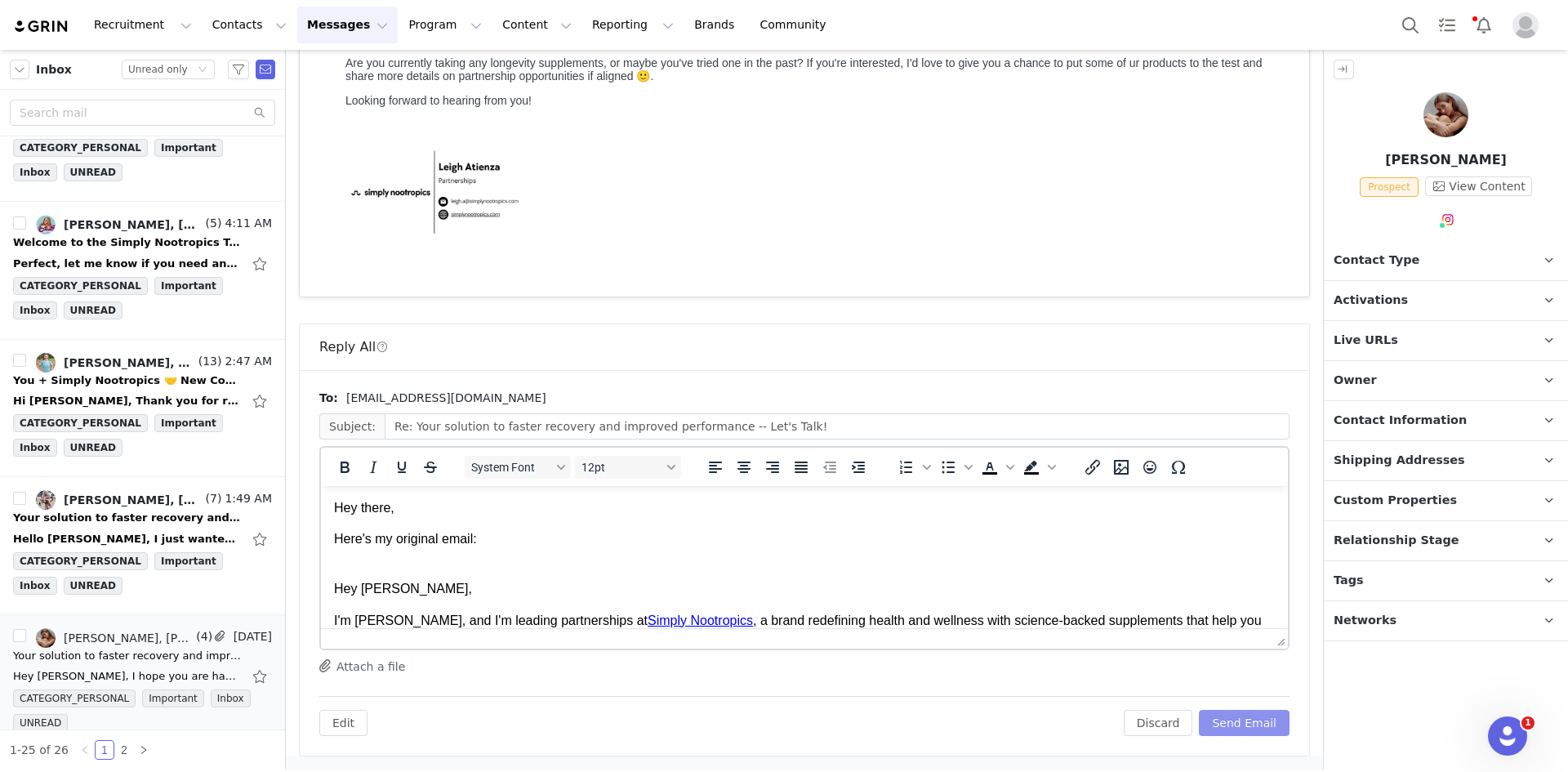
click at [1253, 724] on button "Send Email" at bounding box center [1244, 722] width 91 height 26
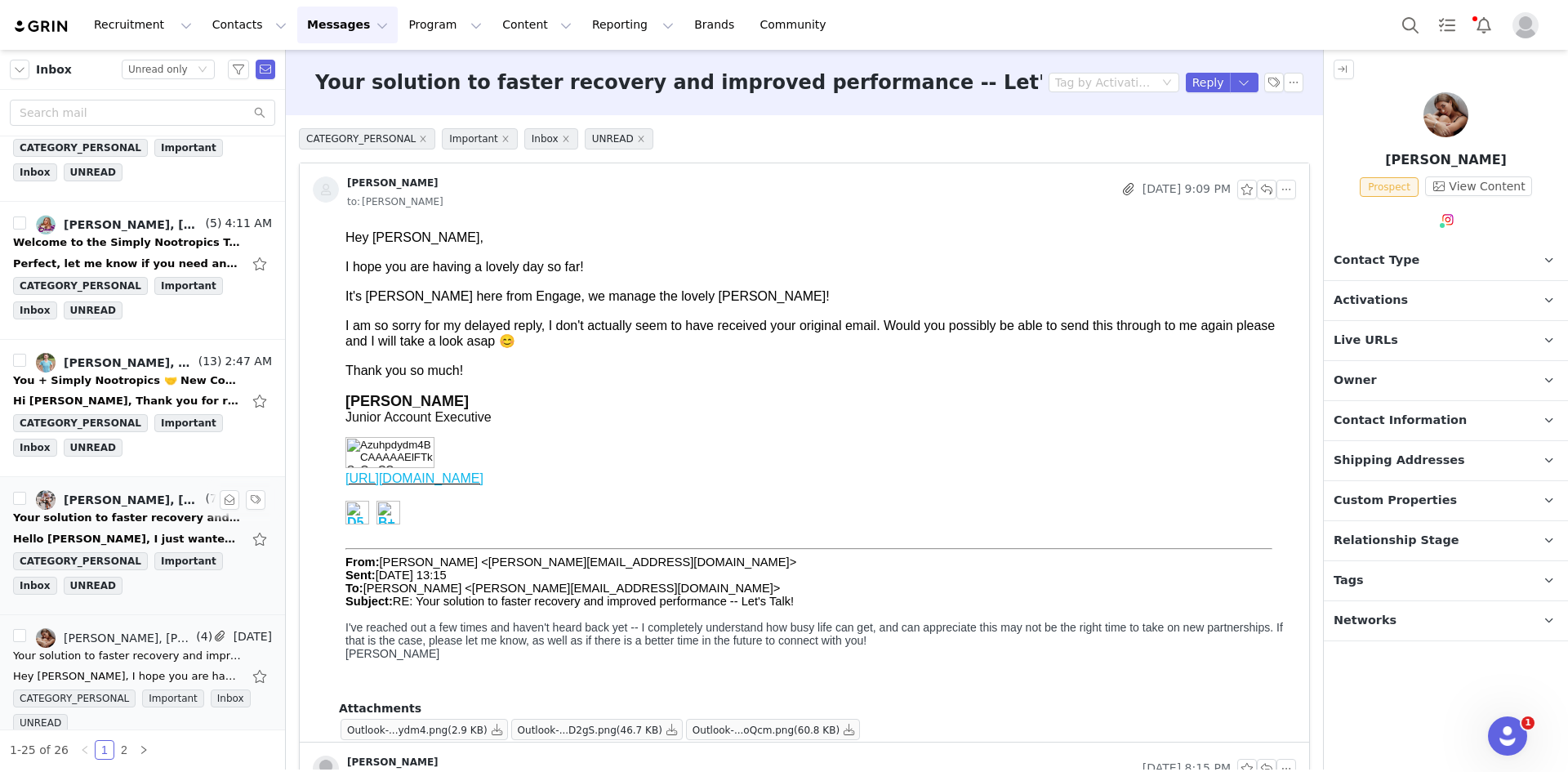
click at [136, 511] on div "Your solution to faster recovery and improved performance -- Let's Talk!" at bounding box center [128, 518] width 229 height 16
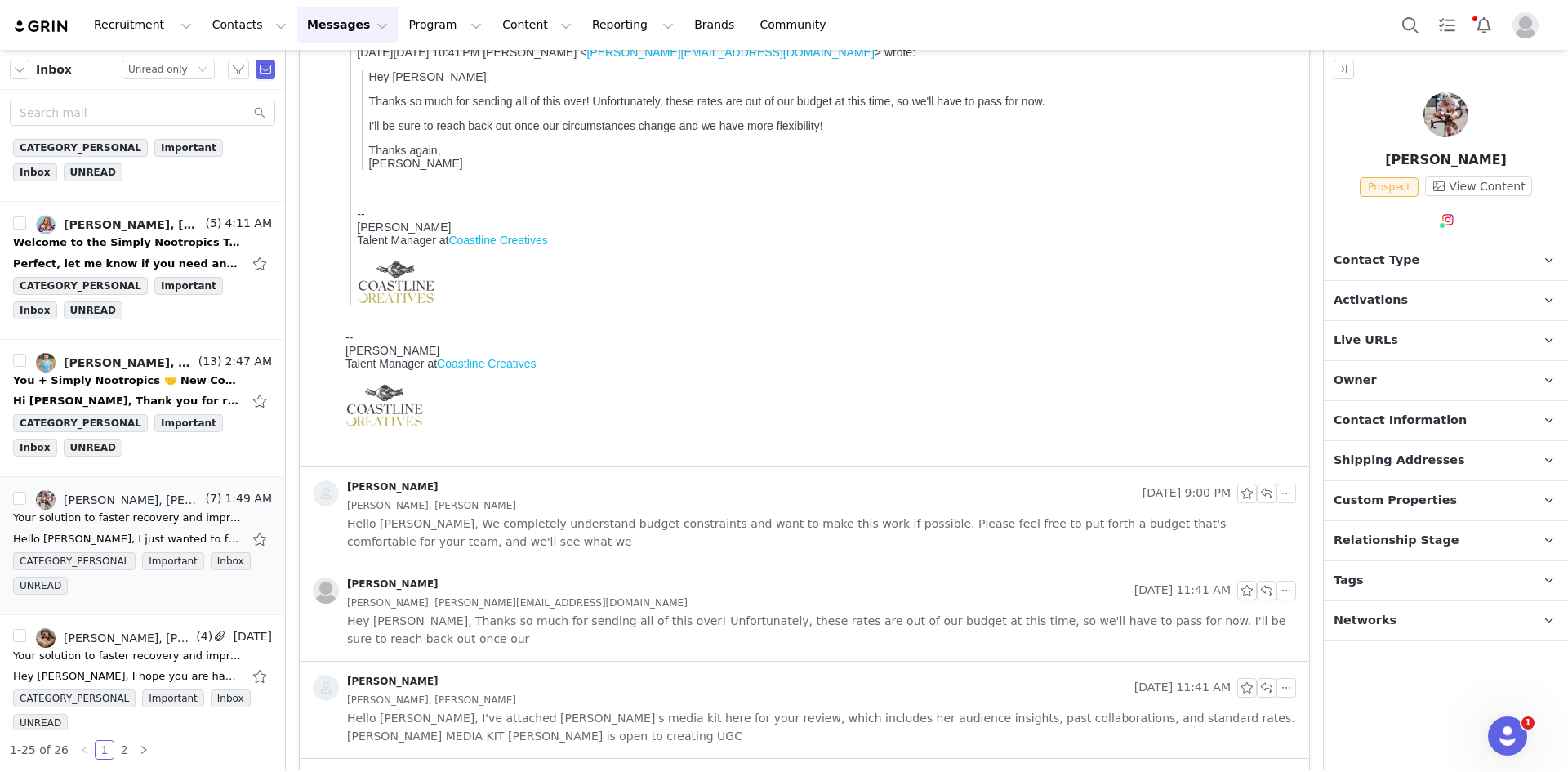
click at [651, 548] on span "Hello [PERSON_NAME], We completely understand budget constraints and want to ma…" at bounding box center [821, 532] width 949 height 36
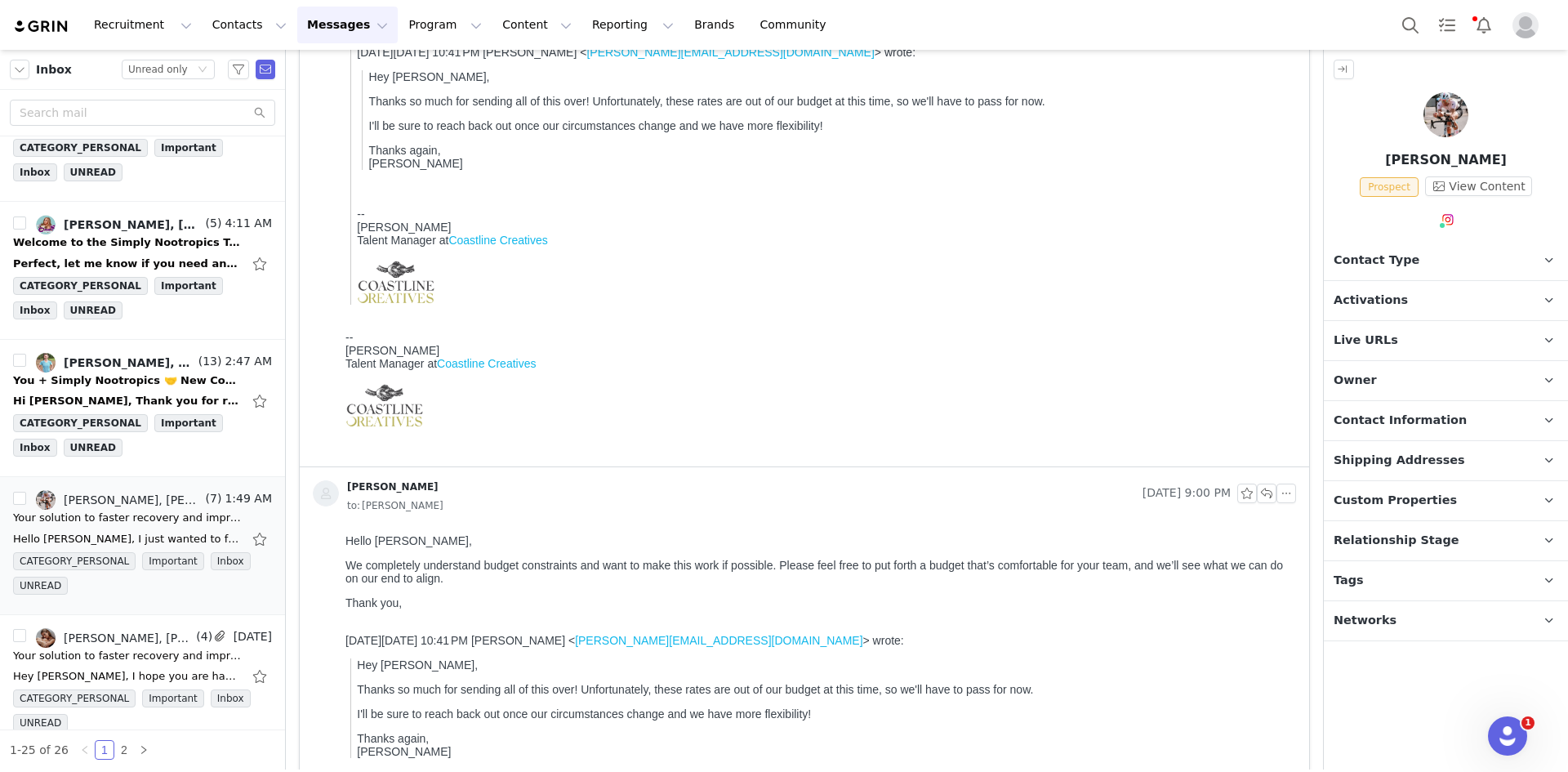
click at [1437, 259] on p "Contact Type Contact type can be Creator, Prospect, Application, or Manager." at bounding box center [1427, 260] width 205 height 40
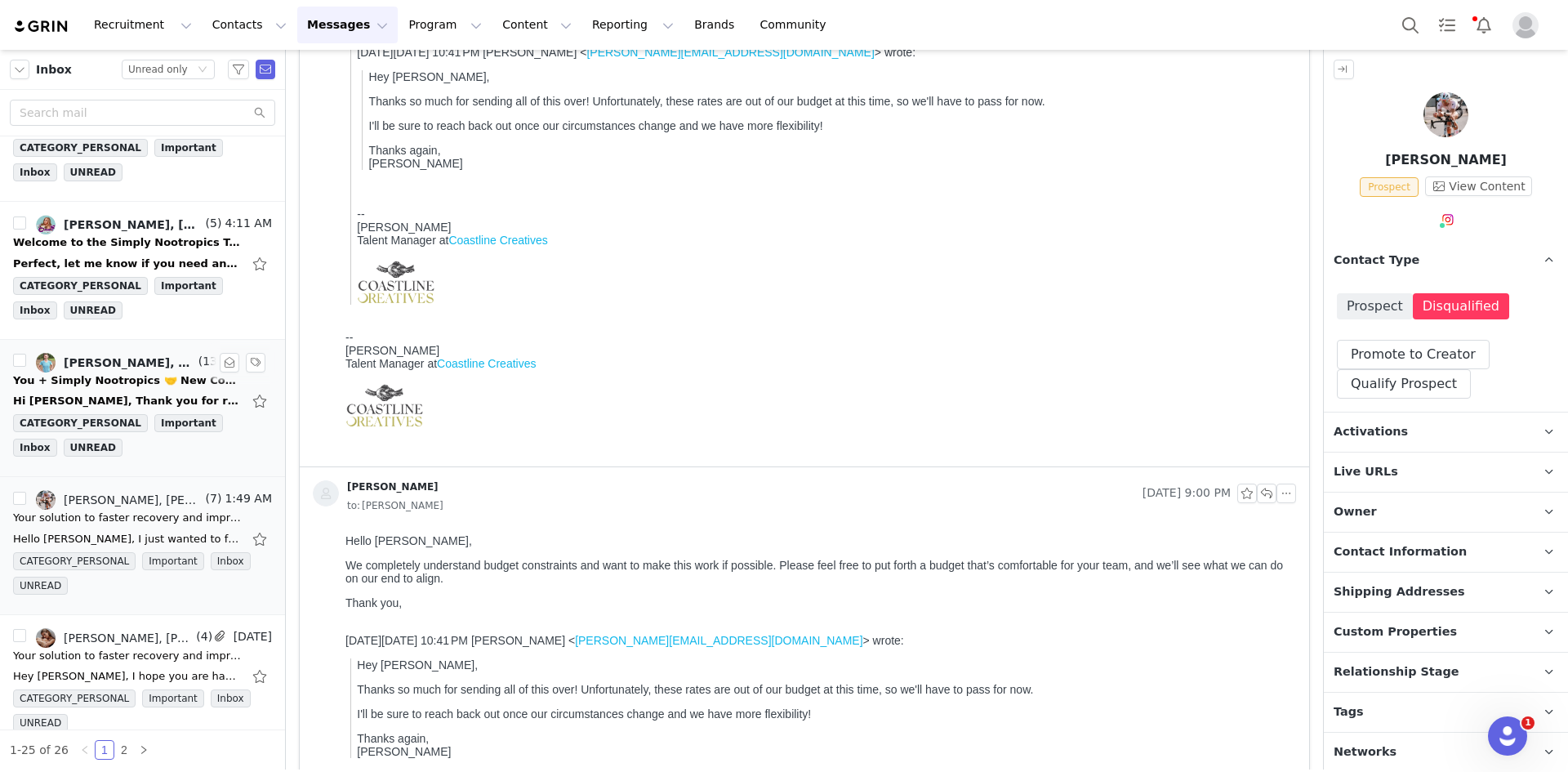
click at [91, 386] on div "You + Simply Nootropics 🤝 New Content Ideas Inside!" at bounding box center [128, 380] width 229 height 16
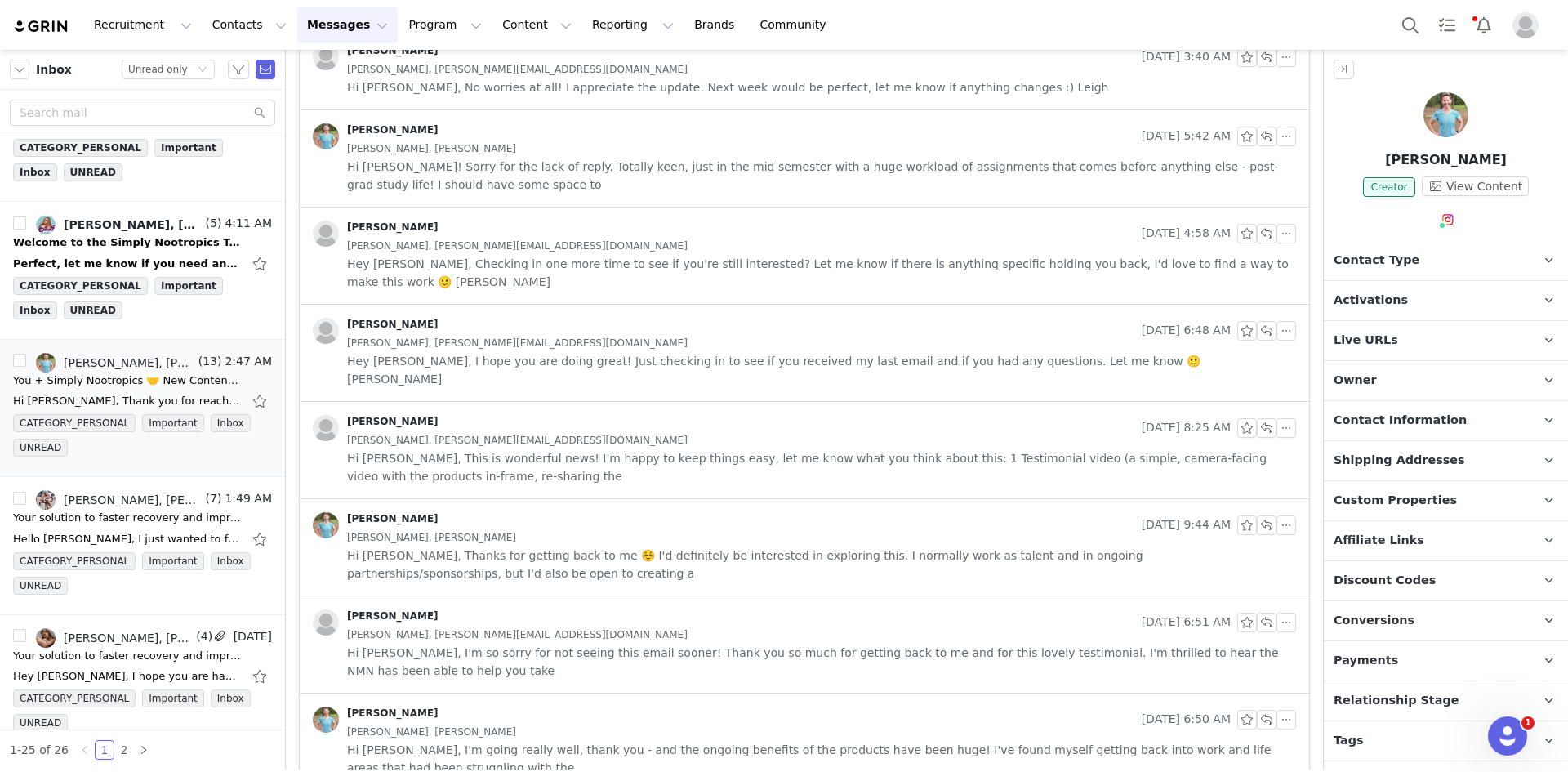
scroll to position [0, 0]
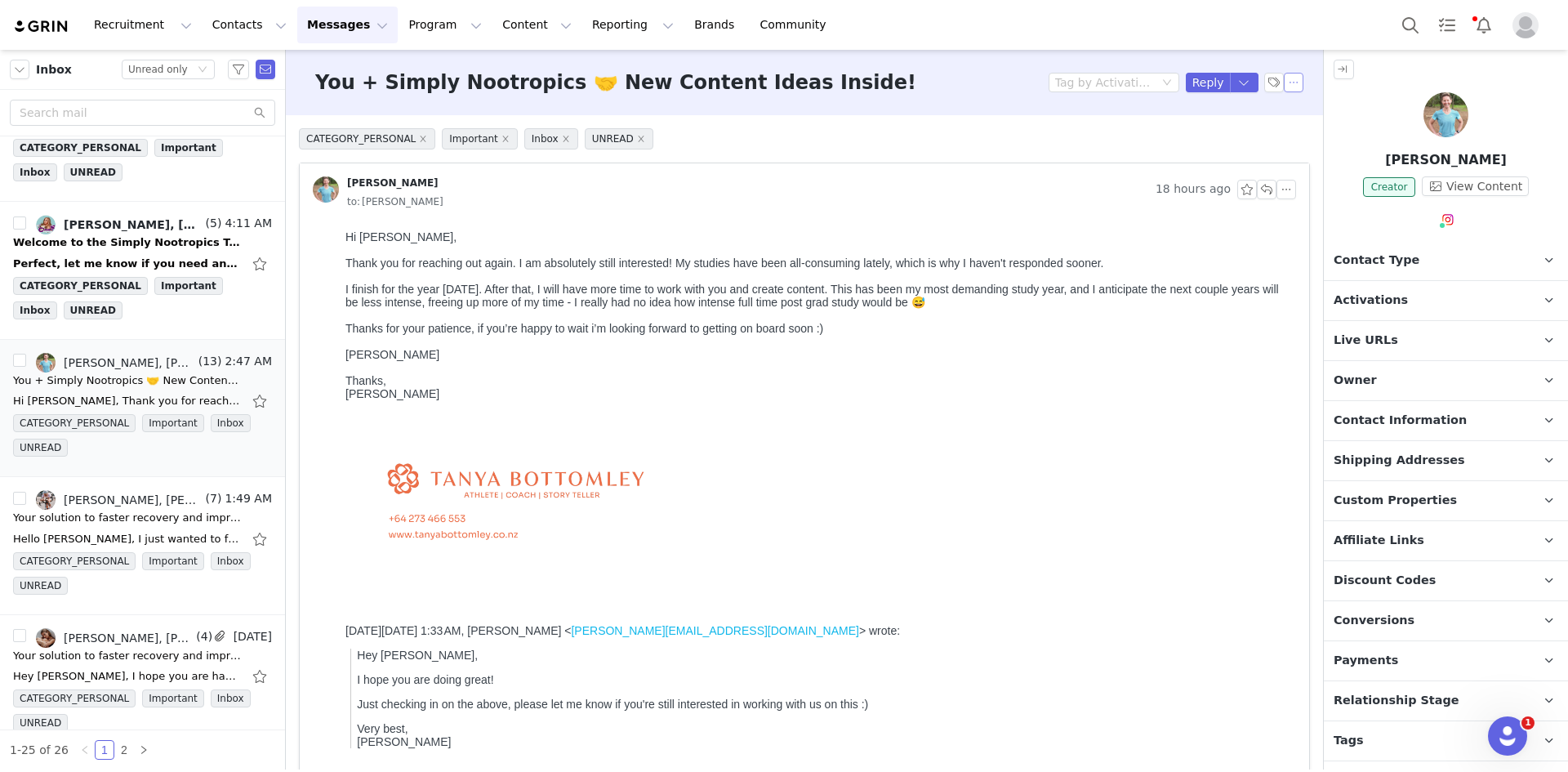
click at [1283, 84] on button "button" at bounding box center [1293, 83] width 20 height 20
click at [1291, 117] on li "Mark as unread" at bounding box center [1326, 112] width 109 height 26
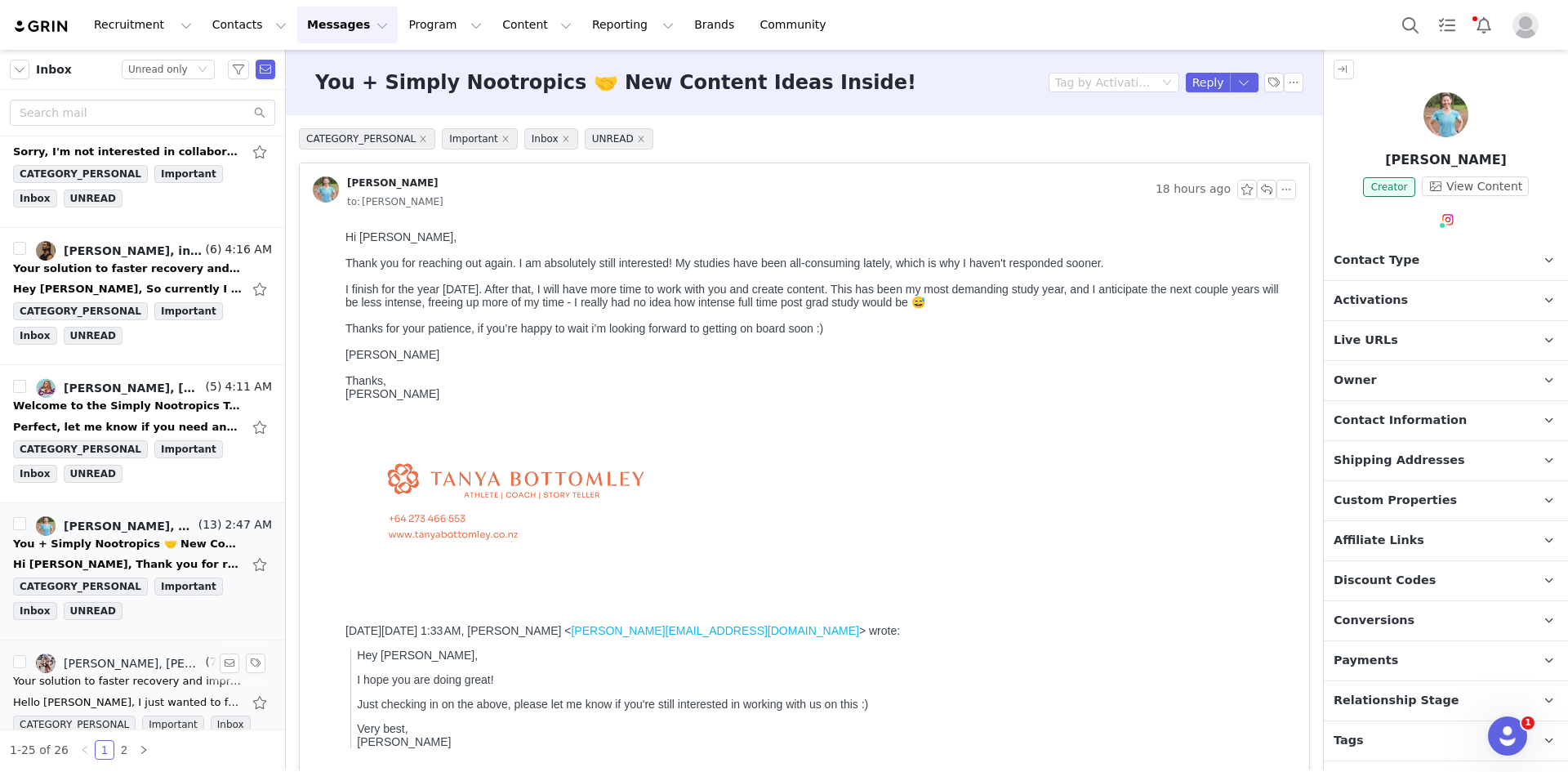
scroll to position [766, 0]
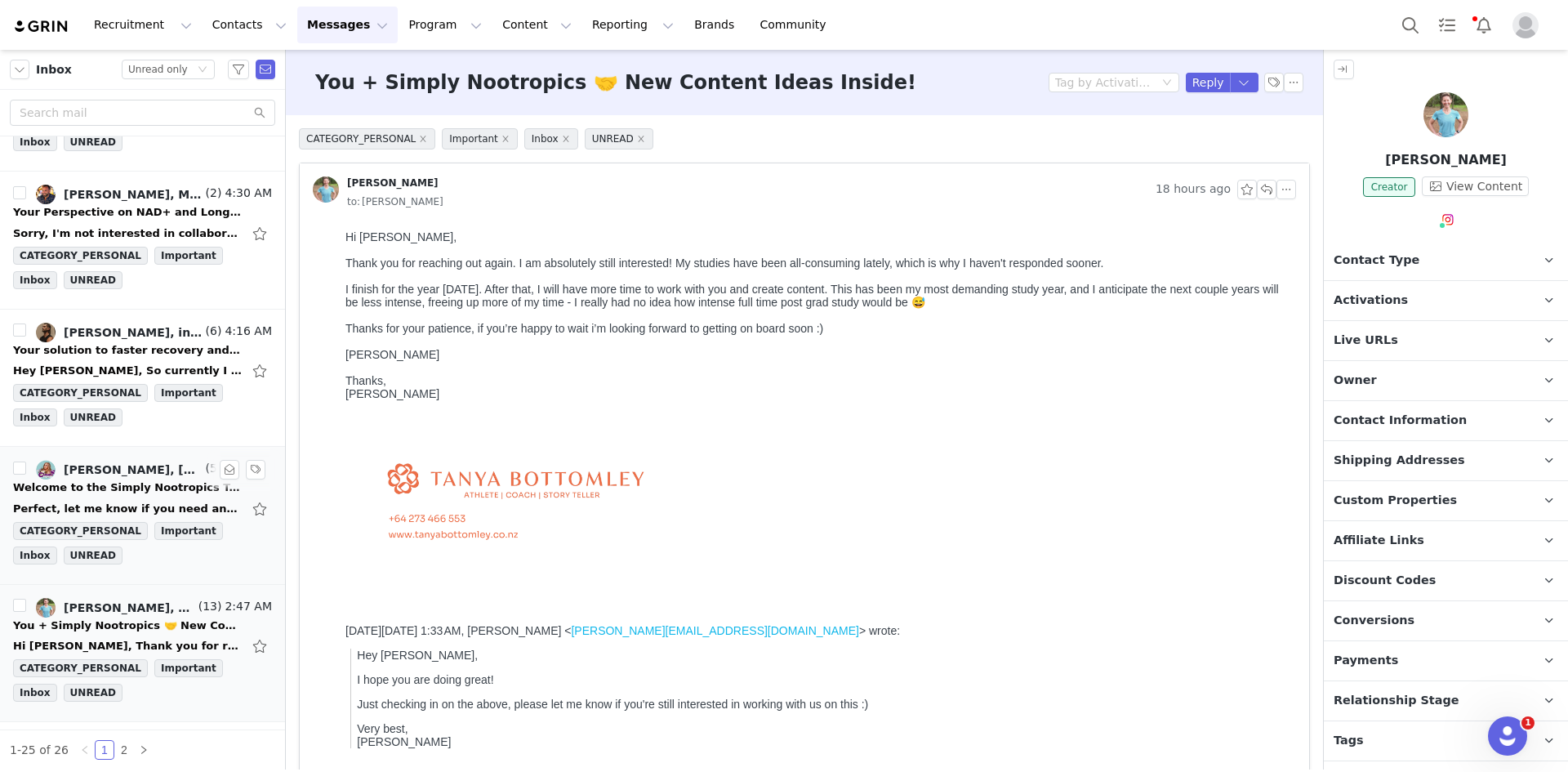
click at [117, 489] on div "Welcome to the Simply Nootropics Team!" at bounding box center [128, 487] width 229 height 16
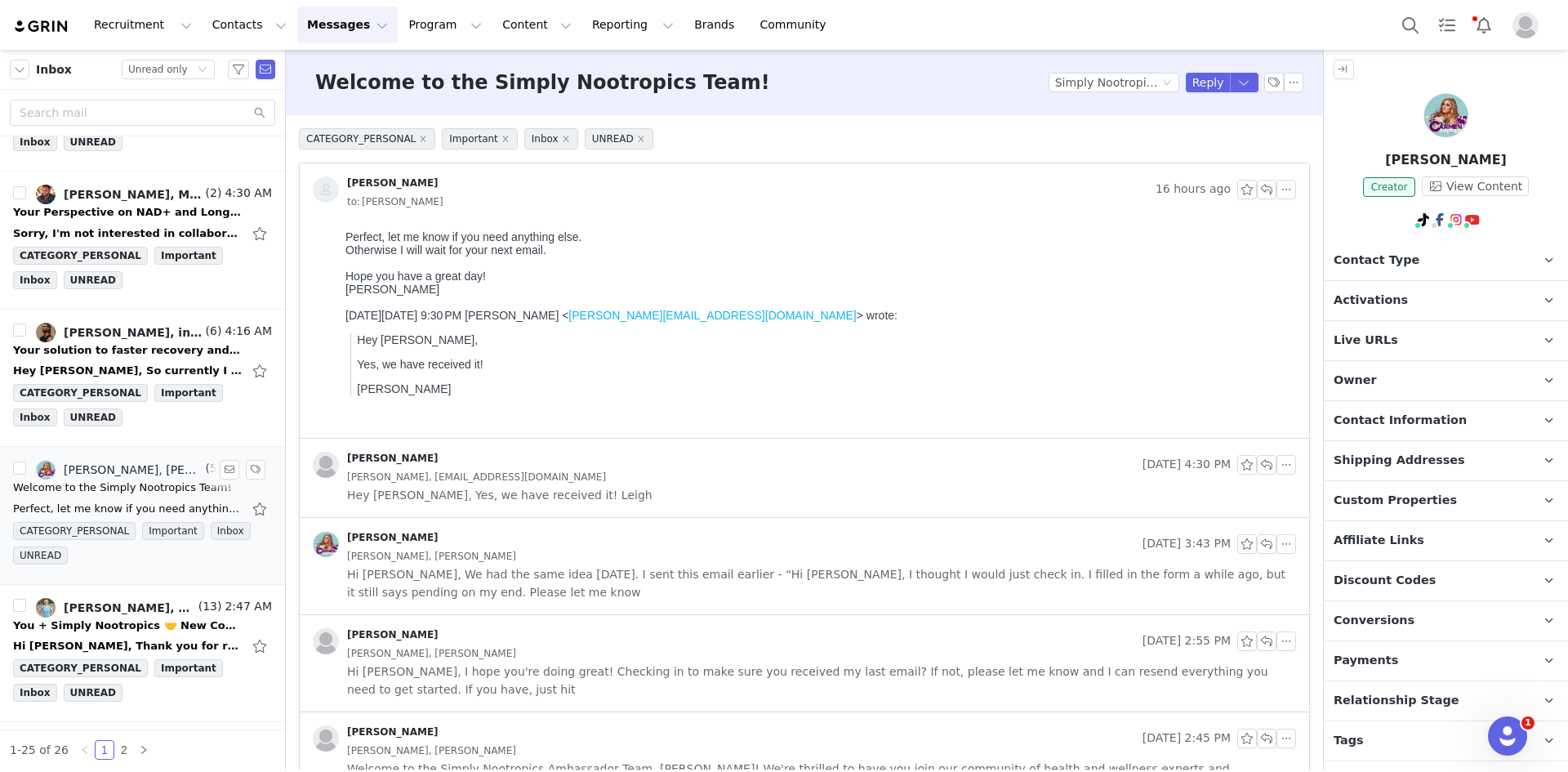
scroll to position [685, 0]
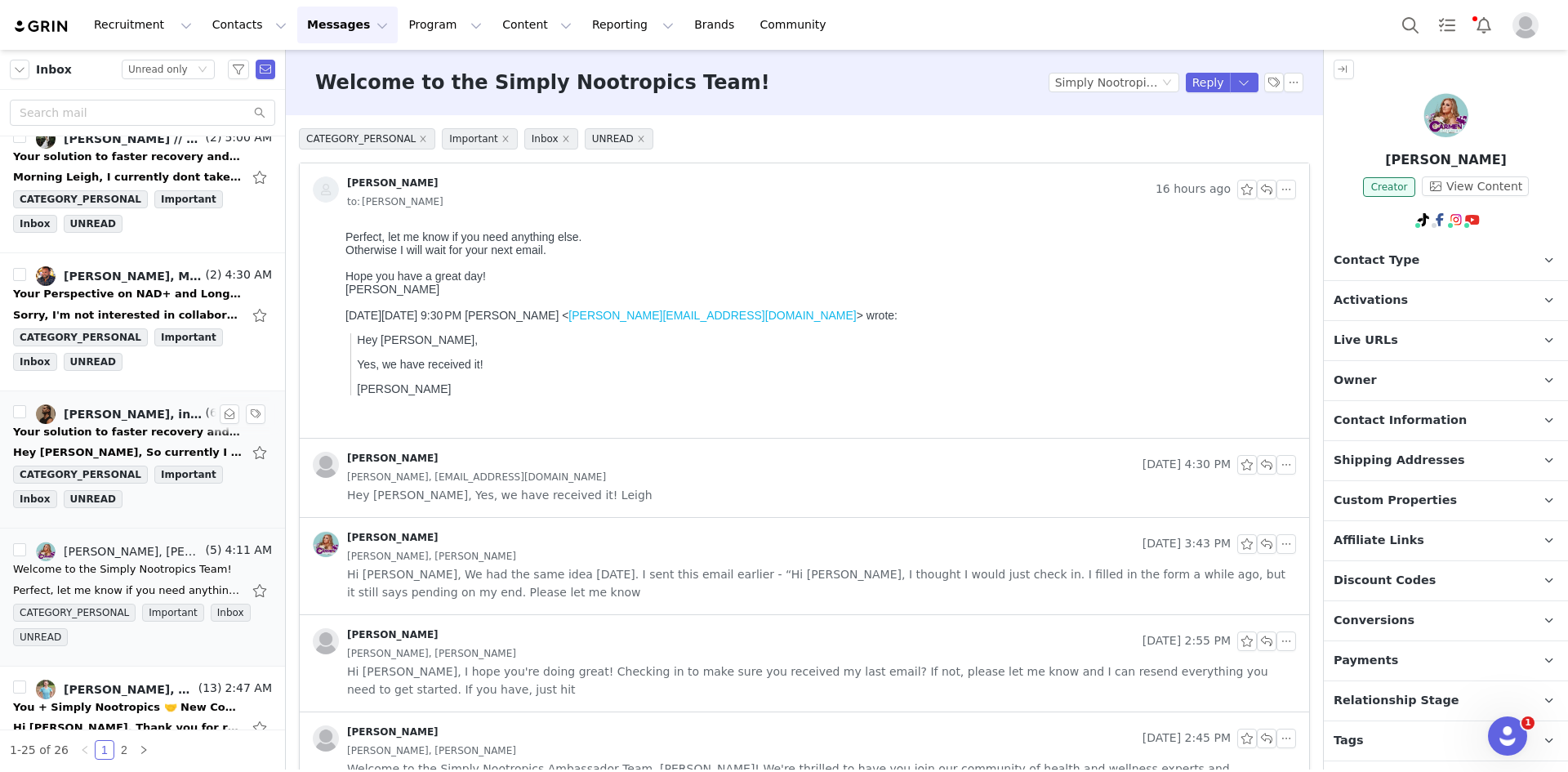
click at [127, 442] on div "Hey [PERSON_NAME], So currently I am working with Vuori and they are paying $6k…" at bounding box center [142, 452] width 258 height 26
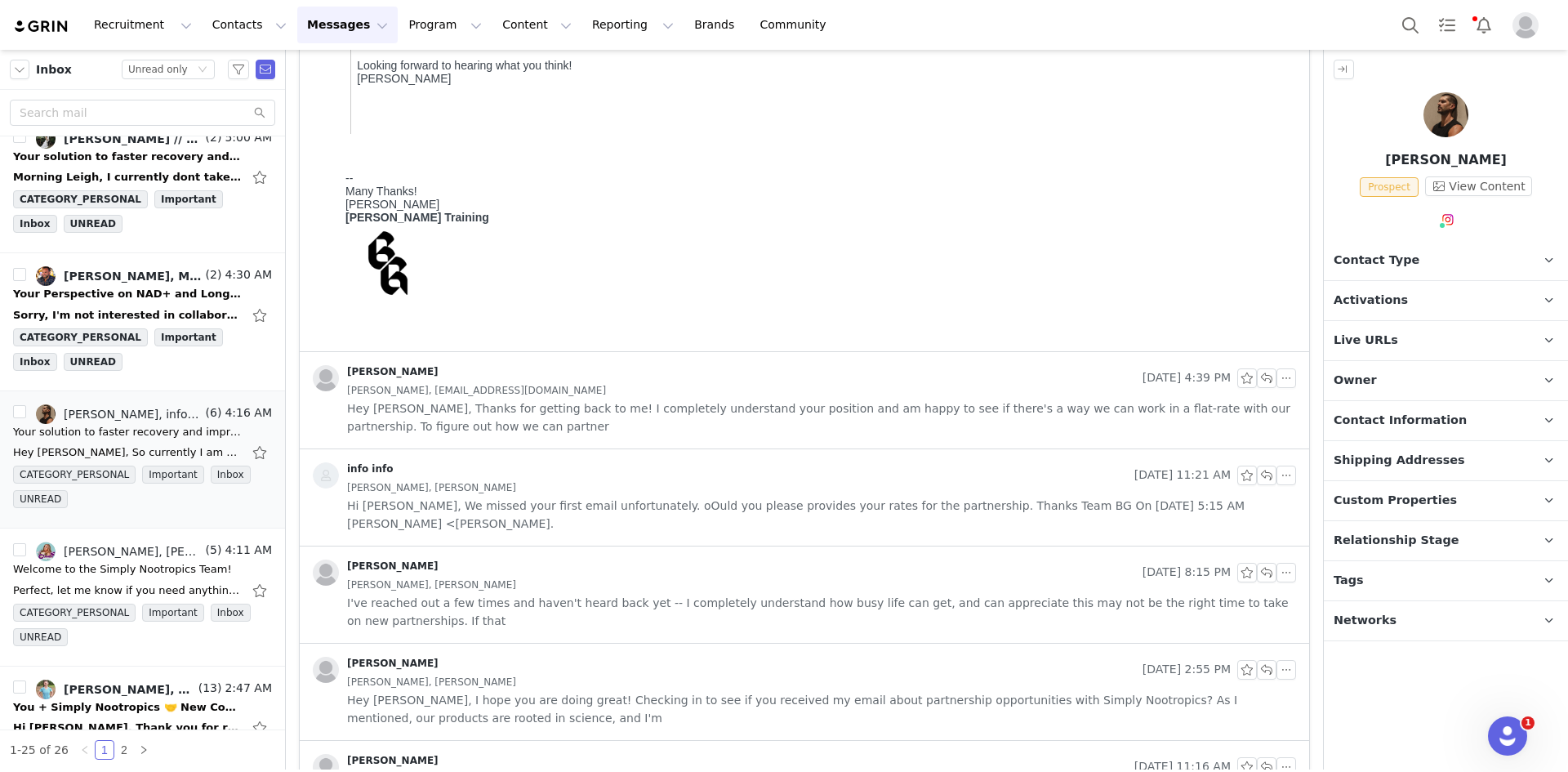
scroll to position [572, 0]
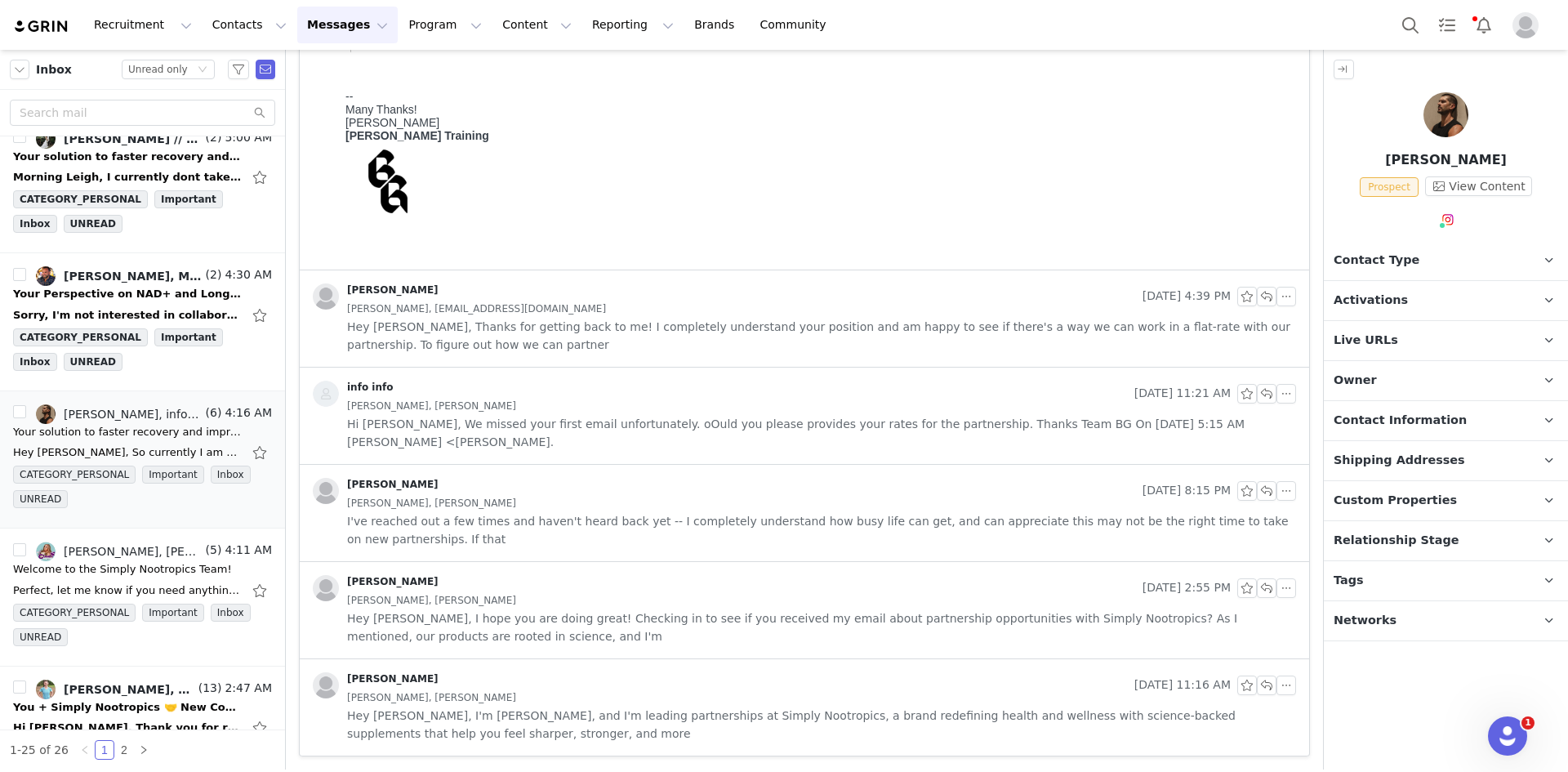
click at [874, 306] on div "[PERSON_NAME], [EMAIL_ADDRESS][DOMAIN_NAME]" at bounding box center [821, 309] width 949 height 18
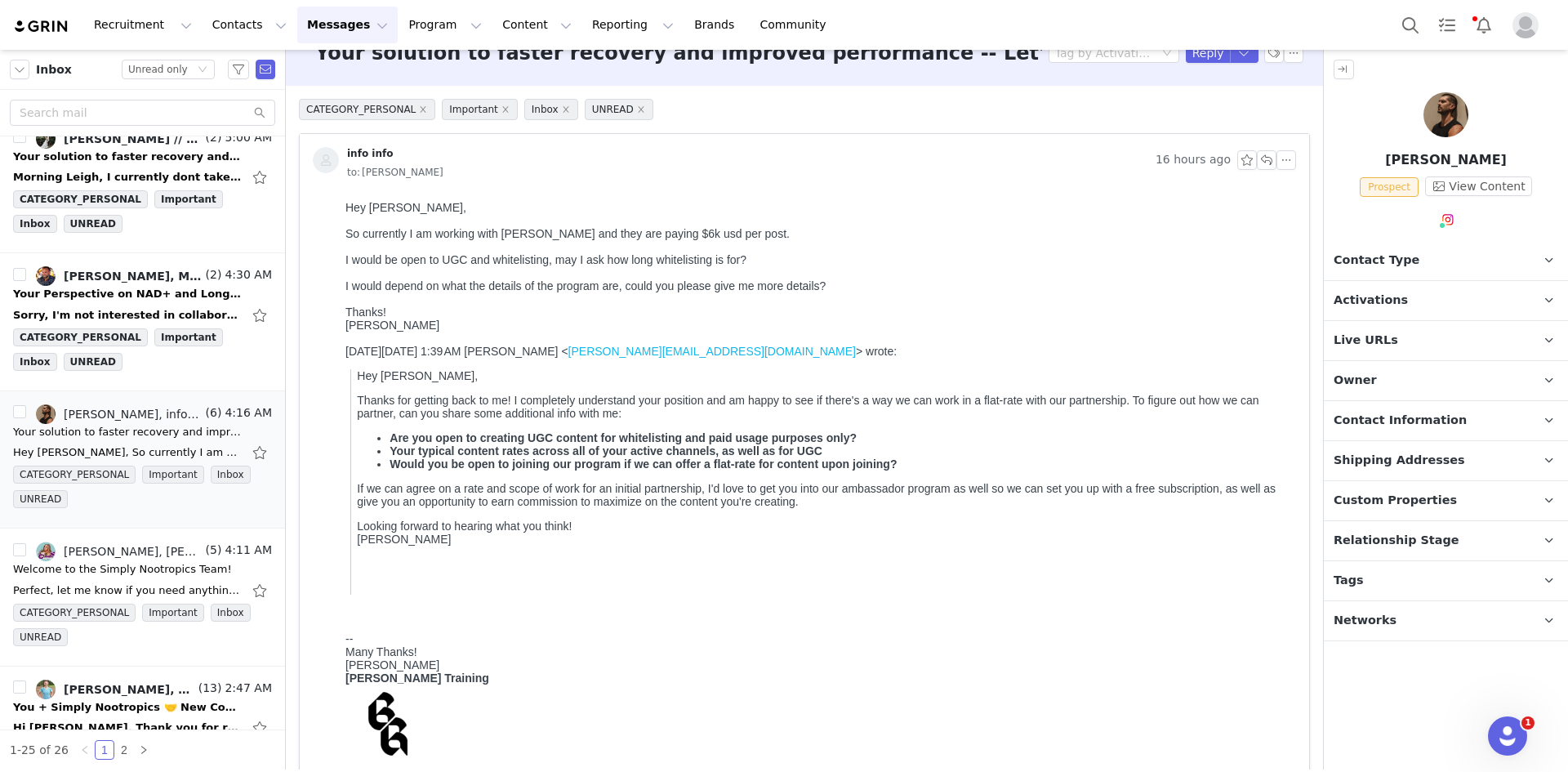
scroll to position [0, 0]
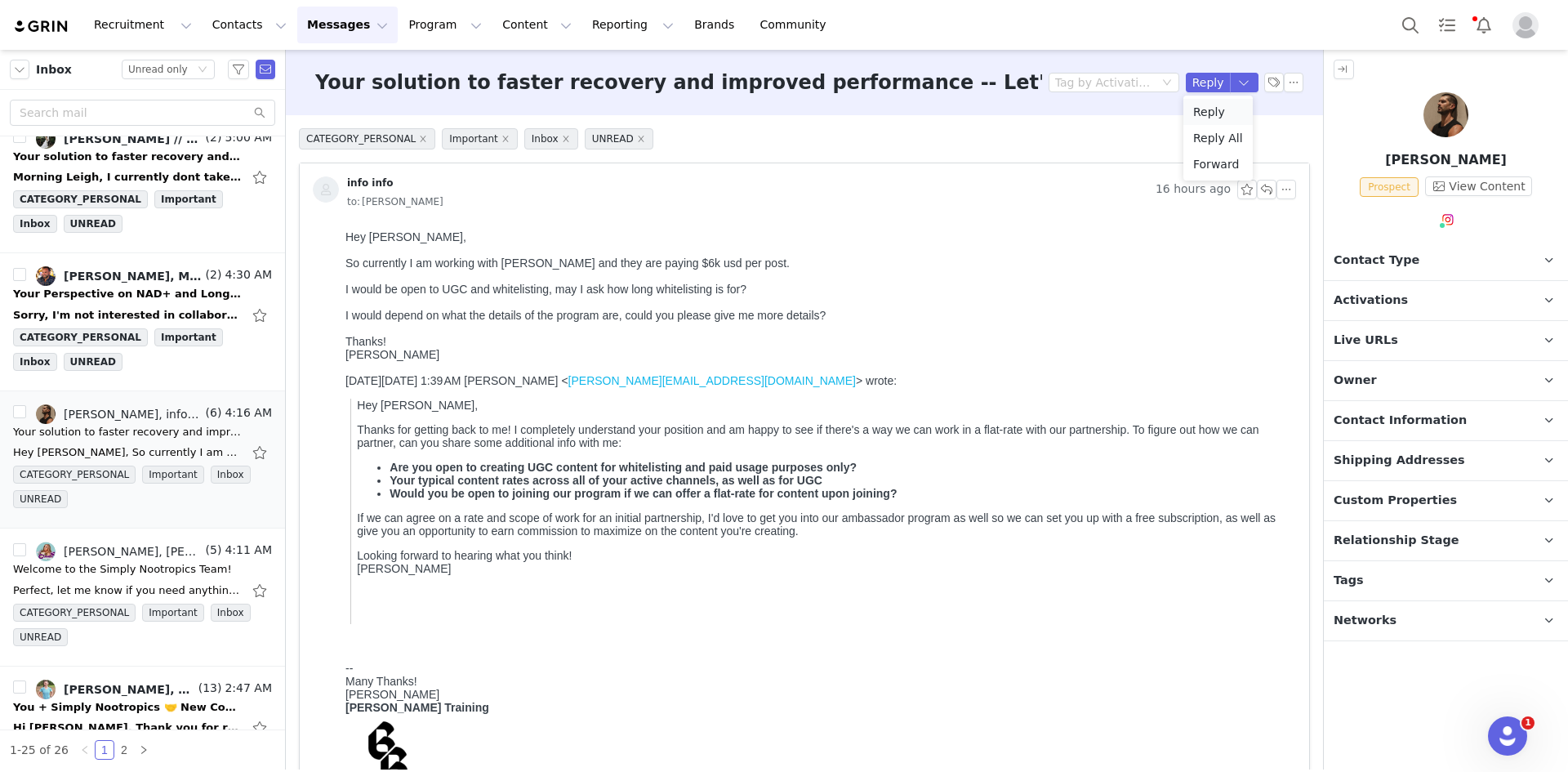
click at [1230, 121] on li "Reply" at bounding box center [1218, 112] width 69 height 26
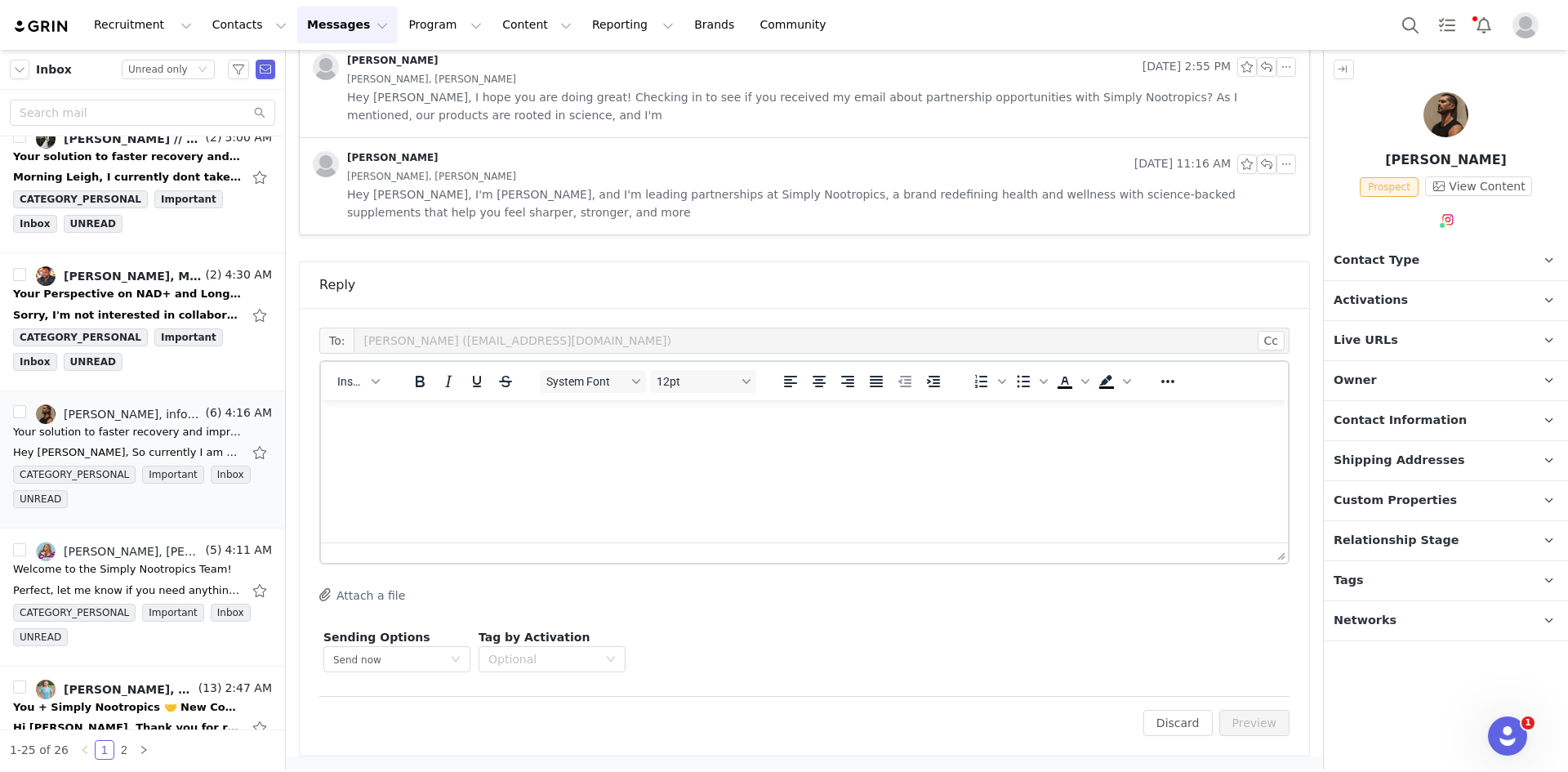
click at [365, 402] on html at bounding box center [804, 422] width 967 height 44
click at [363, 382] on span "Insert" at bounding box center [351, 381] width 29 height 14
click at [383, 413] on div "Insert Template" at bounding box center [418, 410] width 147 height 20
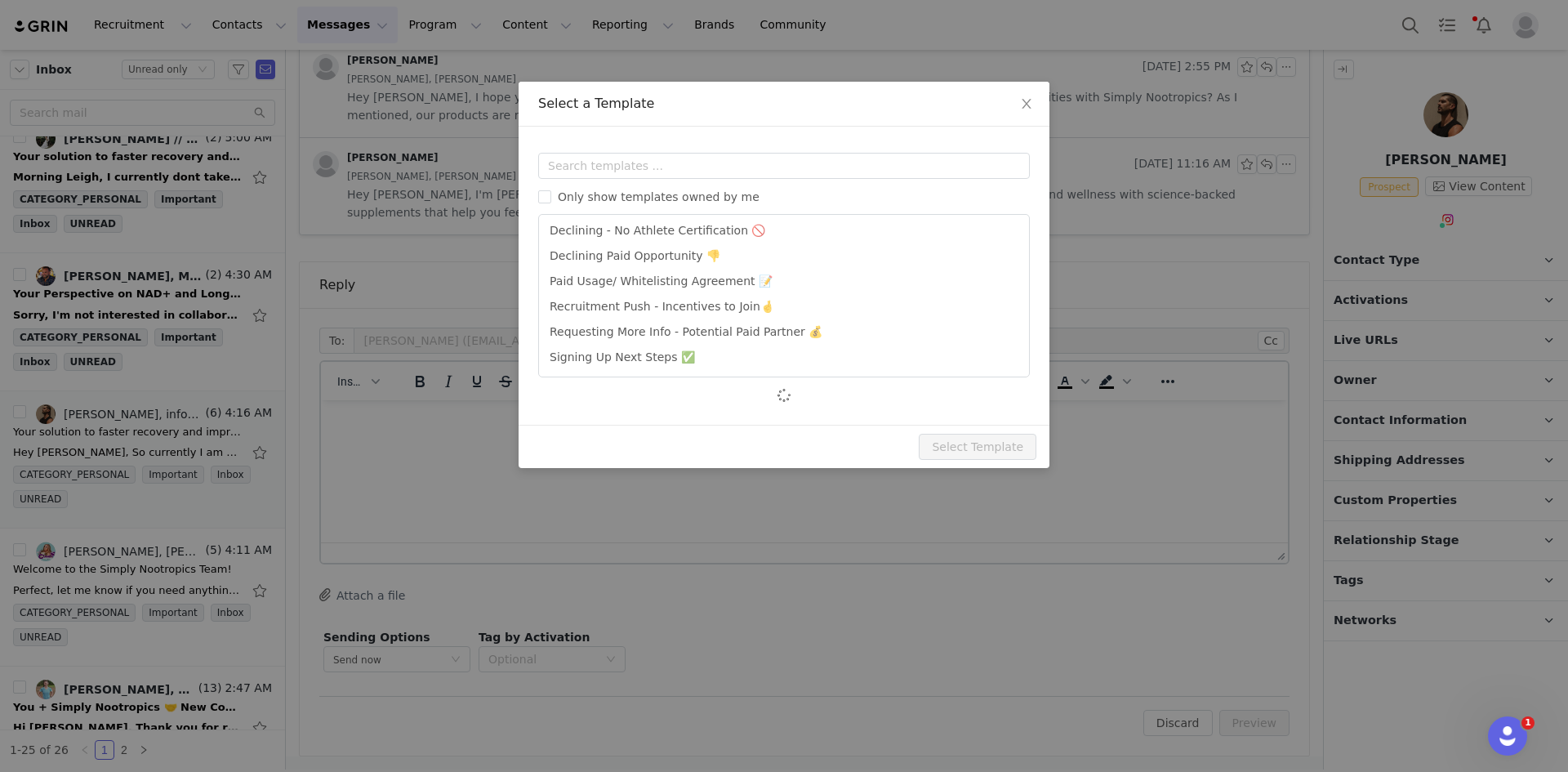
scroll to position [106, 0]
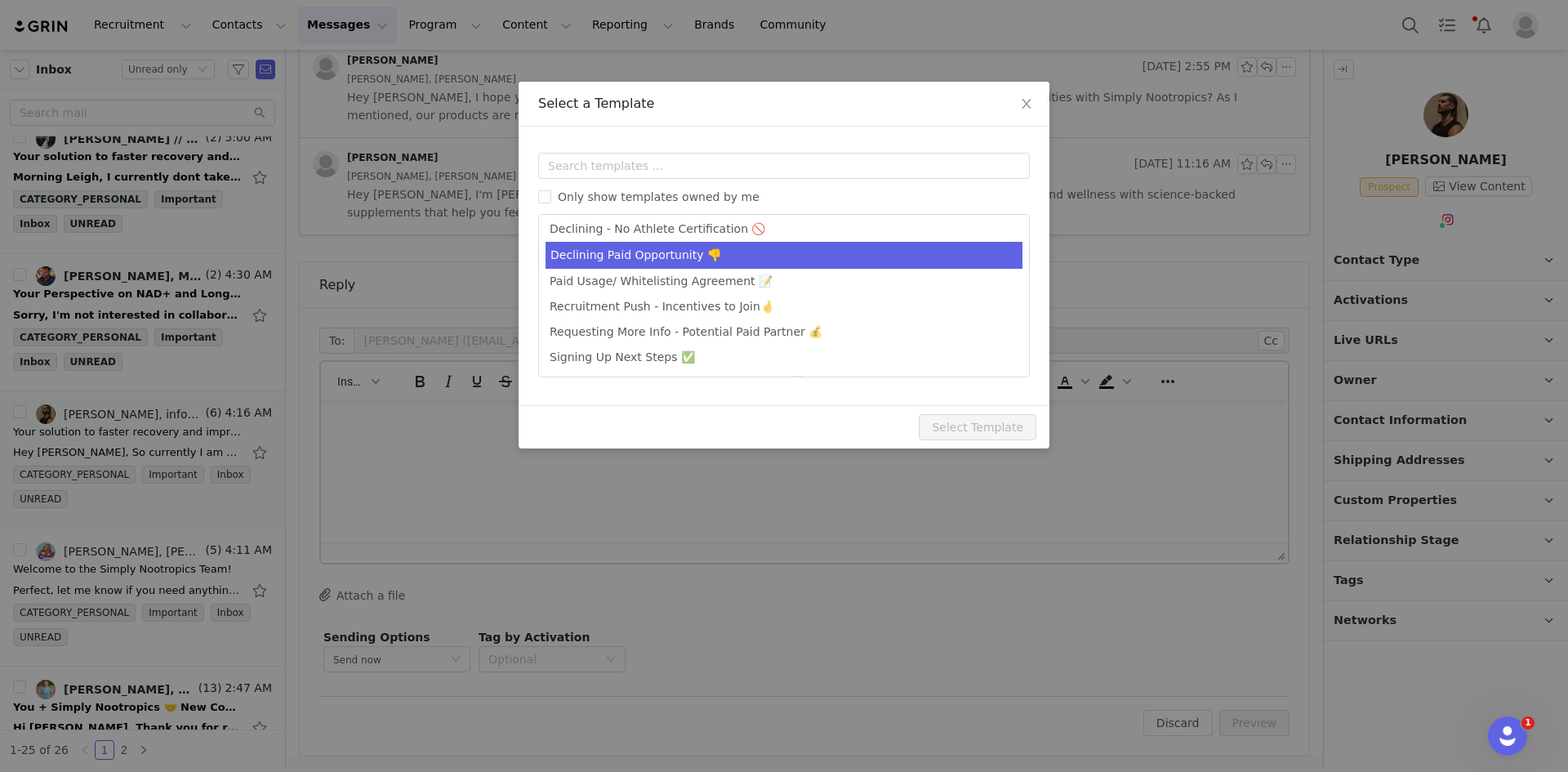
click at [638, 256] on li "Declining Paid Opportunity 👎" at bounding box center [784, 255] width 477 height 27
type input "Let's Revisit Soon!"
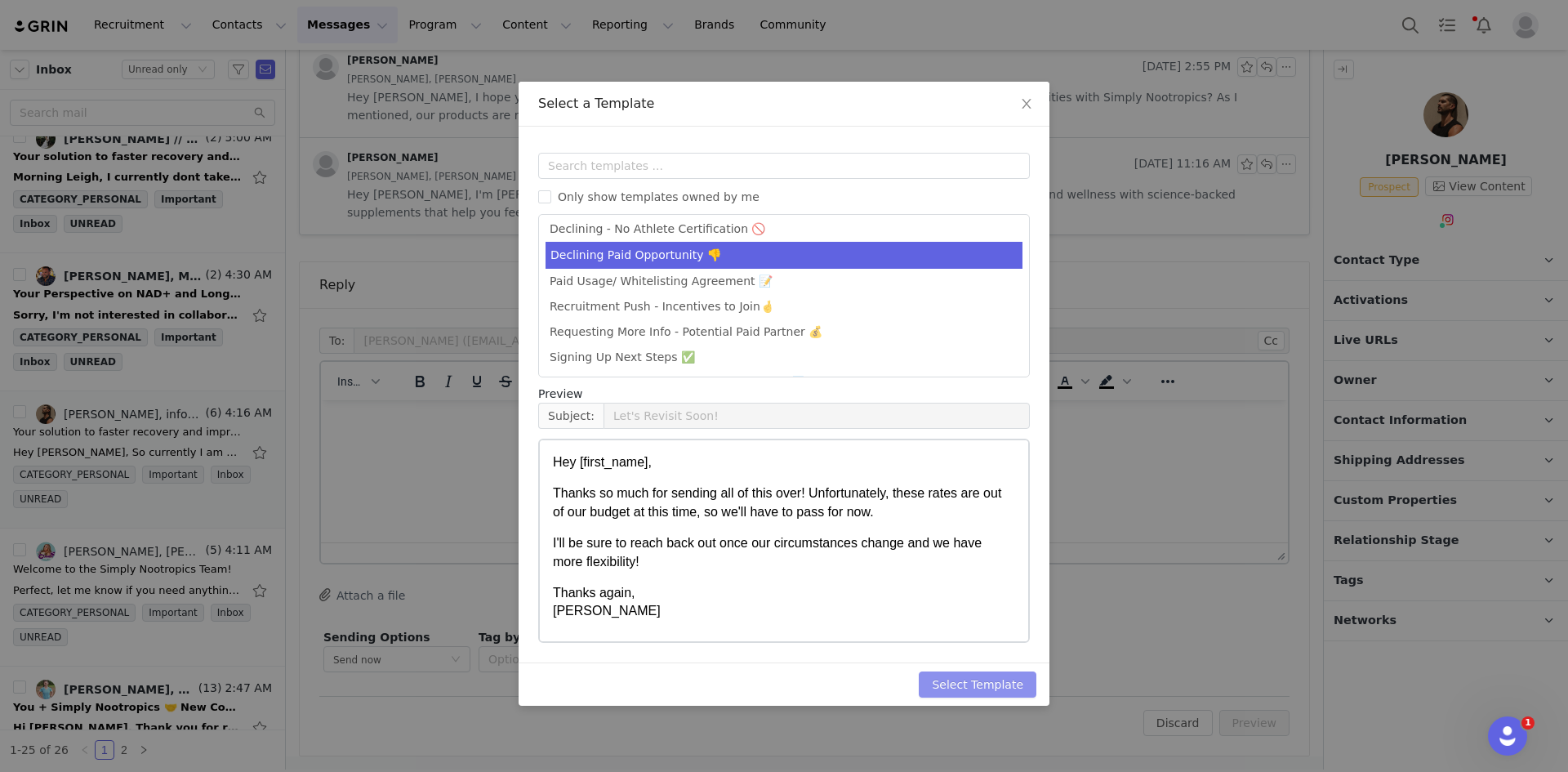
click at [993, 681] on button "Select Template" at bounding box center [977, 684] width 118 height 26
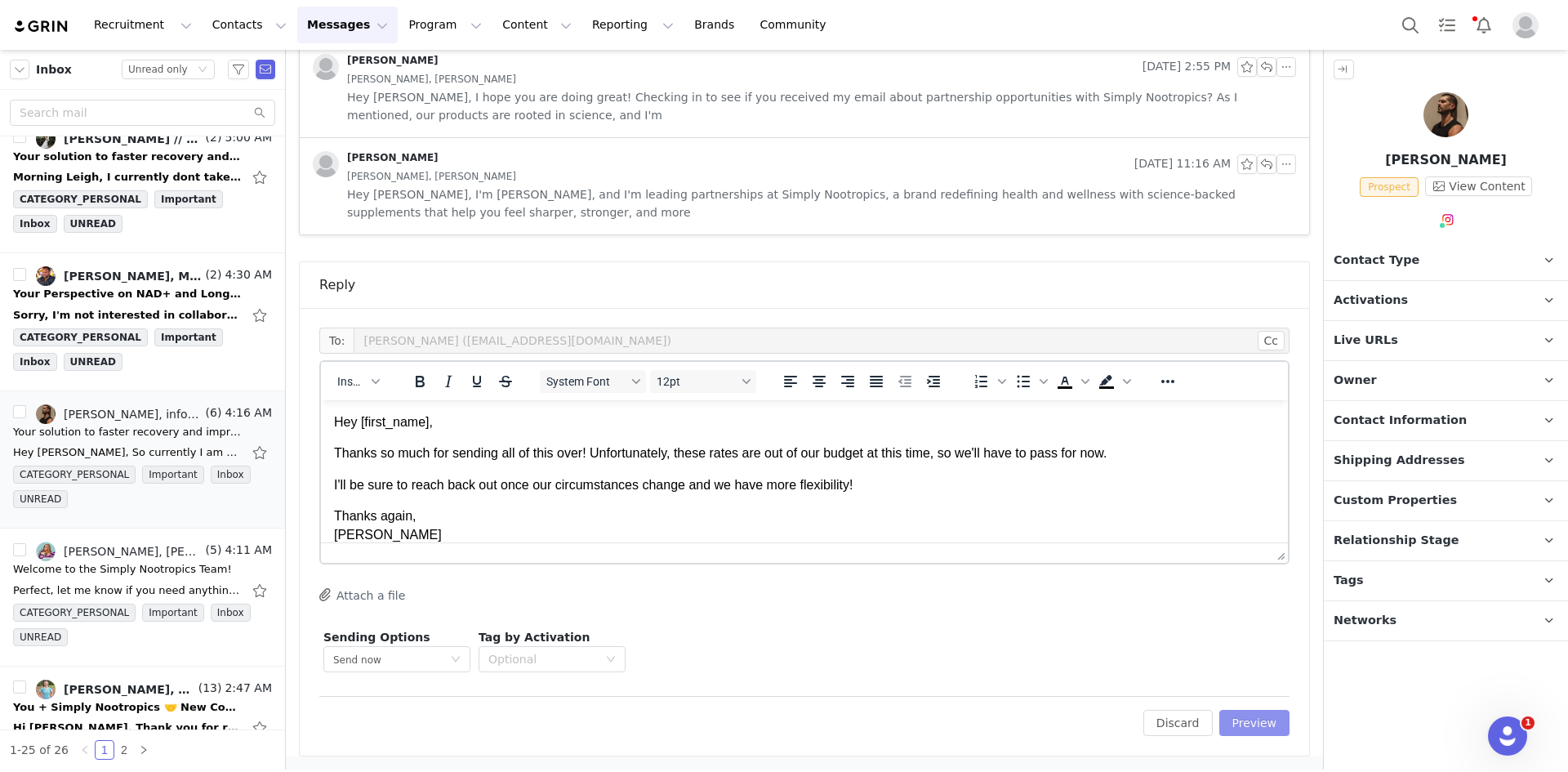
click at [1255, 710] on button "Preview" at bounding box center [1255, 722] width 71 height 26
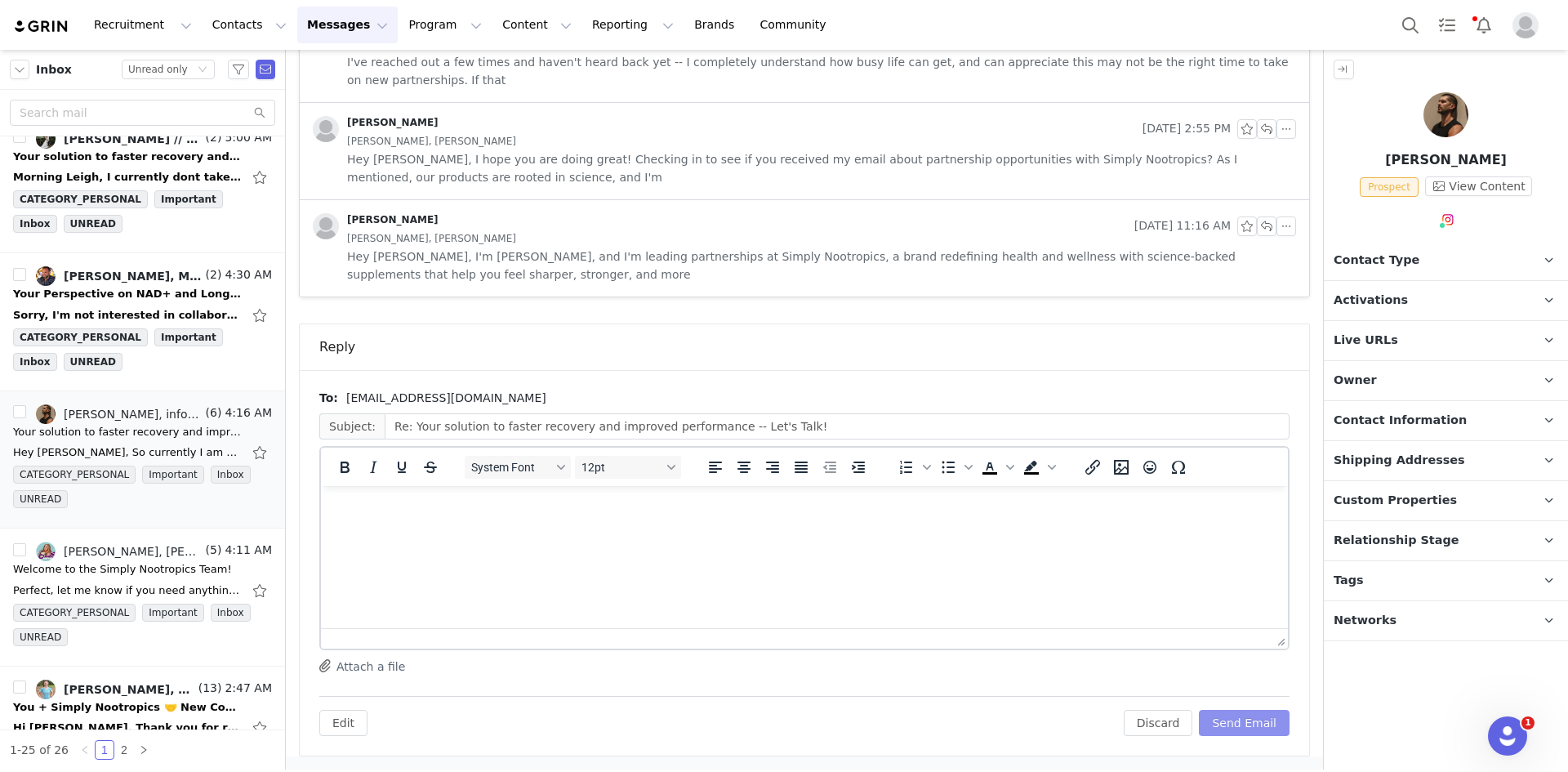
scroll to position [1287, 0]
click at [1255, 712] on button "Send Email" at bounding box center [1244, 722] width 91 height 26
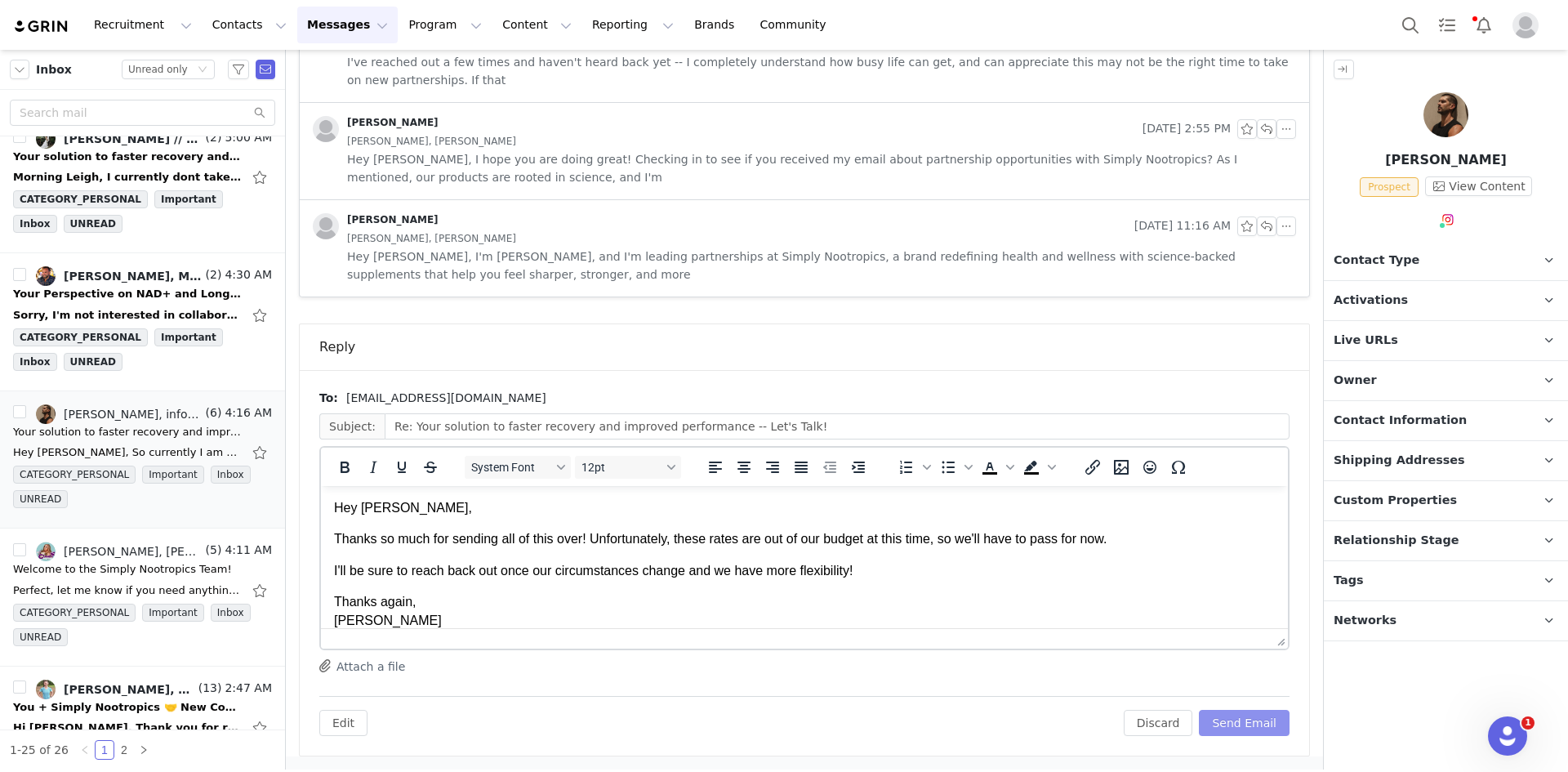
scroll to position [0, 0]
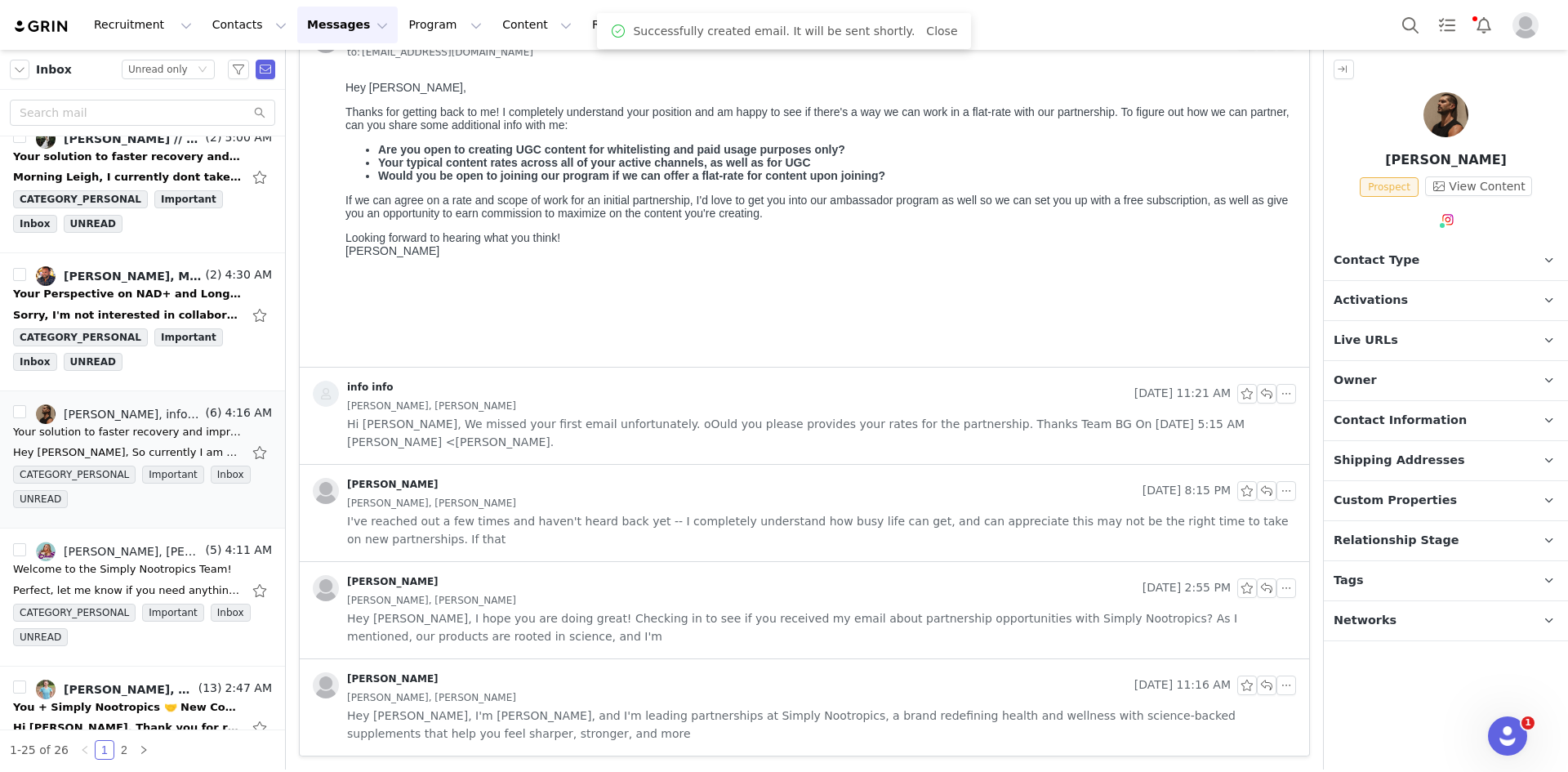
click at [1427, 256] on p "Contact Type Contact type can be Creator, Prospect, Application, or Manager." at bounding box center [1427, 260] width 205 height 40
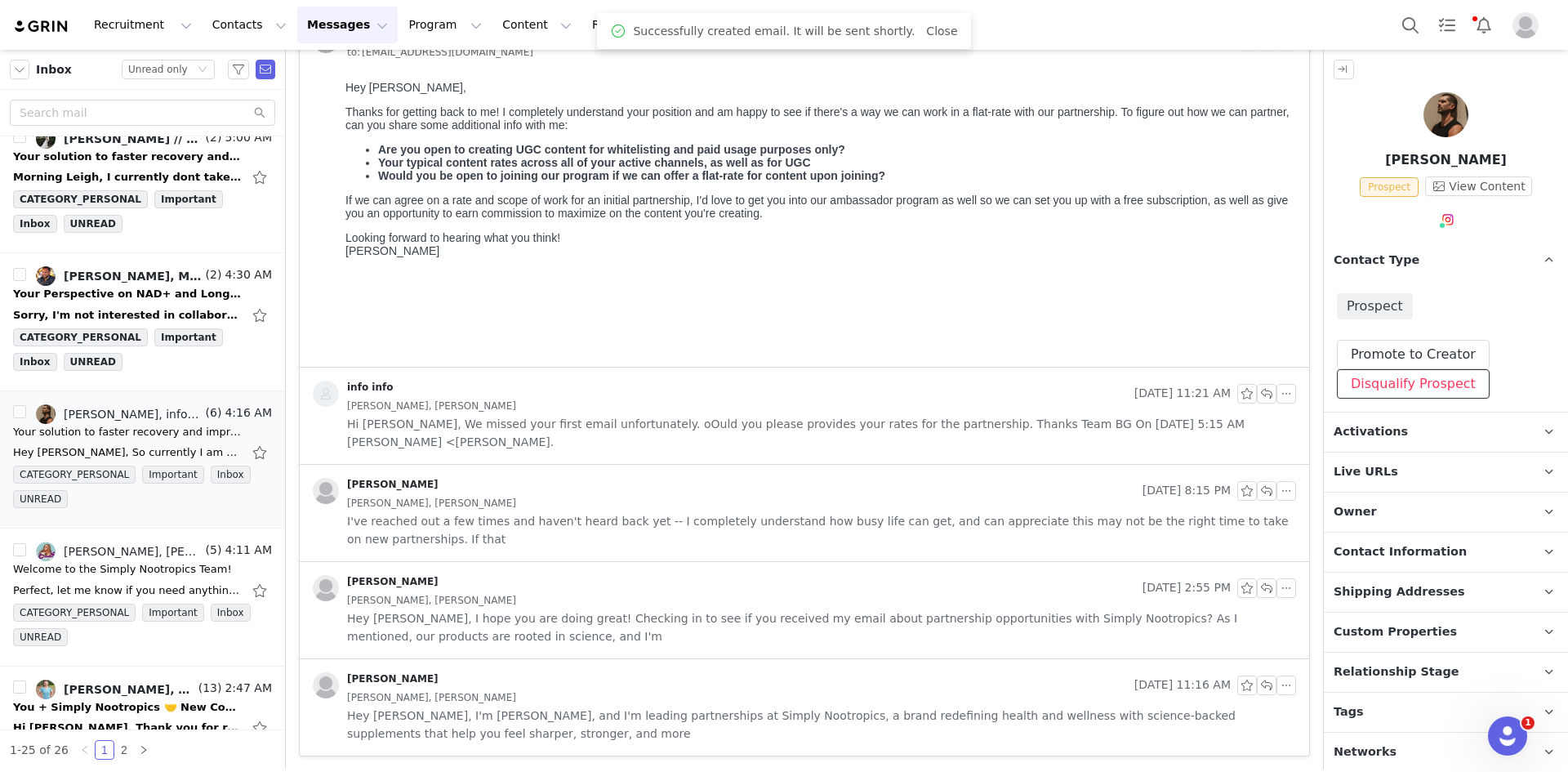
click at [1417, 378] on button "Disqualify Prospect" at bounding box center [1413, 384] width 153 height 30
click at [1390, 456] on div at bounding box center [1400, 459] width 169 height 24
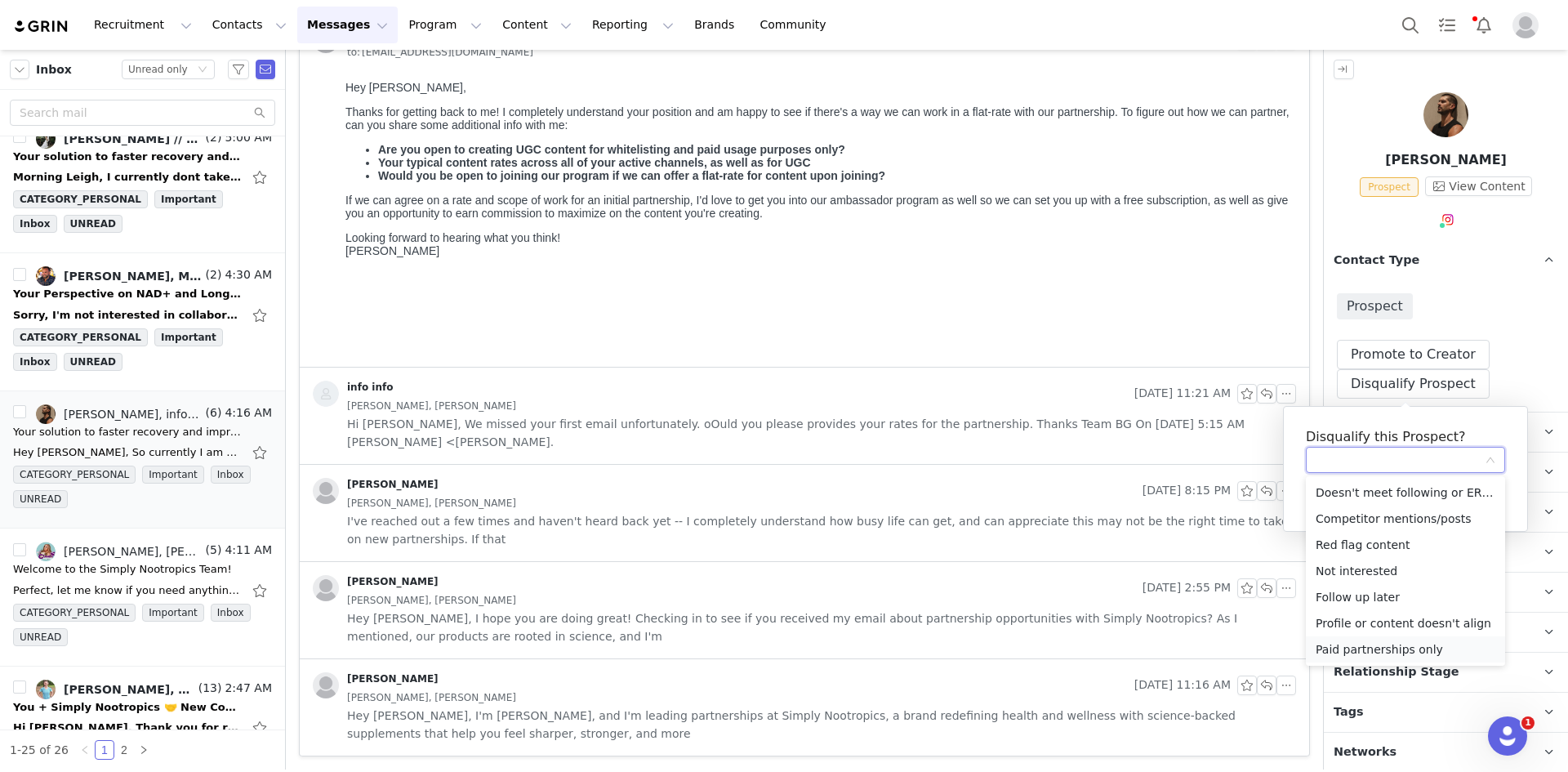
click at [1350, 645] on li "Paid partnerships only" at bounding box center [1405, 649] width 199 height 26
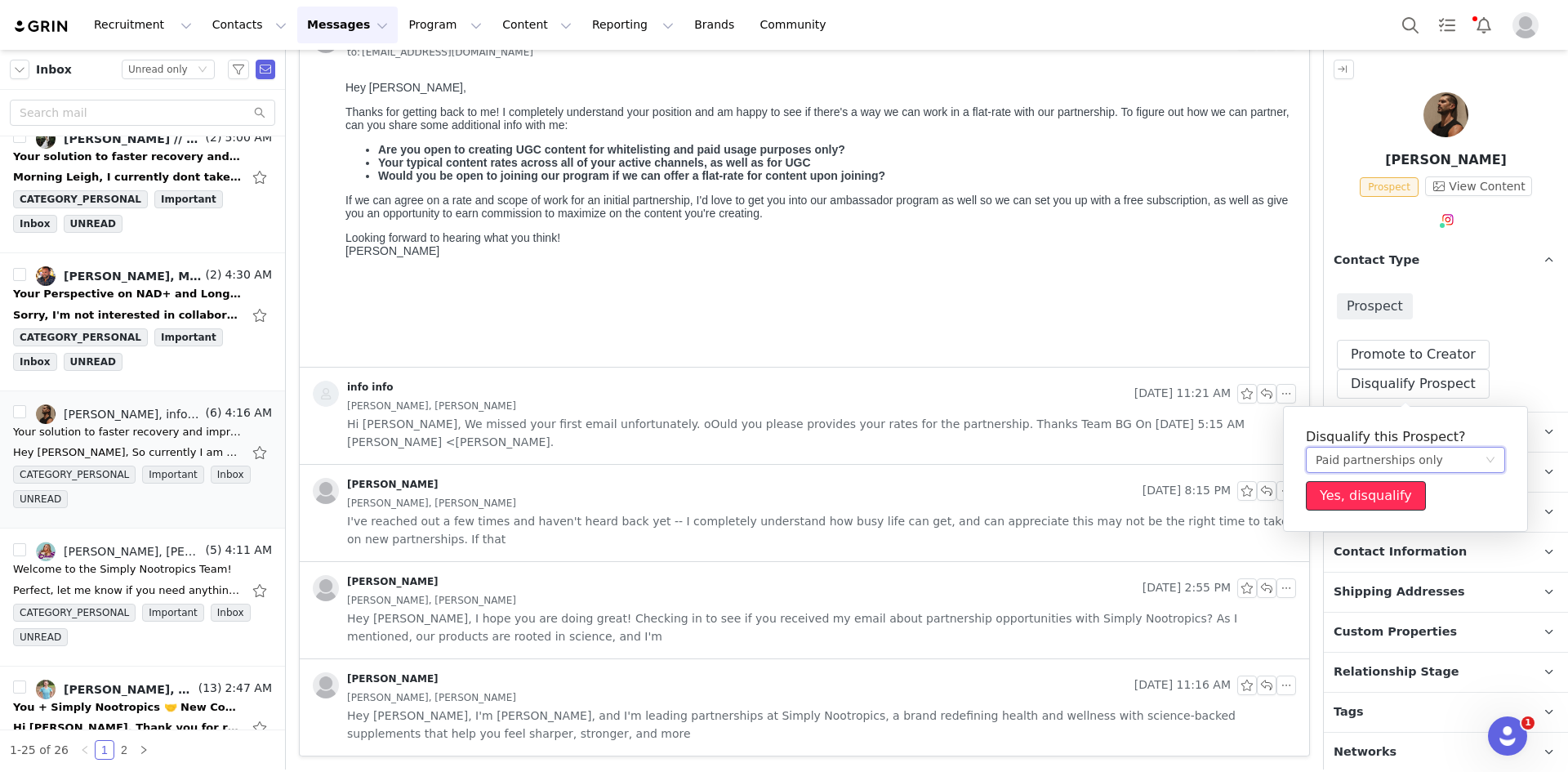
click at [1361, 498] on button "Yes, disqualify" at bounding box center [1365, 495] width 120 height 30
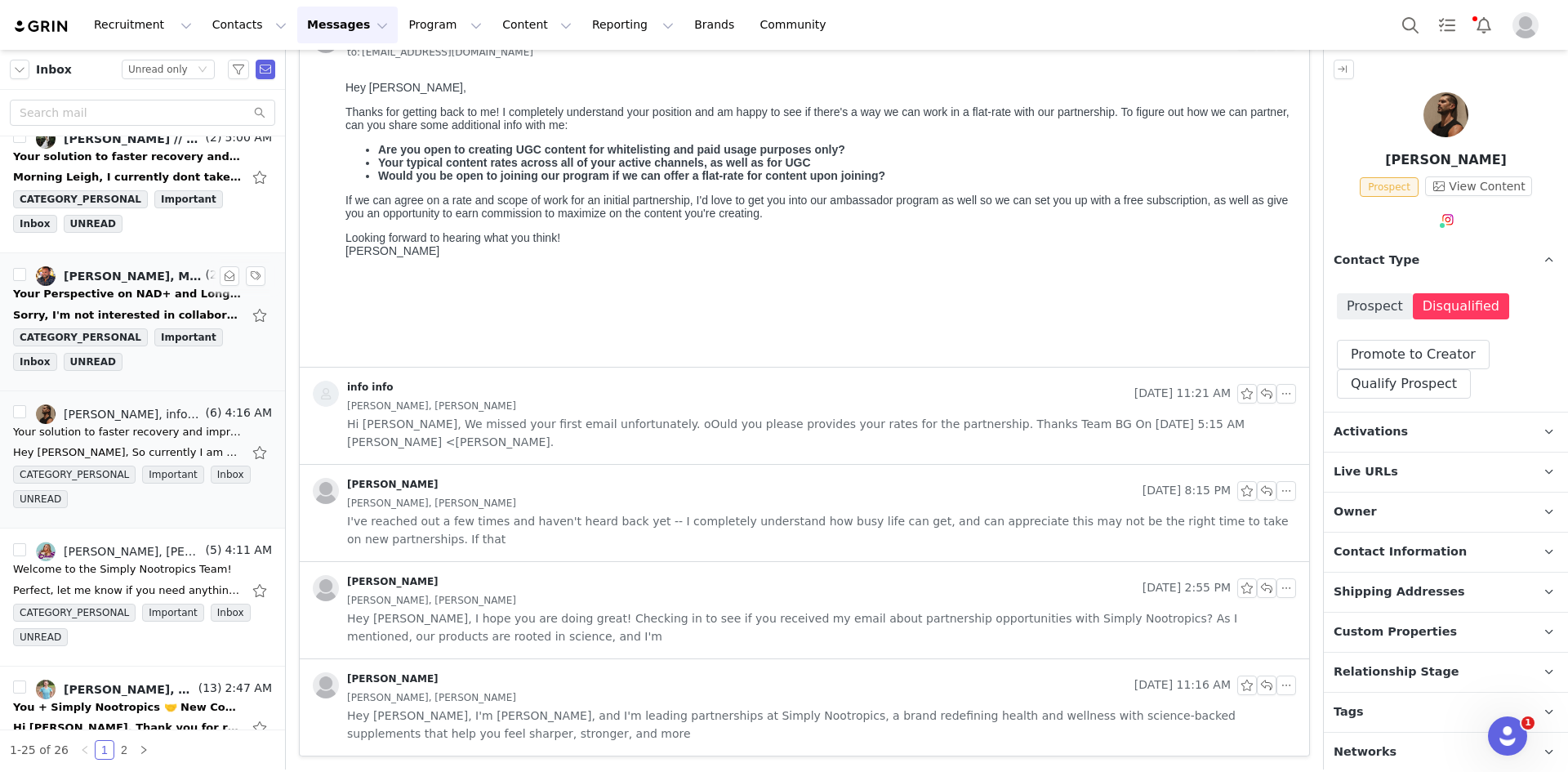
click at [105, 296] on div "Your Perspective on NAD+ and Longevity Research" at bounding box center [128, 294] width 229 height 16
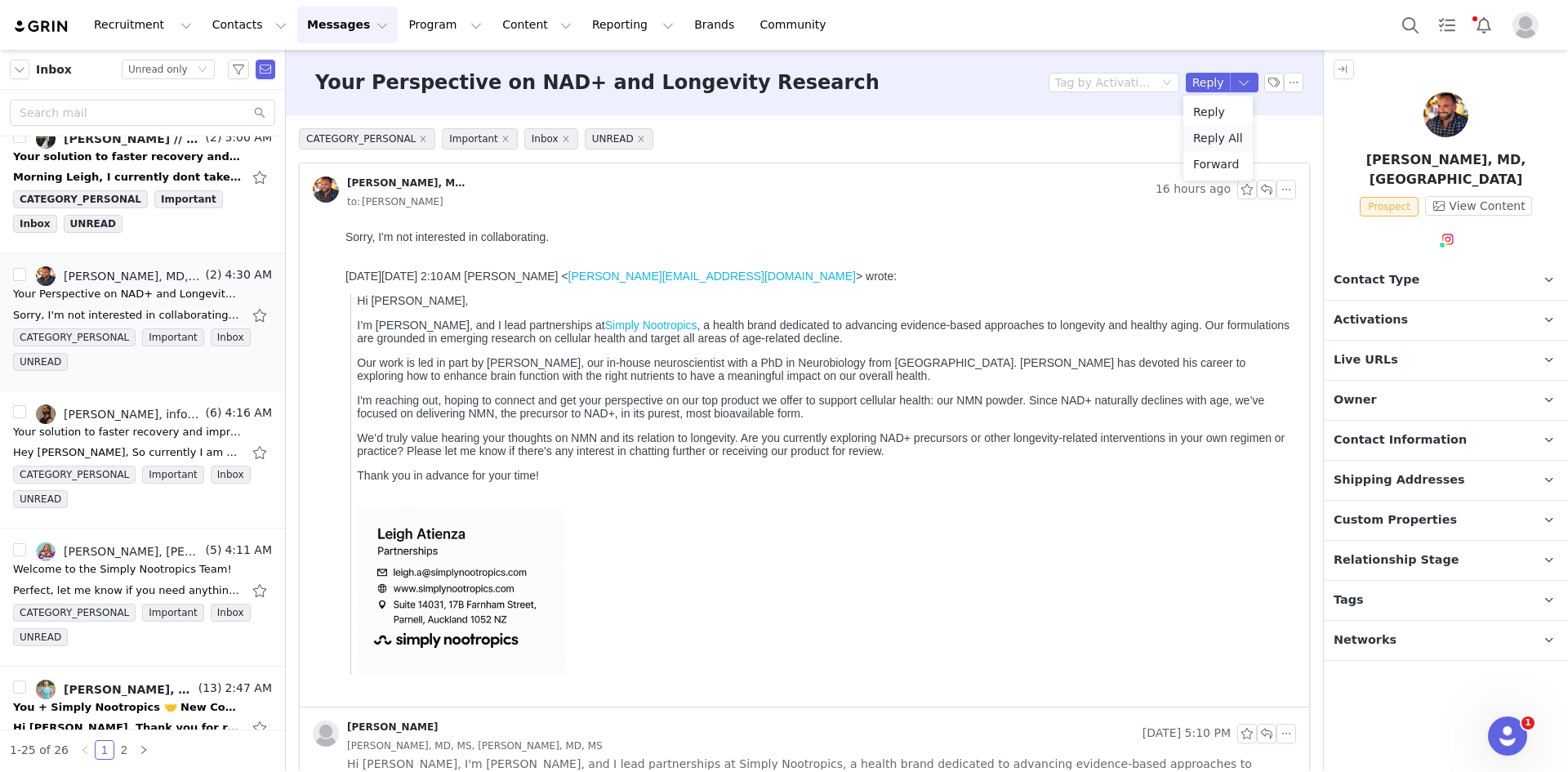
click at [1223, 136] on li "Reply All" at bounding box center [1218, 138] width 69 height 26
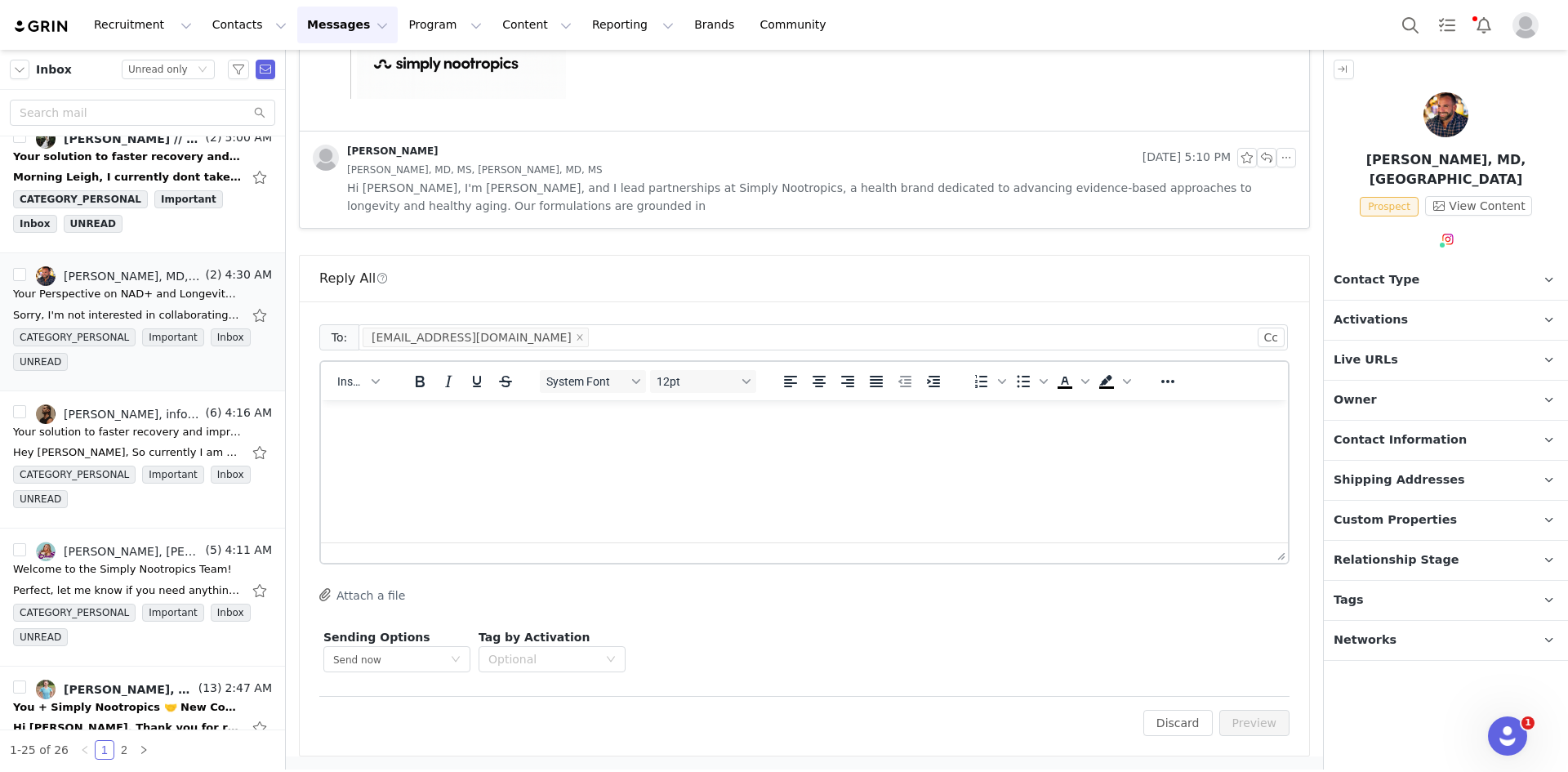
click at [428, 444] on html at bounding box center [804, 422] width 967 height 44
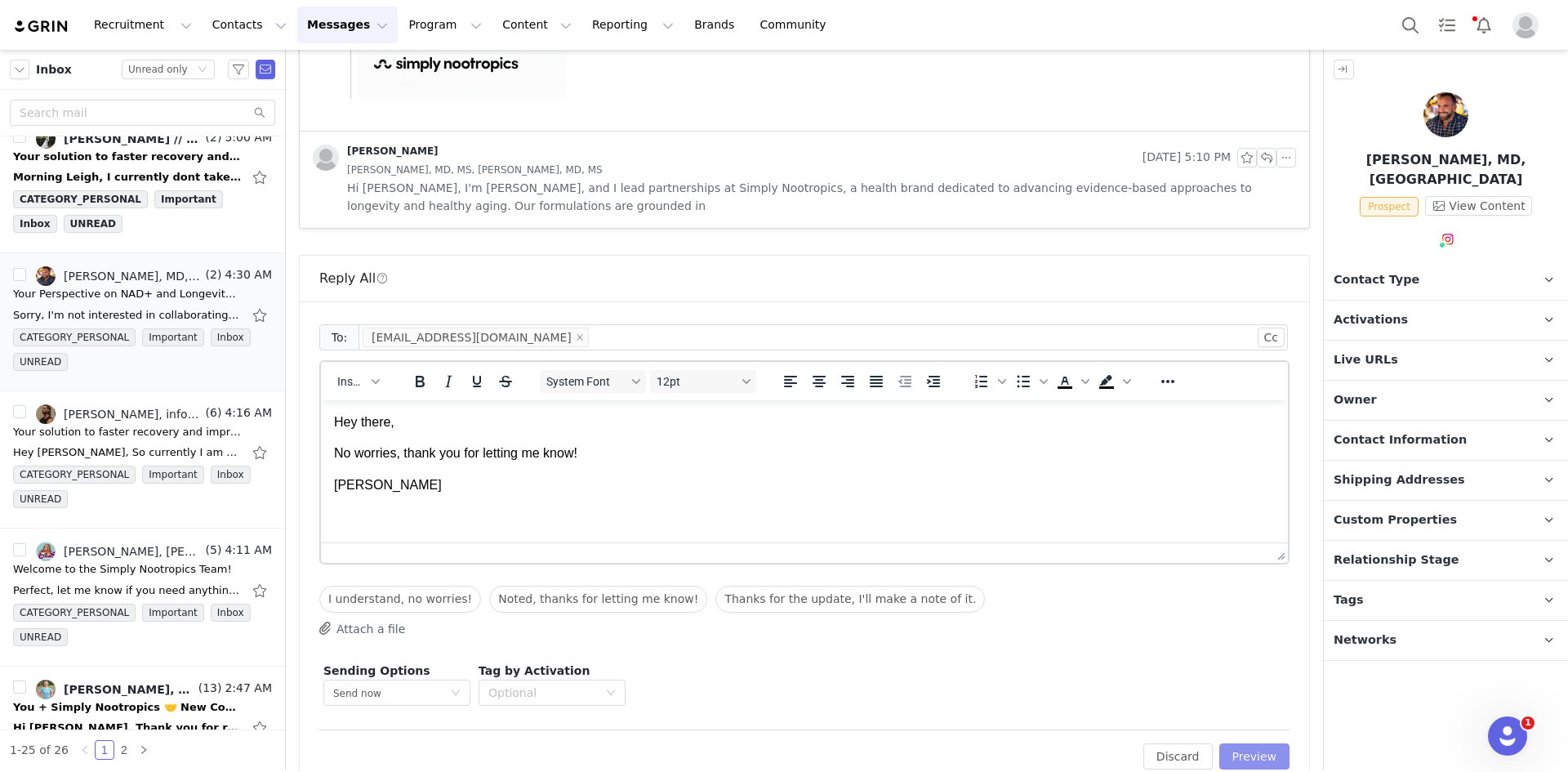
click at [1234, 759] on button "Preview" at bounding box center [1255, 756] width 71 height 26
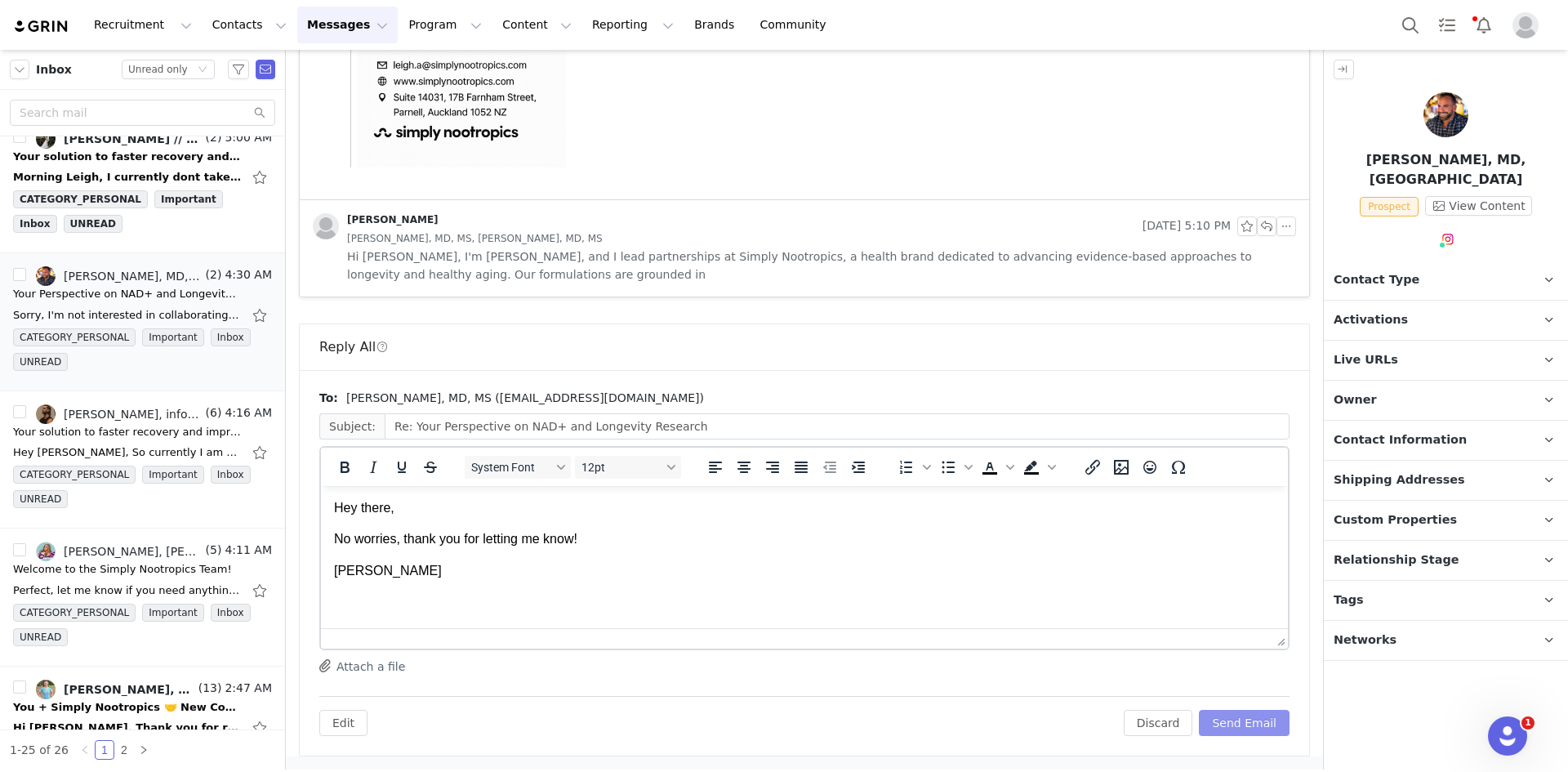
click at [1236, 723] on button "Send Email" at bounding box center [1244, 722] width 91 height 26
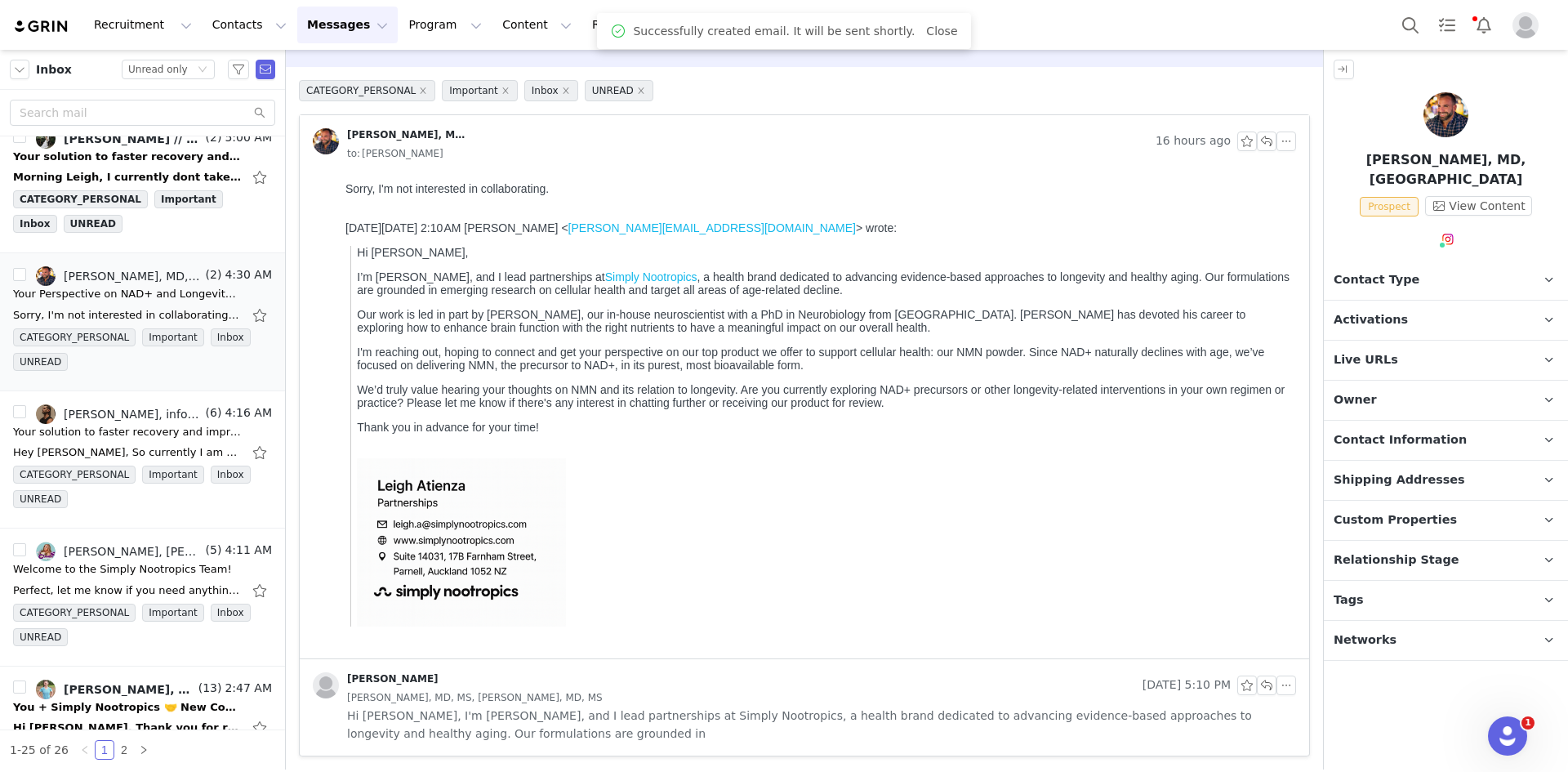
scroll to position [48, 0]
click at [1346, 271] on span "Contact Type" at bounding box center [1376, 280] width 86 height 18
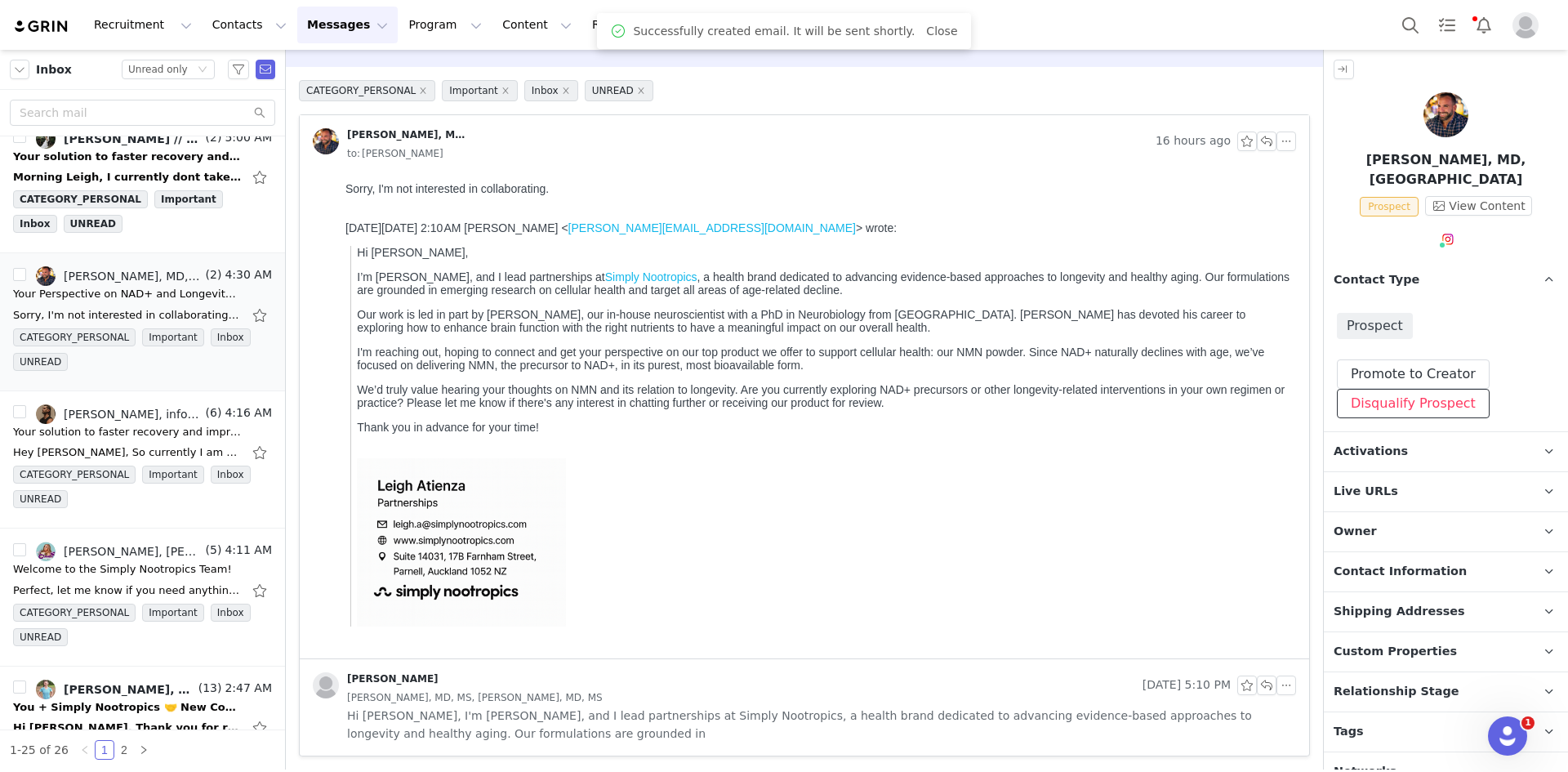
click at [1361, 389] on button "Disqualify Prospect" at bounding box center [1413, 404] width 153 height 30
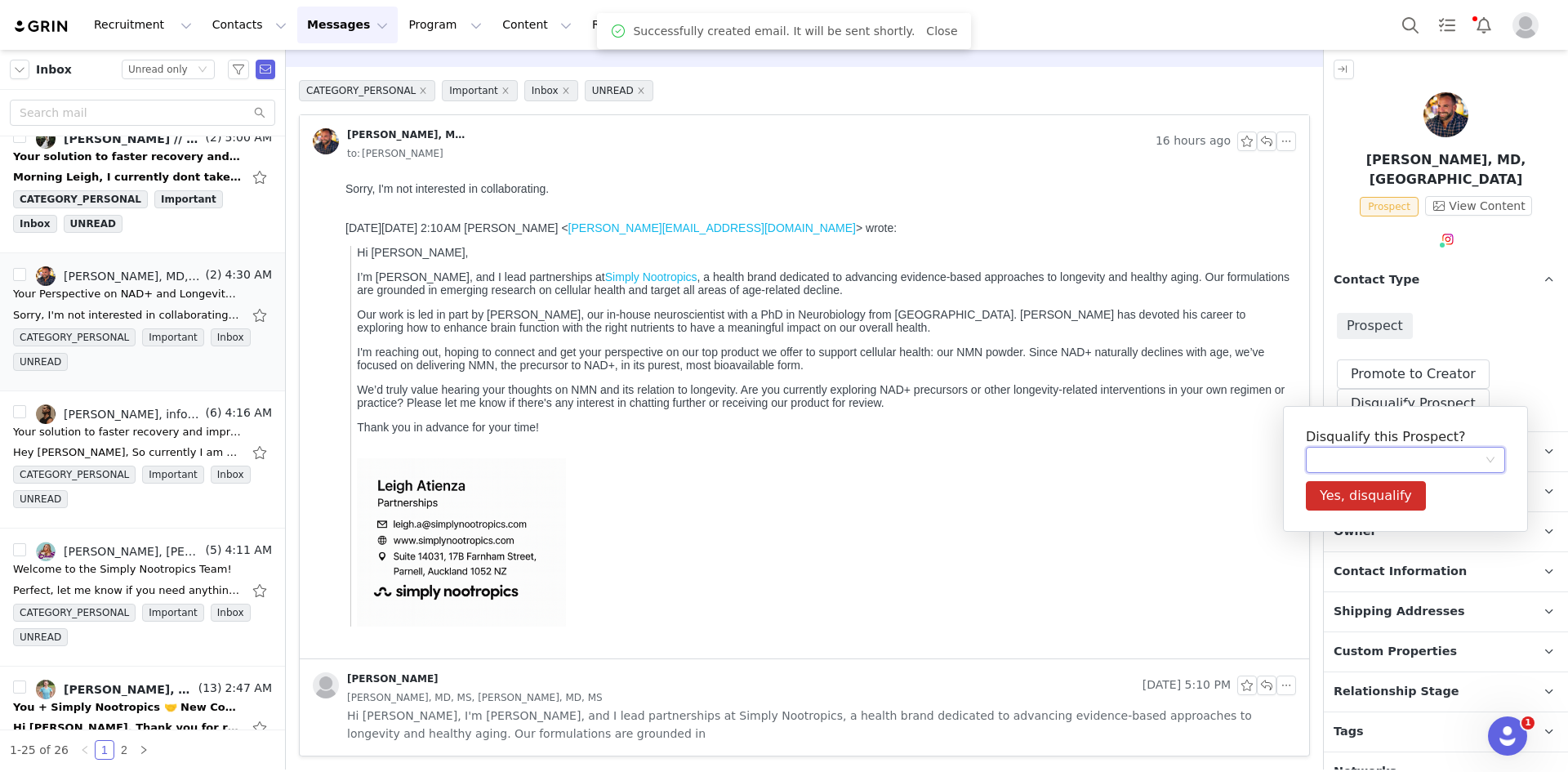
click at [1382, 459] on div at bounding box center [1400, 459] width 169 height 24
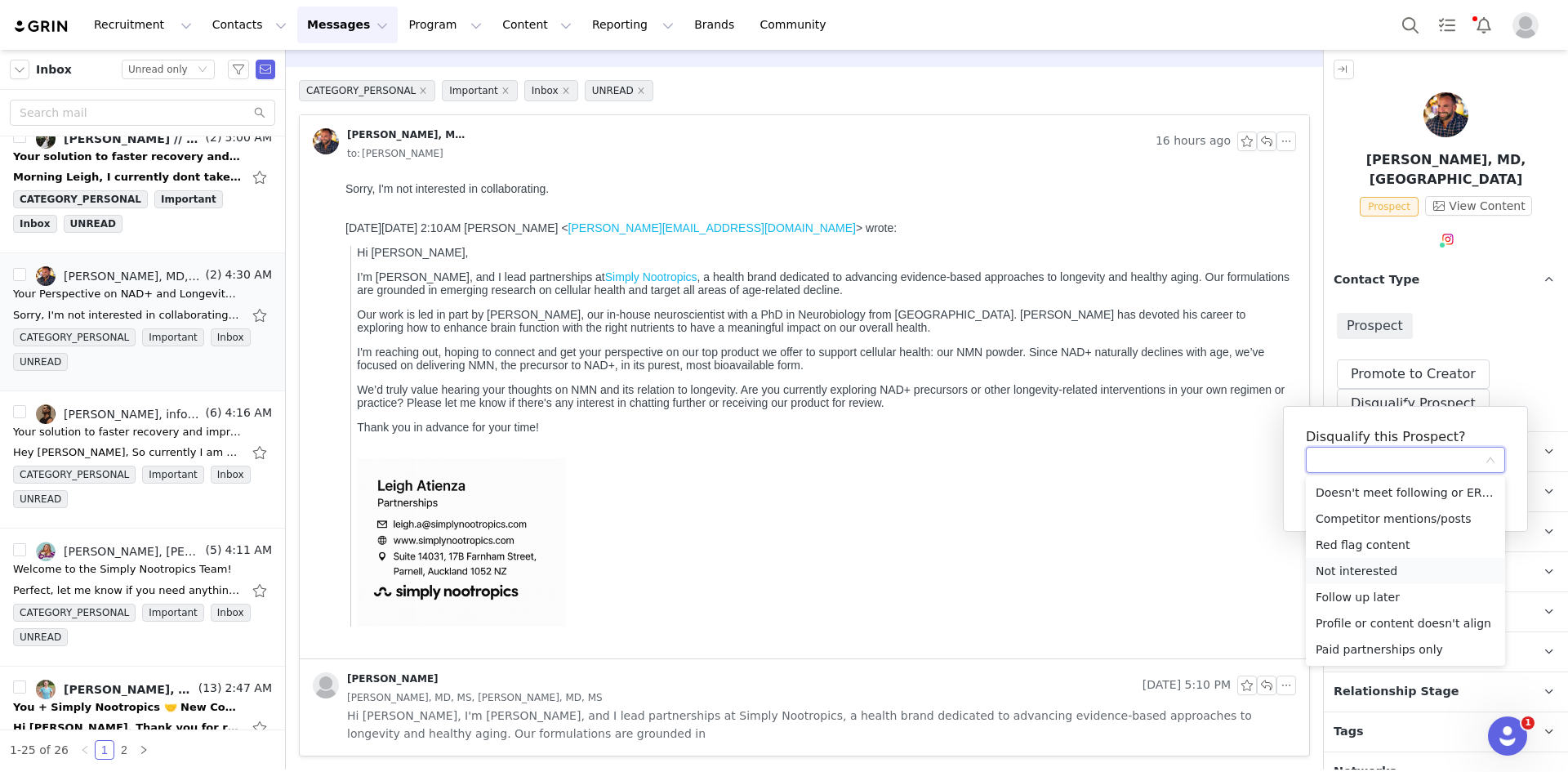
click at [1362, 574] on li "Not interested" at bounding box center [1405, 570] width 199 height 26
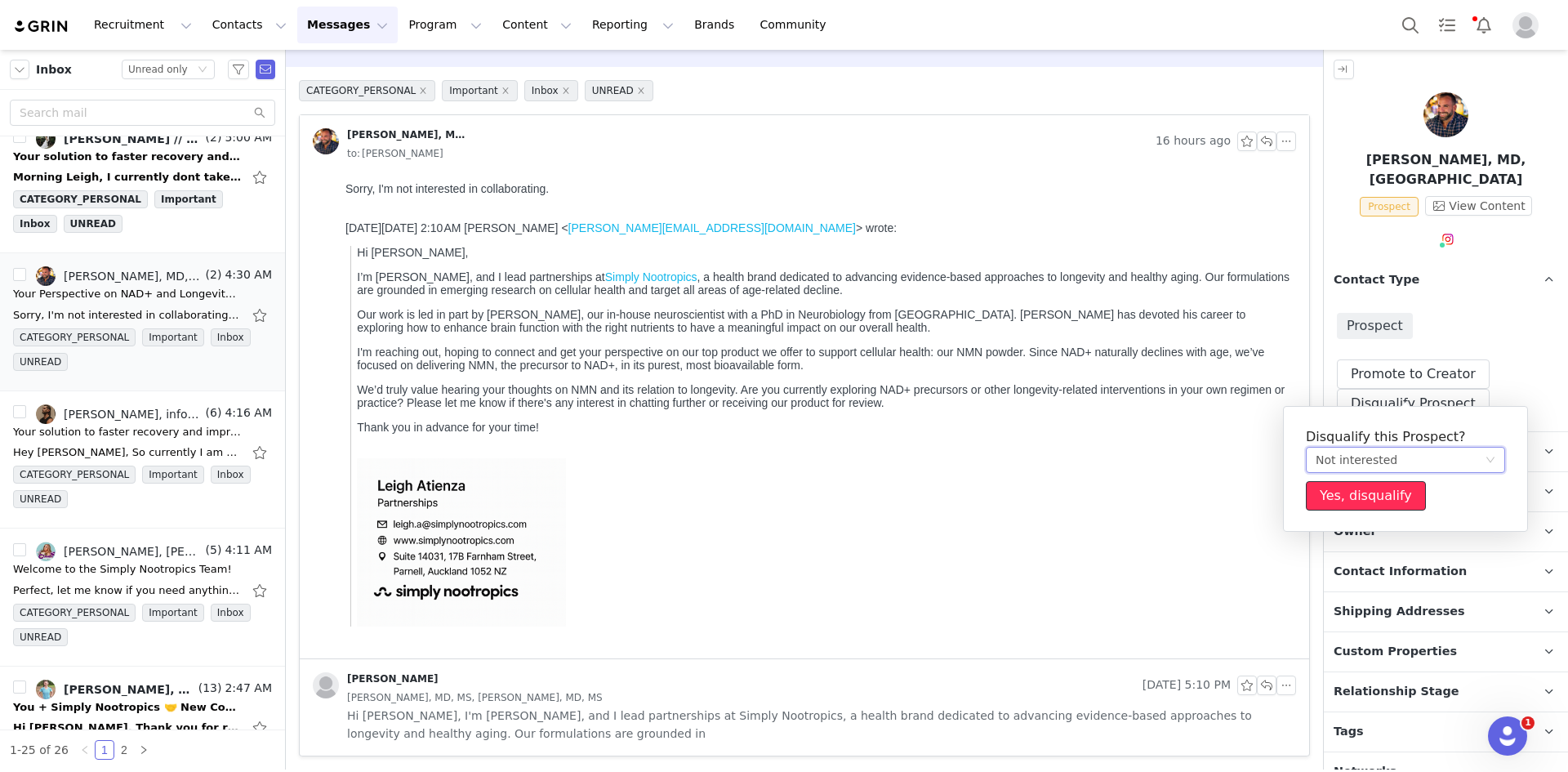
click at [1362, 502] on button "Yes, disqualify" at bounding box center [1365, 495] width 120 height 30
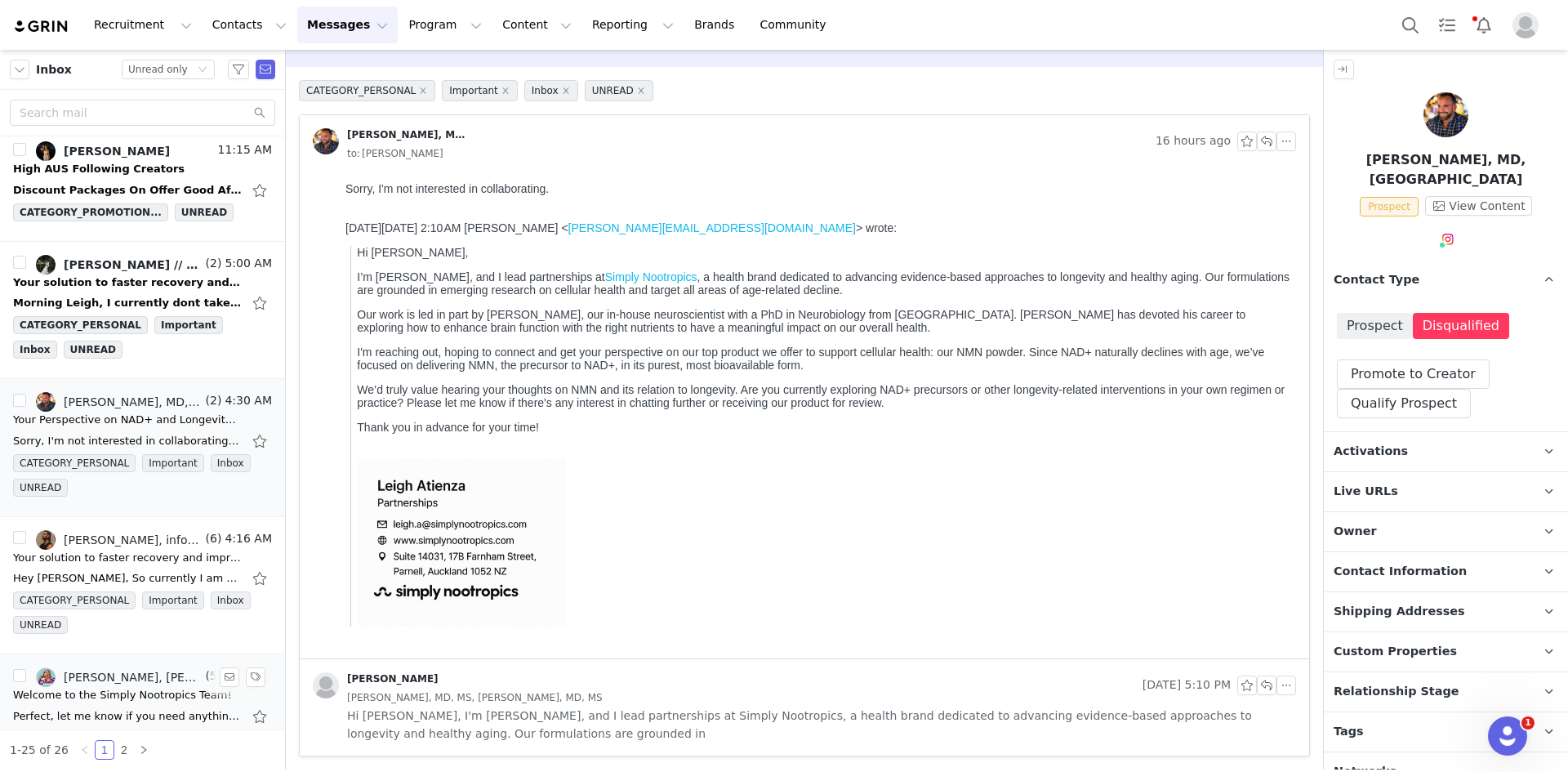
scroll to position [358, 0]
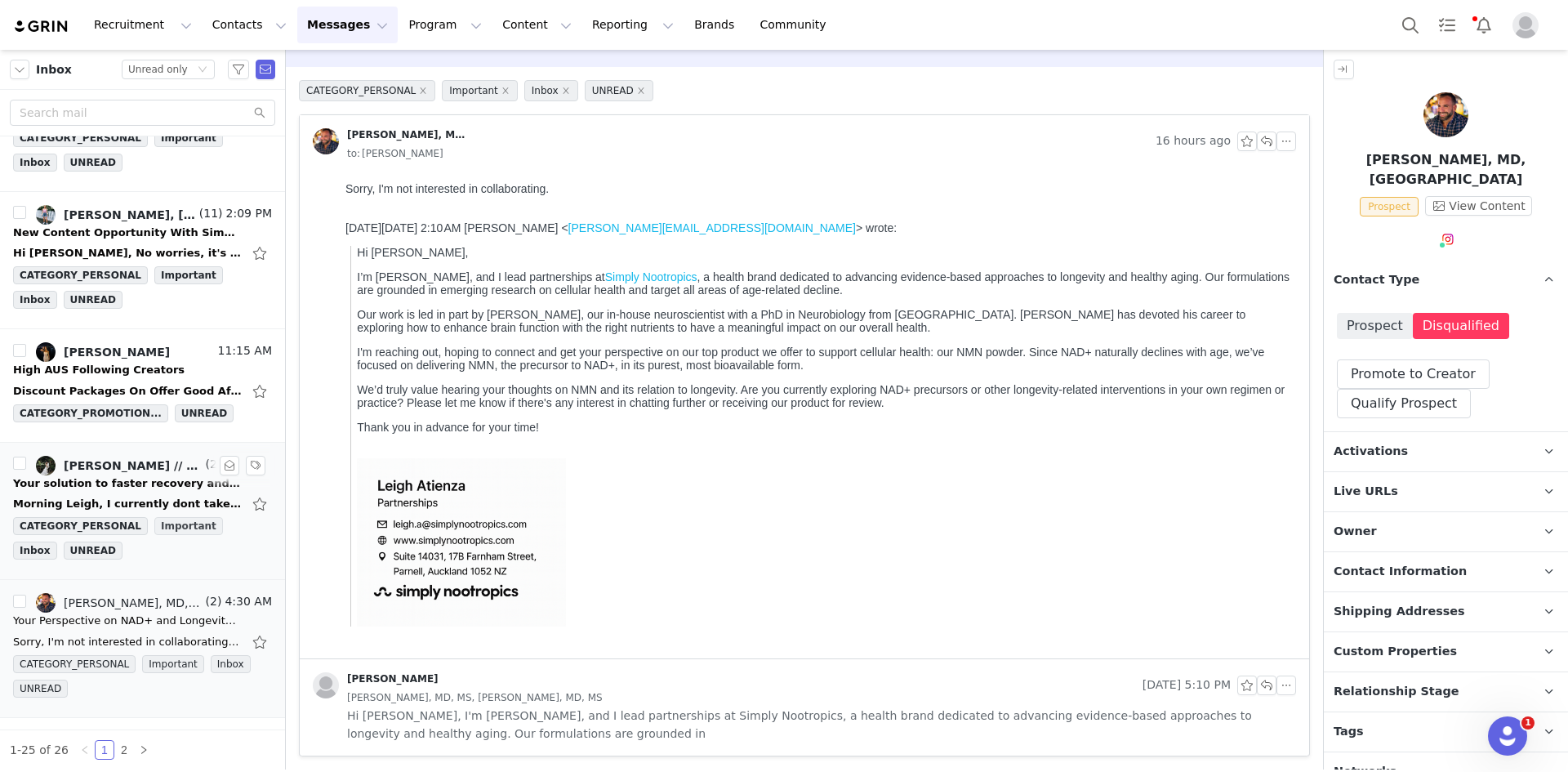
click at [154, 518] on span "Important" at bounding box center [188, 526] width 68 height 18
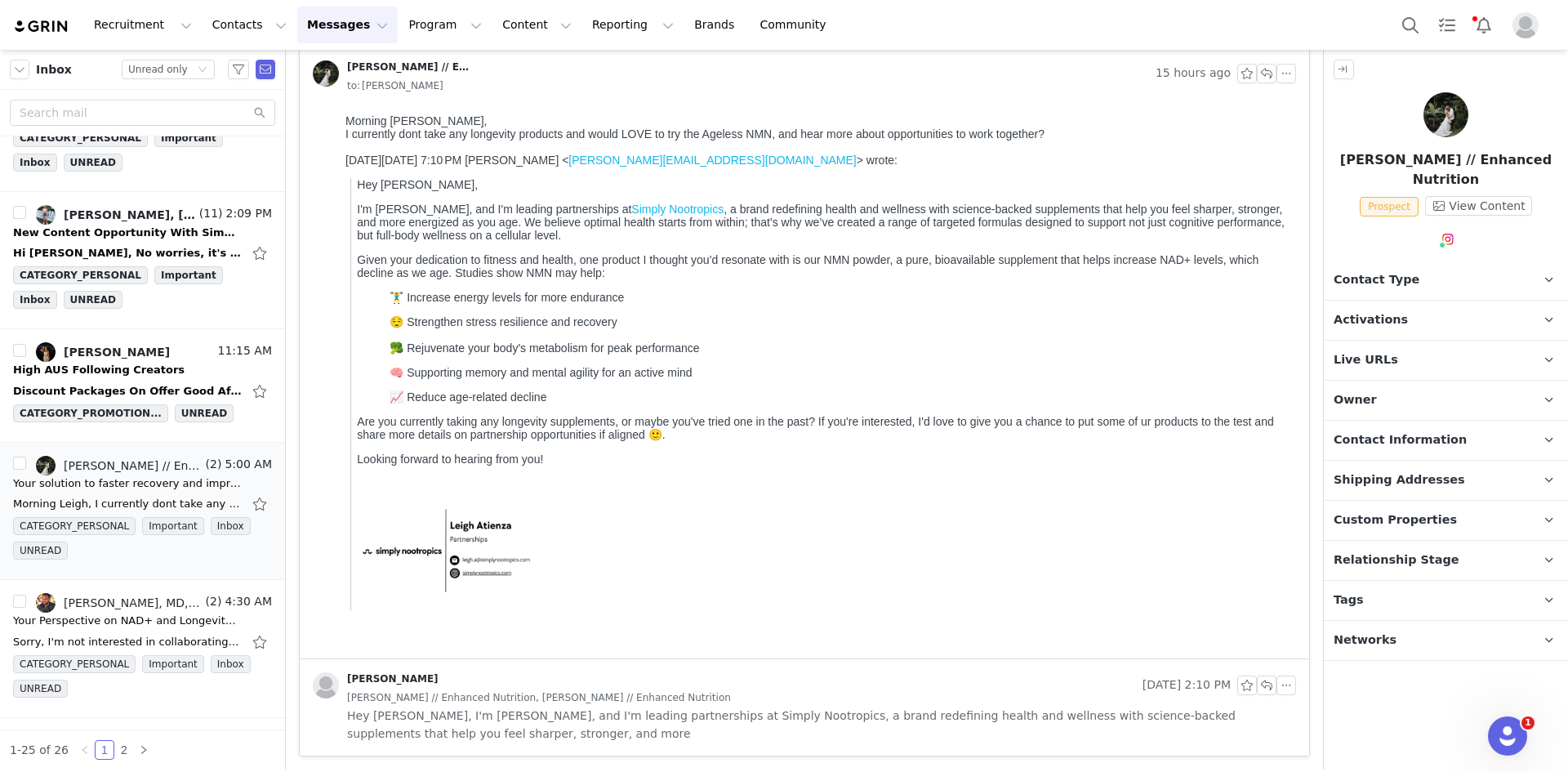
scroll to position [0, 0]
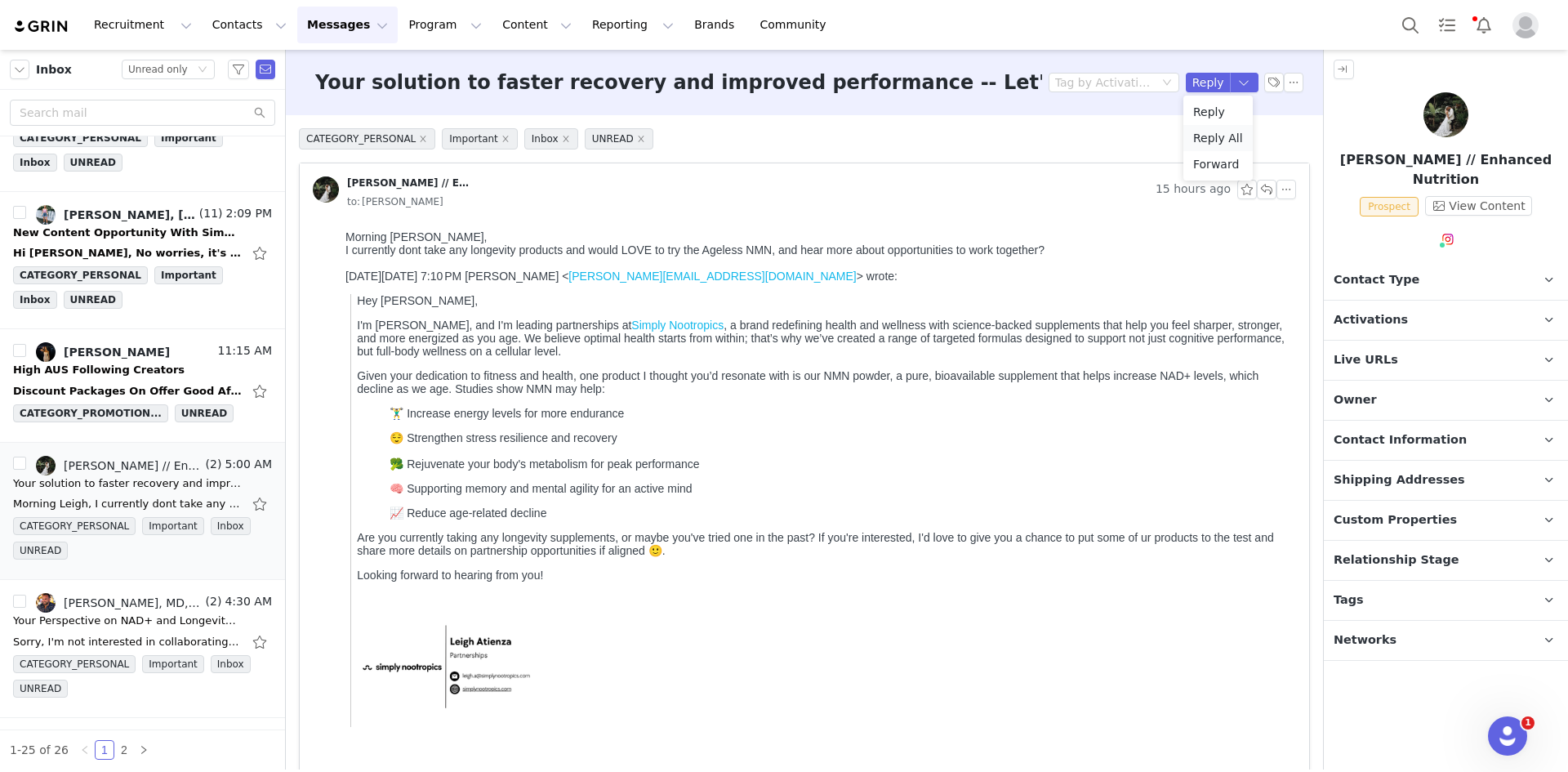
click at [1228, 143] on li "Reply All" at bounding box center [1218, 138] width 69 height 26
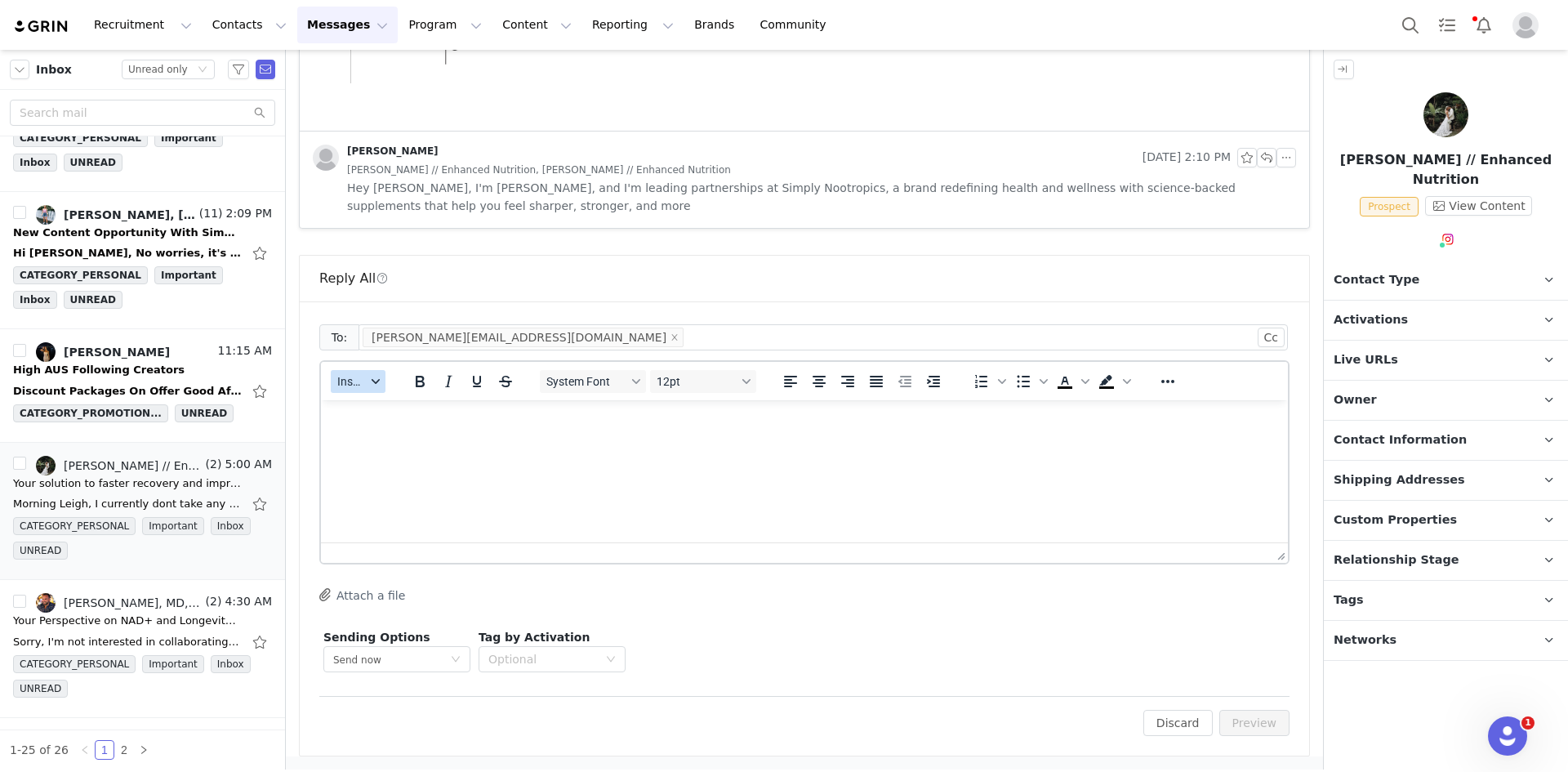
click at [358, 388] on span "Insert" at bounding box center [351, 381] width 29 height 14
click at [389, 416] on div "Insert Template" at bounding box center [418, 410] width 147 height 20
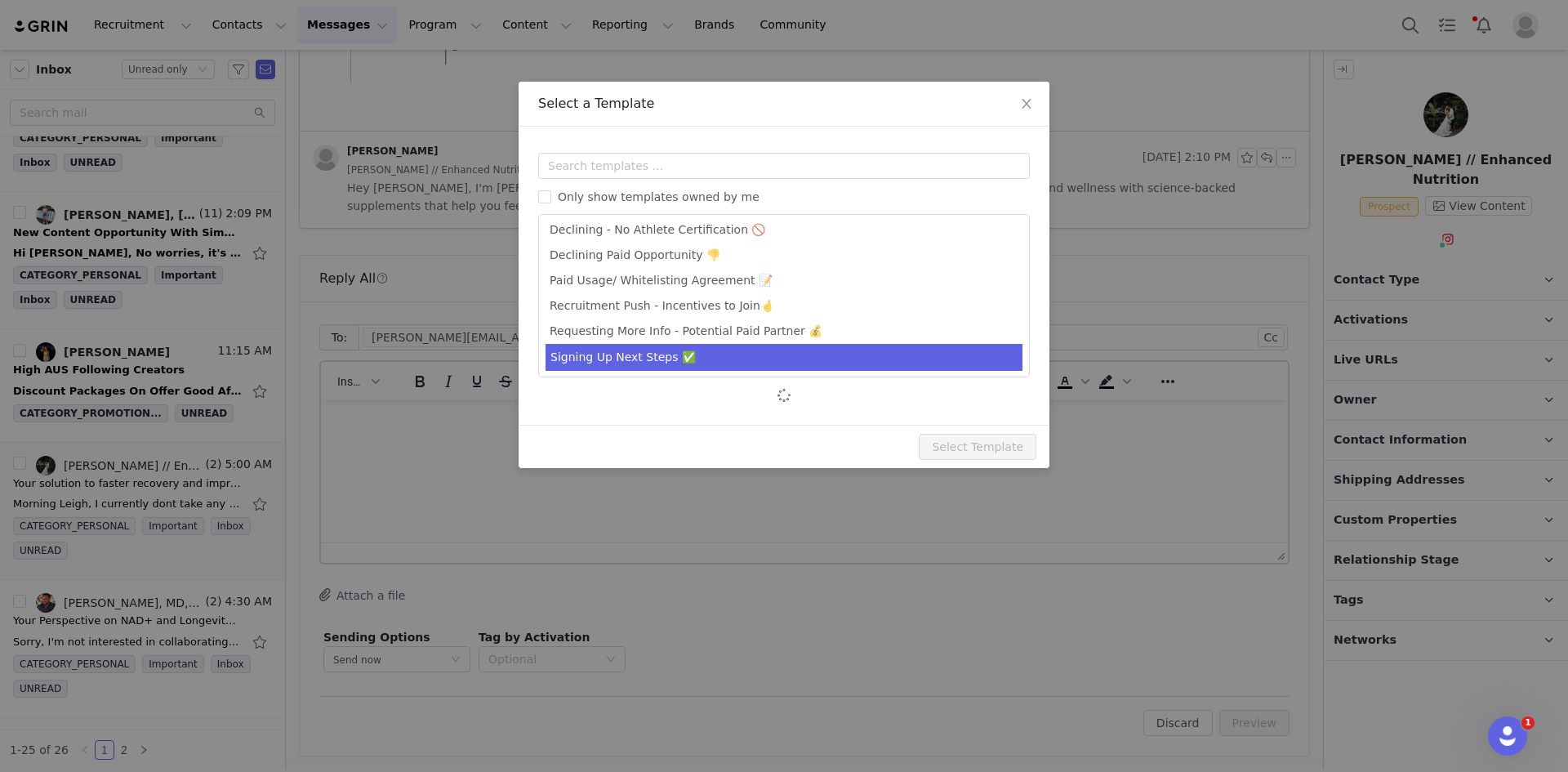
click at [643, 361] on li "Signing Up Next Steps ✅" at bounding box center [784, 358] width 477 height 27
type input "Hey from Simply Nootropics -- Let's Partner!"
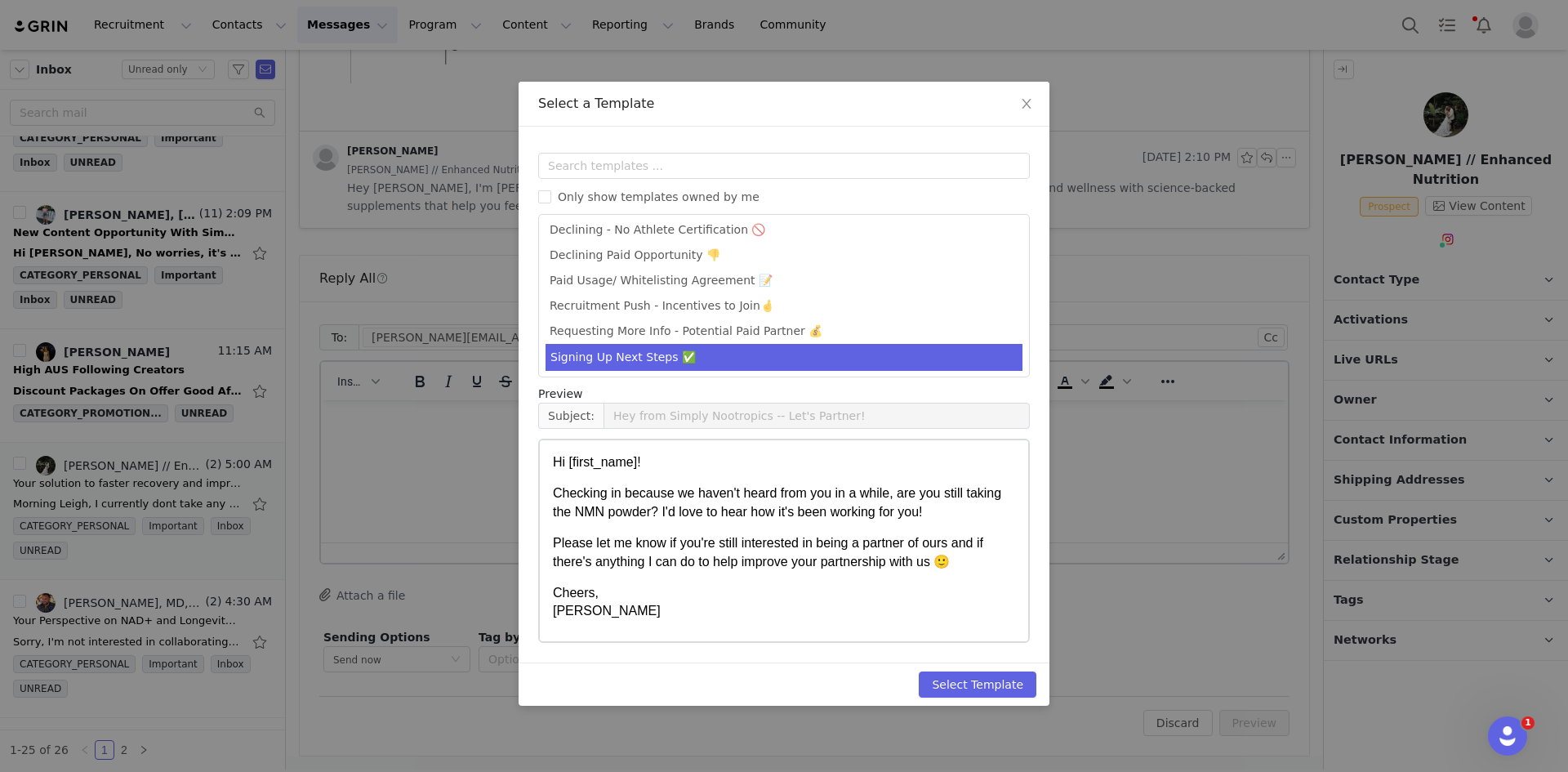
scroll to position [105, 0]
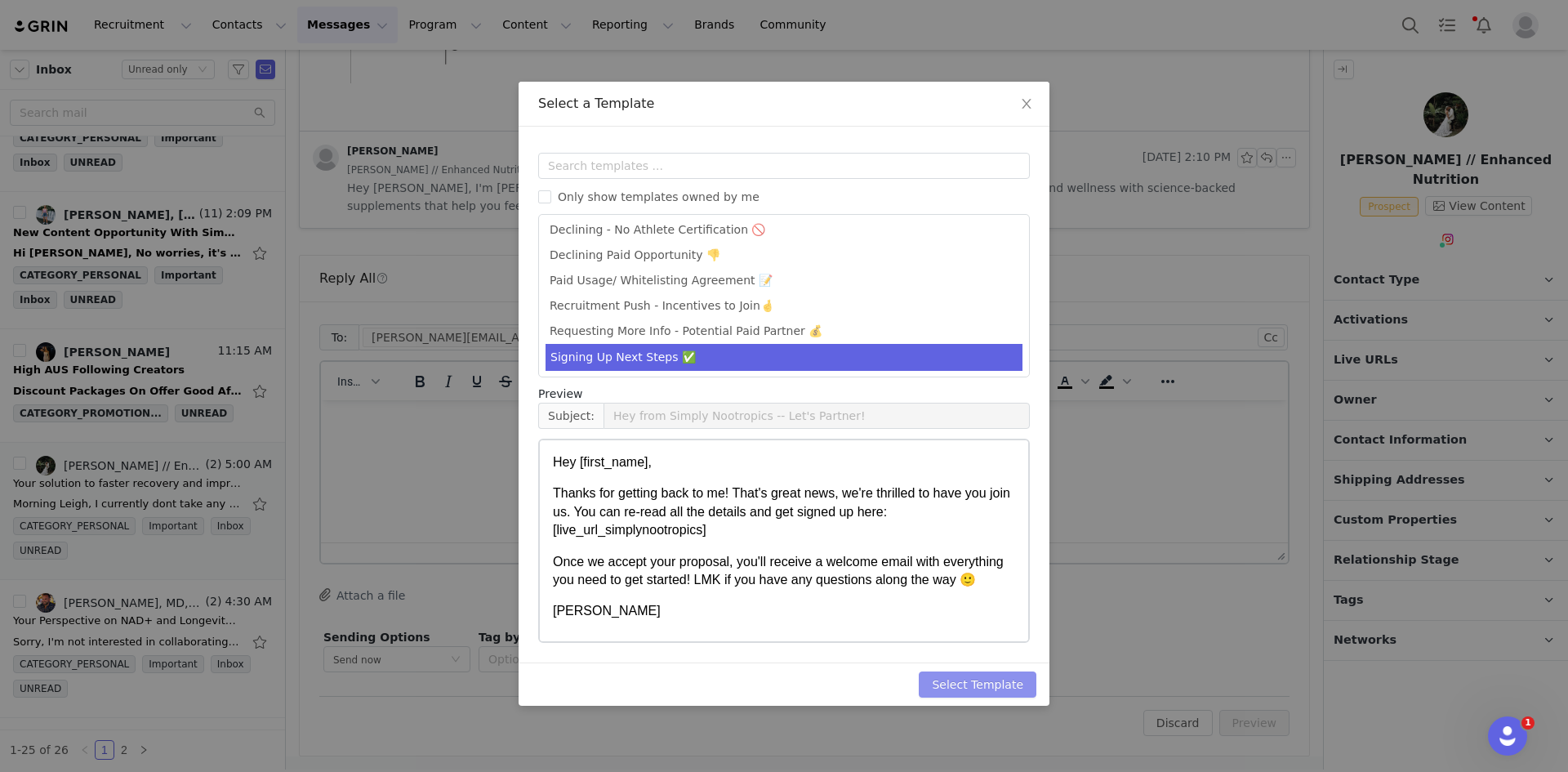
click at [975, 680] on button "Select Template" at bounding box center [977, 684] width 118 height 26
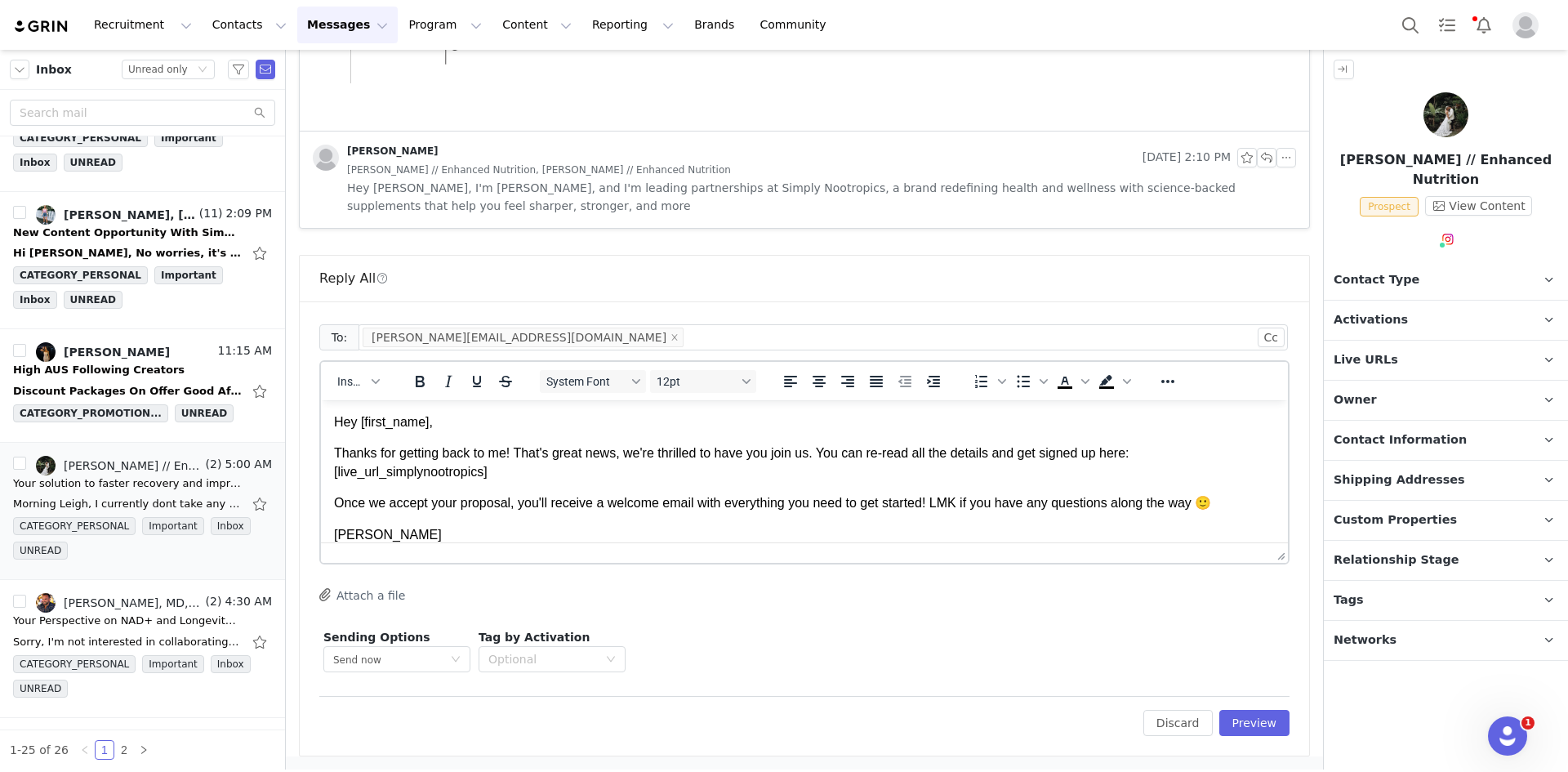
scroll to position [0, 0]
click at [1253, 727] on button "Preview" at bounding box center [1255, 722] width 71 height 26
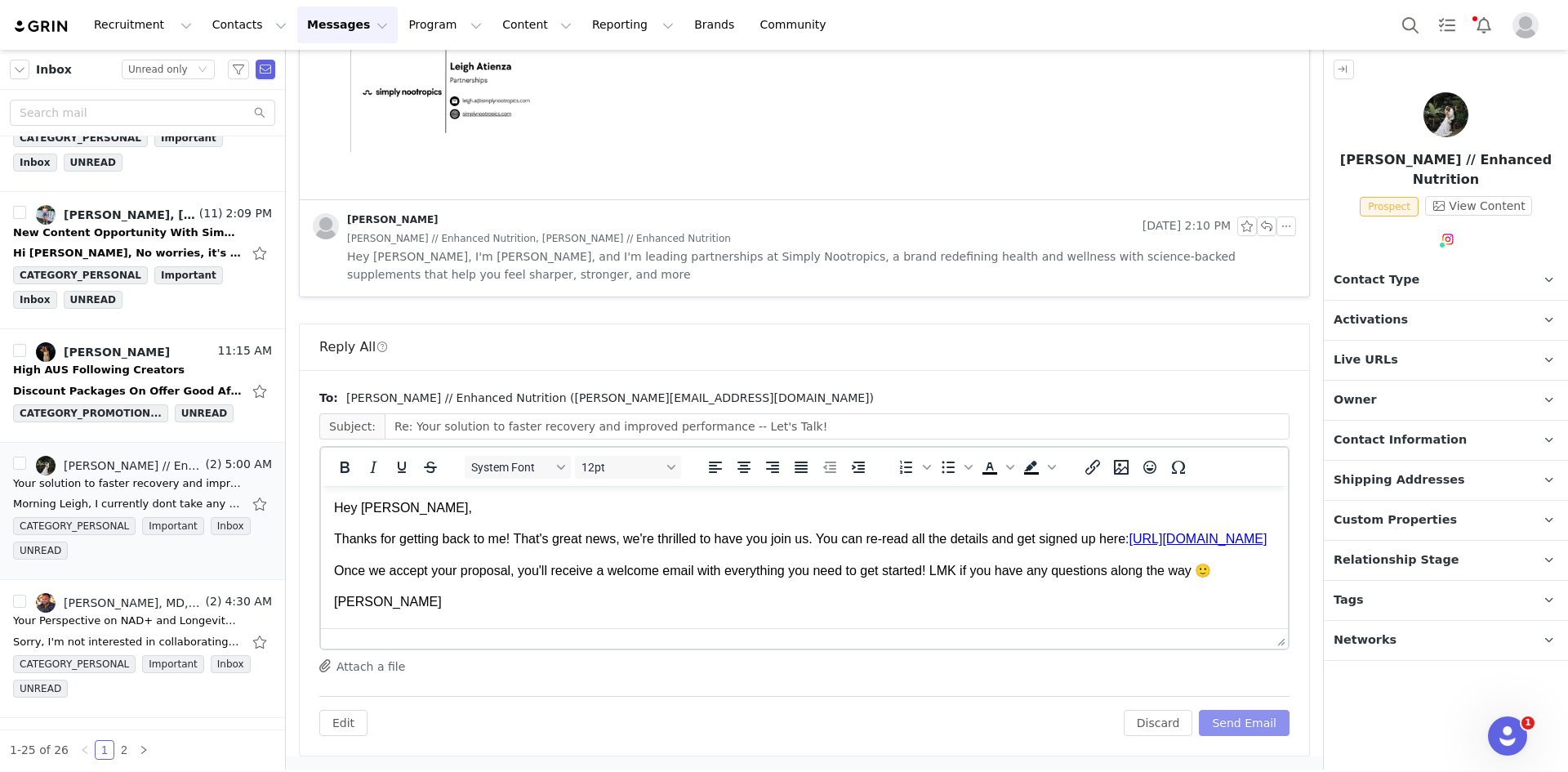
click at [1252, 727] on button "Send Email" at bounding box center [1244, 722] width 91 height 26
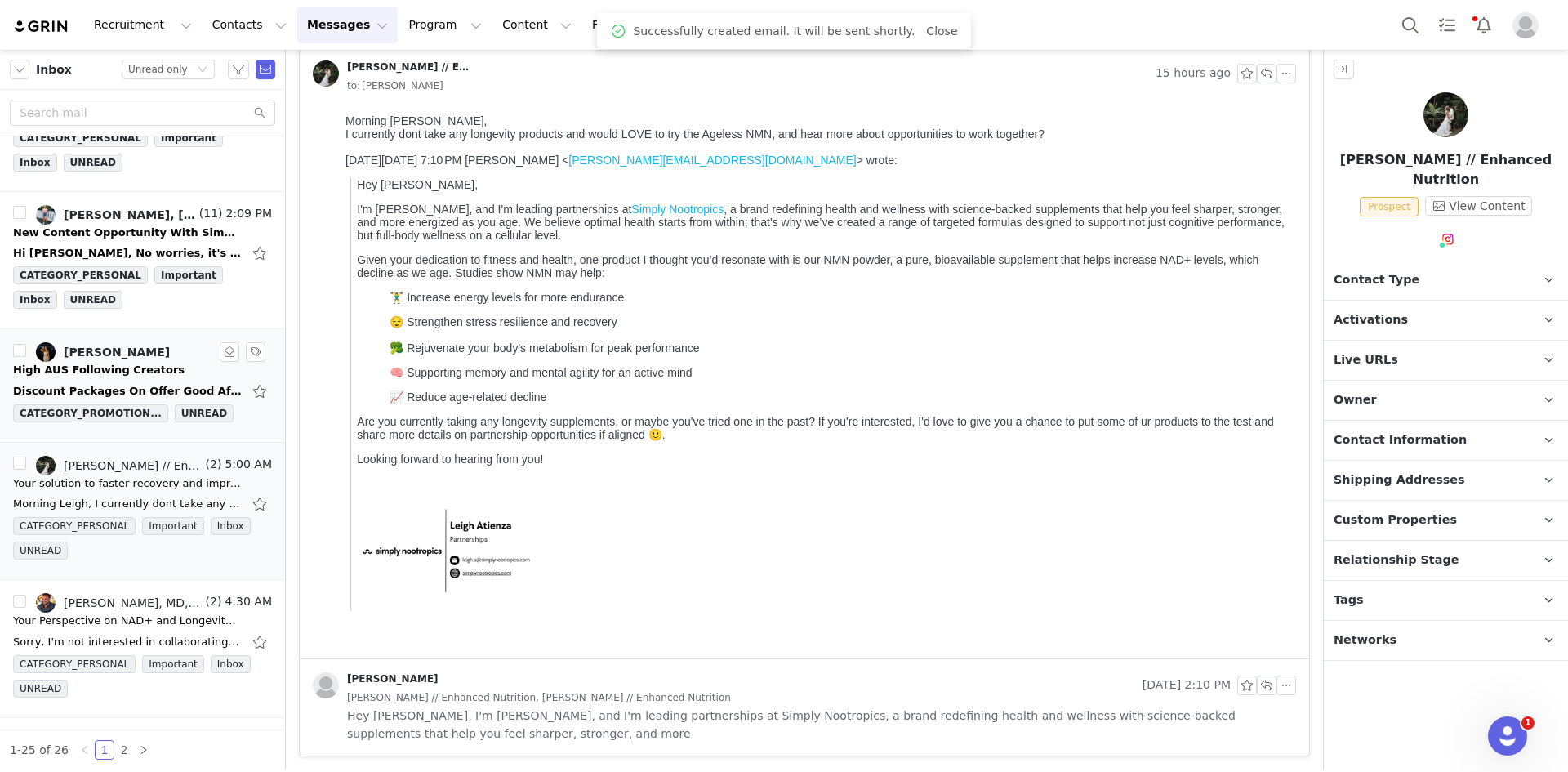
click at [128, 390] on div "Discount Packages On Offer Good Afternoon, Hope your week is going well. I want…" at bounding box center [128, 391] width 229 height 16
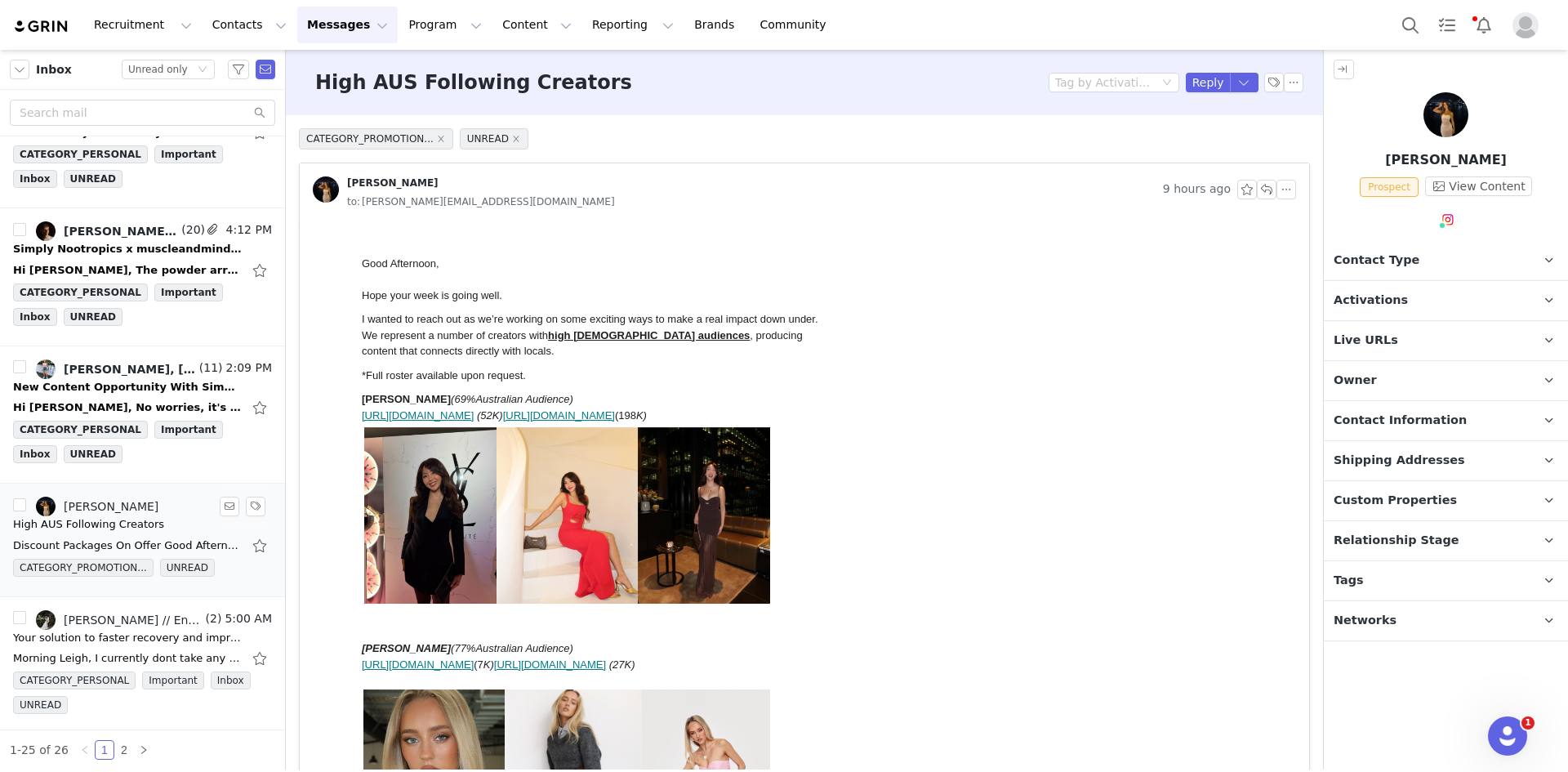
scroll to position [195, 0]
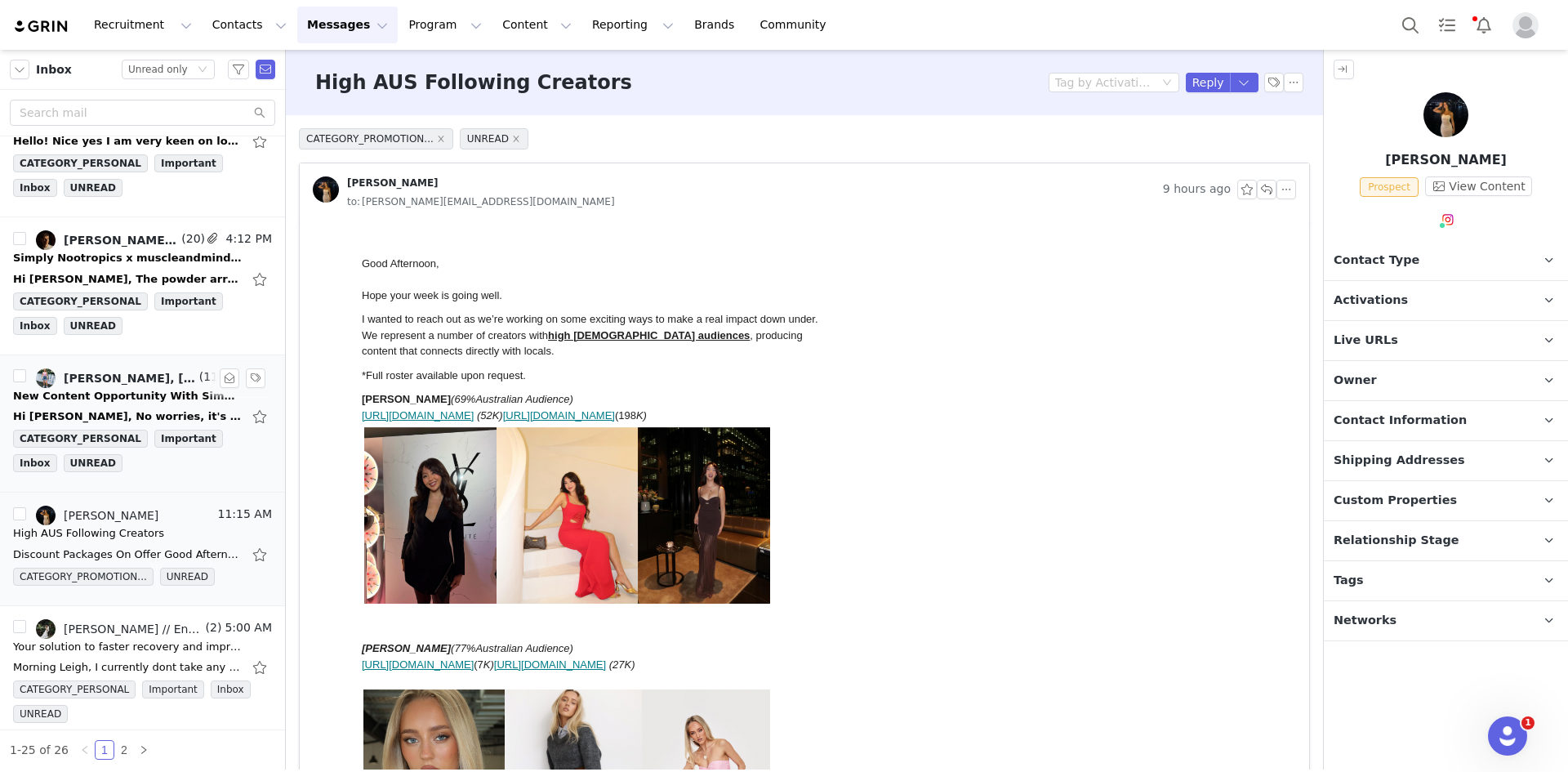
click at [107, 393] on div "New Content Opportunity With Simply Nootropics" at bounding box center [128, 396] width 229 height 16
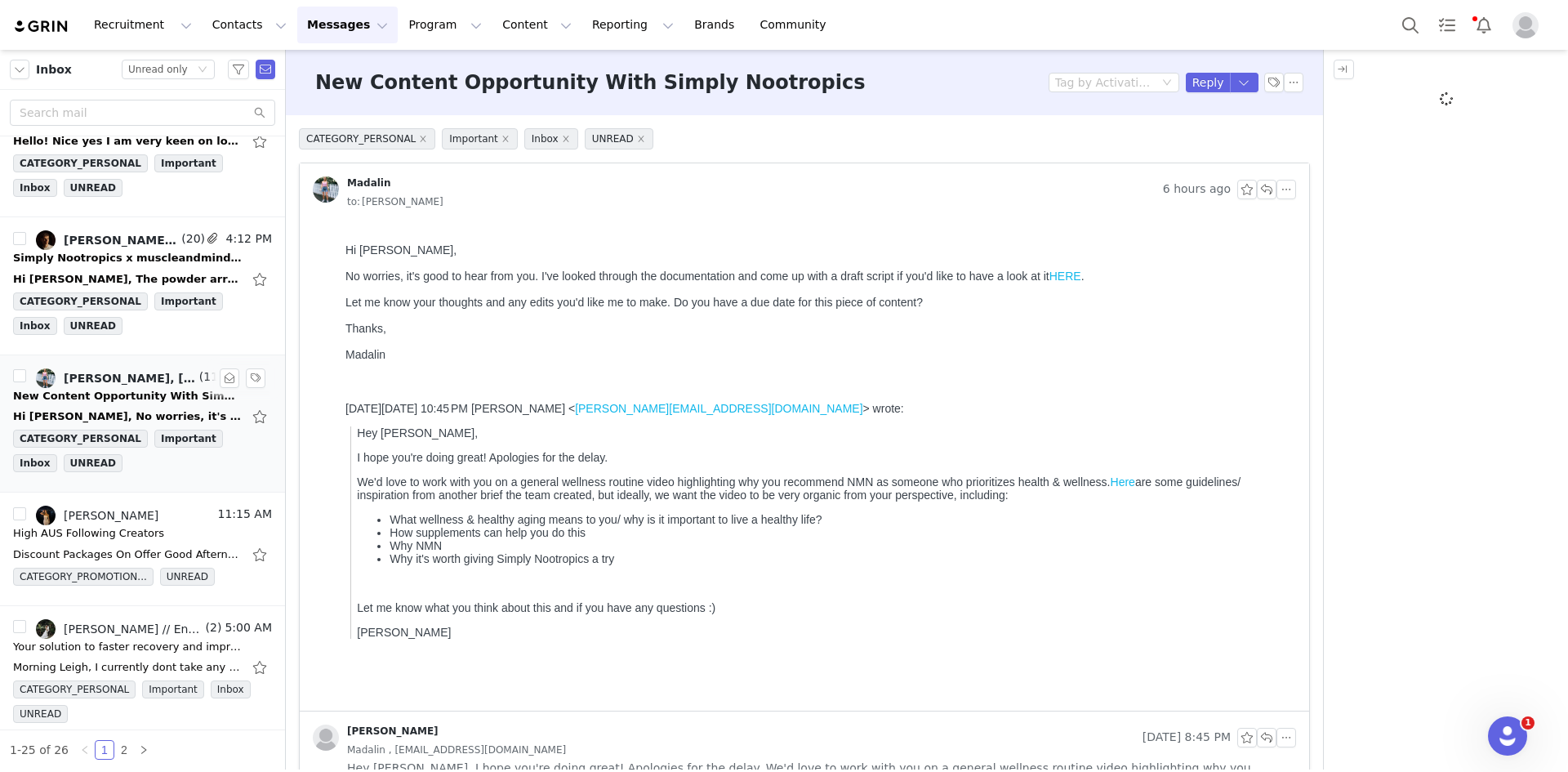
scroll to position [0, 0]
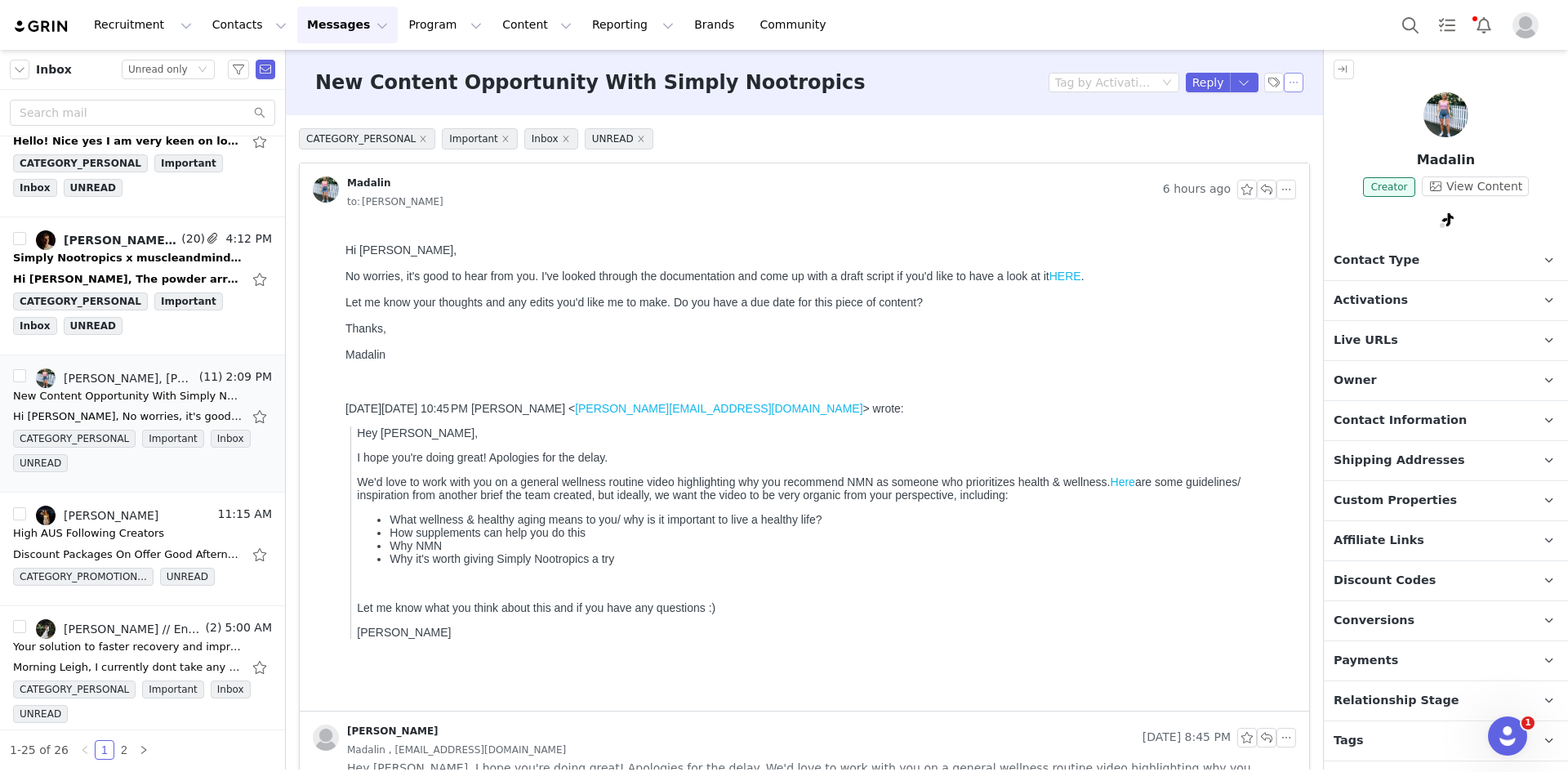
click at [1283, 77] on button "button" at bounding box center [1293, 83] width 20 height 20
click at [1284, 109] on li "Mark as unread" at bounding box center [1326, 112] width 109 height 26
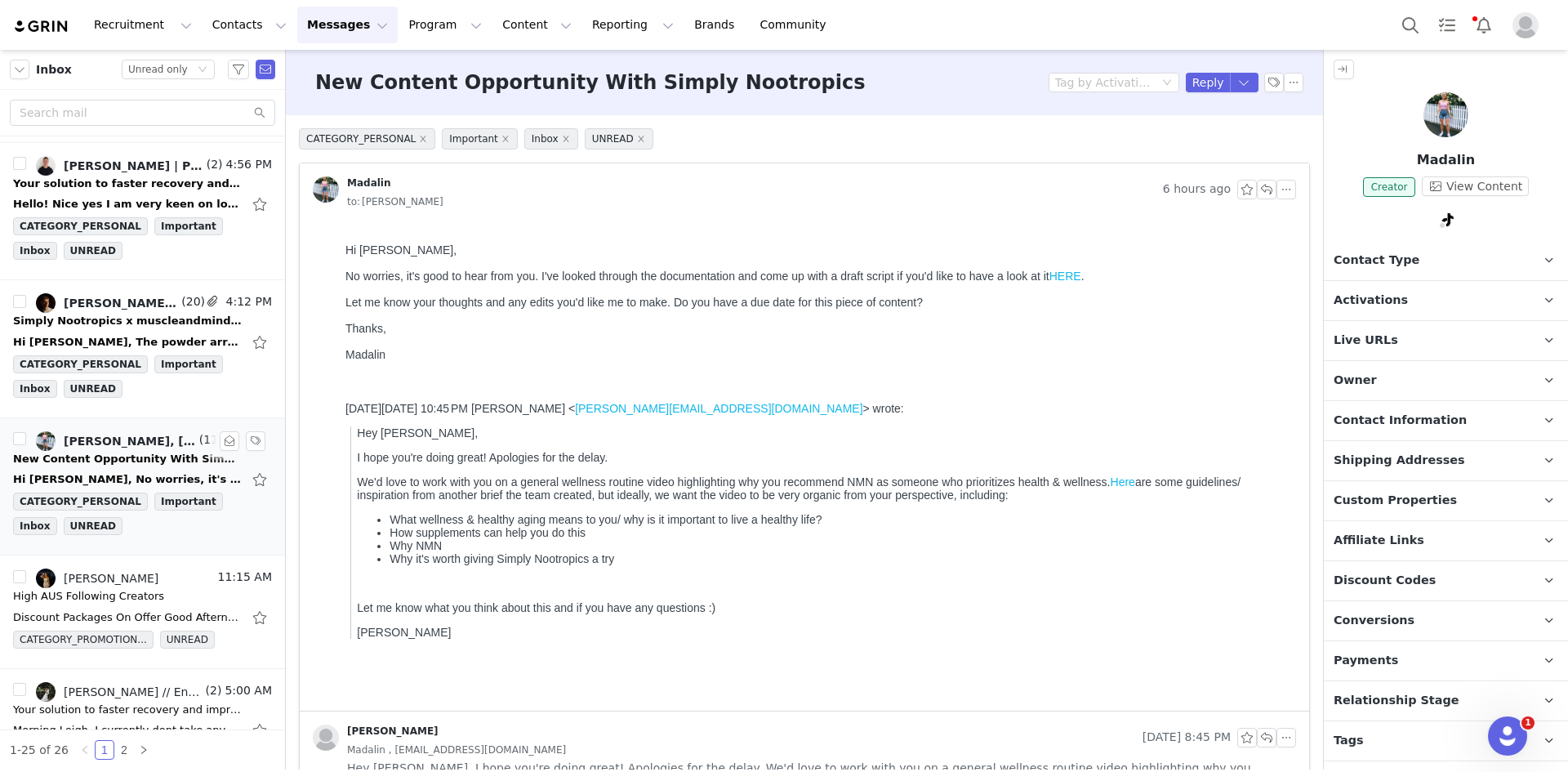
scroll to position [31, 0]
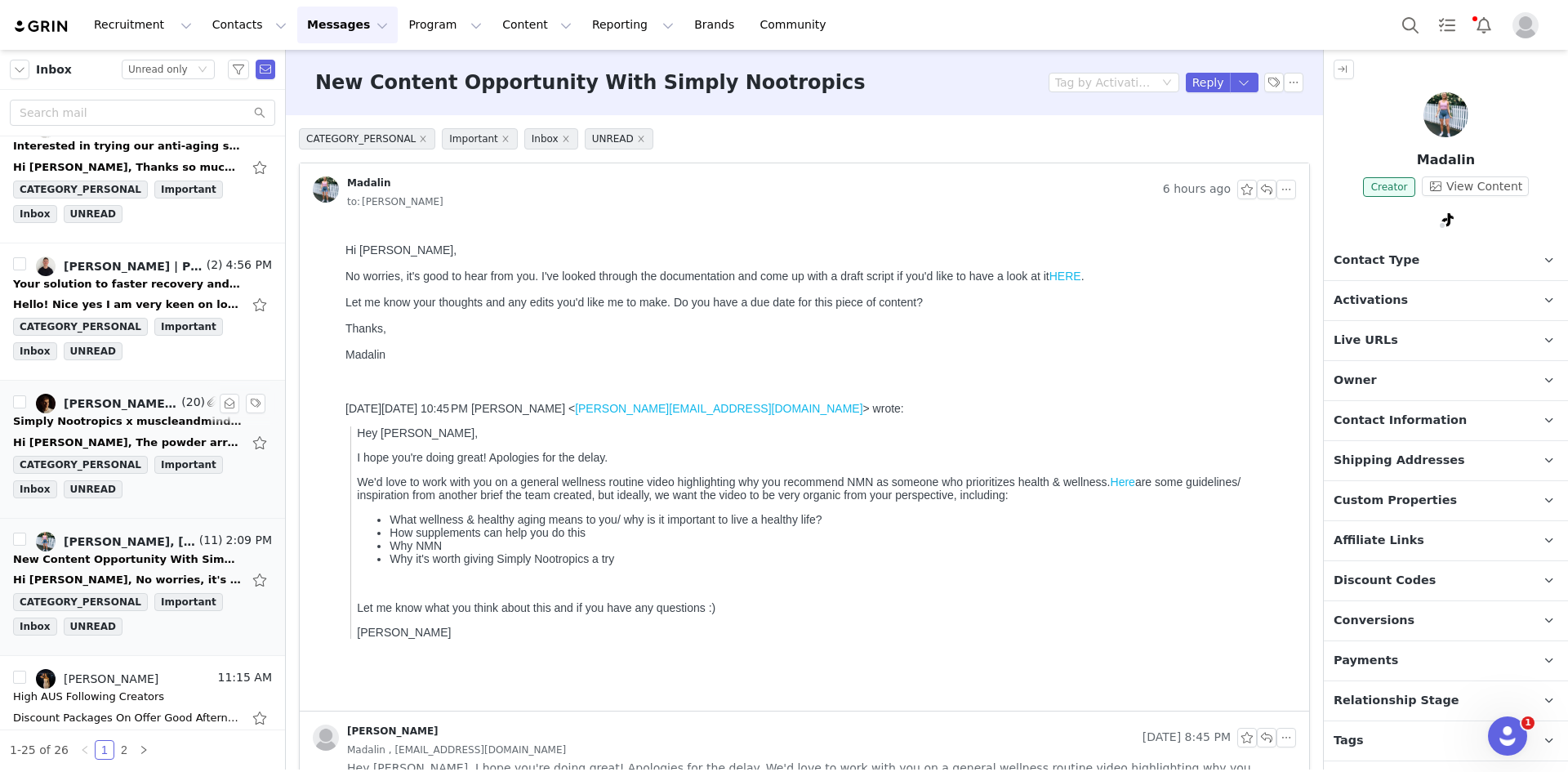
click at [122, 419] on div "Simply Nootropics x muscleandmindcoach - Let's Partner!" at bounding box center [128, 422] width 229 height 16
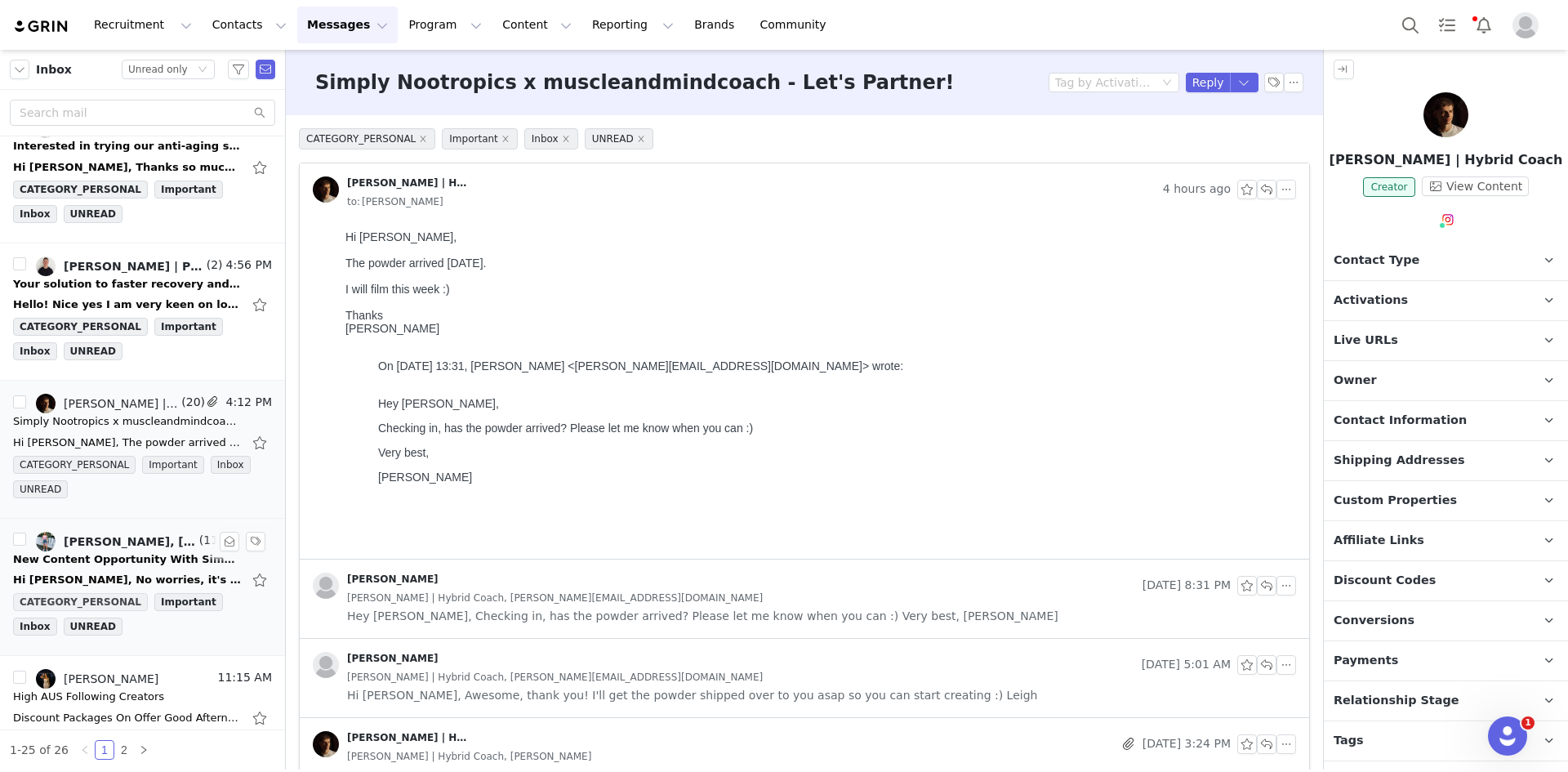
scroll to position [0, 0]
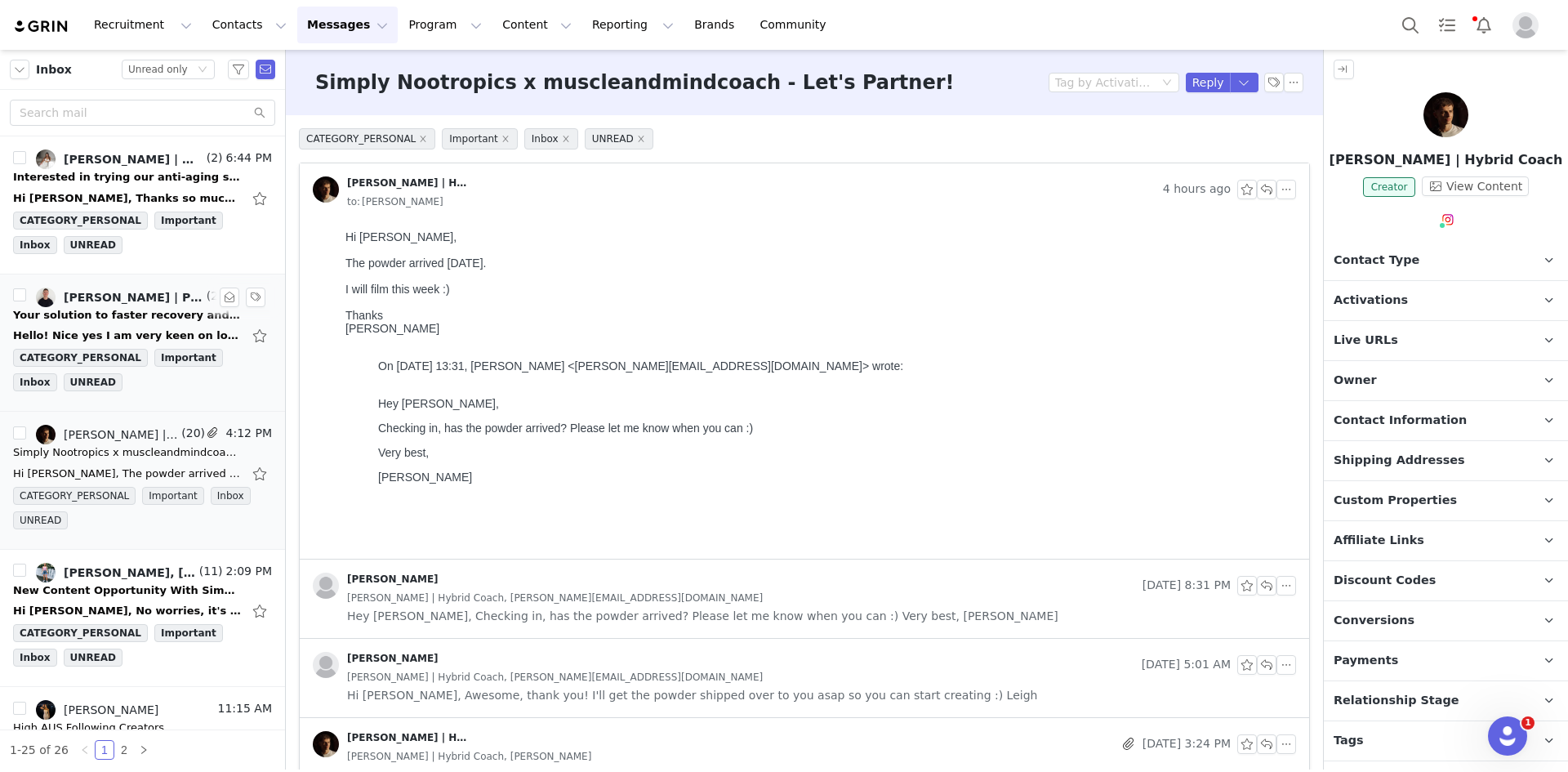
click at [122, 331] on div "Hello! Nice yes I am very keen on longevity for myself and my clients as well a…" at bounding box center [128, 336] width 229 height 16
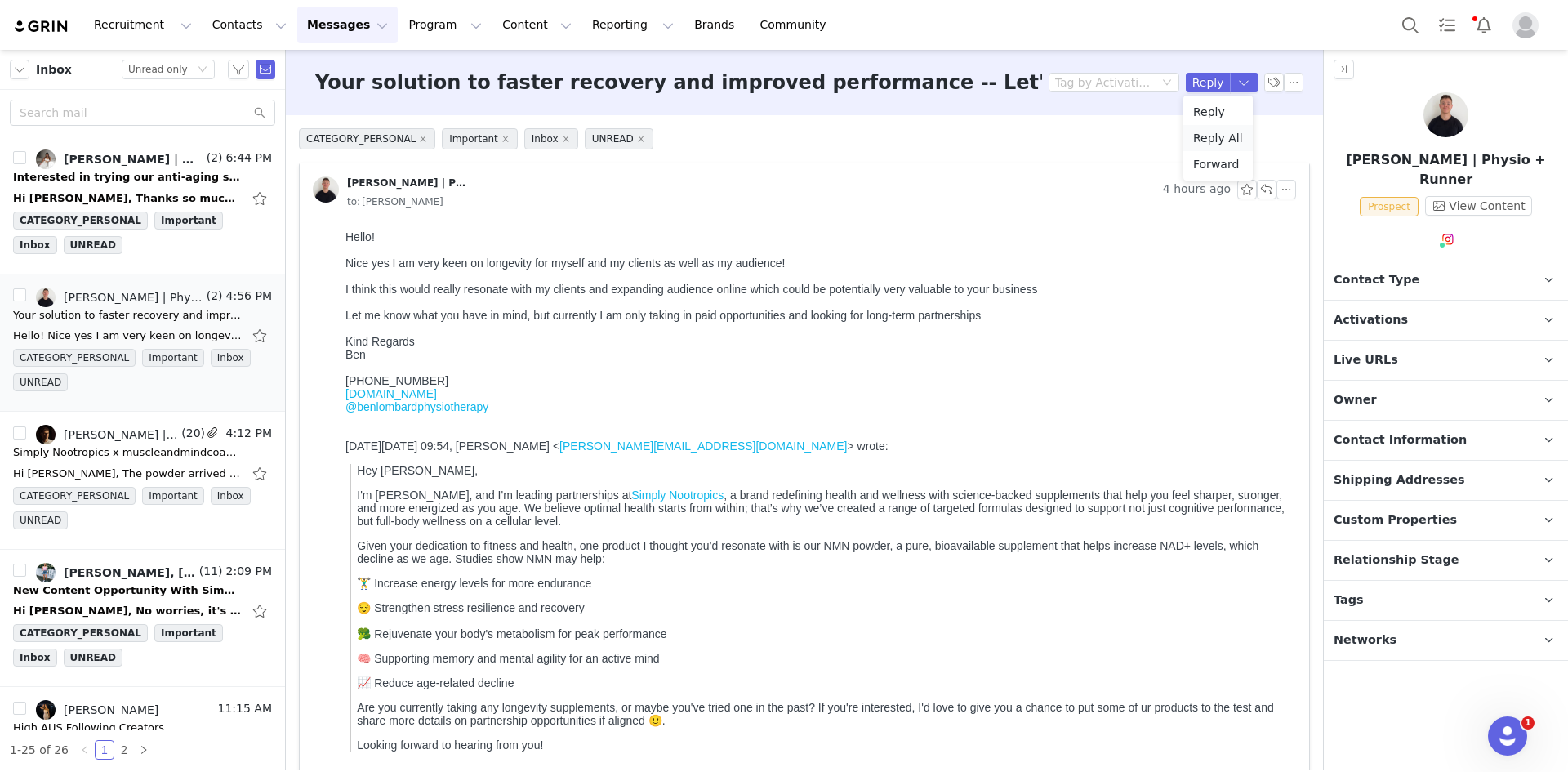
click at [1219, 132] on li "Reply All" at bounding box center [1218, 138] width 69 height 26
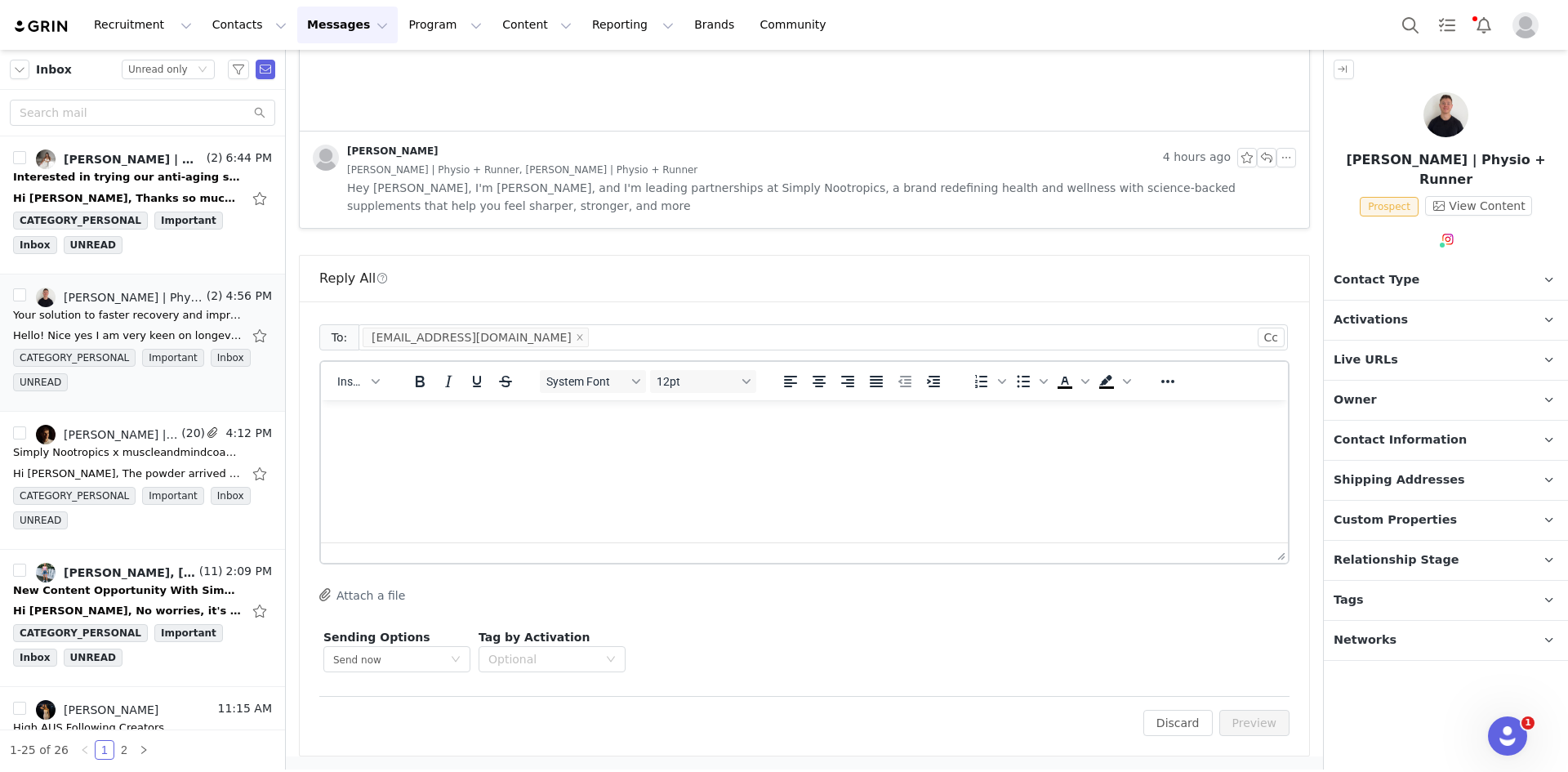
click at [341, 364] on div "Insert System Font 12pt To open the popup, press Shift+Enter To open the popup,…" at bounding box center [804, 381] width 967 height 39
click at [352, 378] on span "Insert" at bounding box center [351, 381] width 29 height 14
click at [424, 406] on div "Insert Template" at bounding box center [418, 410] width 147 height 20
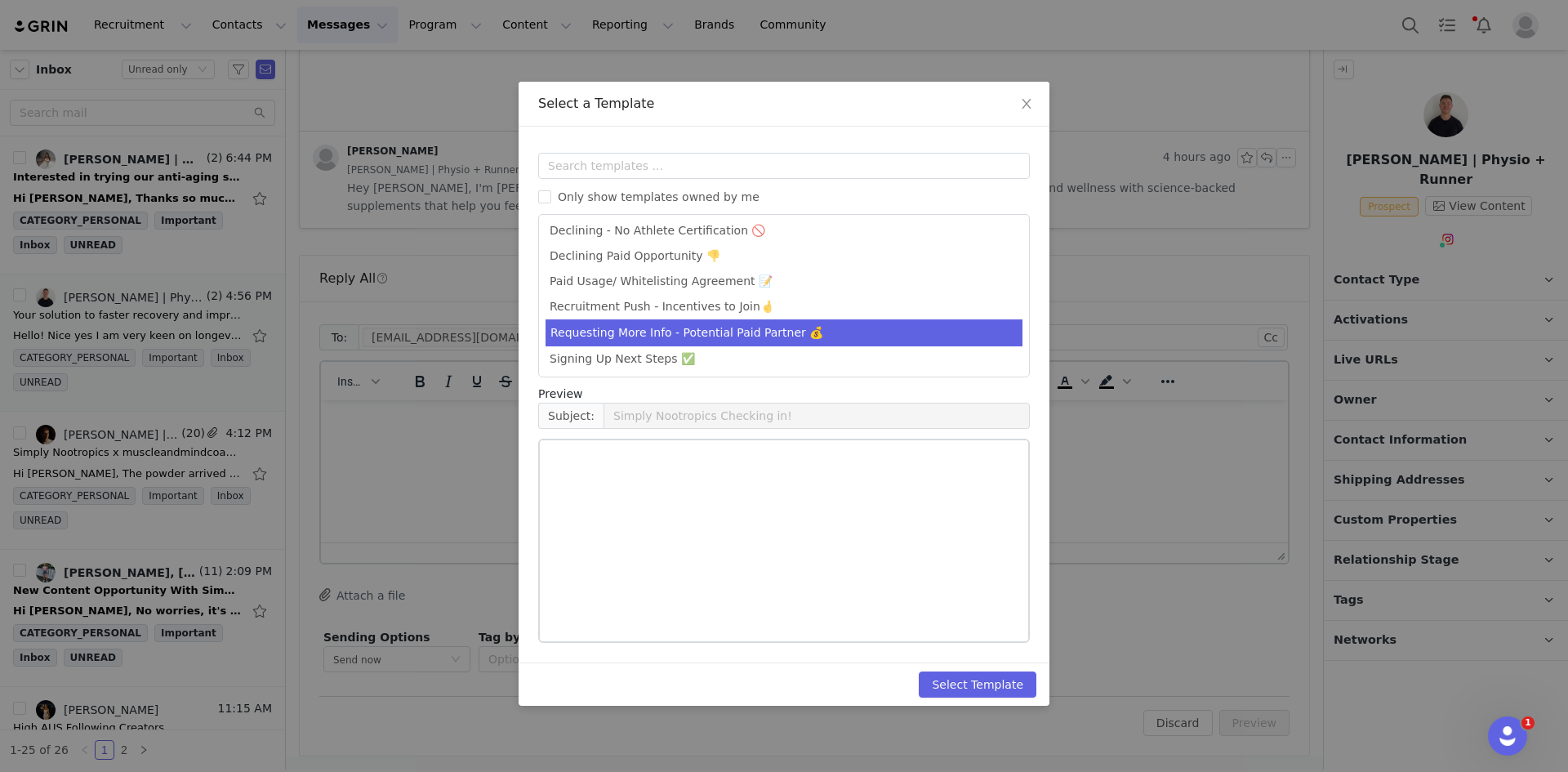
click at [643, 333] on li "Requesting More Info - Potential Paid Partner 💰" at bounding box center [784, 333] width 477 height 27
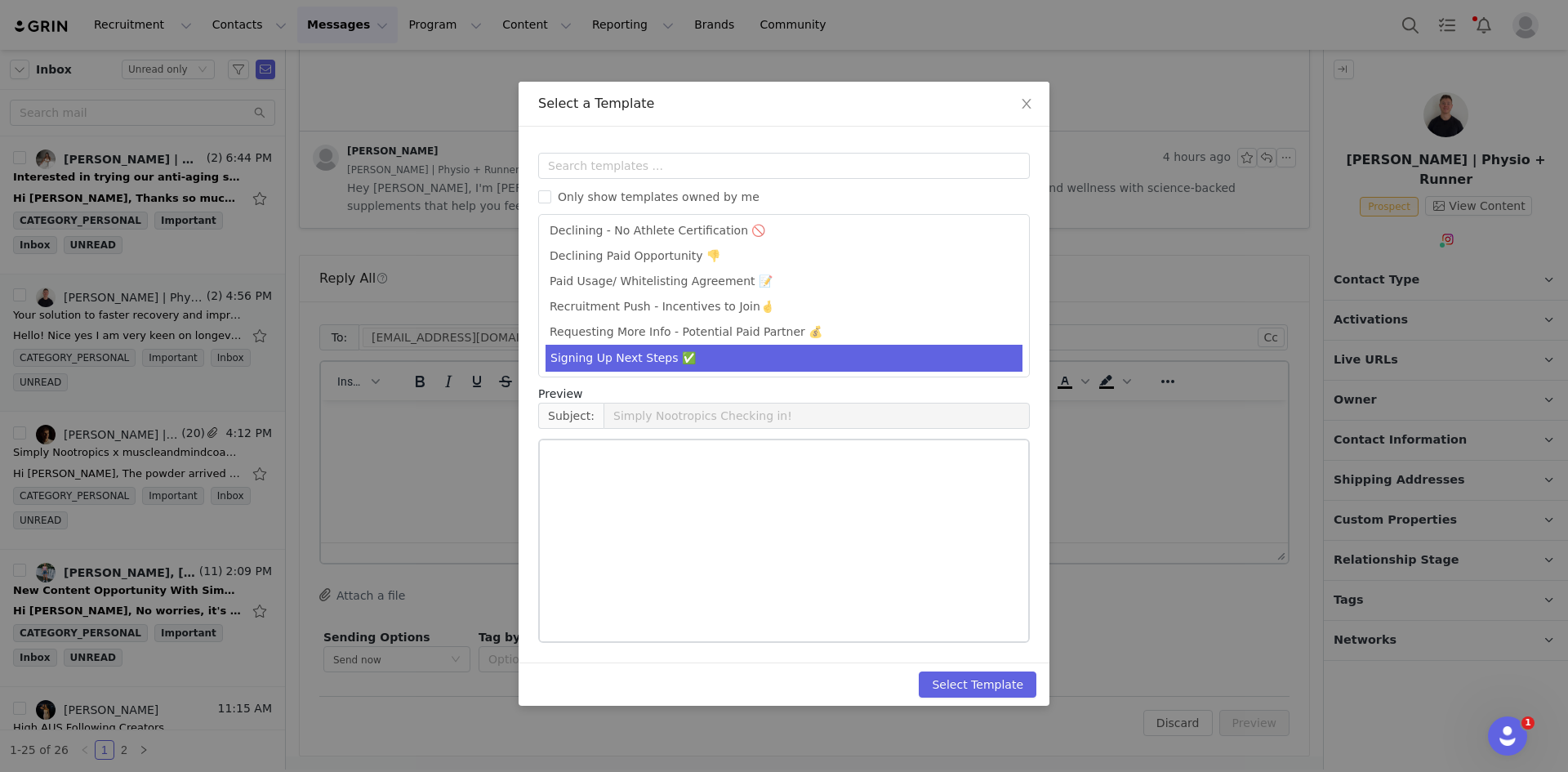
type input "Let's Partner!"
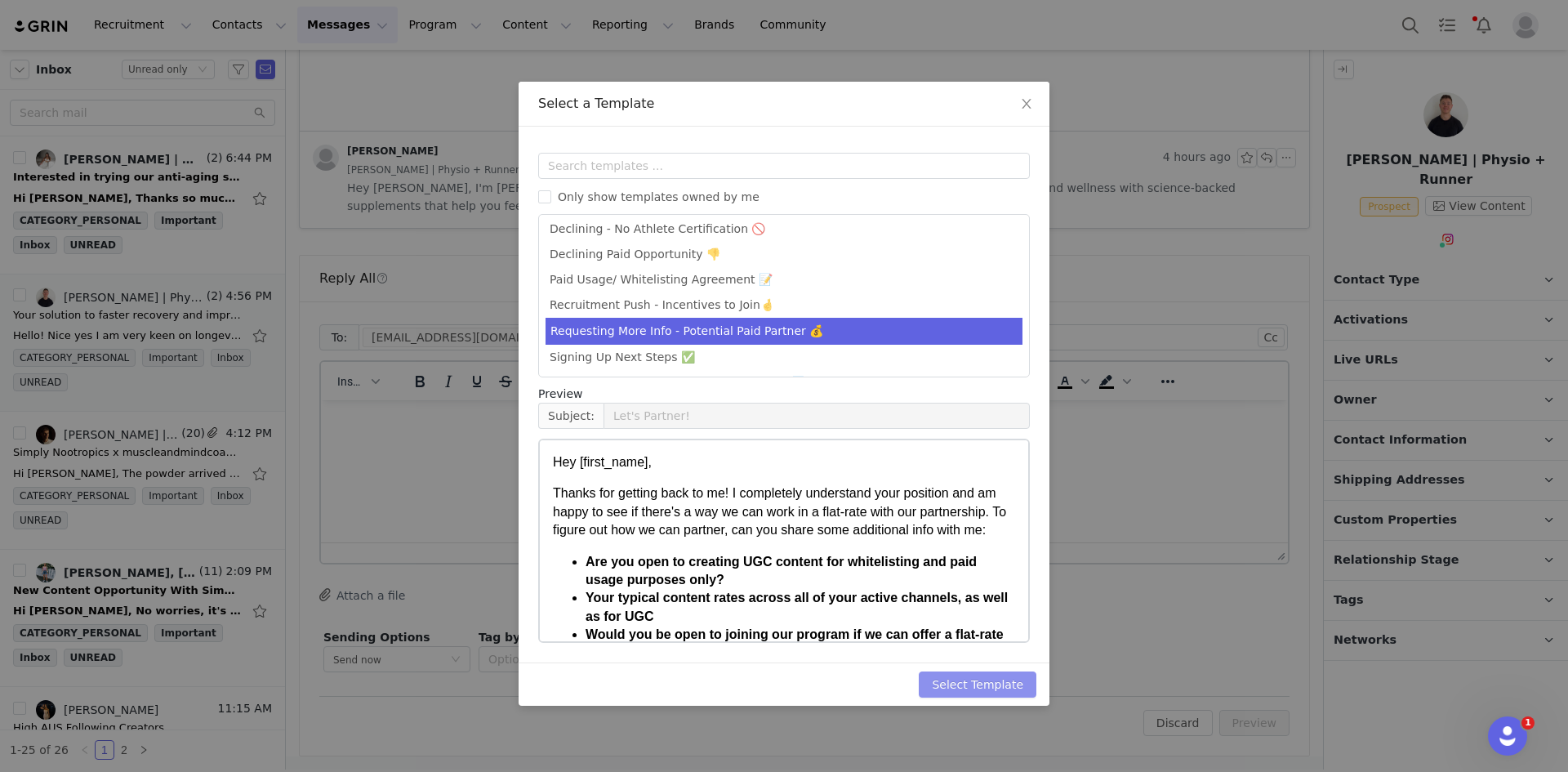
click at [1007, 686] on button "Select Template" at bounding box center [977, 684] width 118 height 26
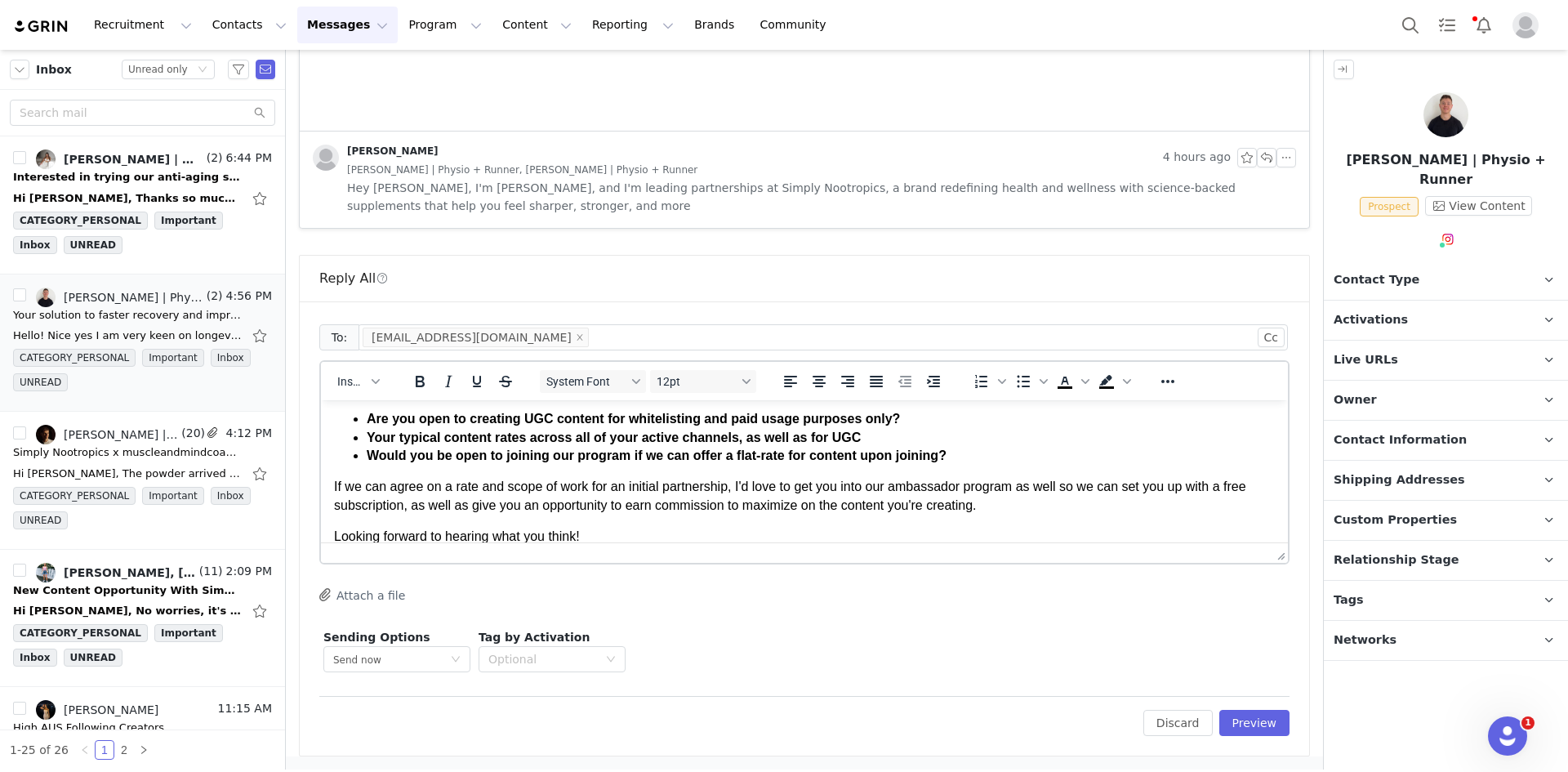
scroll to position [182, 0]
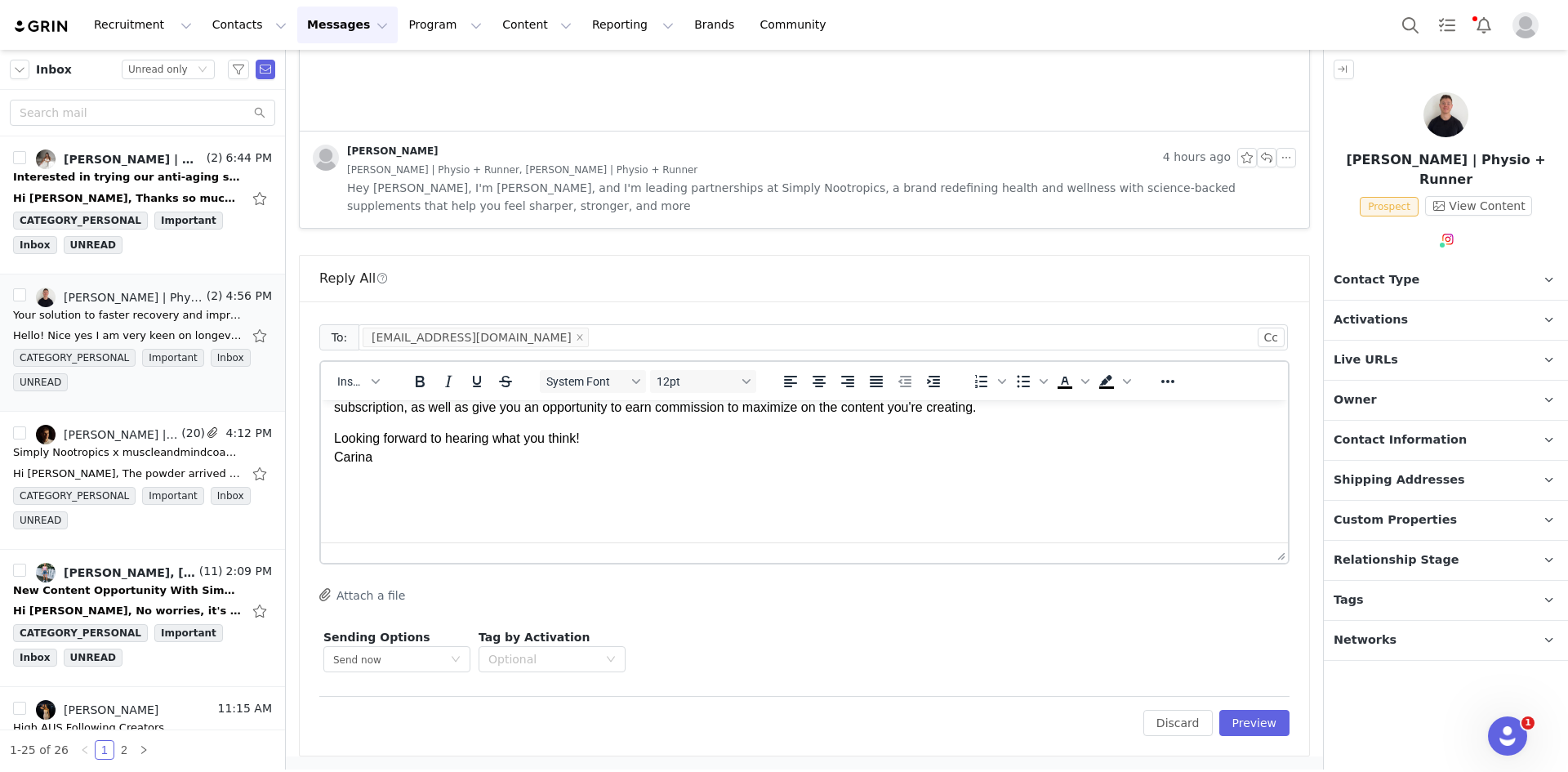
click at [356, 449] on span "Looking forward to hearing what you think! [GEOGRAPHIC_DATA]" at bounding box center [457, 447] width 246 height 32
click at [356, 448] on span "Looking forward to hearing what you think! [GEOGRAPHIC_DATA]" at bounding box center [457, 447] width 246 height 32
click at [356, 449] on span "Looking forward to hearing what you think! [GEOGRAPHIC_DATA]" at bounding box center [457, 447] width 246 height 32
click at [1235, 717] on button "Preview" at bounding box center [1255, 722] width 71 height 26
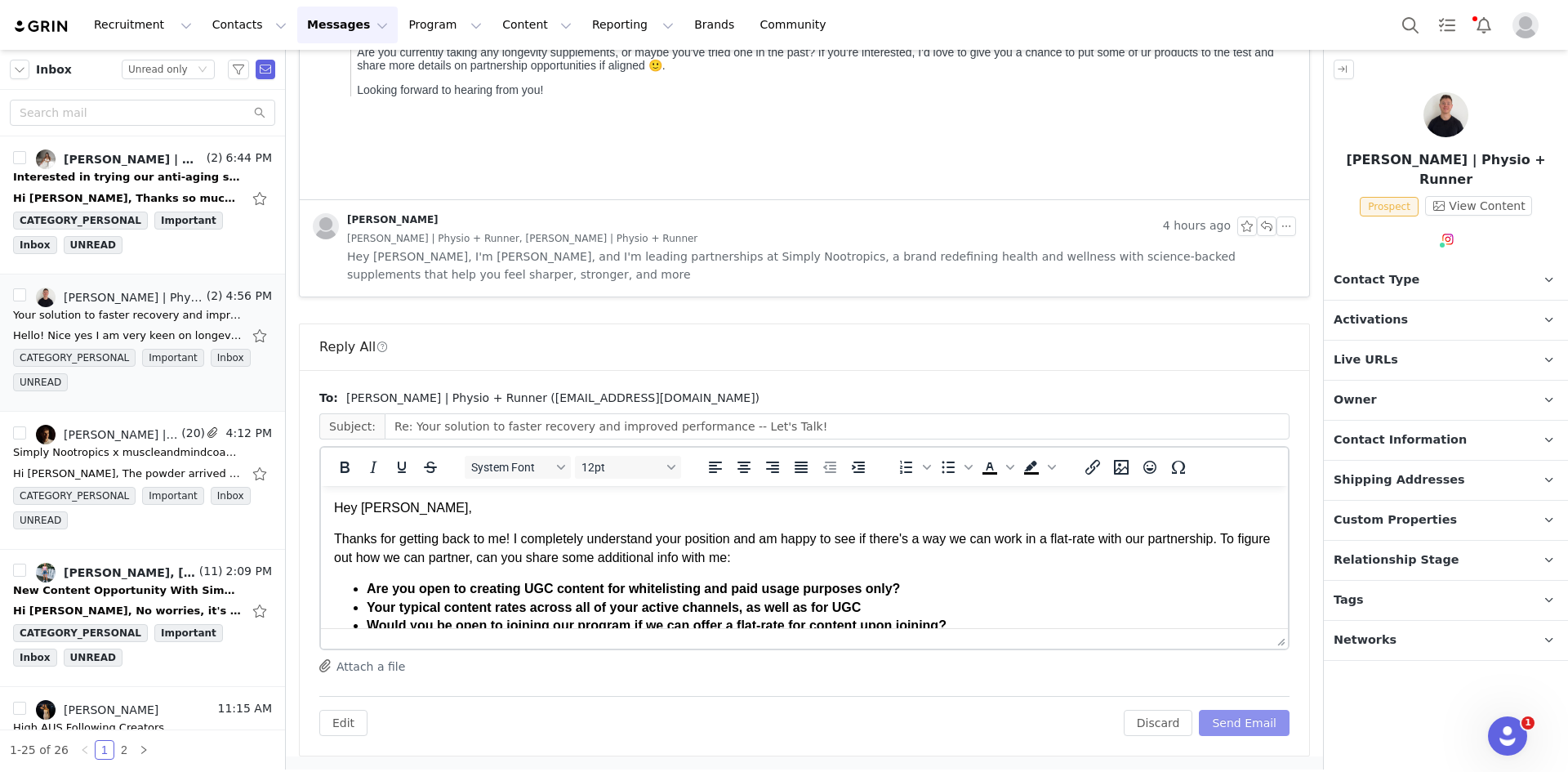
scroll to position [0, 0]
click at [1235, 717] on button "Send Email" at bounding box center [1244, 722] width 91 height 26
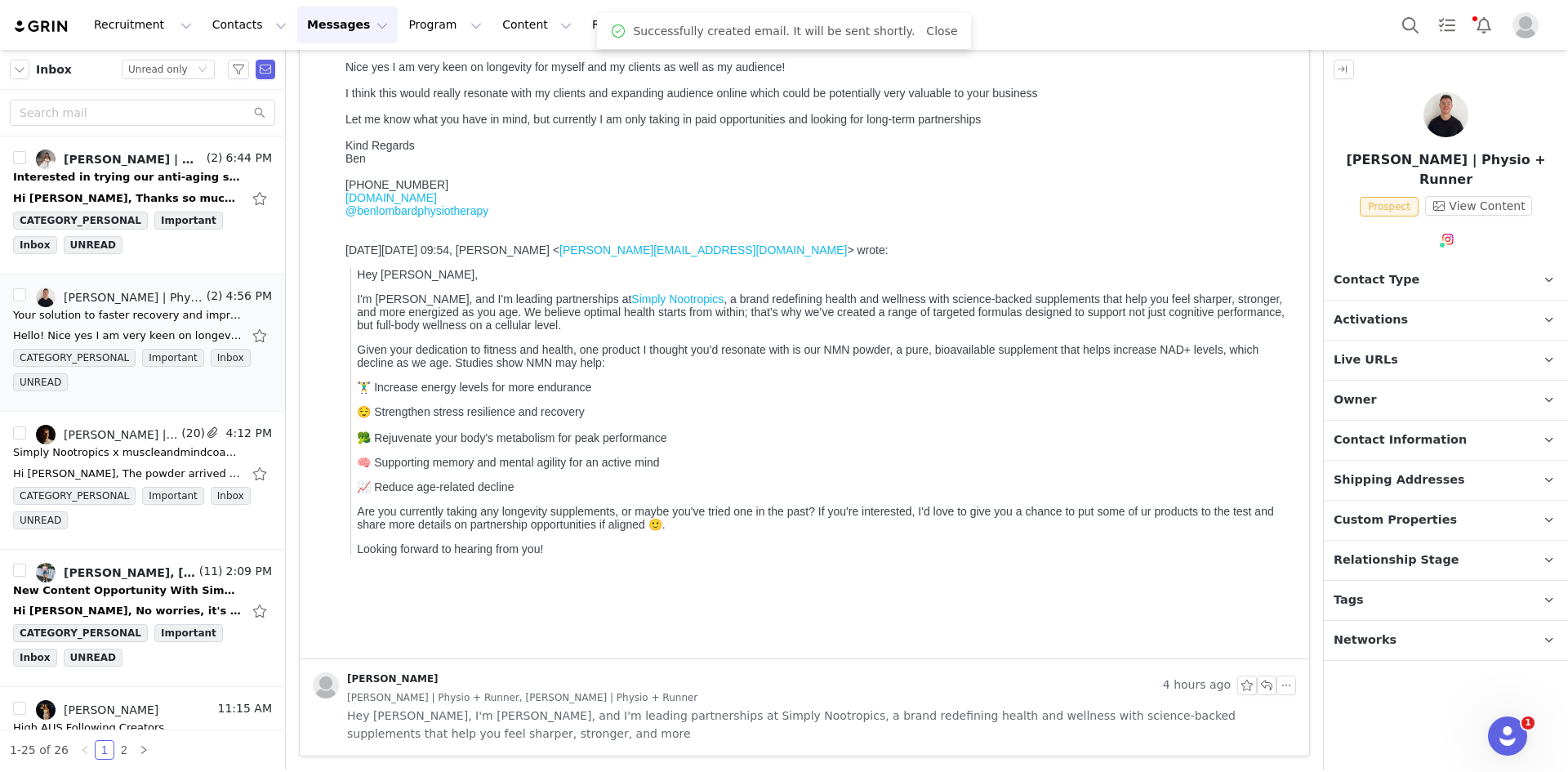
scroll to position [196, 0]
click at [129, 149] on li "[PERSON_NAME] | بتول, [PERSON_NAME] (2) 6:44 PM Interested in trying our anti-a…" at bounding box center [142, 204] width 285 height 138
click at [116, 167] on link "[PERSON_NAME] | بتول, [PERSON_NAME]" at bounding box center [120, 159] width 168 height 20
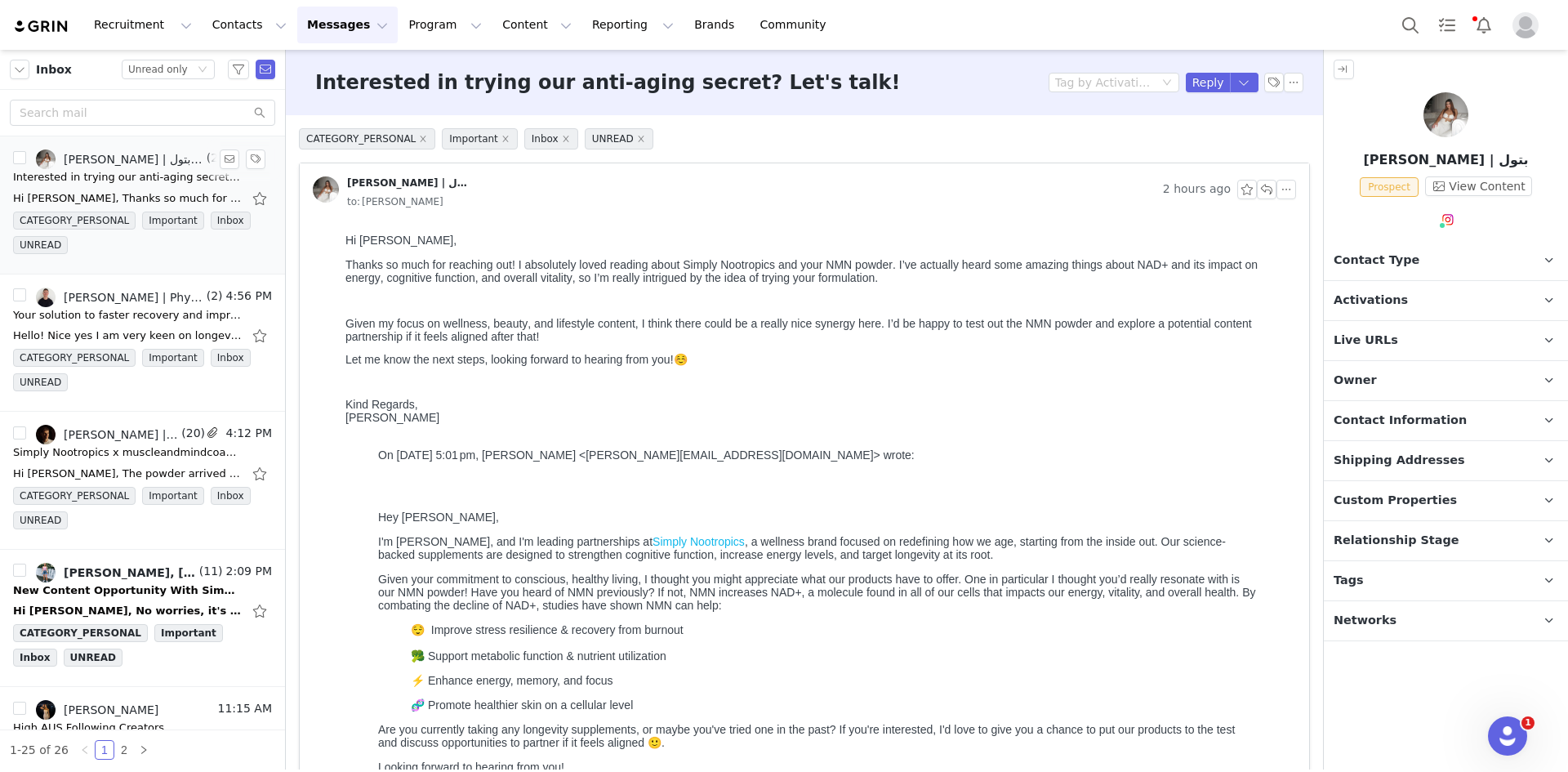
scroll to position [0, 0]
click at [1233, 89] on button "button" at bounding box center [1244, 83] width 30 height 20
click at [1229, 83] on button "button" at bounding box center [1244, 83] width 30 height 20
click at [1222, 129] on li "Reply All" at bounding box center [1218, 138] width 69 height 26
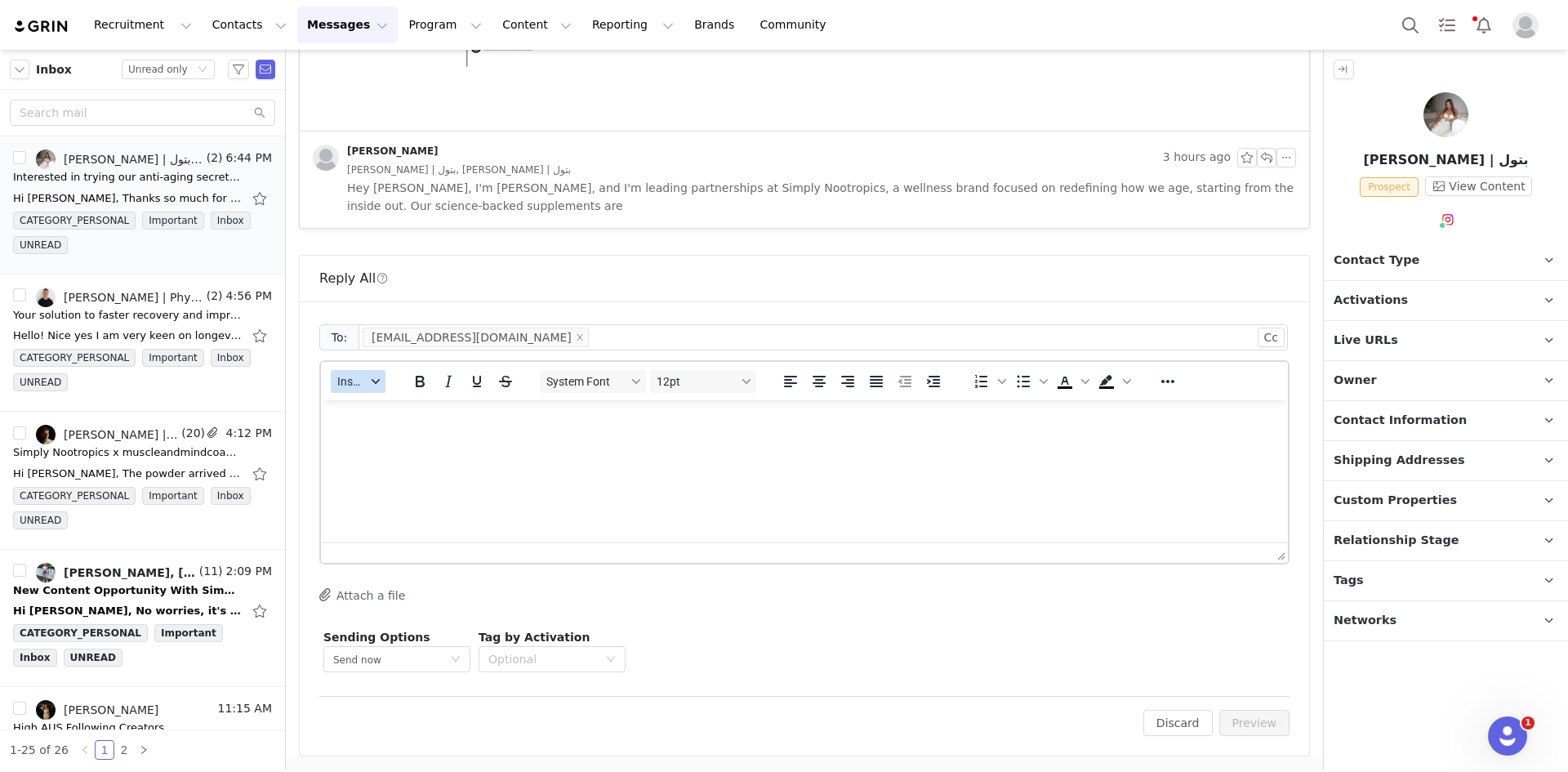
click at [335, 381] on button "Insert" at bounding box center [358, 381] width 55 height 23
click at [401, 418] on div "Insert Template" at bounding box center [418, 410] width 147 height 20
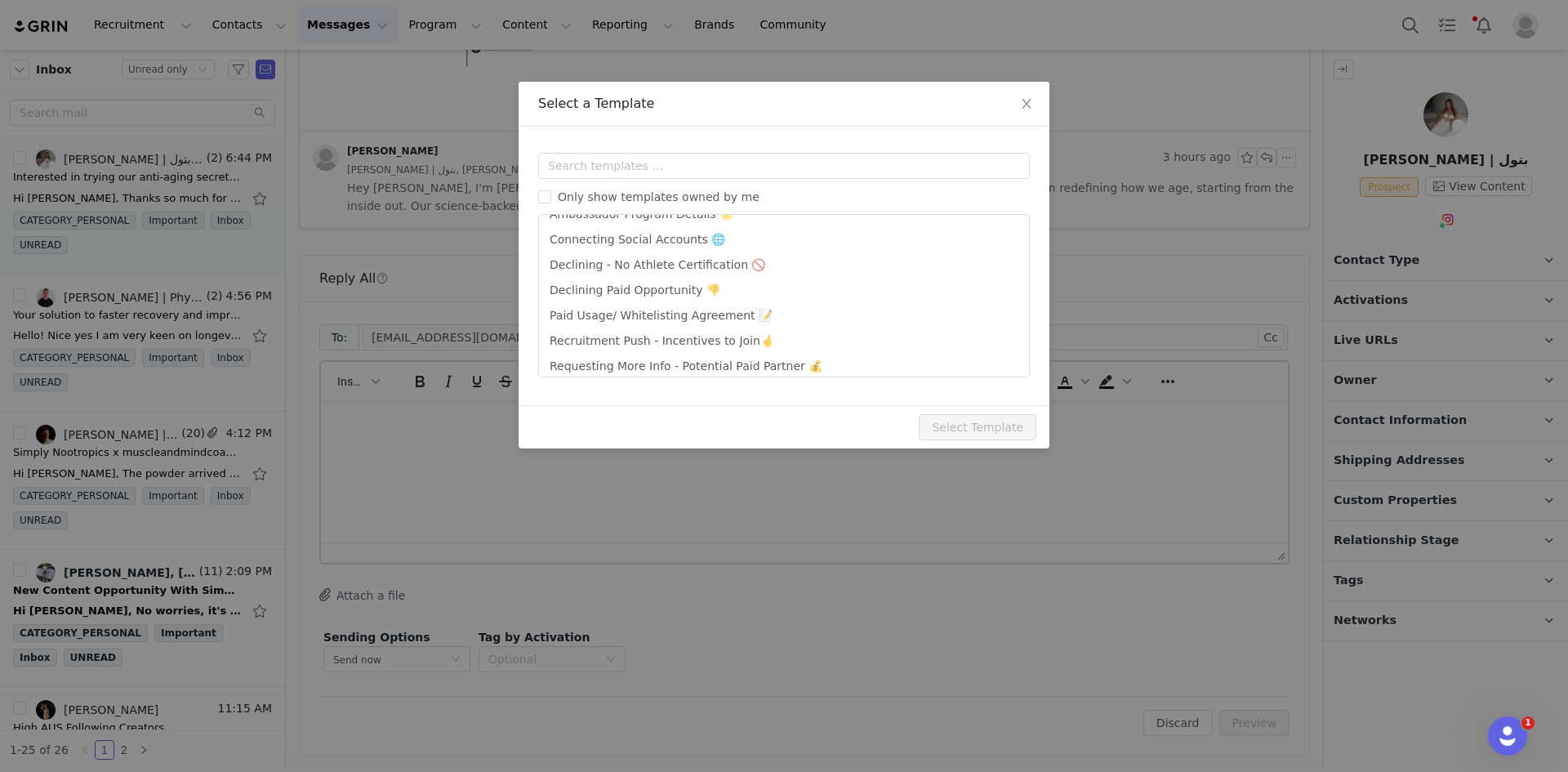
scroll to position [106, 0]
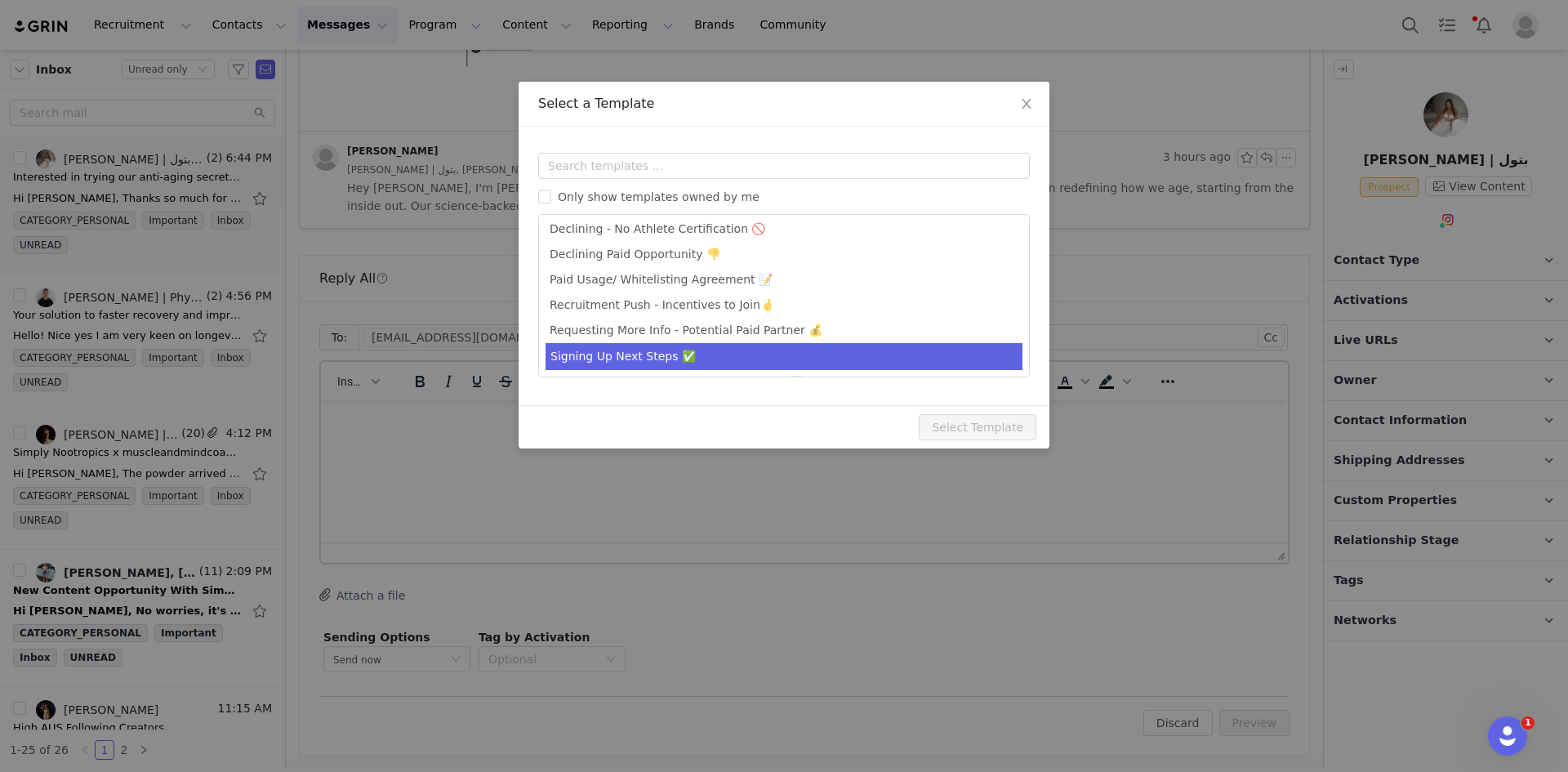
click at [612, 363] on li "Signing Up Next Steps ✅" at bounding box center [784, 357] width 477 height 27
type input "Hey from Simply Nootropics -- Let's Partner!"
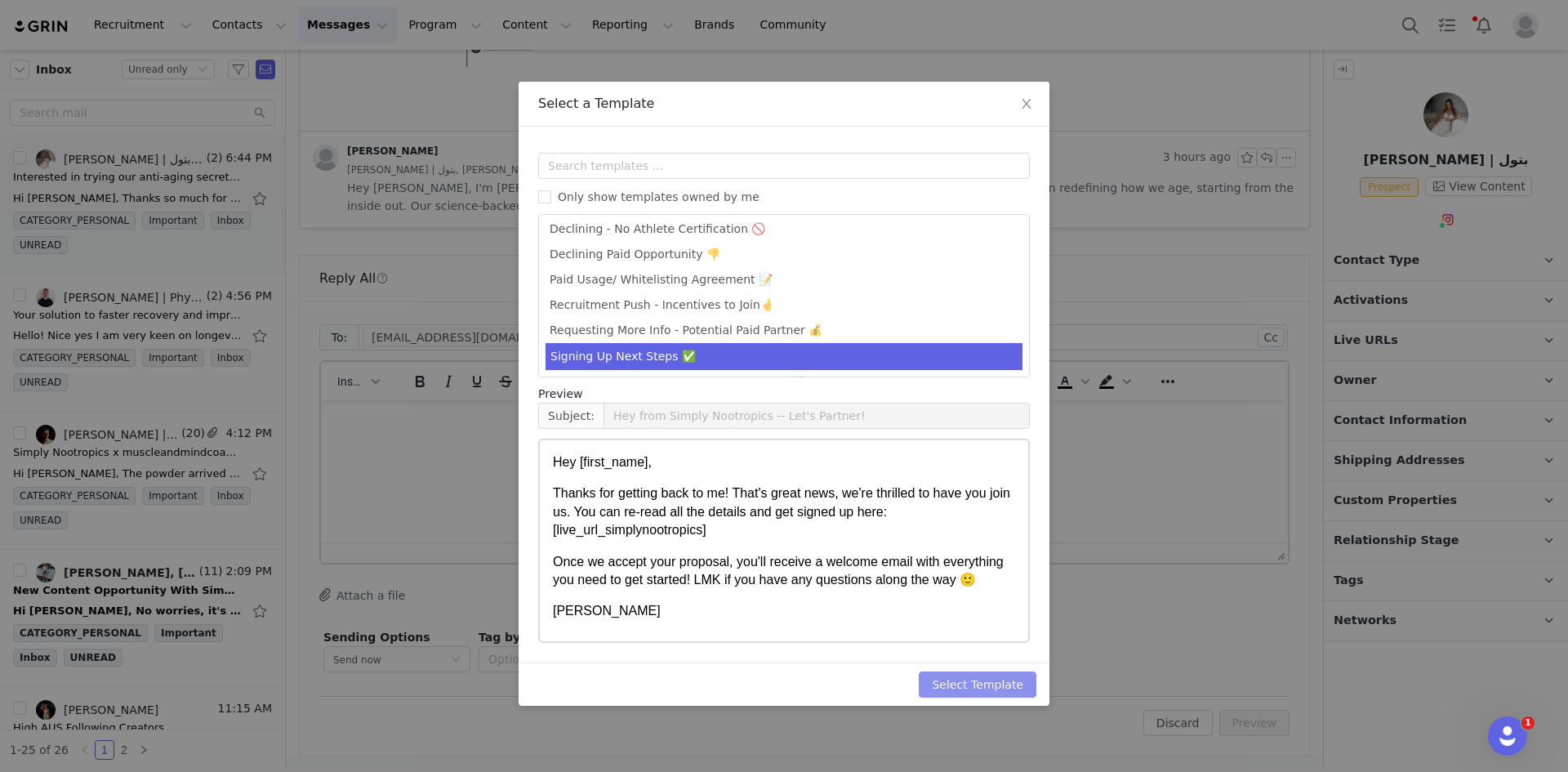
click at [968, 679] on button "Select Template" at bounding box center [977, 684] width 118 height 26
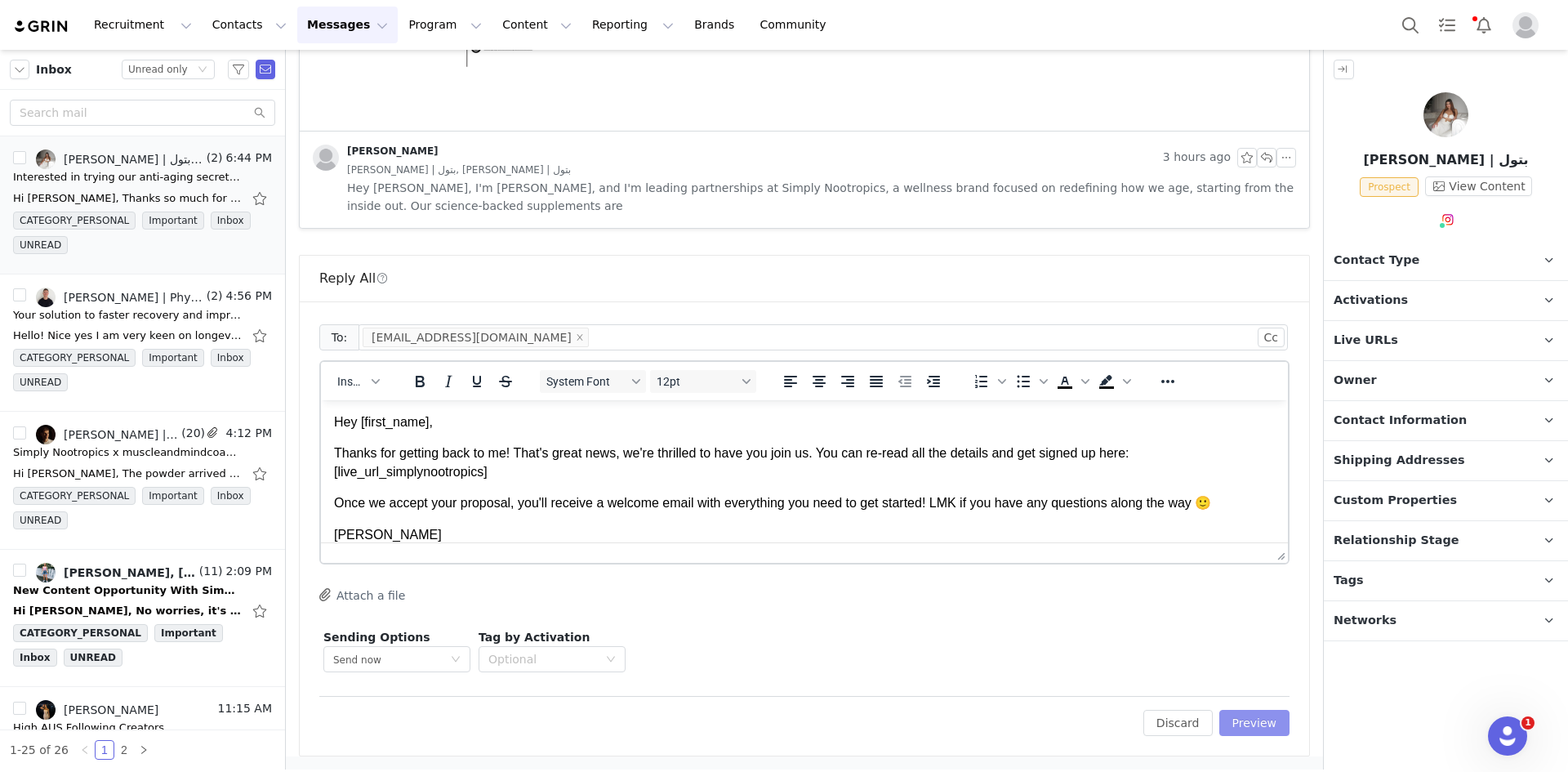
click at [1252, 724] on button "Preview" at bounding box center [1255, 722] width 71 height 26
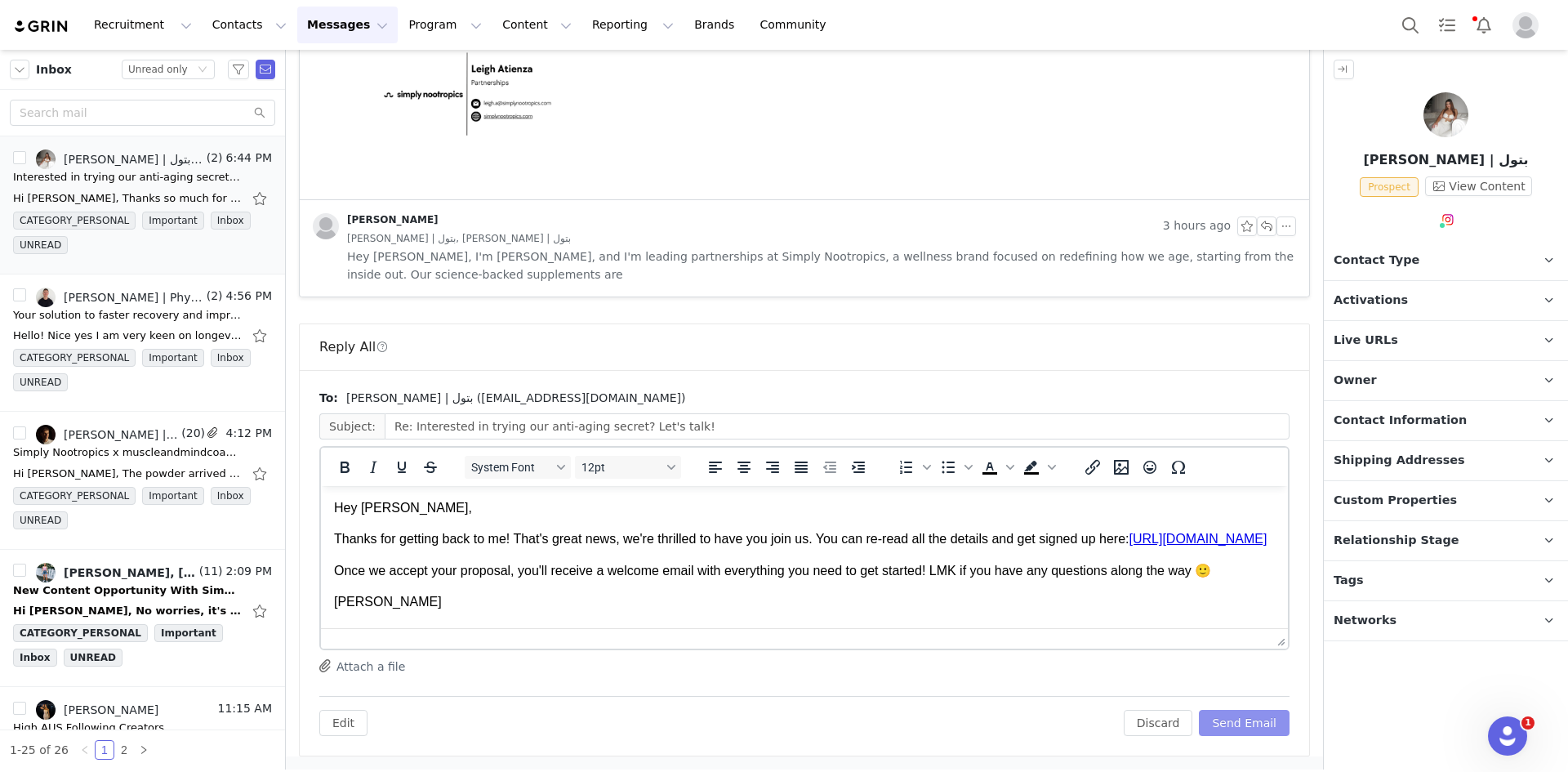
click at [1252, 724] on button "Send Email" at bounding box center [1244, 722] width 91 height 26
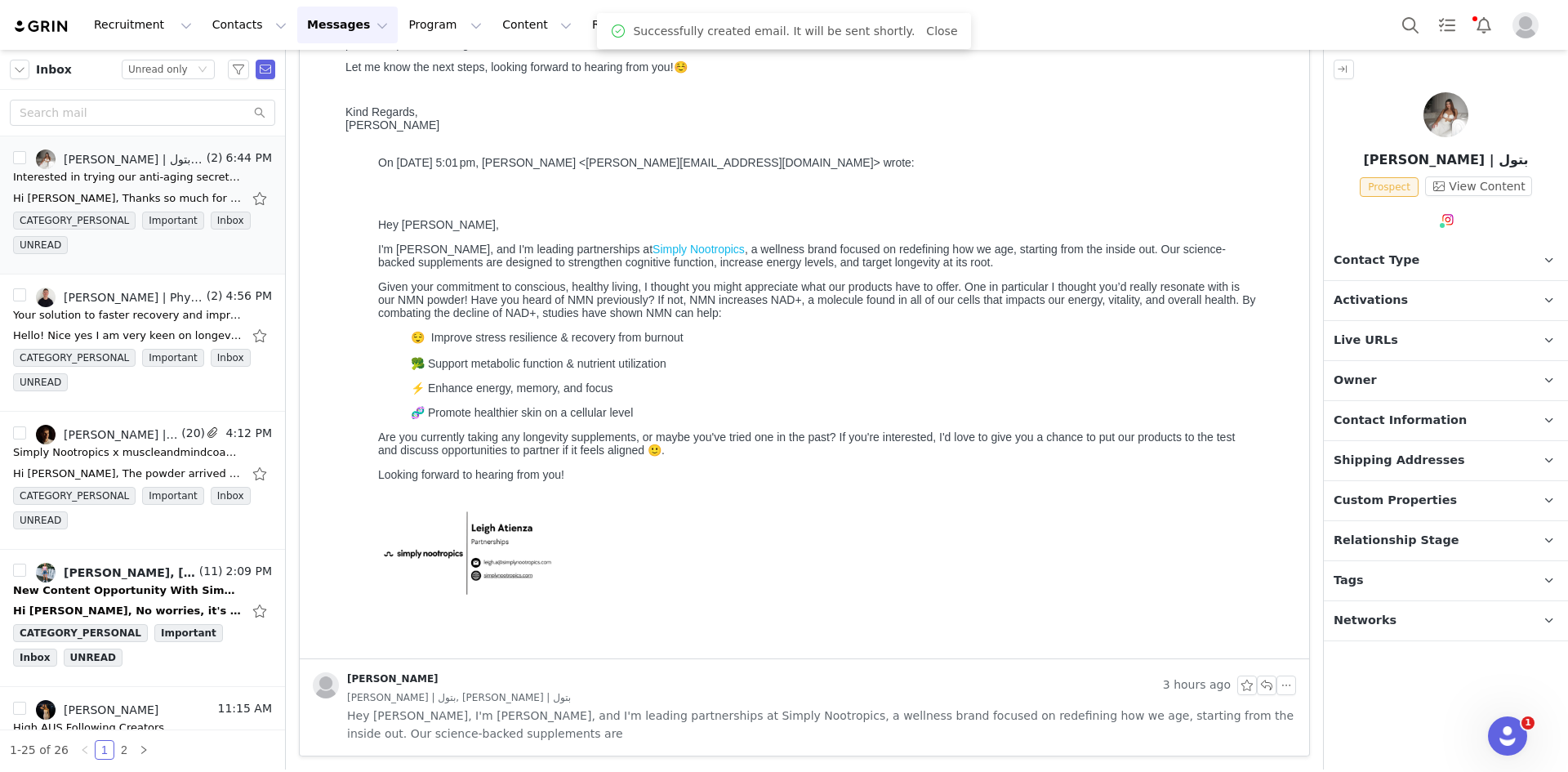
scroll to position [293, 0]
click at [248, 34] on button "Contacts Contacts" at bounding box center [249, 24] width 94 height 37
click at [233, 105] on p "Prospects" at bounding box center [227, 102] width 55 height 17
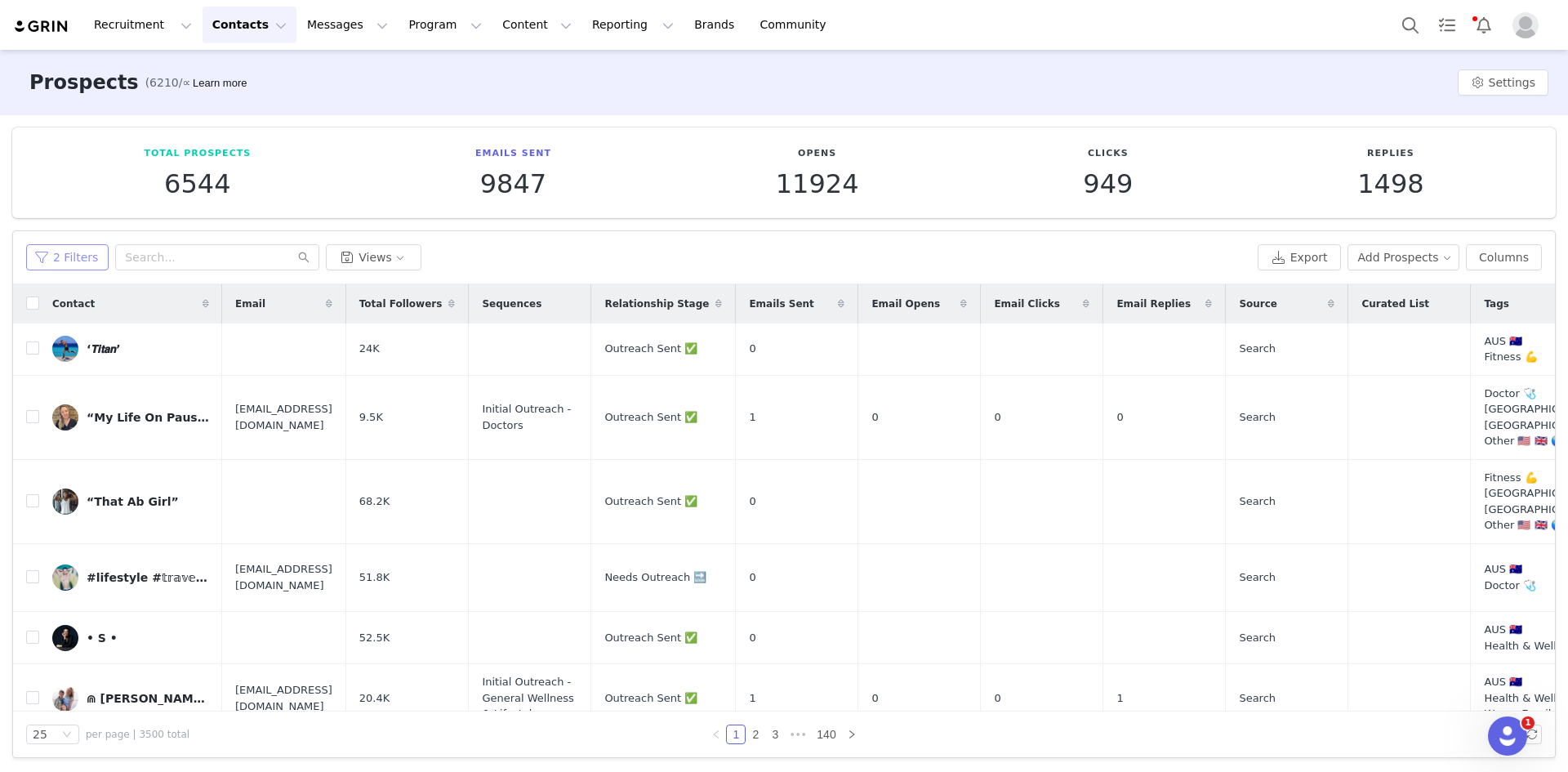
click at [79, 254] on button "2 Filters" at bounding box center [68, 257] width 83 height 26
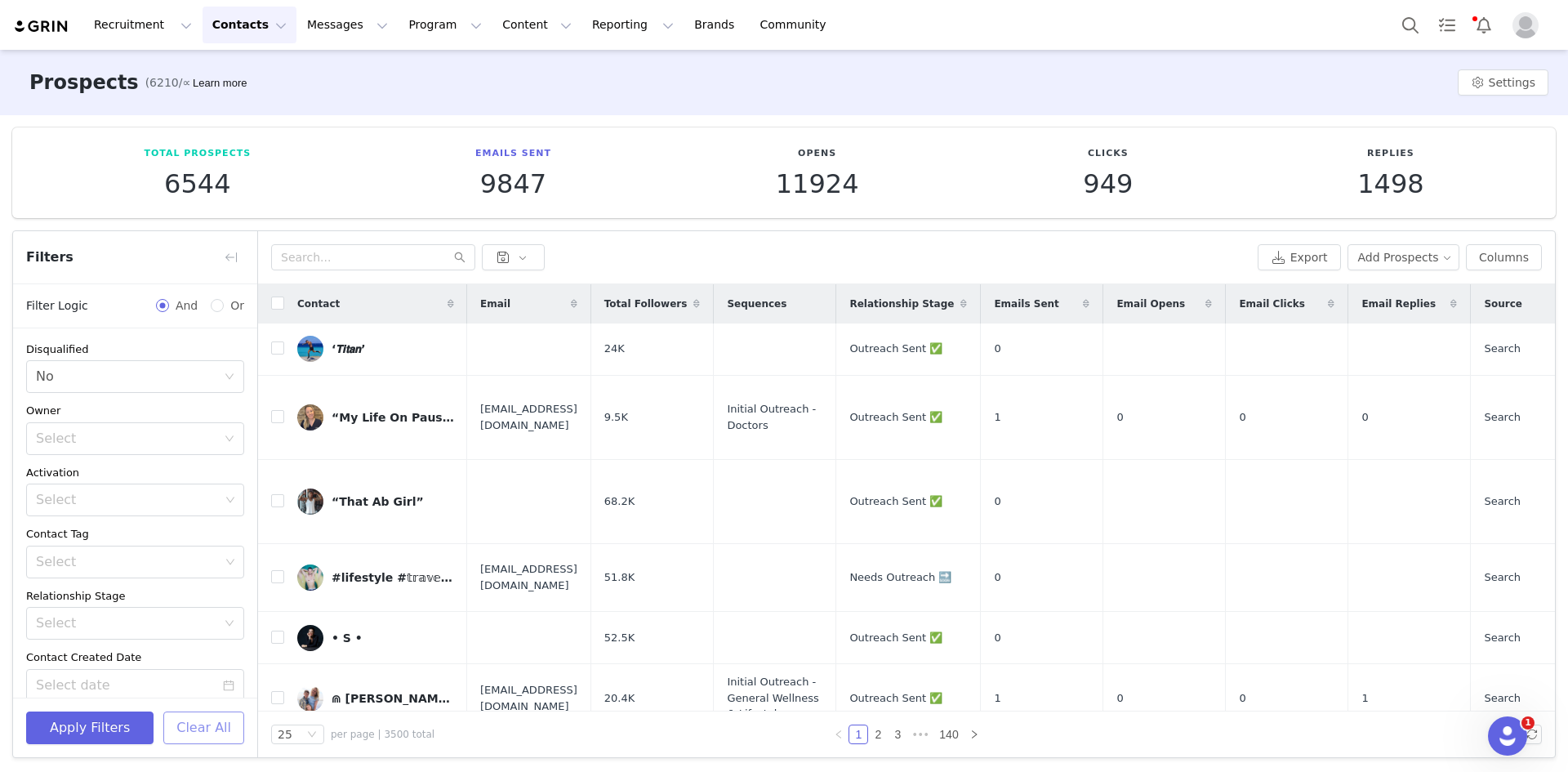
click at [207, 720] on button "Clear All" at bounding box center [204, 728] width 81 height 32
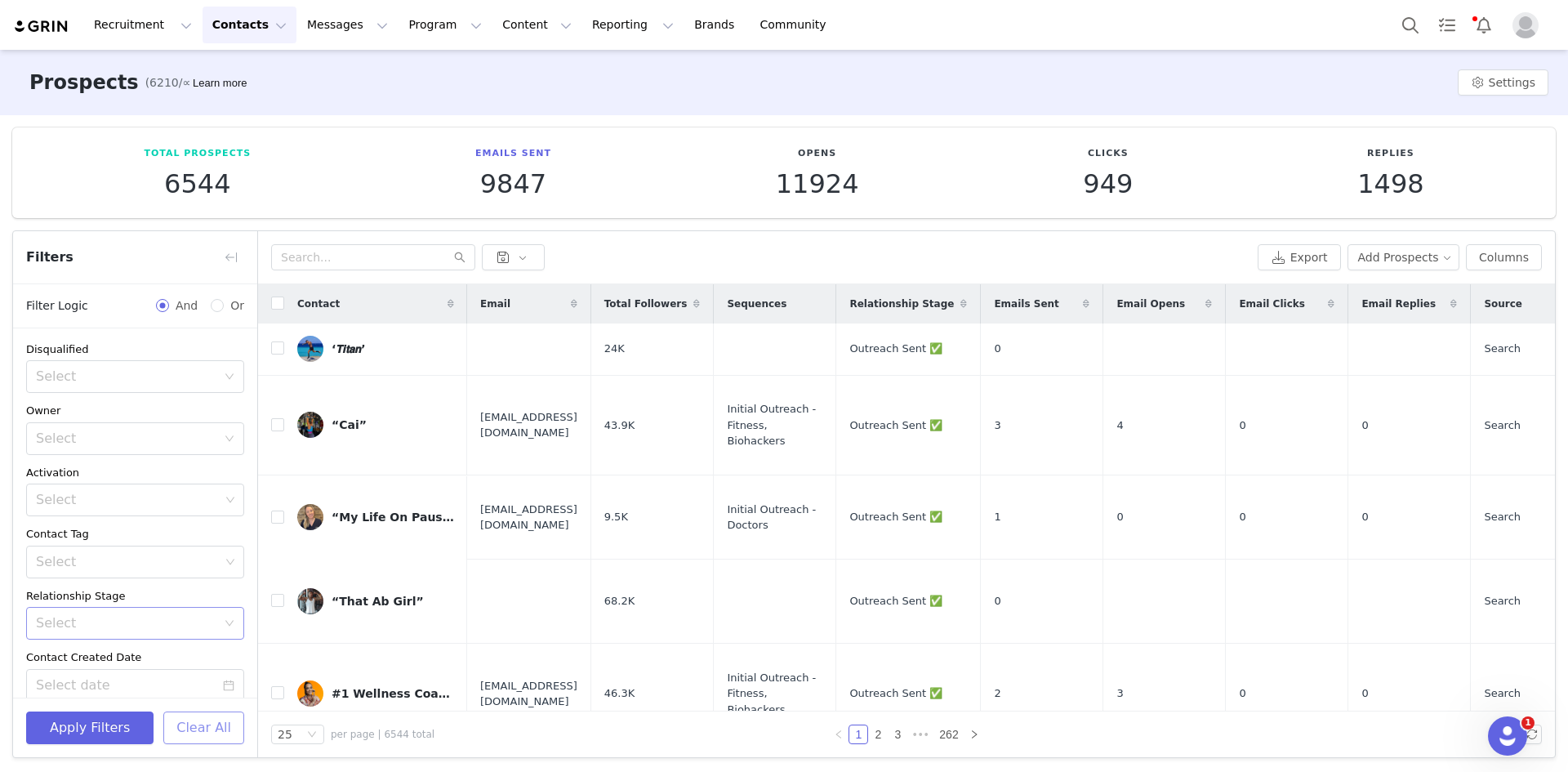
click at [153, 625] on div "Select" at bounding box center [126, 623] width 180 height 16
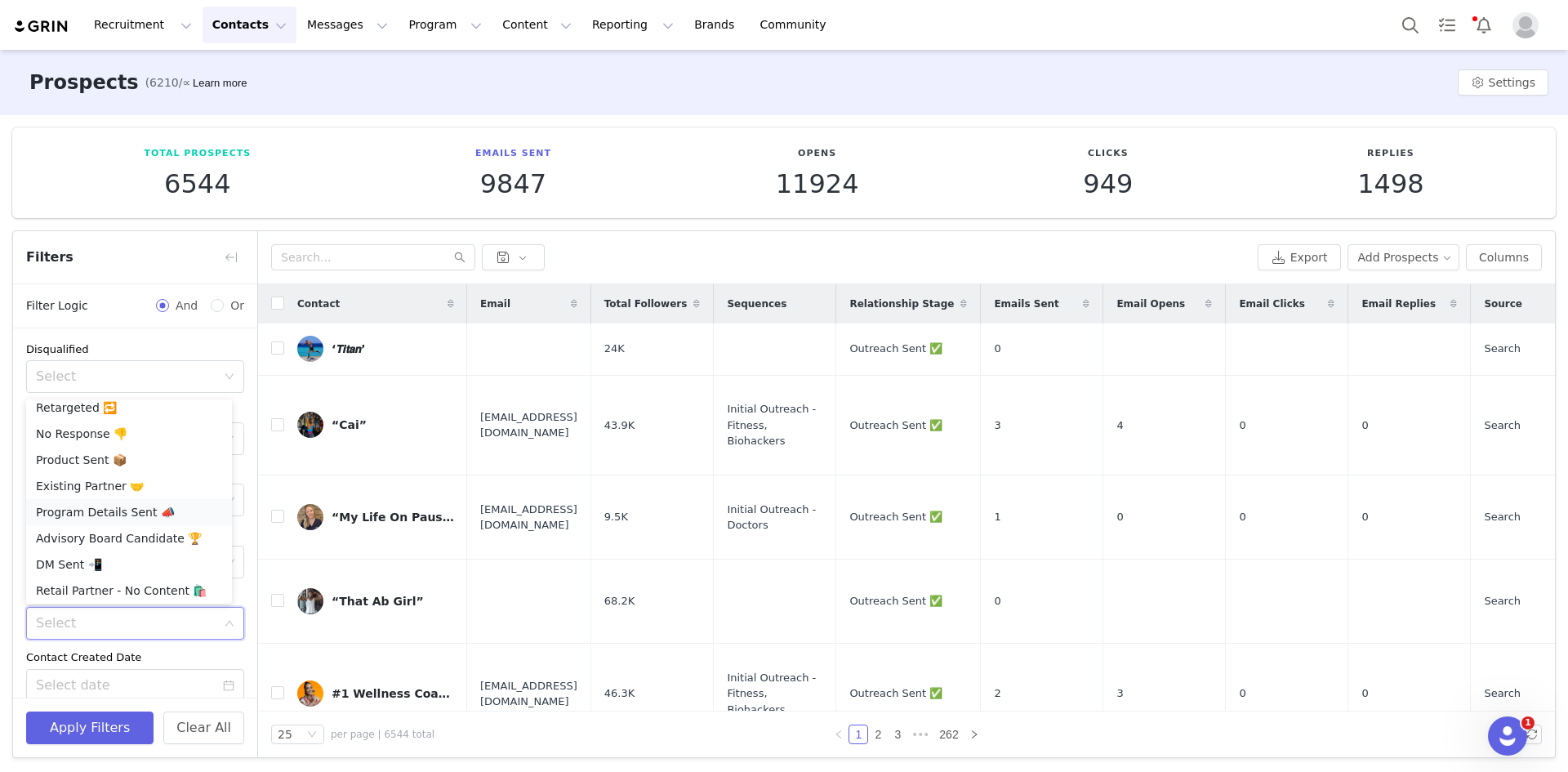
scroll to position [90, 0]
click at [98, 533] on li "Needs Outreach 🔜" at bounding box center [129, 534] width 205 height 26
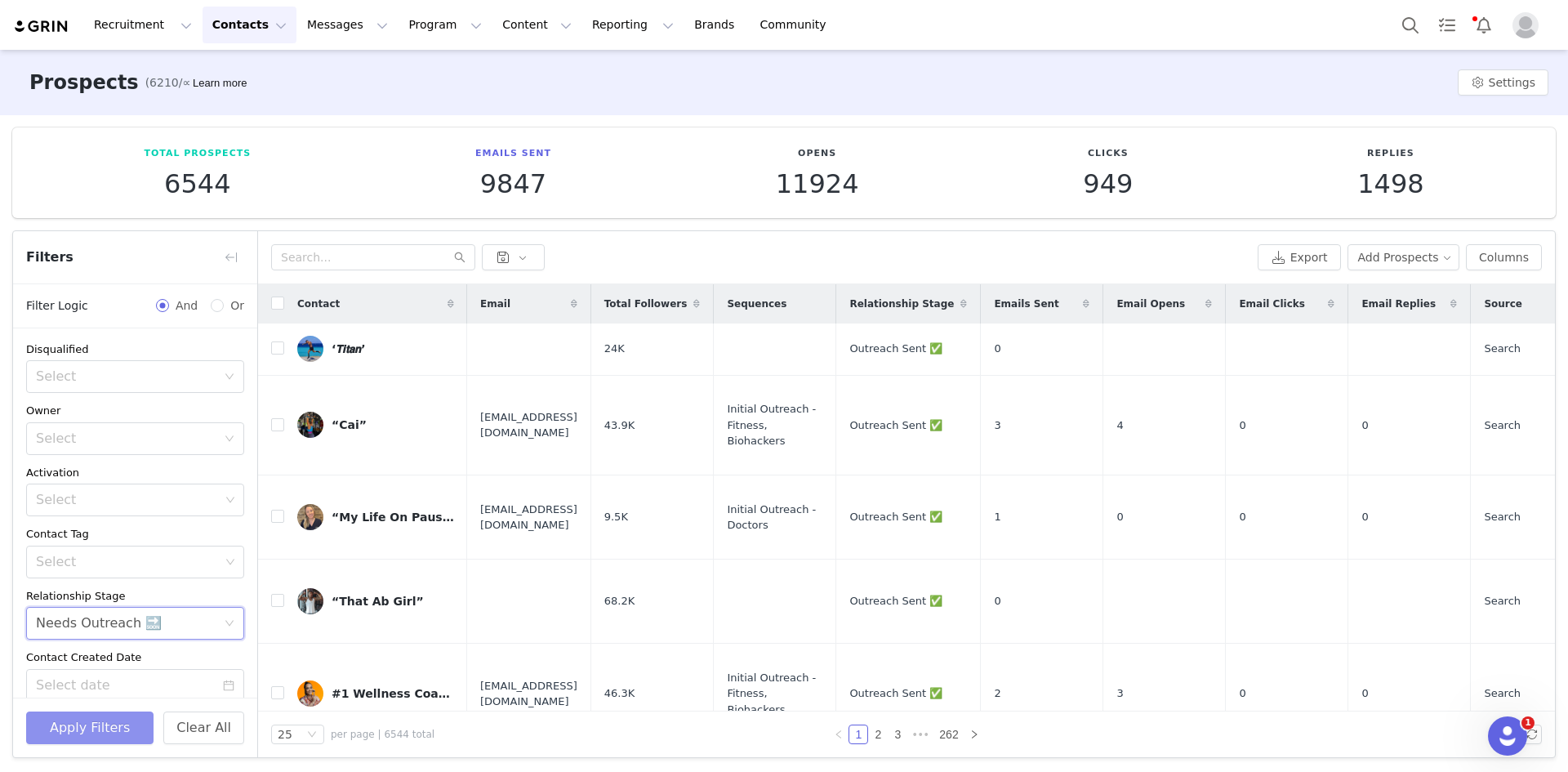
click at [108, 723] on button "Apply Filters" at bounding box center [89, 728] width 127 height 32
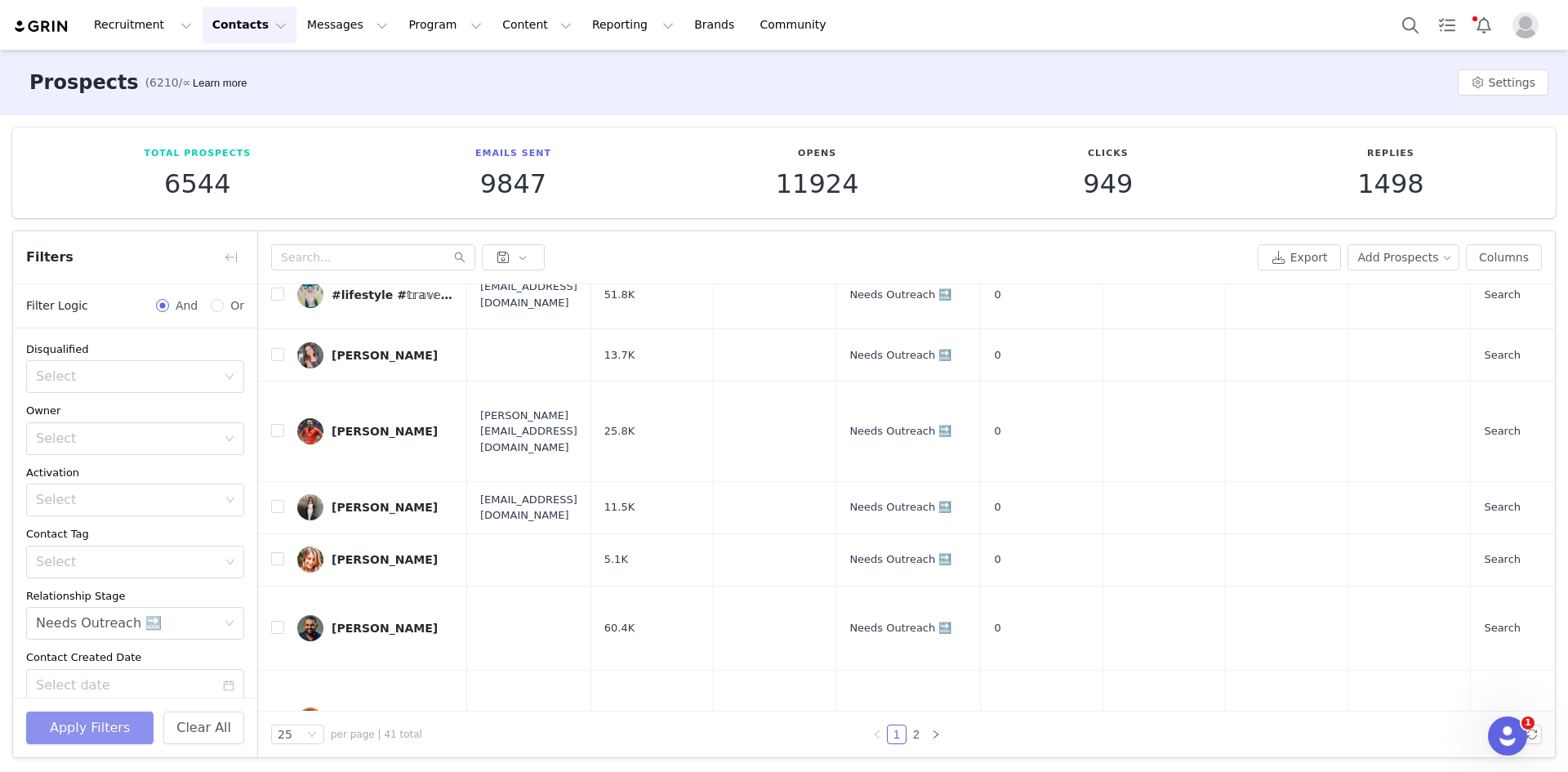
scroll to position [0, 0]
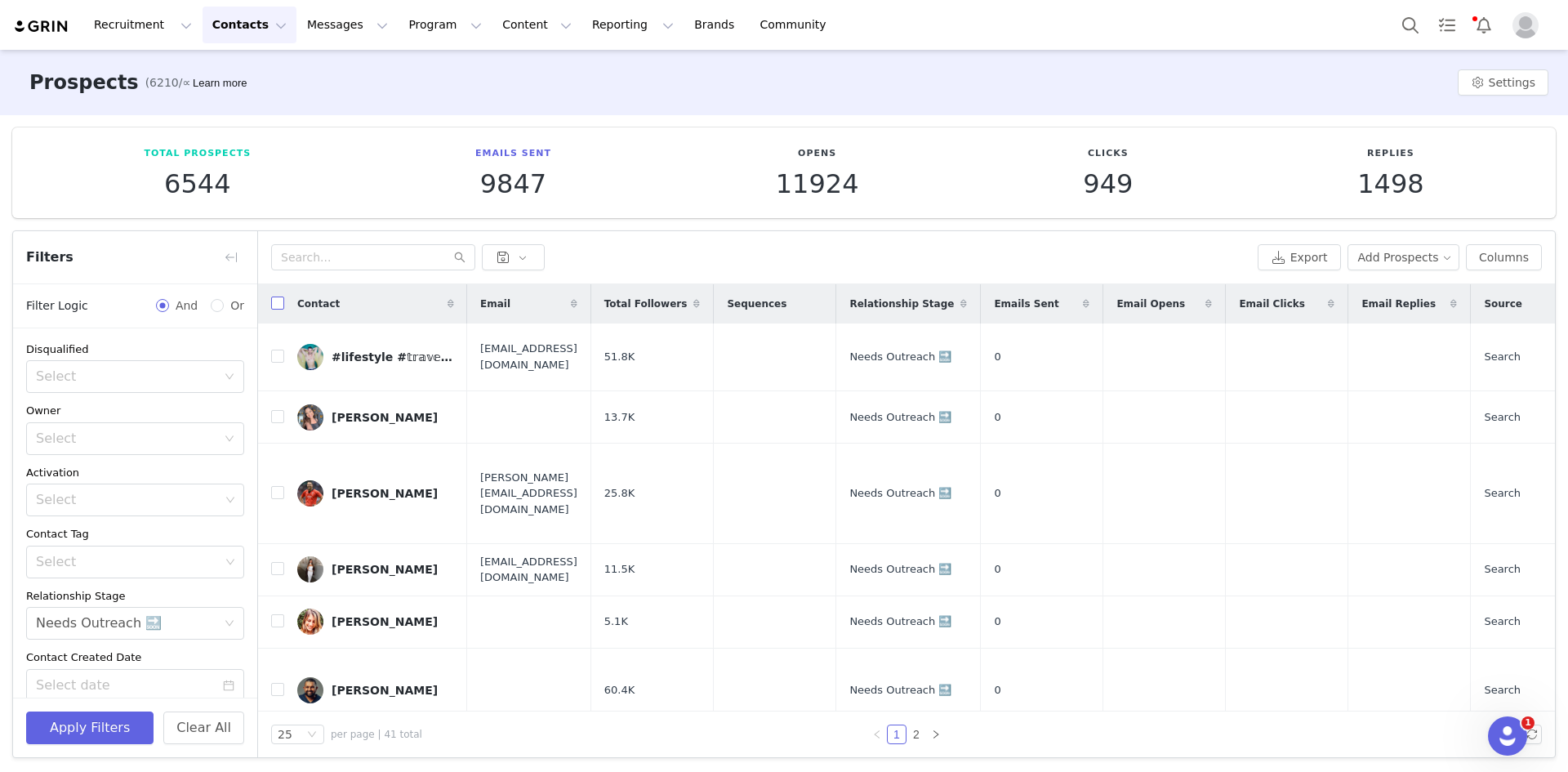
click at [276, 302] on input "checkbox" at bounding box center [277, 303] width 14 height 14
checkbox input "true"
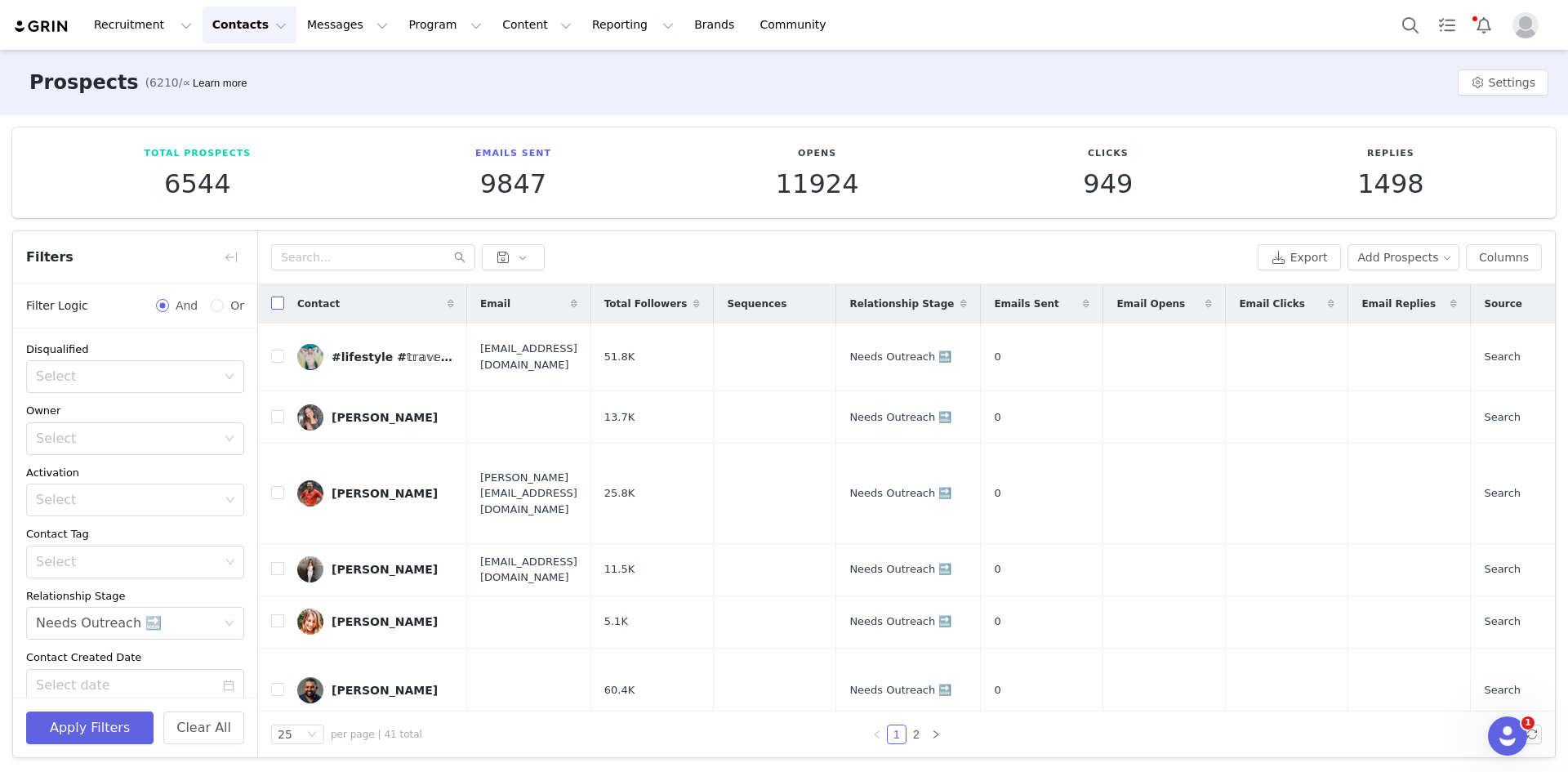
checkbox input "true"
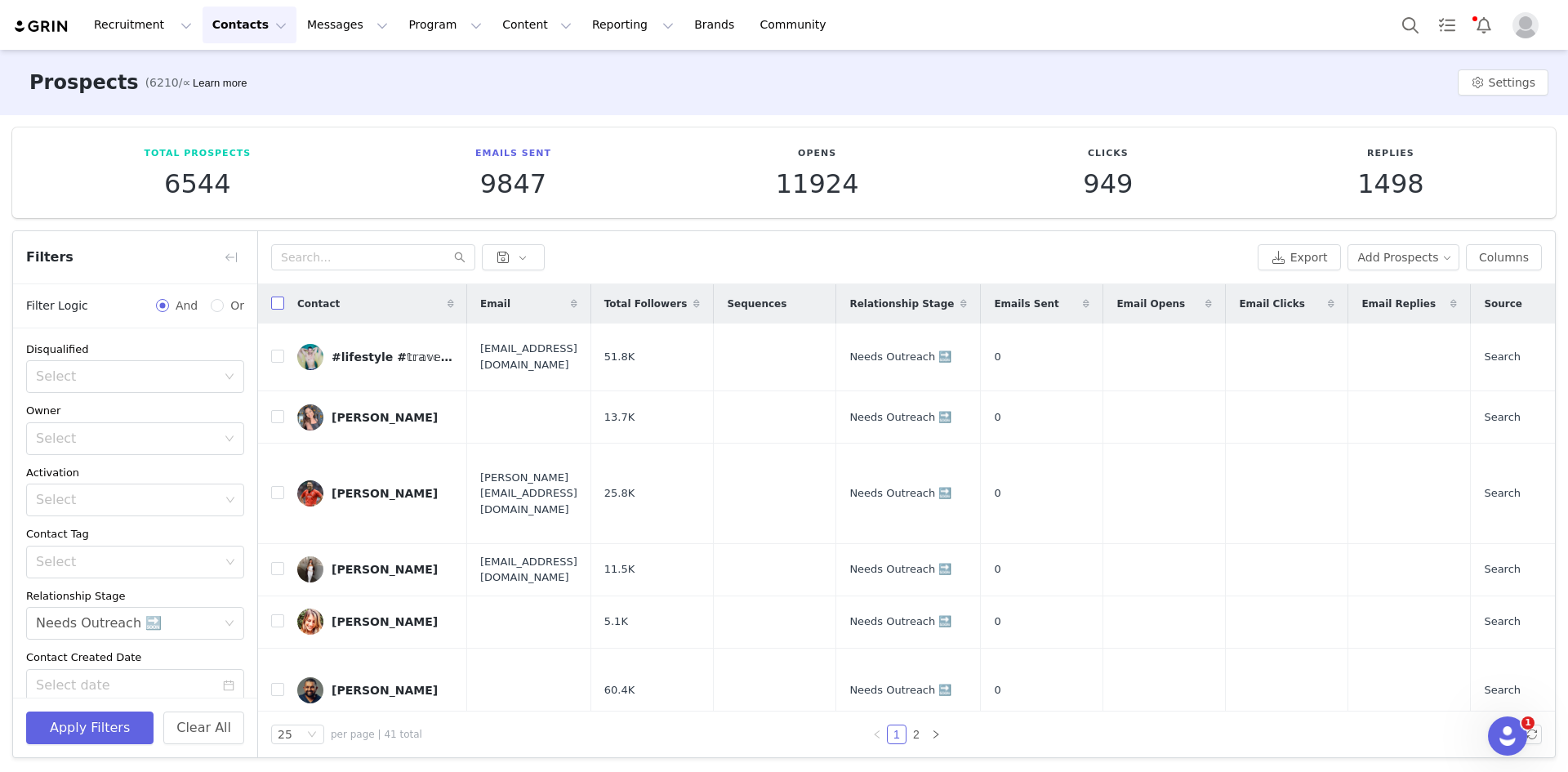
checkbox input "true"
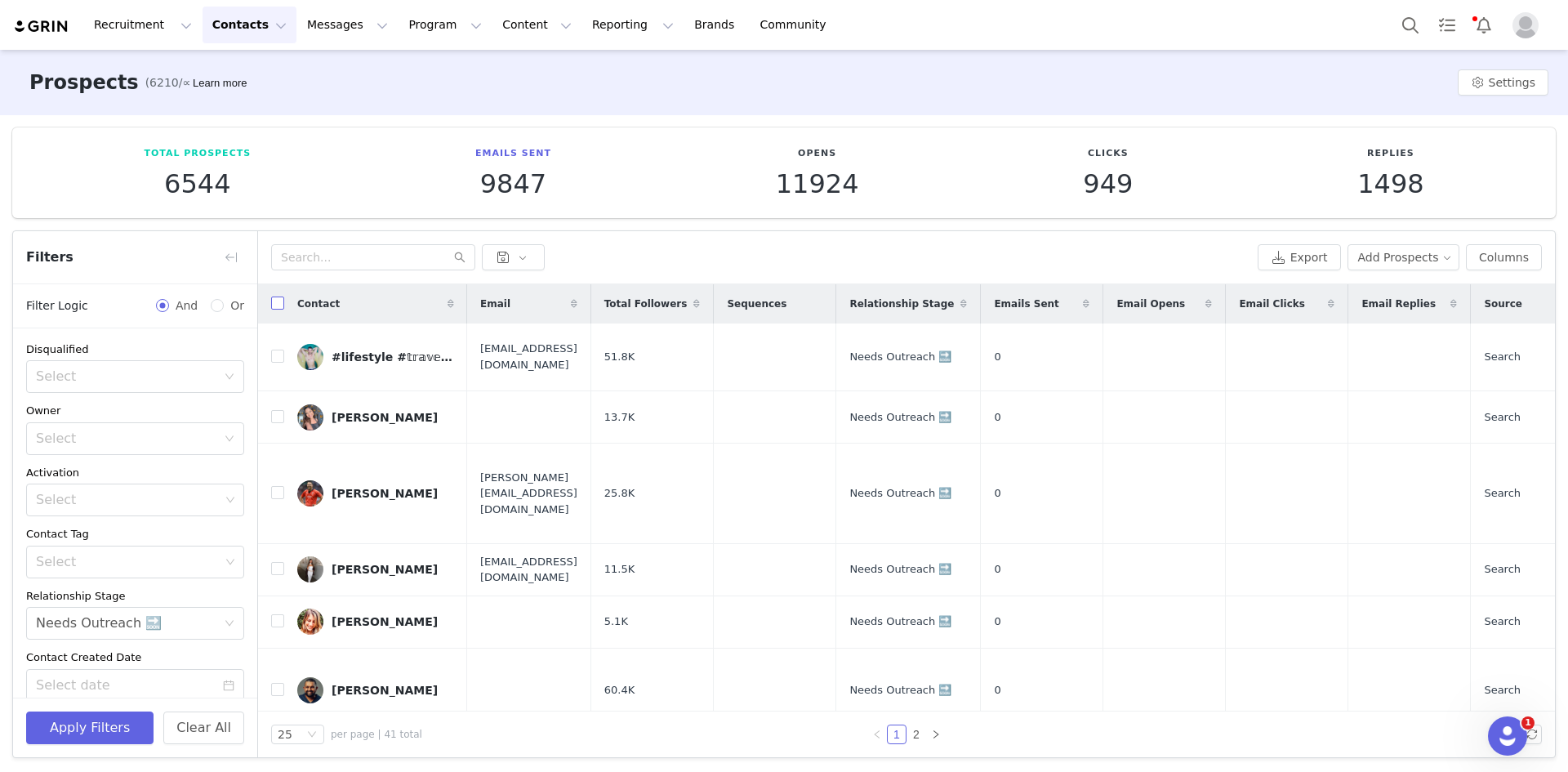
checkbox input "true"
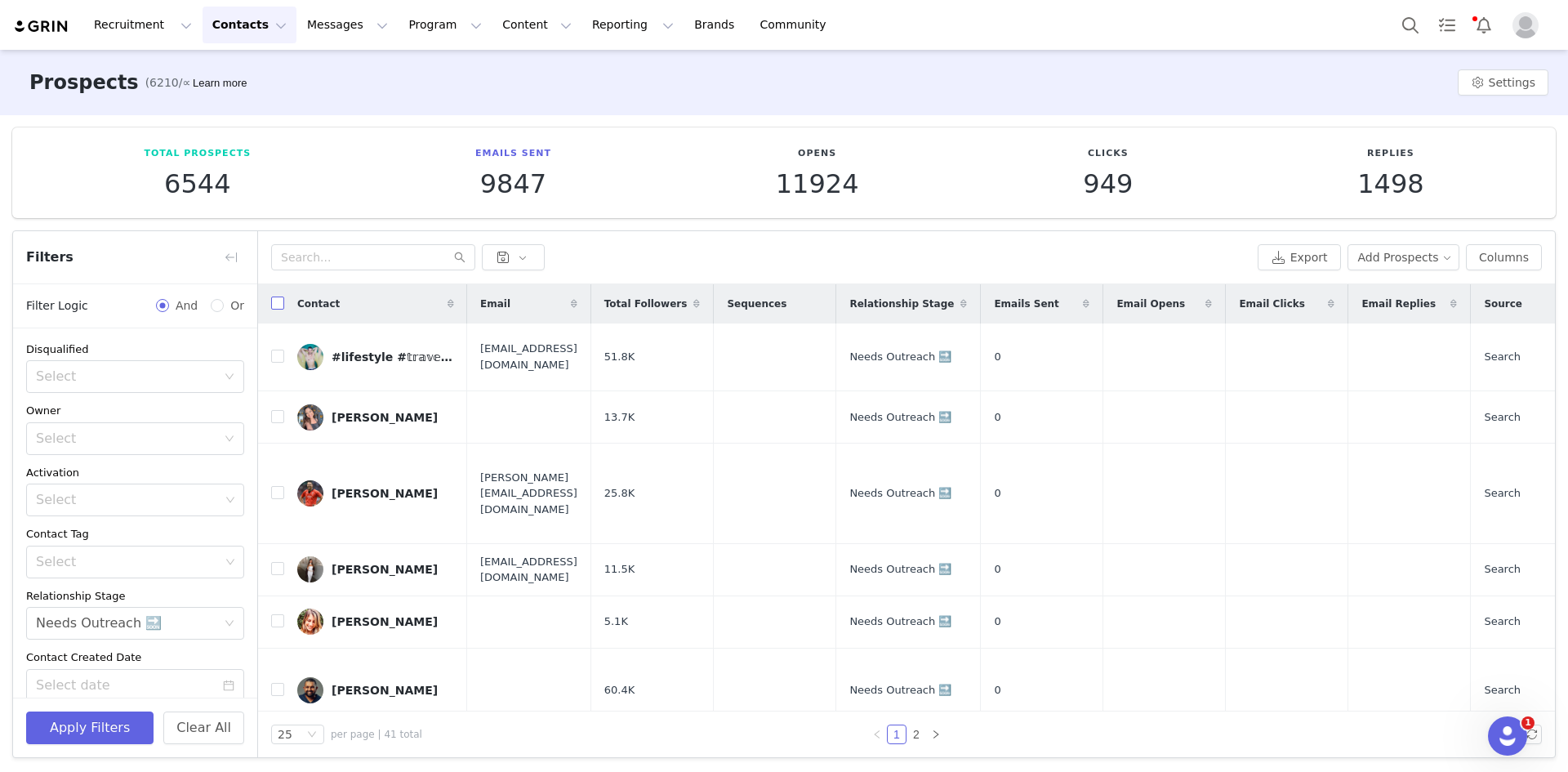
checkbox input "true"
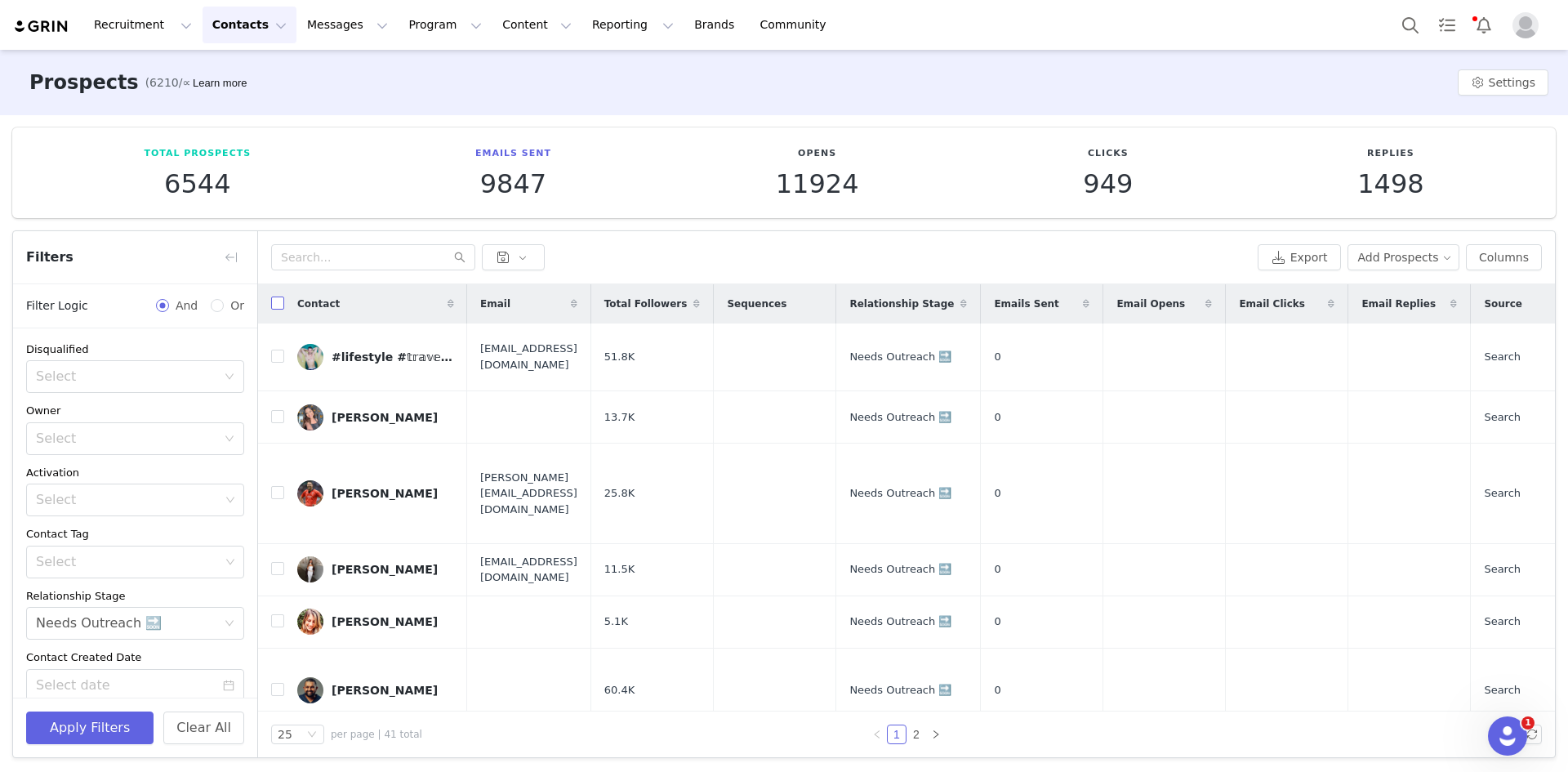
checkbox input "true"
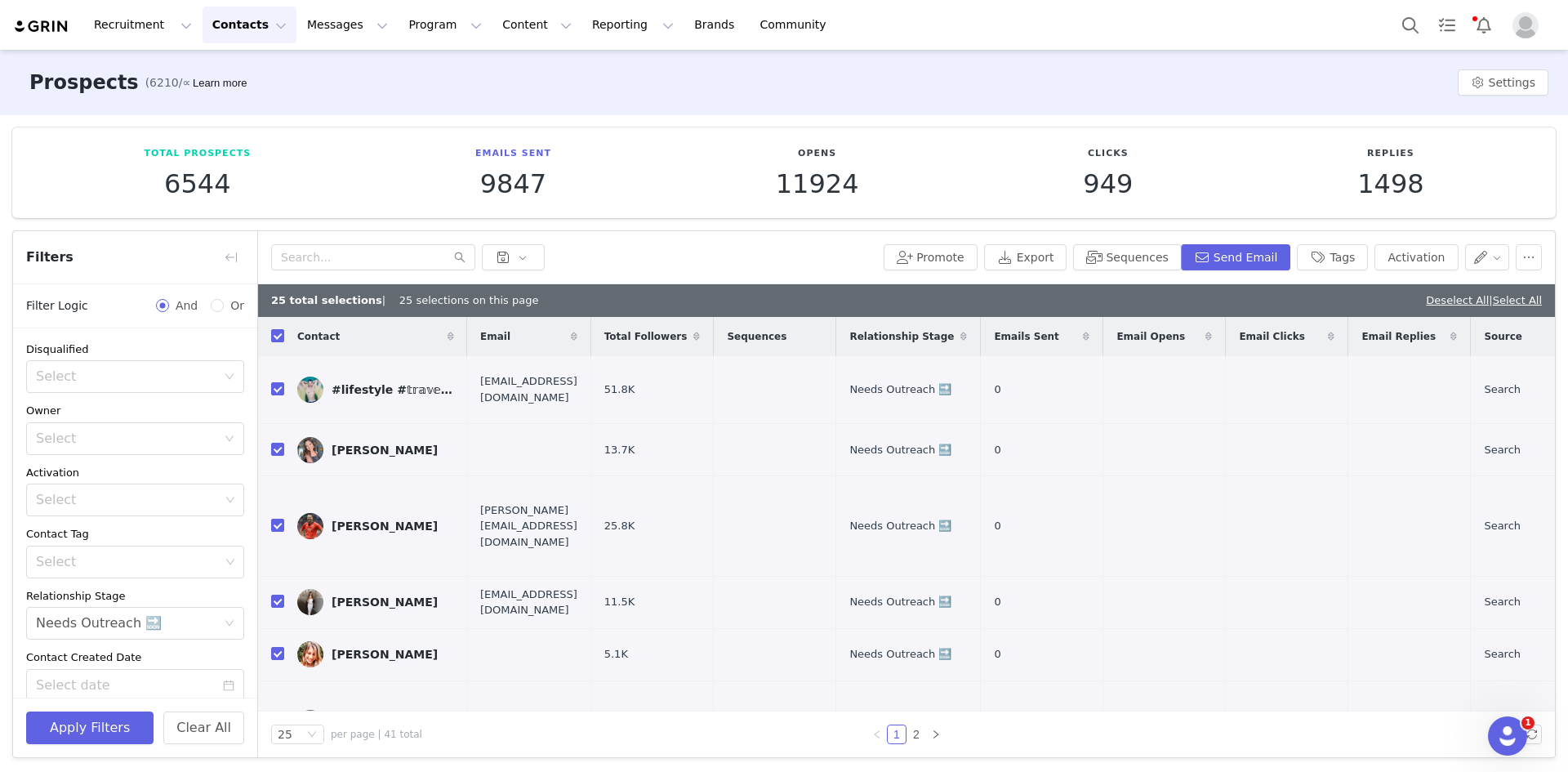
click at [1502, 295] on link "Select All" at bounding box center [1517, 300] width 49 height 13
click at [1395, 286] on div "41 total selections | 25 selections on this page Deselect All" at bounding box center [907, 301] width 1297 height 32
click at [1125, 259] on button "Sequences" at bounding box center [1127, 257] width 108 height 26
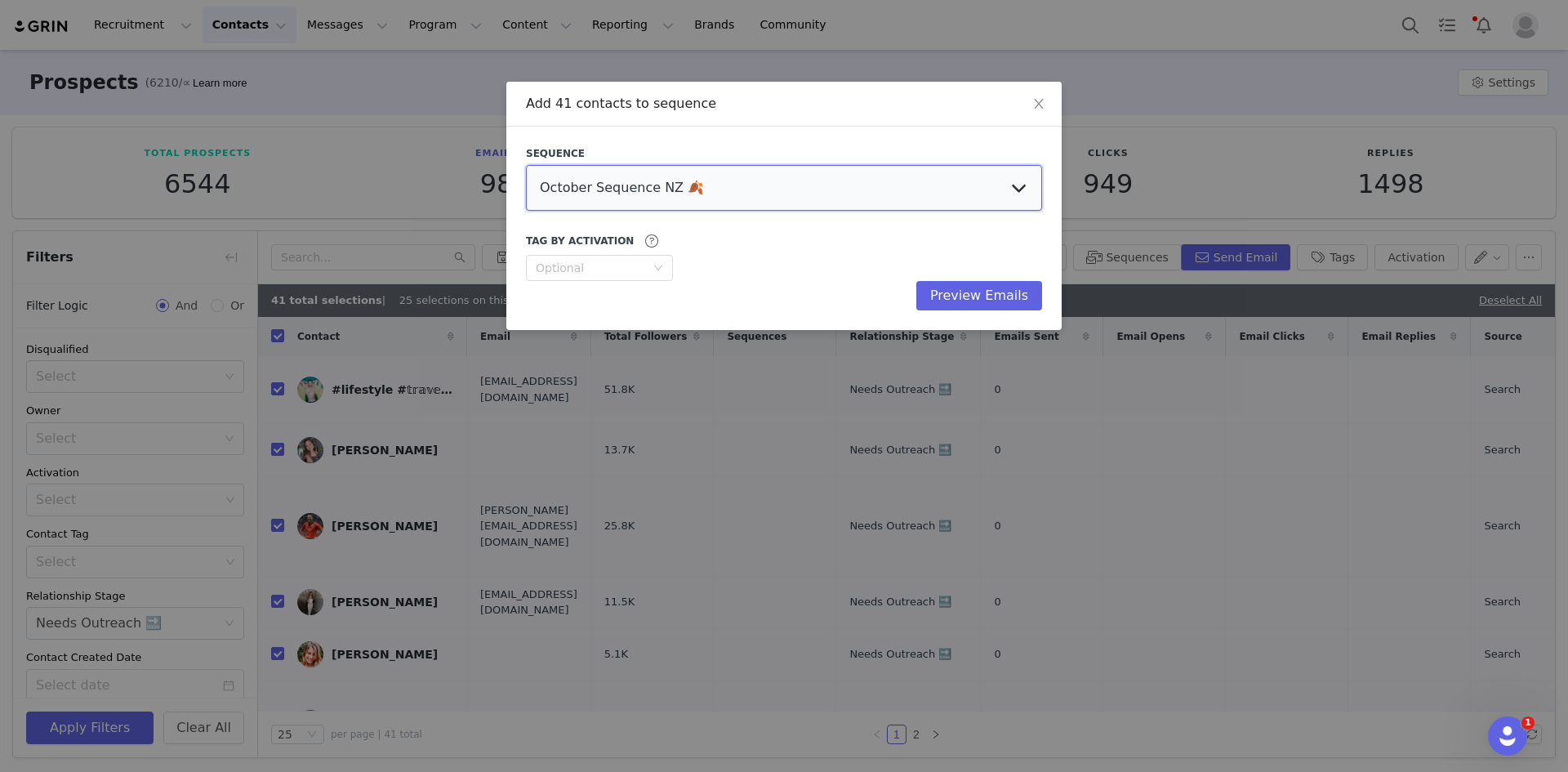
click at [660, 184] on select "October Sequence NZ 🍂 Initial Outreach - Doctors Welcome Email [GEOGRAPHIC_DATA…" at bounding box center [784, 187] width 516 height 46
select select "8b3dd242-4106-46b0-b1c2-97ea597d964e"
click at [526, 165] on select "October Sequence NZ 🍂 Initial Outreach - Doctors Welcome Email [GEOGRAPHIC_DATA…" at bounding box center [784, 187] width 516 height 46
click at [1000, 295] on button "Preview Emails" at bounding box center [979, 295] width 126 height 30
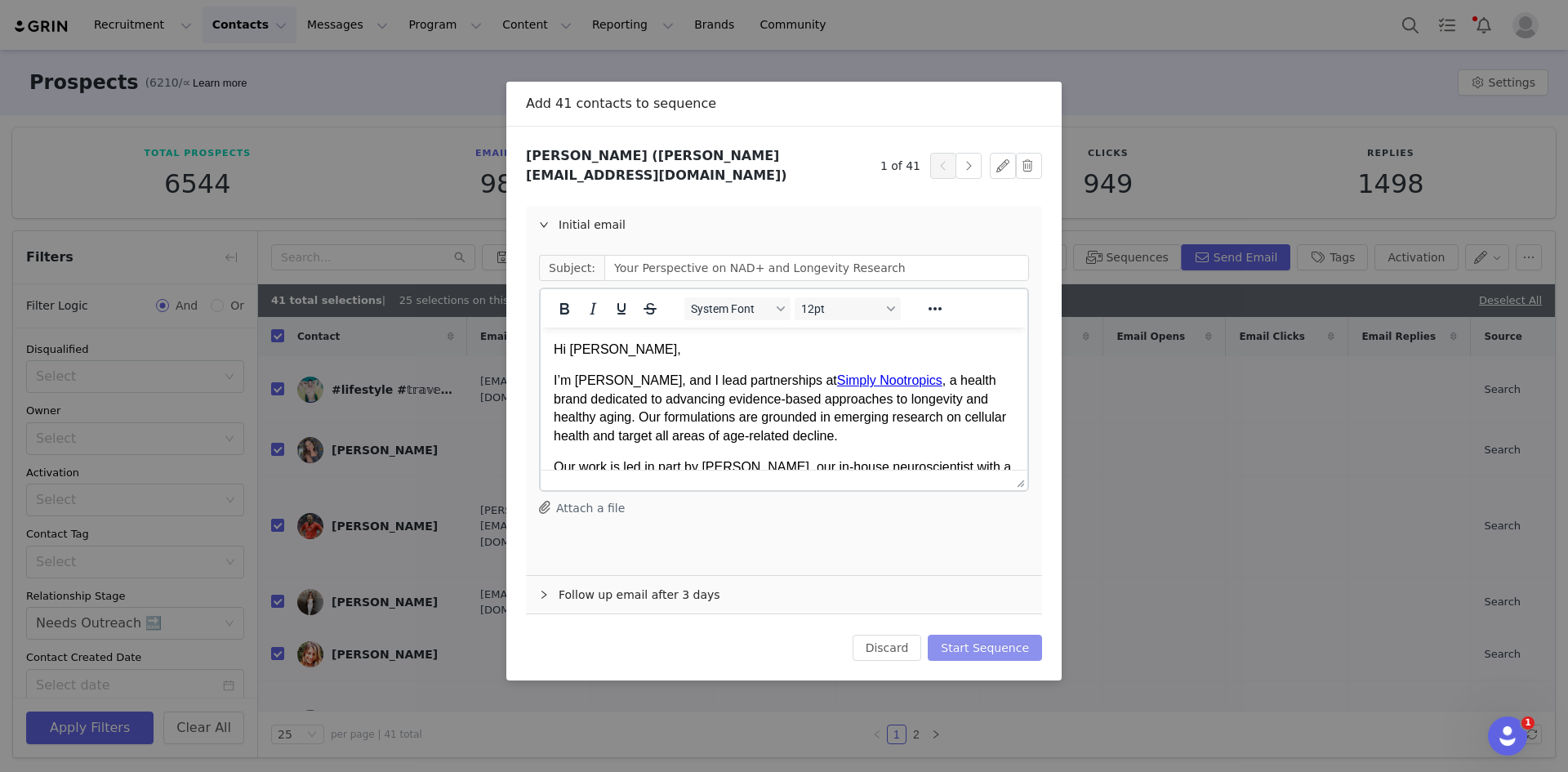
click at [1006, 634] on button "Start Sequence" at bounding box center [984, 647] width 114 height 26
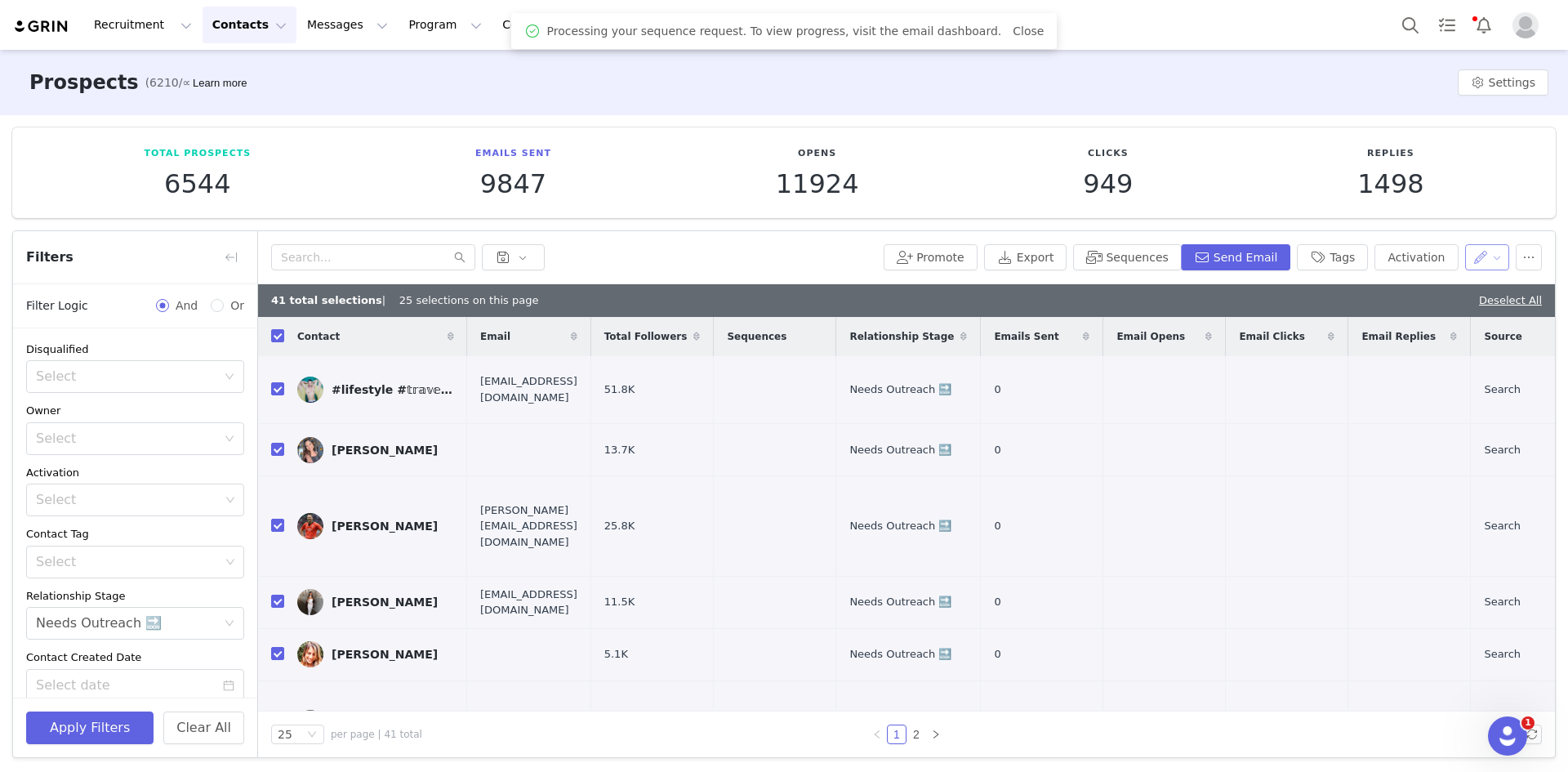
click at [1470, 259] on button "button" at bounding box center [1488, 257] width 45 height 26
click at [1400, 343] on span "Set Relationship Stage" at bounding box center [1439, 342] width 129 height 18
click at [1370, 321] on div "Search relationship stages" at bounding box center [1385, 318] width 152 height 16
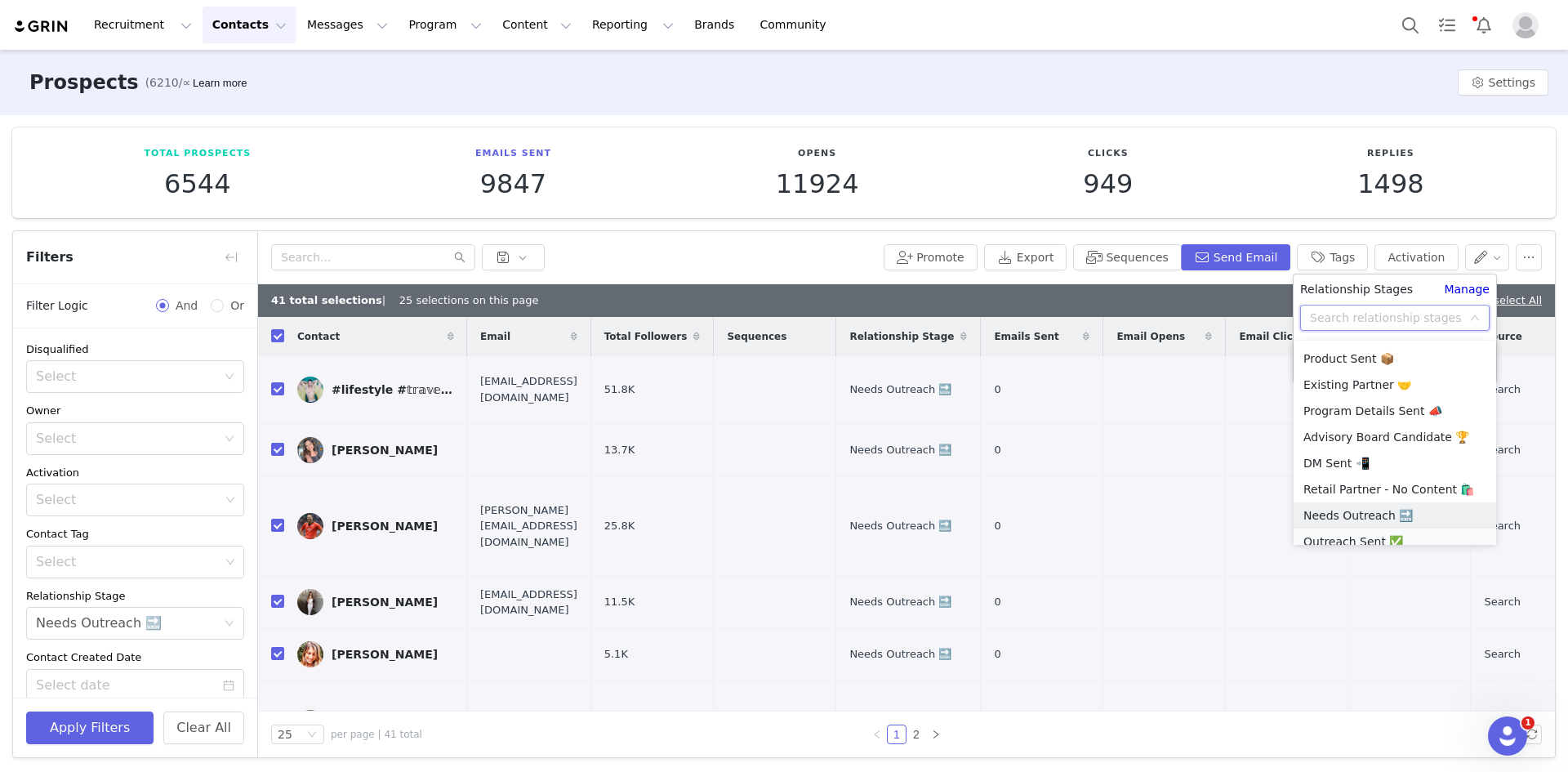
scroll to position [90, 0]
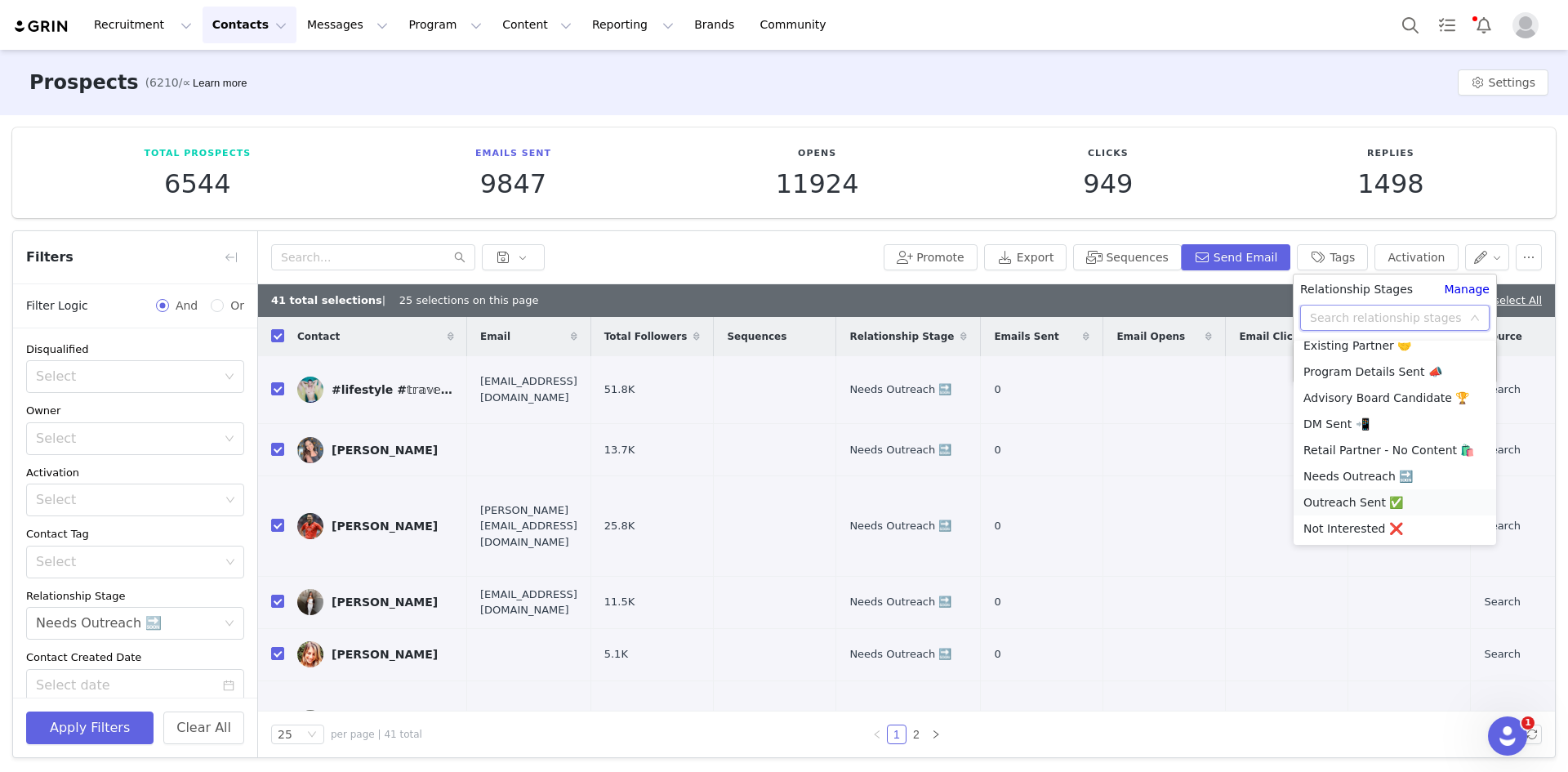
click at [1374, 507] on li "Outreach Sent ✅" at bounding box center [1394, 502] width 203 height 26
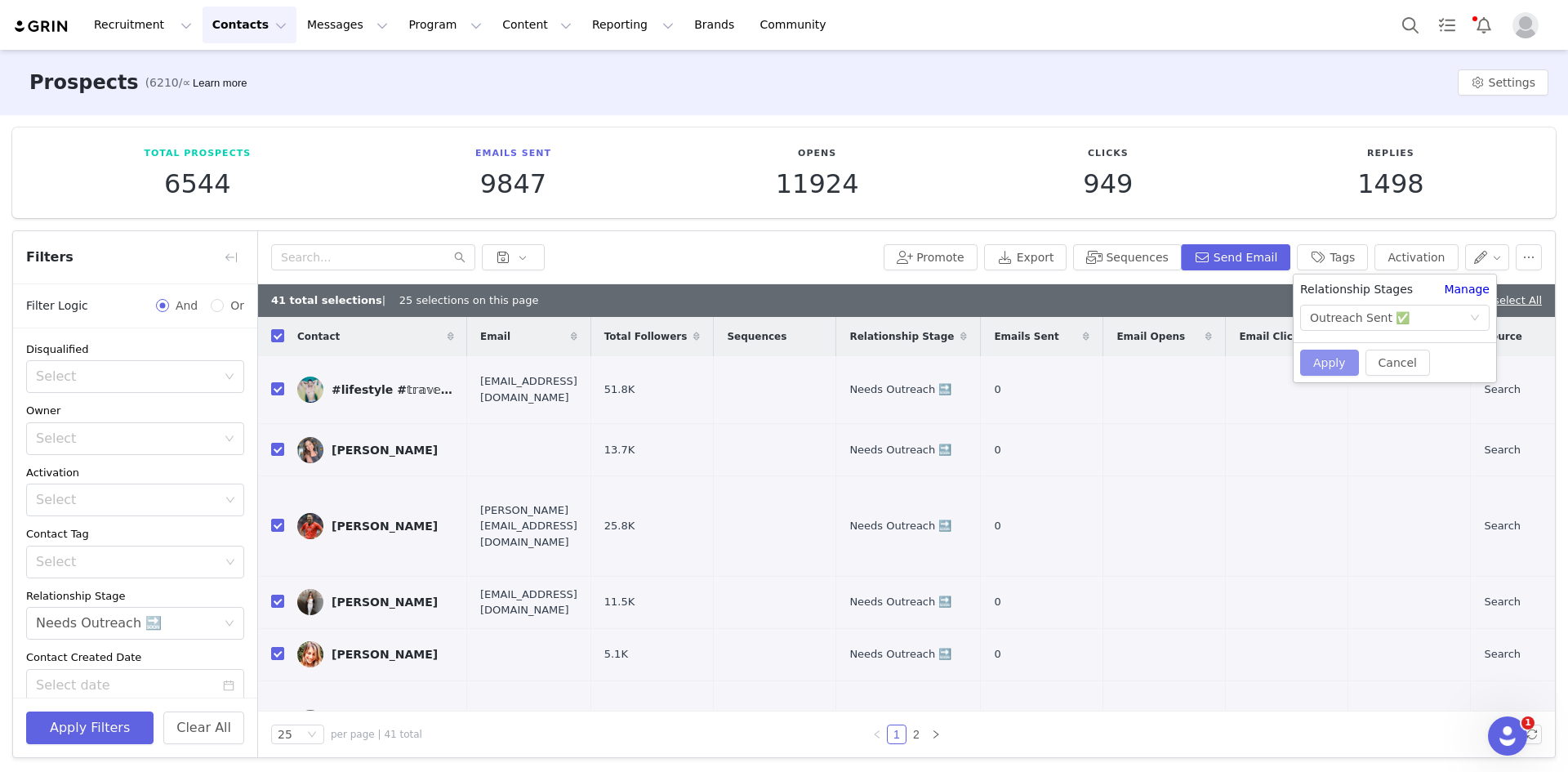
click at [1333, 356] on button "Apply" at bounding box center [1328, 362] width 59 height 26
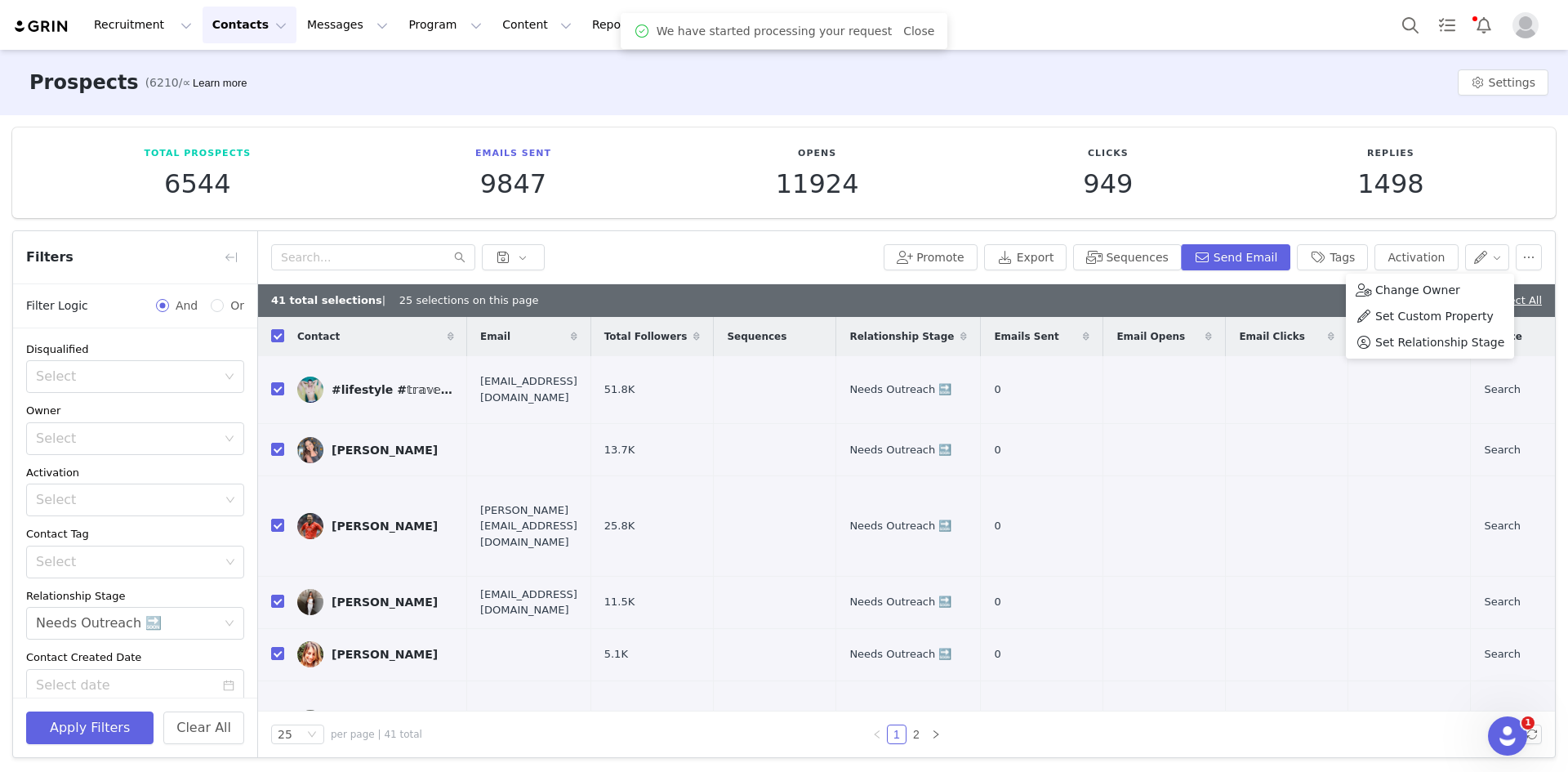
click at [684, 247] on div at bounding box center [574, 257] width 606 height 26
click at [1496, 295] on link "Deselect All" at bounding box center [1510, 300] width 63 height 13
checkbox input "false"
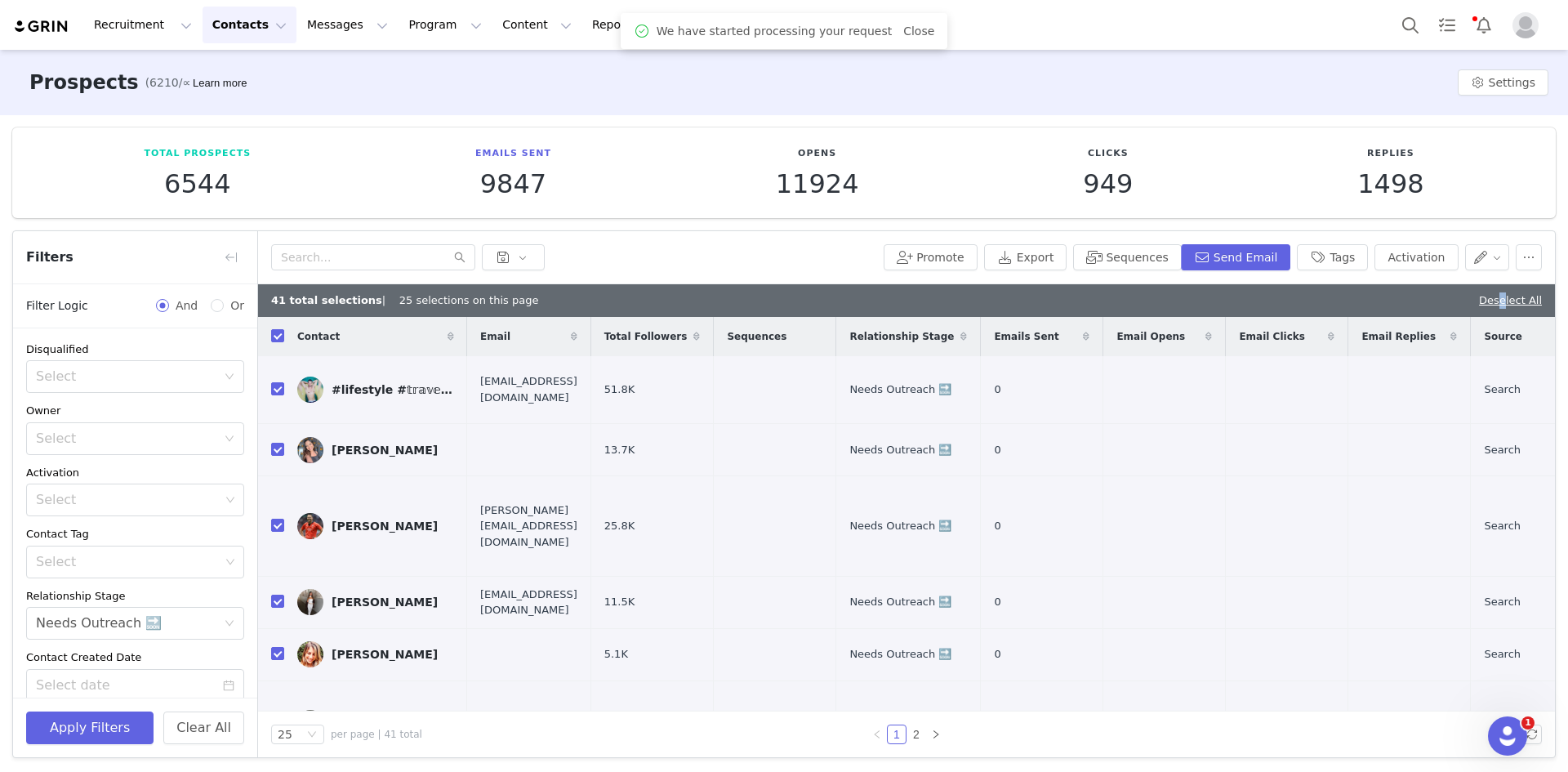
checkbox input "false"
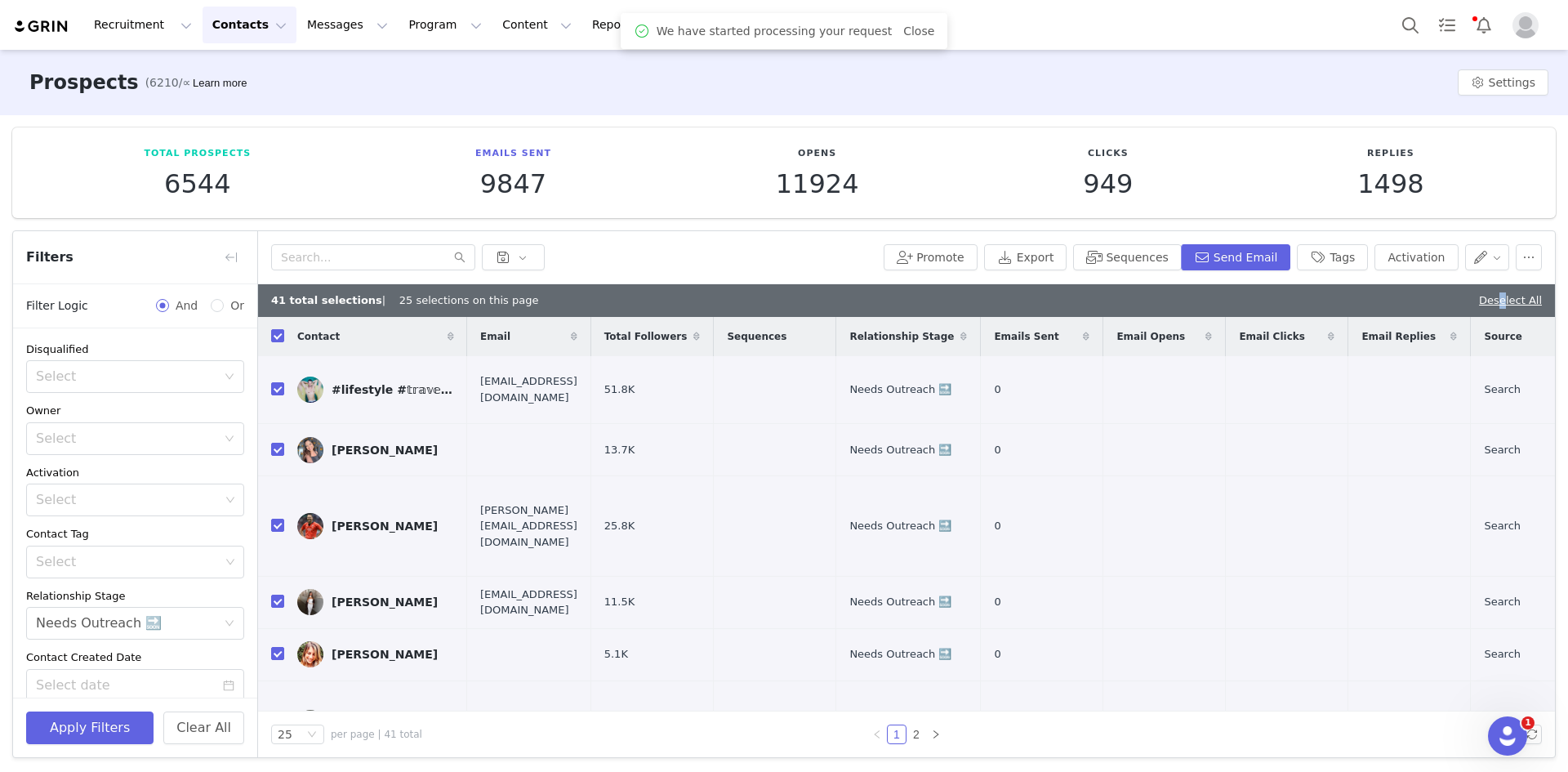
checkbox input "false"
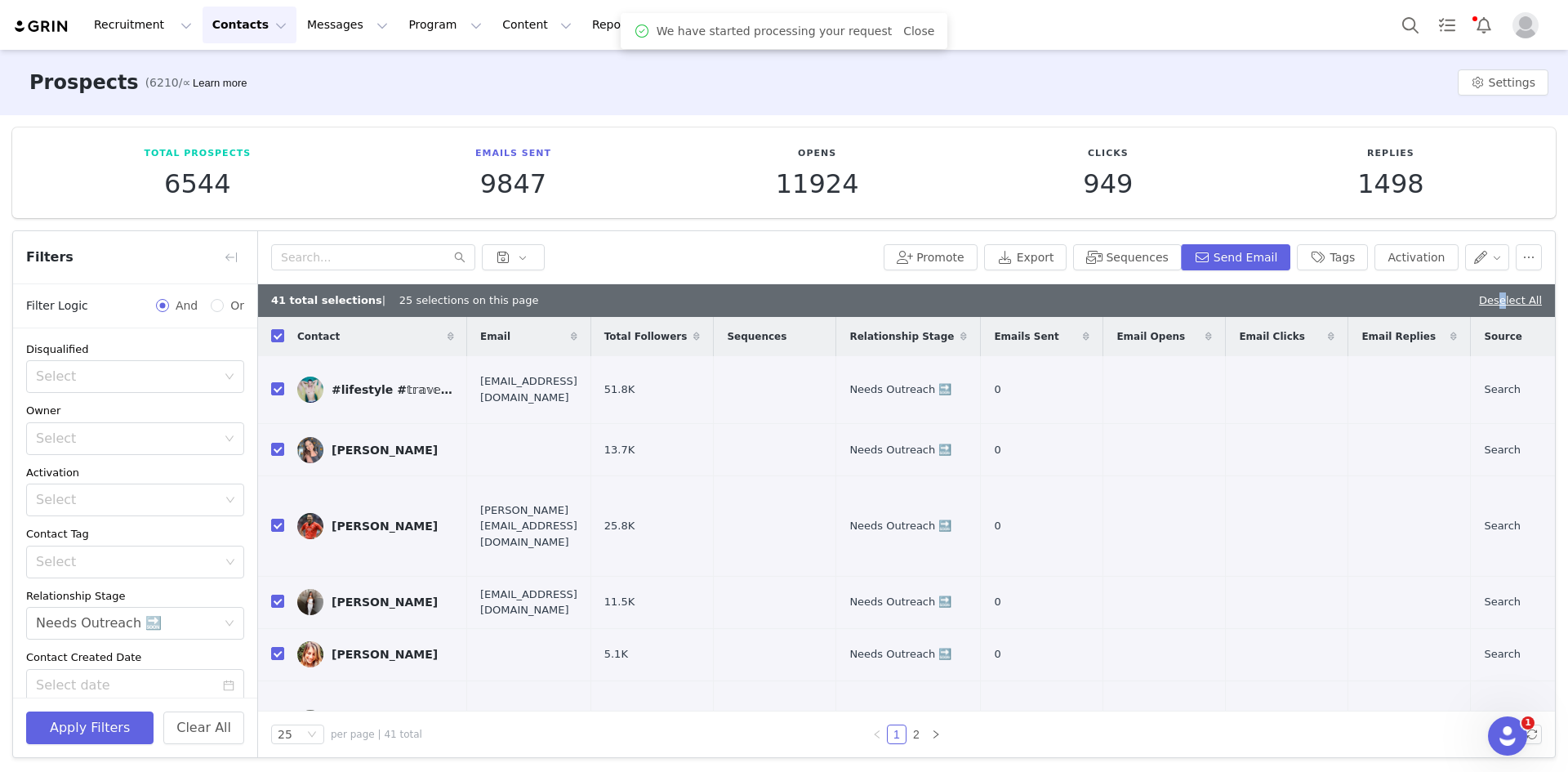
checkbox input "false"
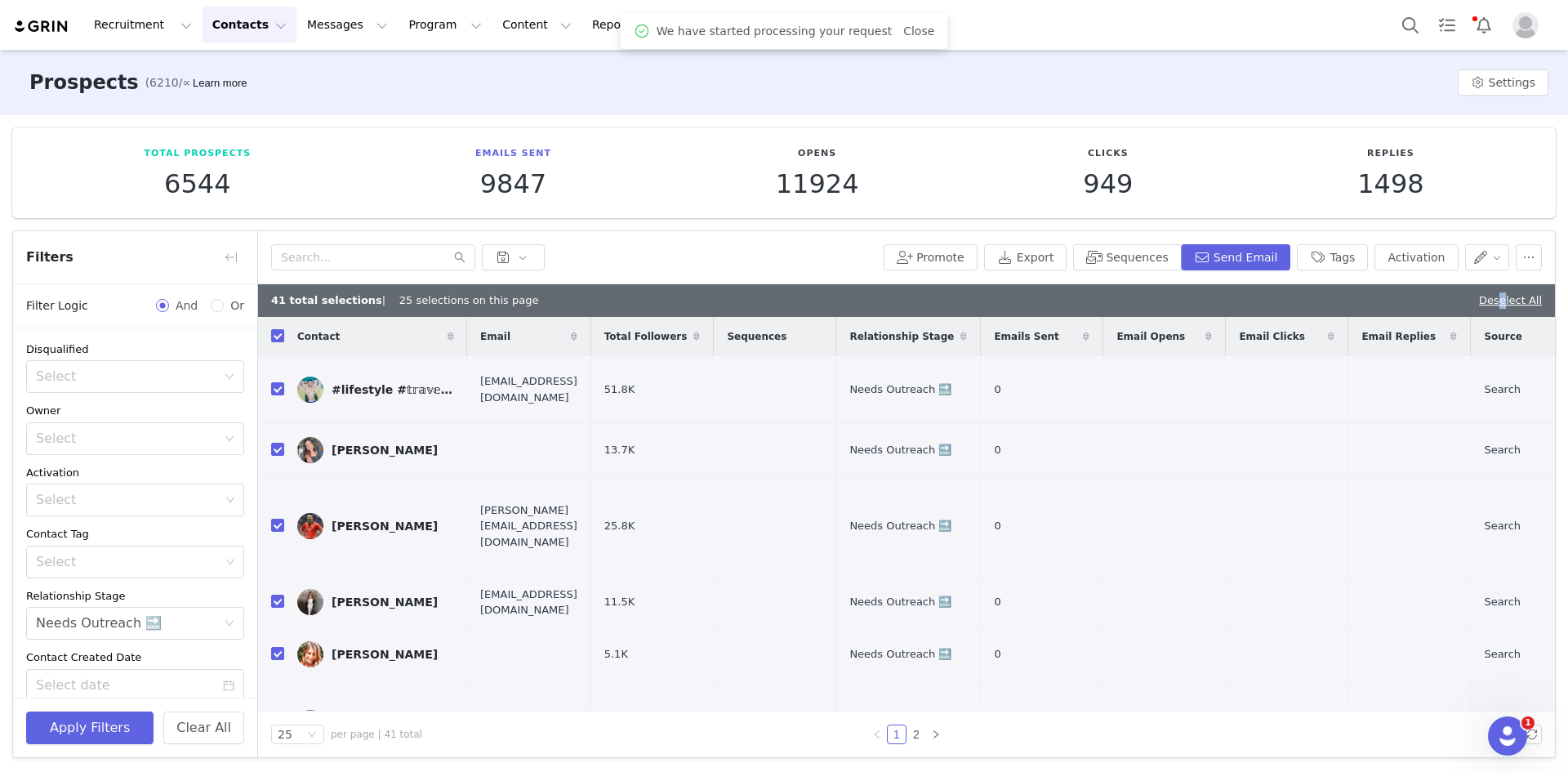
checkbox input "false"
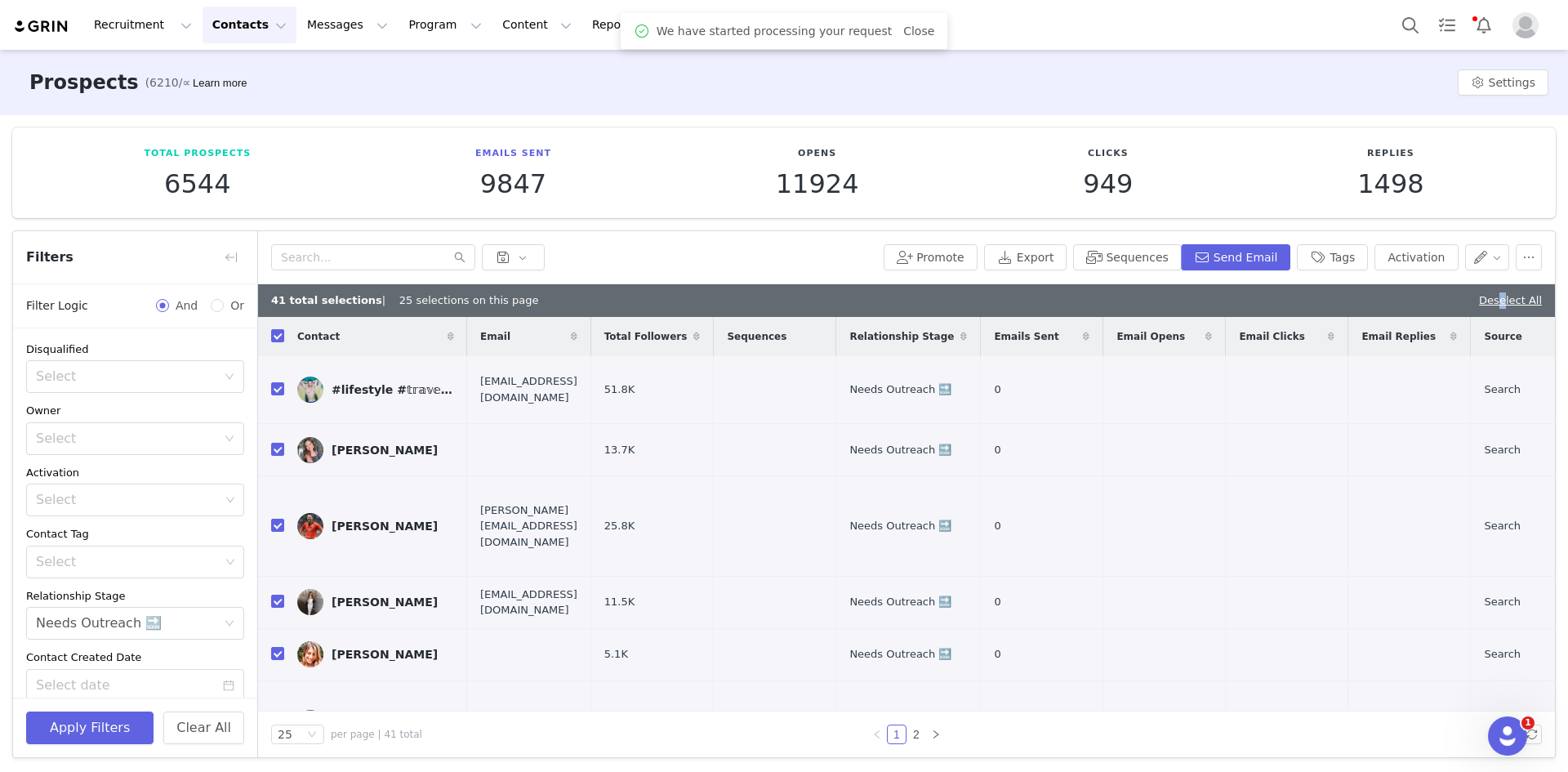
checkbox input "false"
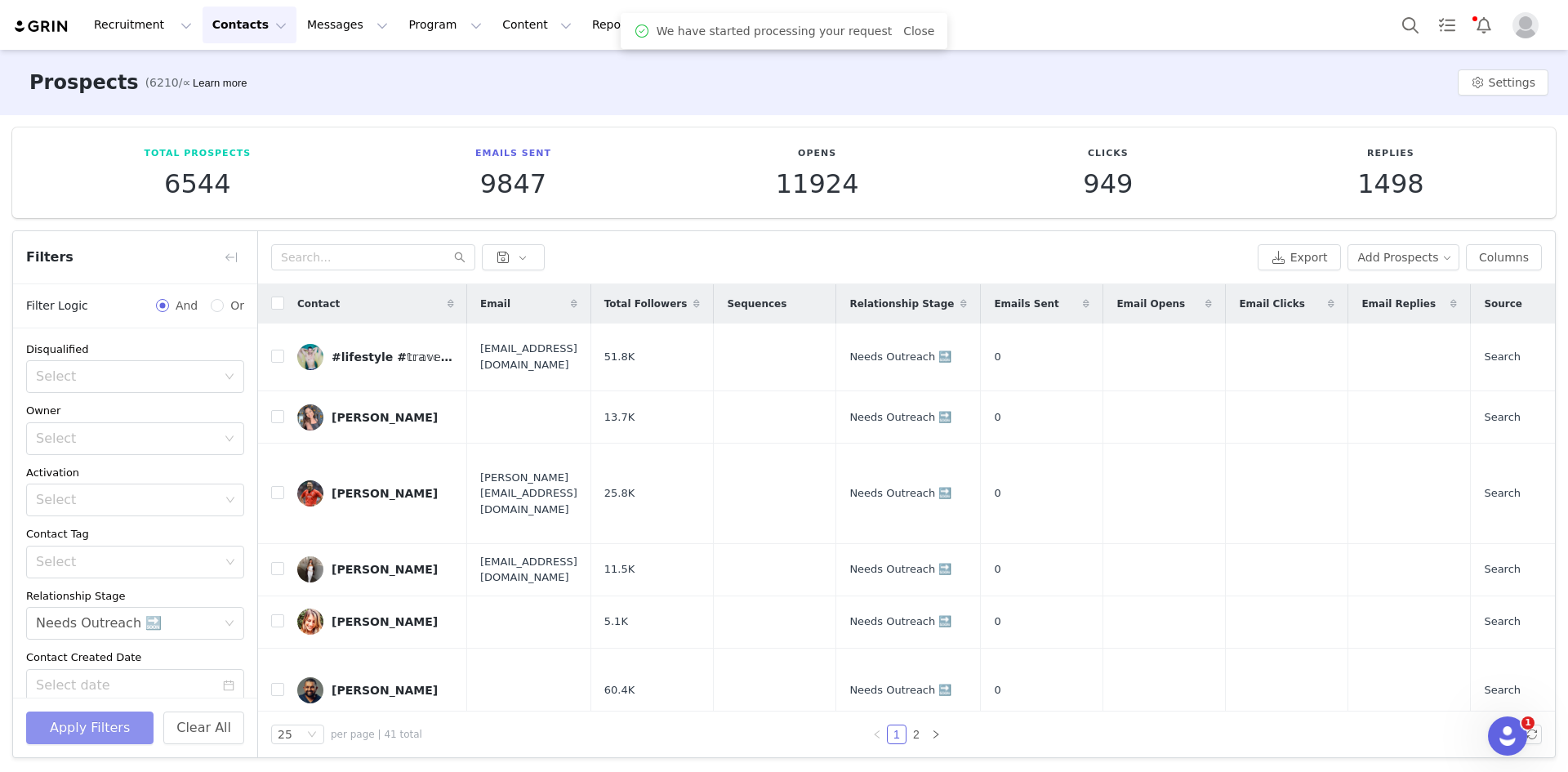
click at [123, 731] on button "Apply Filters" at bounding box center [89, 728] width 127 height 32
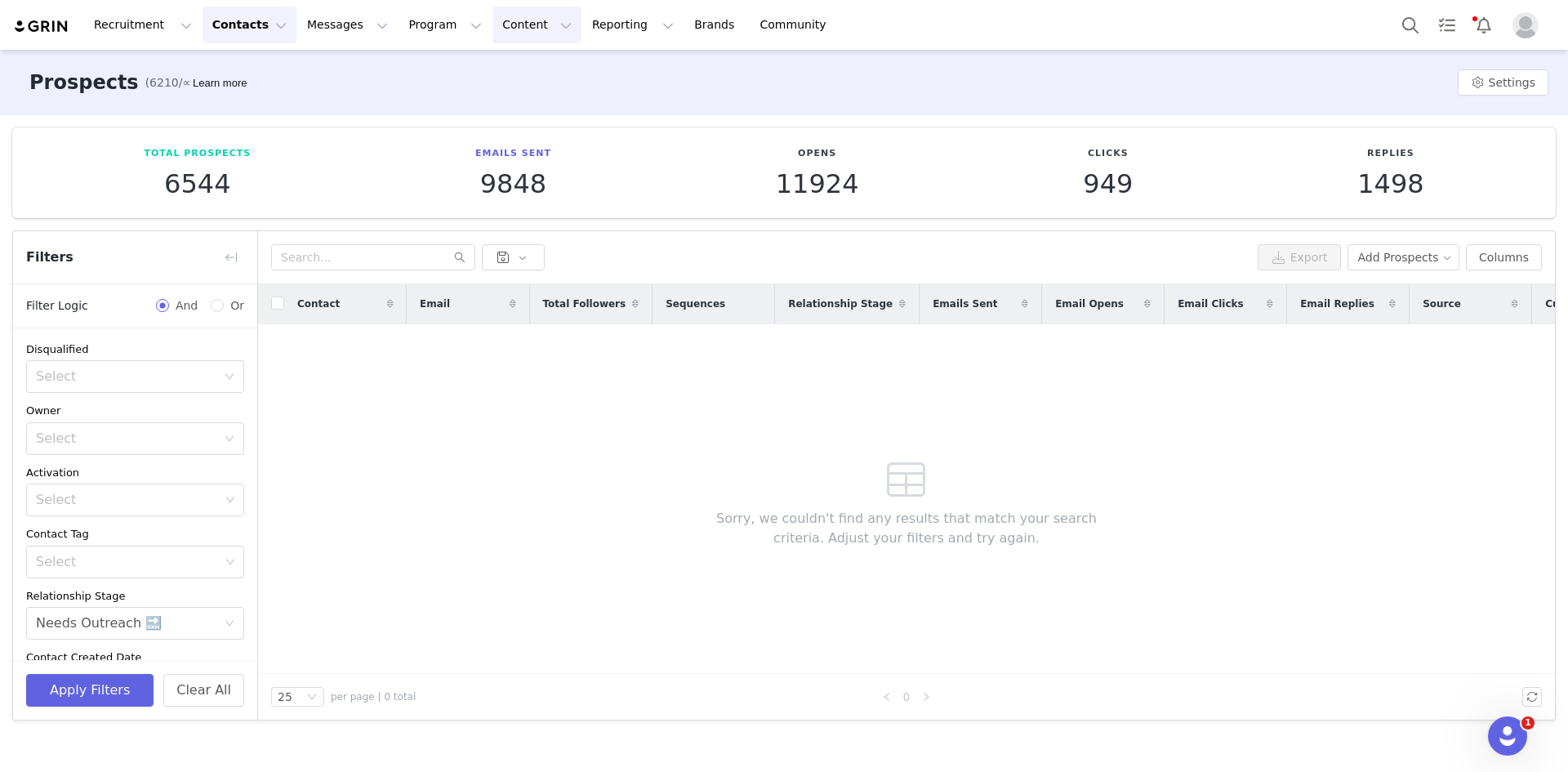
click at [503, 22] on button "Content Content" at bounding box center [537, 24] width 89 height 37
click at [413, 25] on button "Program Program" at bounding box center [444, 24] width 93 height 37
click at [418, 73] on p "Activations" at bounding box center [403, 72] width 63 height 17
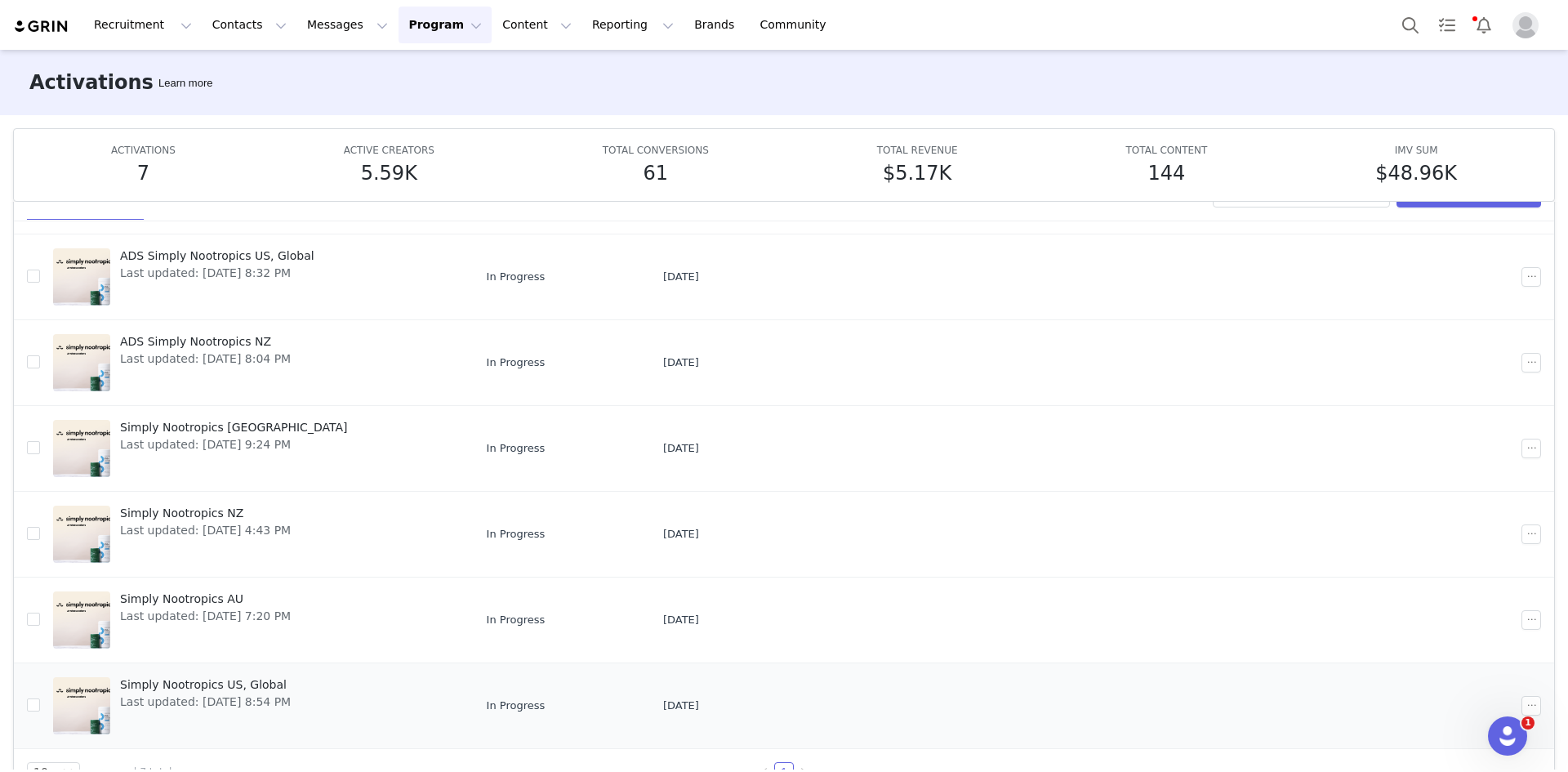
scroll to position [86, 0]
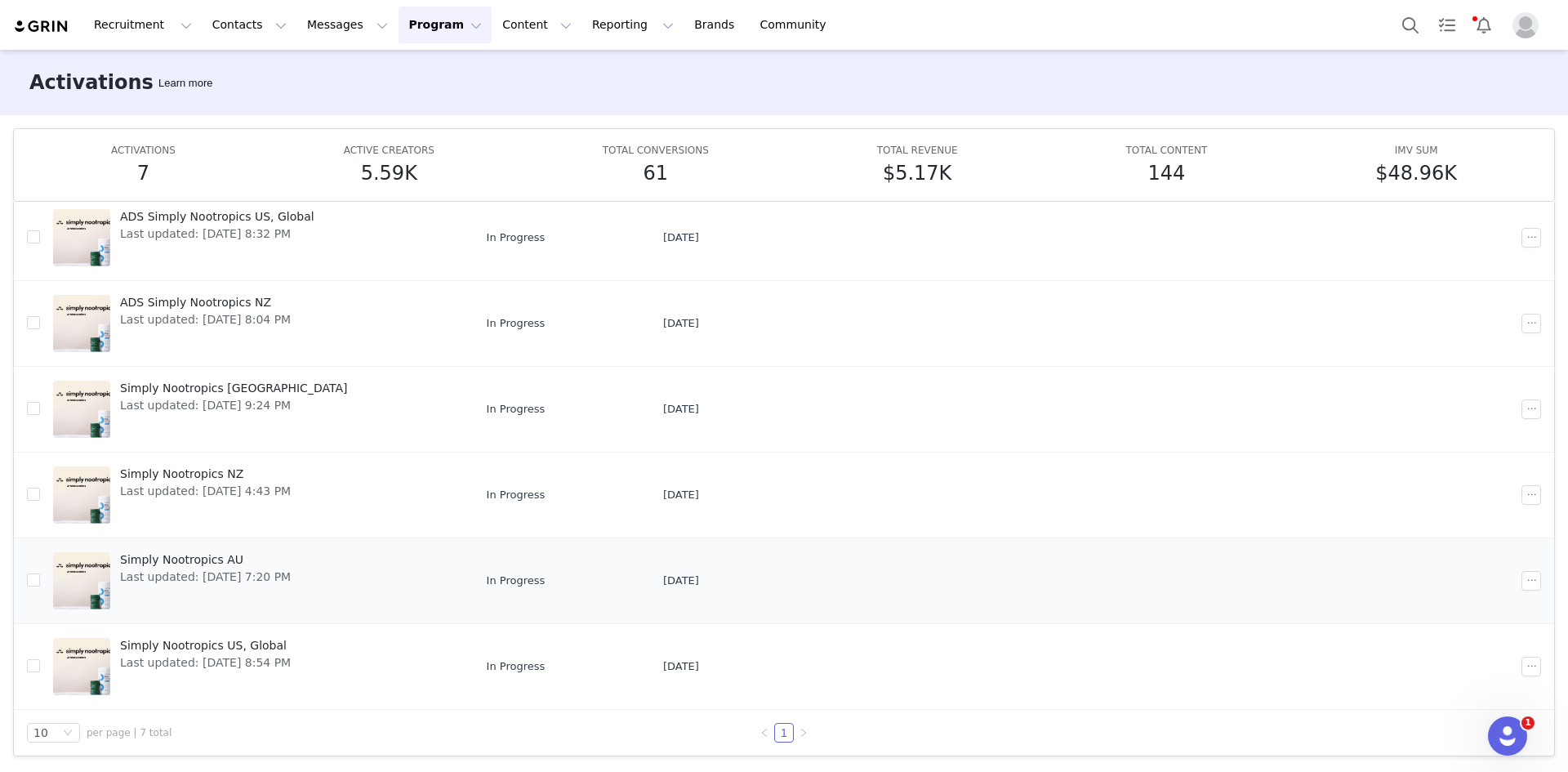
click at [291, 568] on span "Last updated: [DATE] 7:20 PM" at bounding box center [204, 577] width 170 height 17
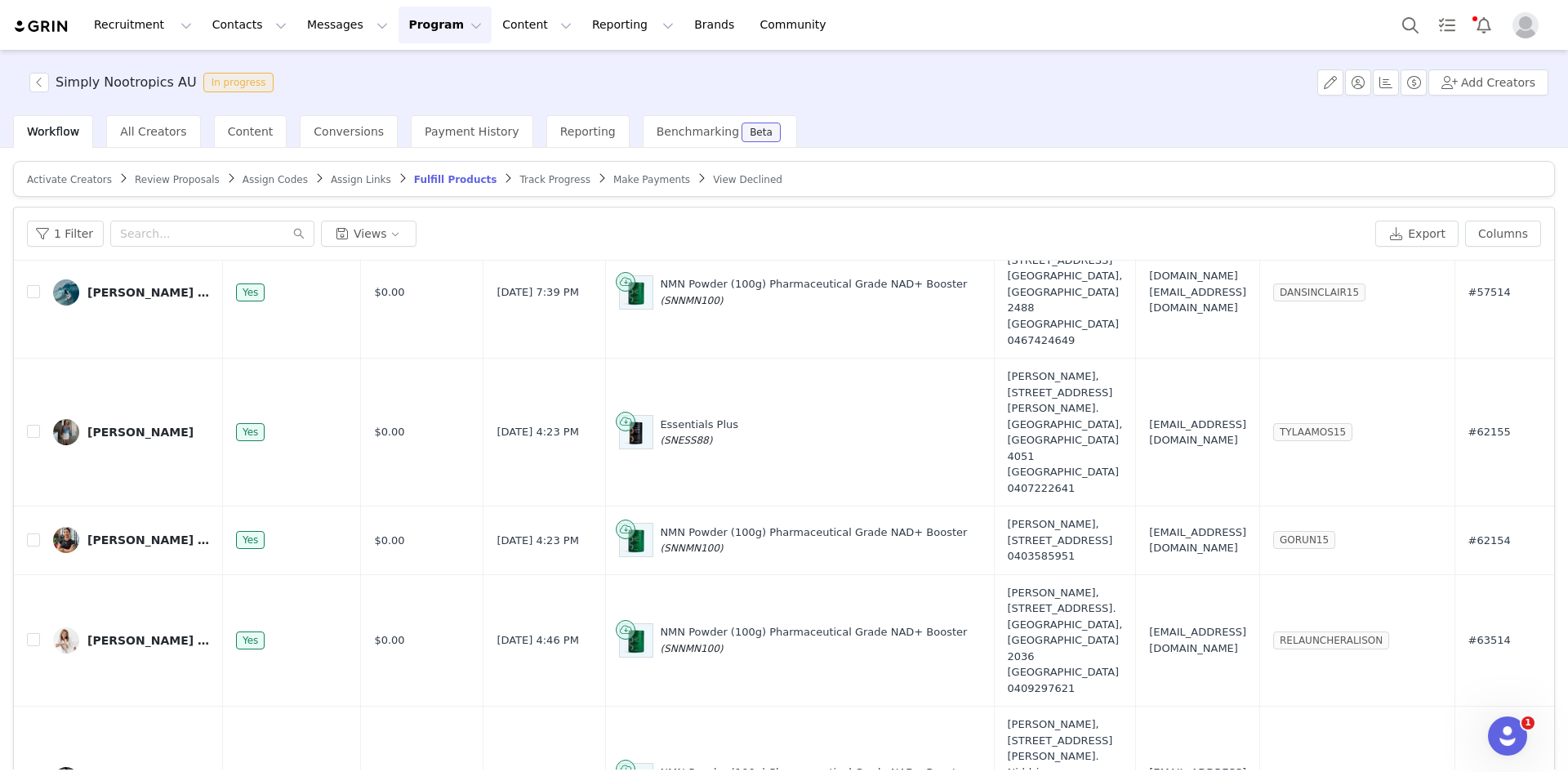
click at [166, 178] on span "Review Proposals" at bounding box center [177, 179] width 85 height 12
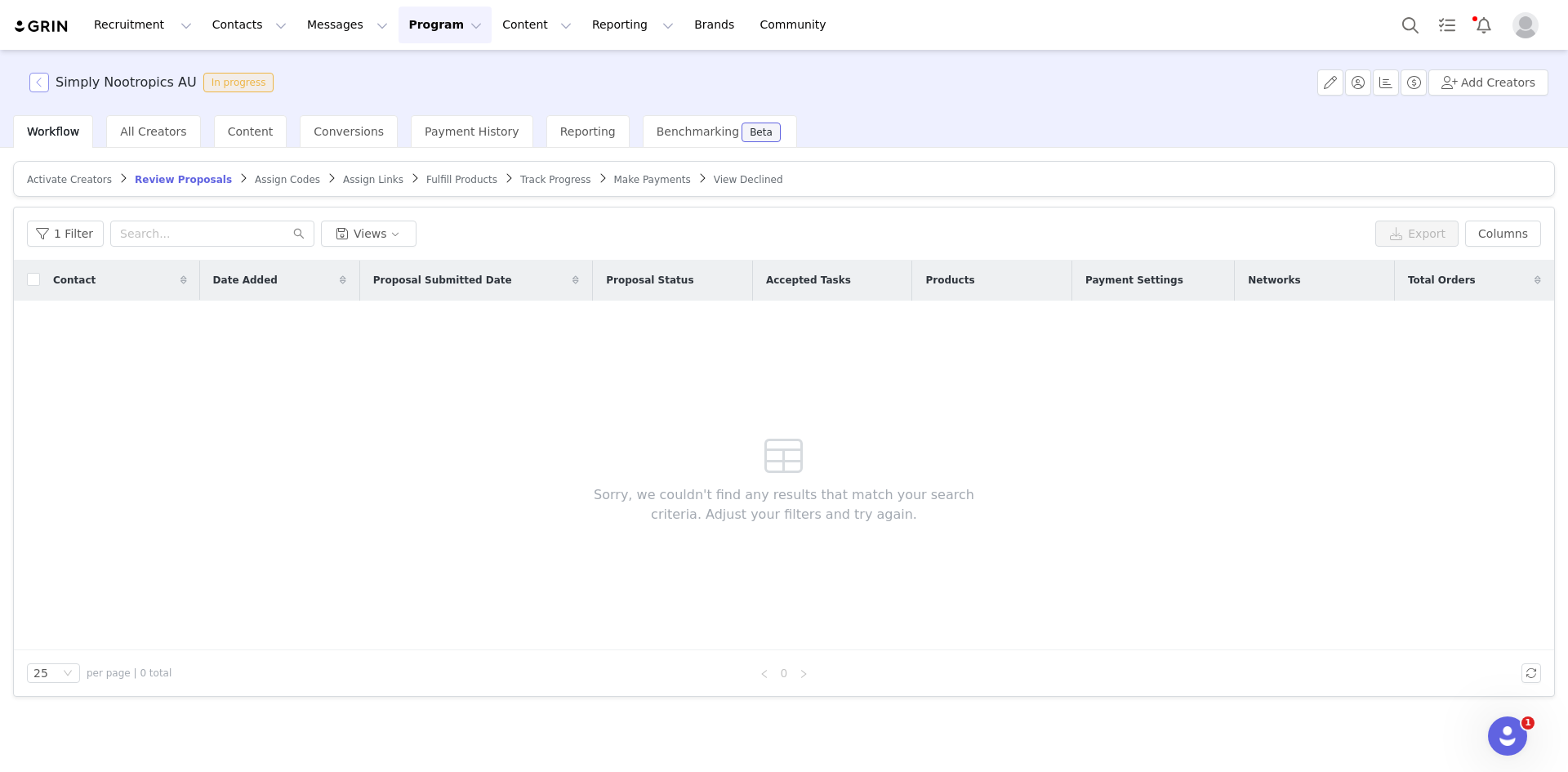
click at [45, 75] on button "button" at bounding box center [40, 83] width 20 height 20
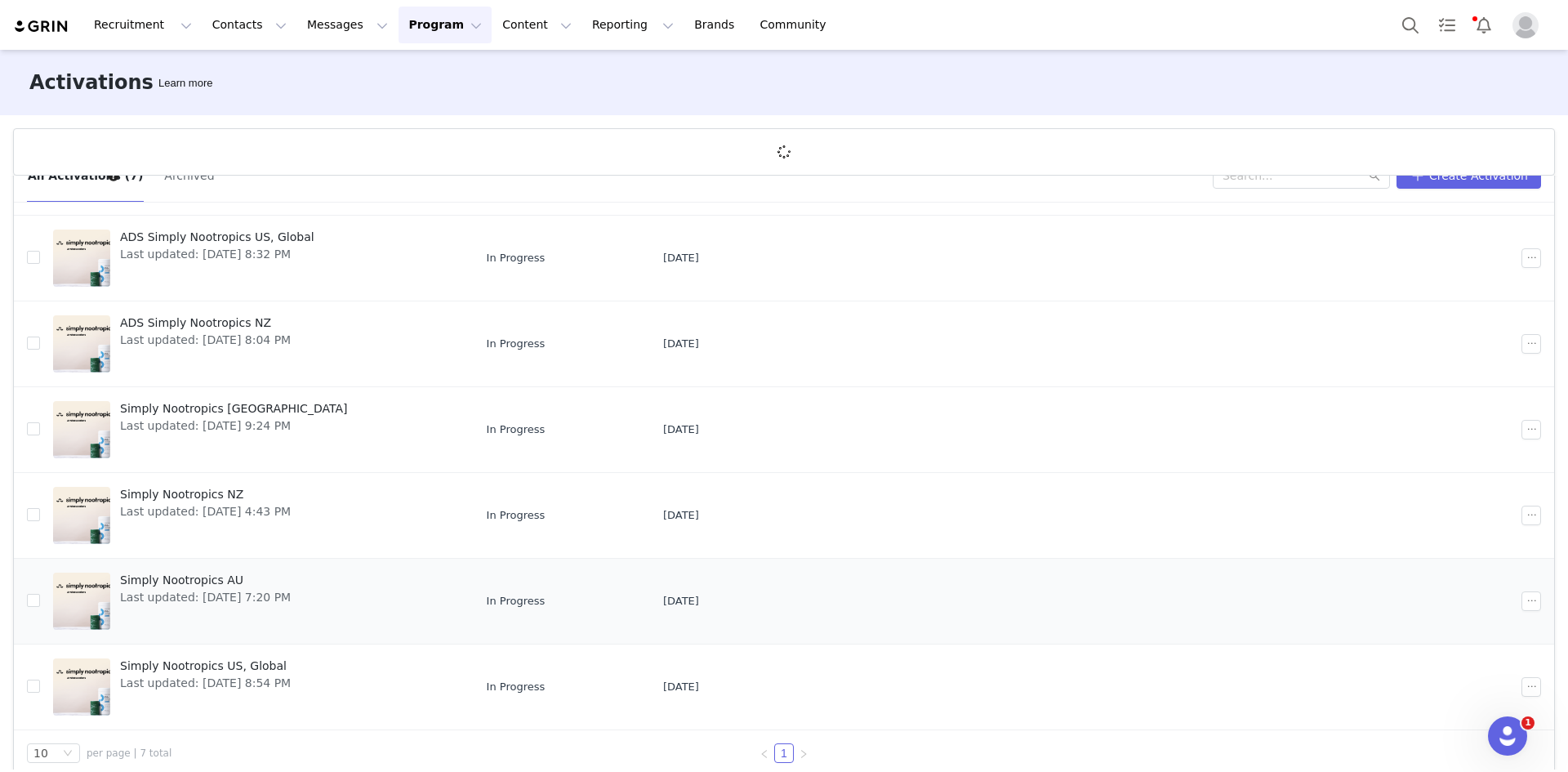
scroll to position [60, 0]
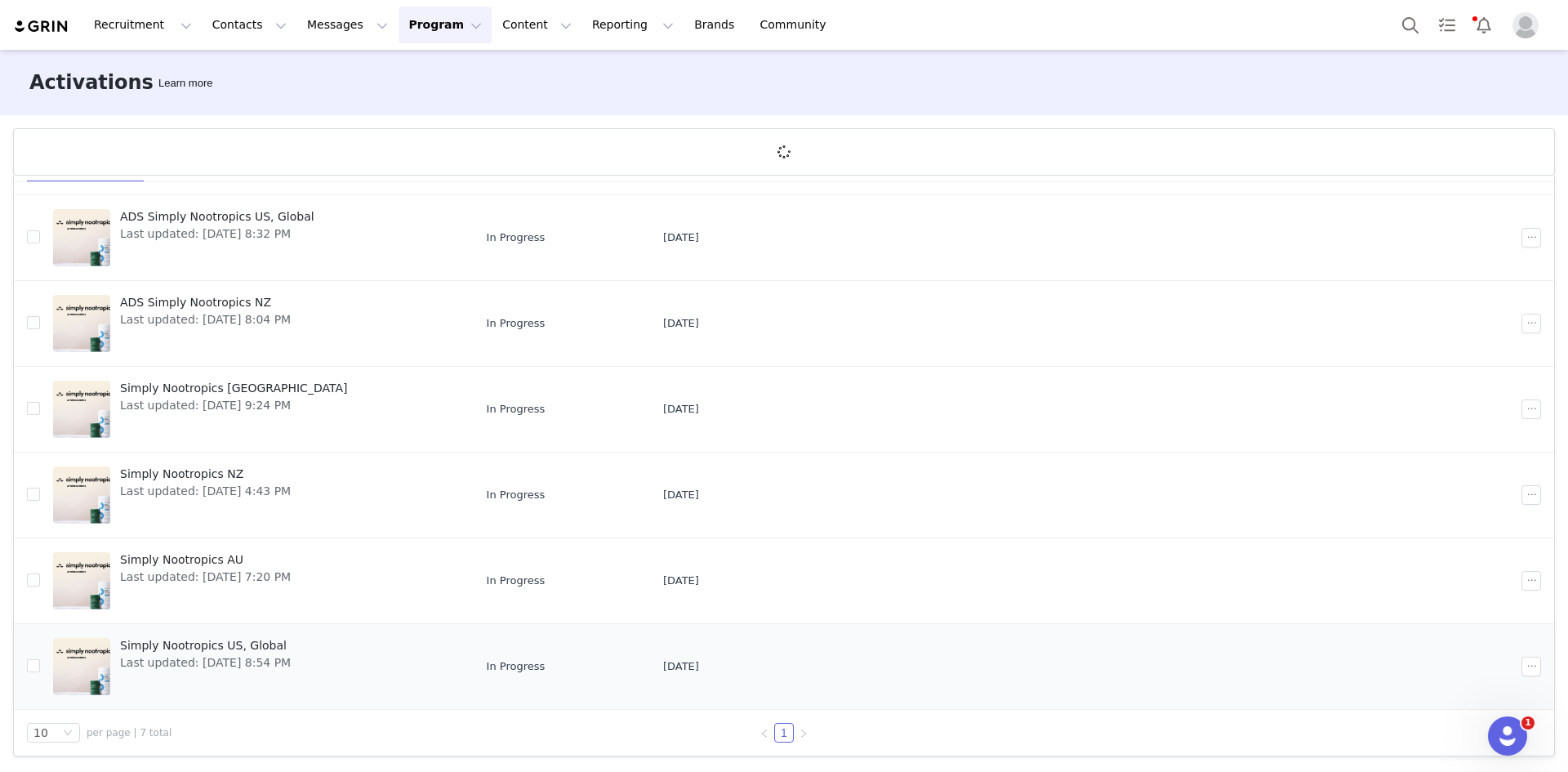
click at [159, 643] on span "Simply Nootropics US, Global" at bounding box center [204, 645] width 170 height 17
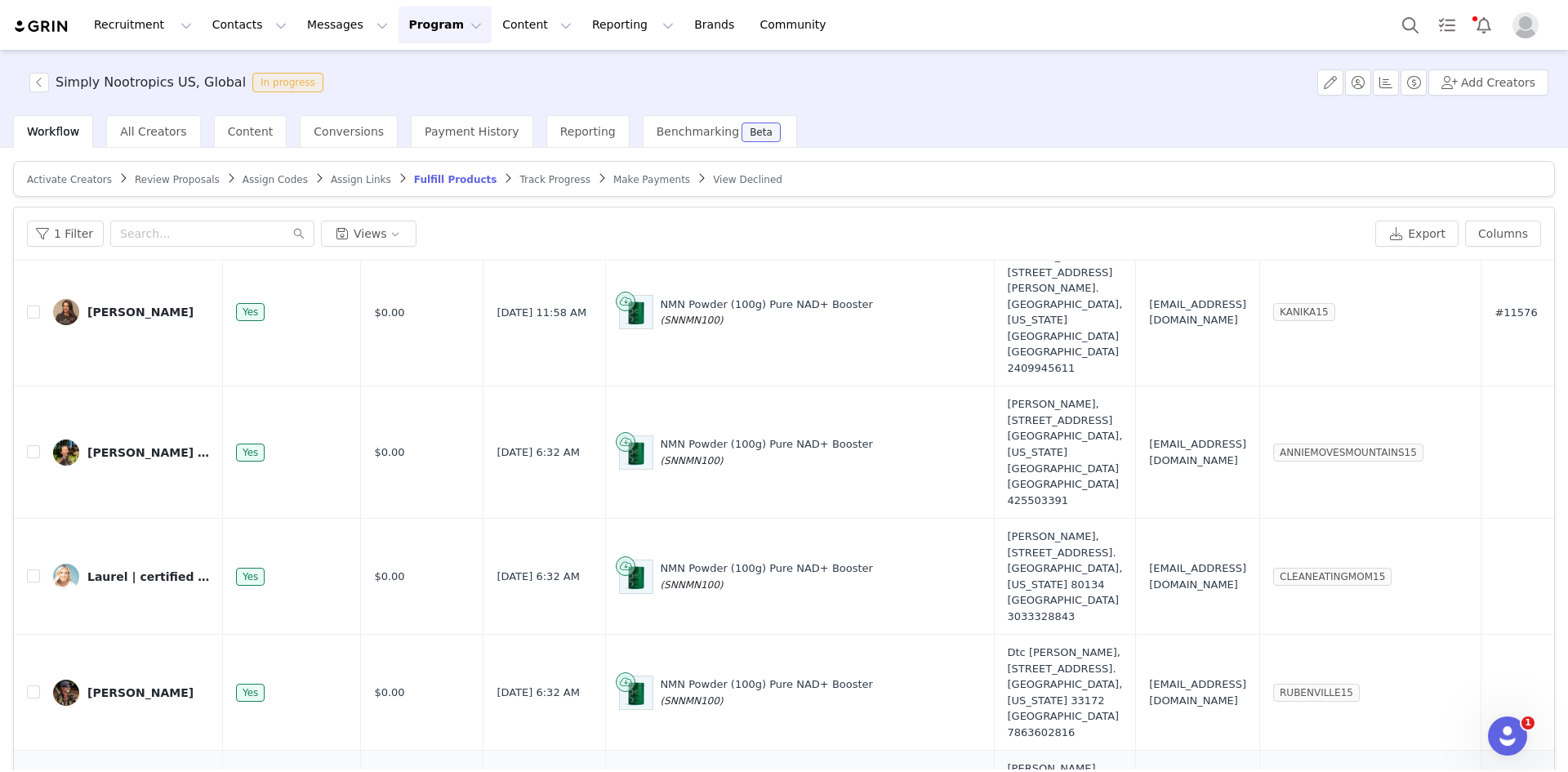
scroll to position [77, 0]
